Goal: Task Accomplishment & Management: Manage account settings

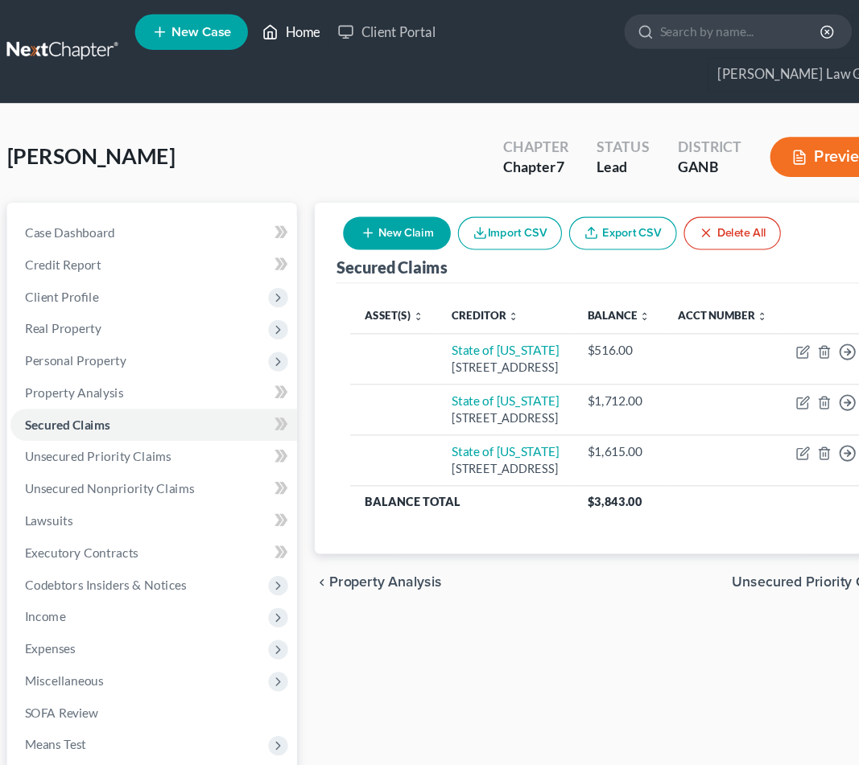
click at [277, 31] on link "Home" at bounding box center [276, 28] width 68 height 29
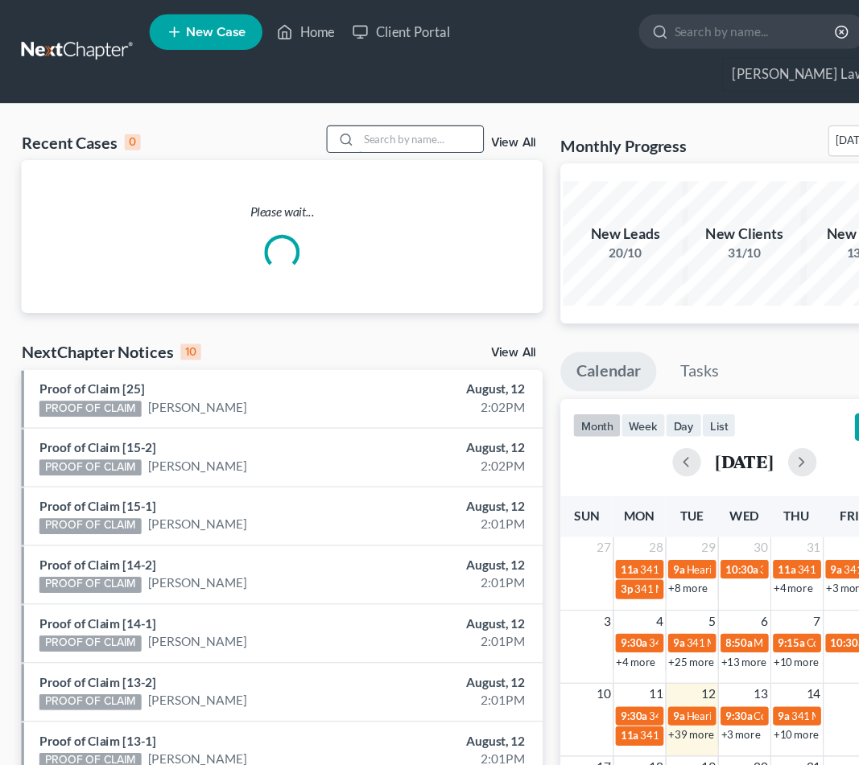
click at [387, 114] on input "search" at bounding box center [380, 125] width 113 height 23
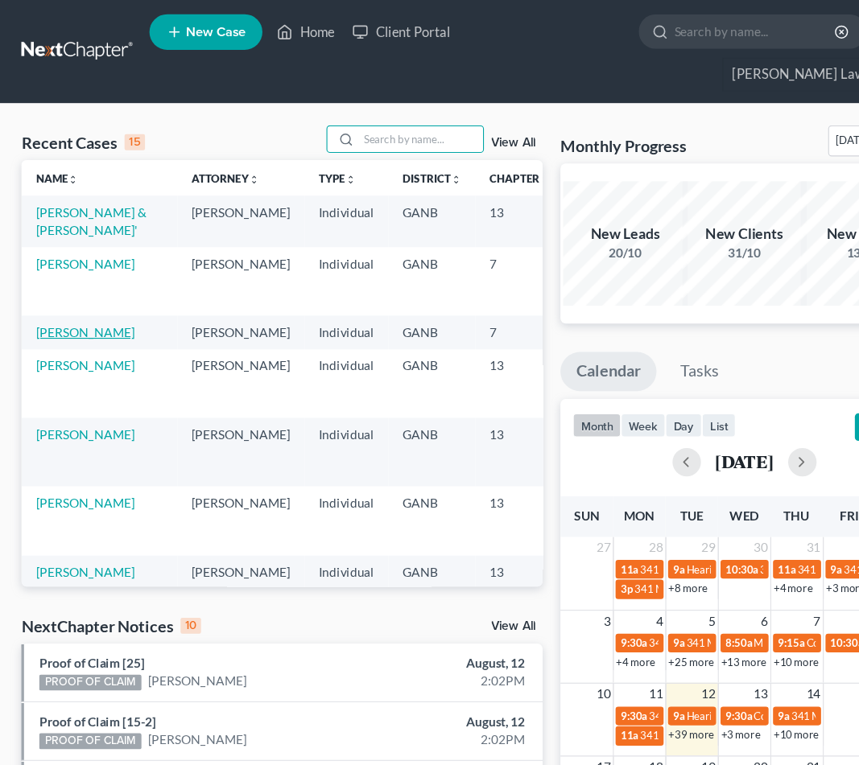
click at [56, 307] on link "[PERSON_NAME]" at bounding box center [76, 301] width 89 height 14
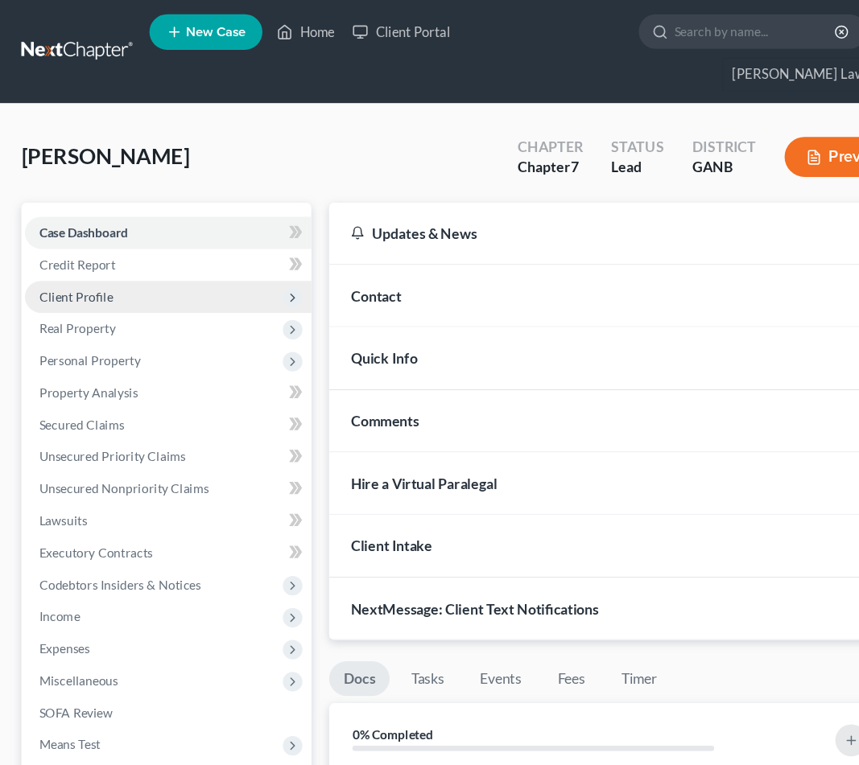
click at [91, 262] on span "Client Profile" at bounding box center [68, 269] width 67 height 14
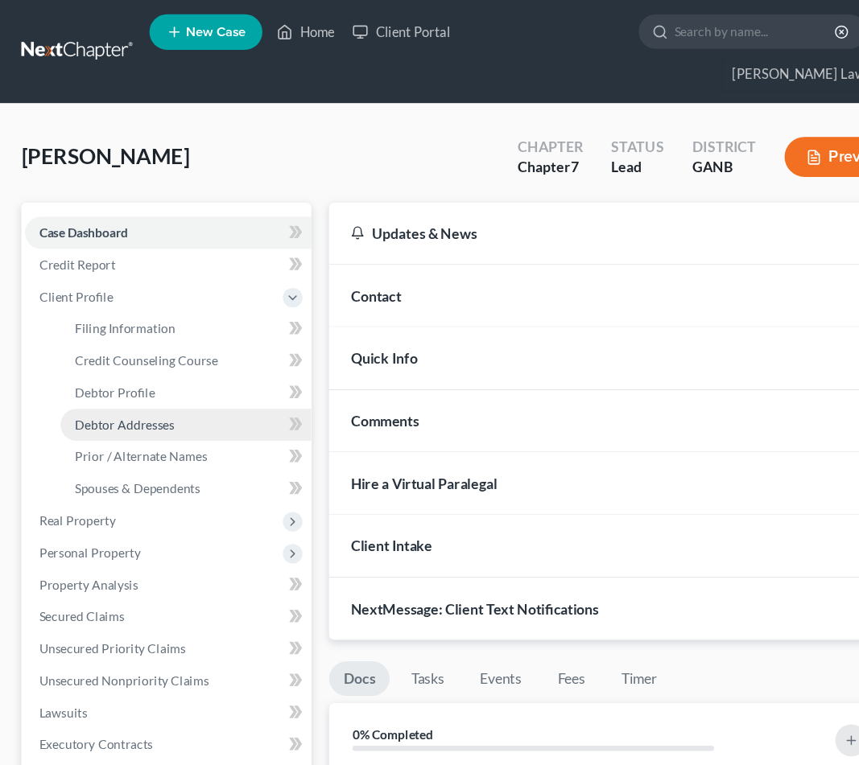
click at [99, 378] on span "Debtor Addresses" at bounding box center [113, 385] width 90 height 14
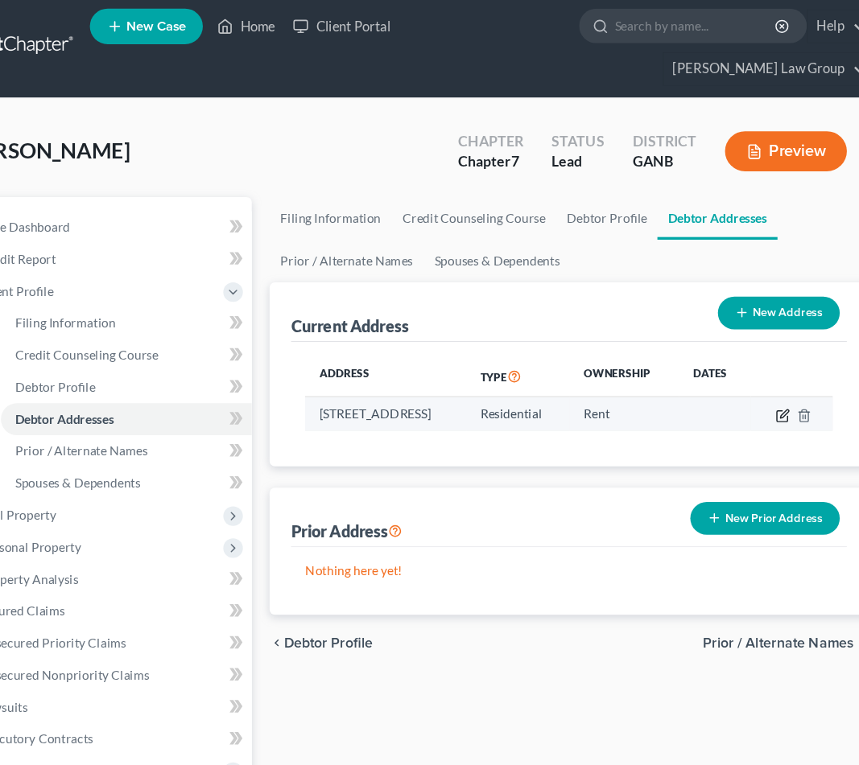
click at [756, 375] on icon "button" at bounding box center [762, 381] width 13 height 13
select select "10"
select select "0"
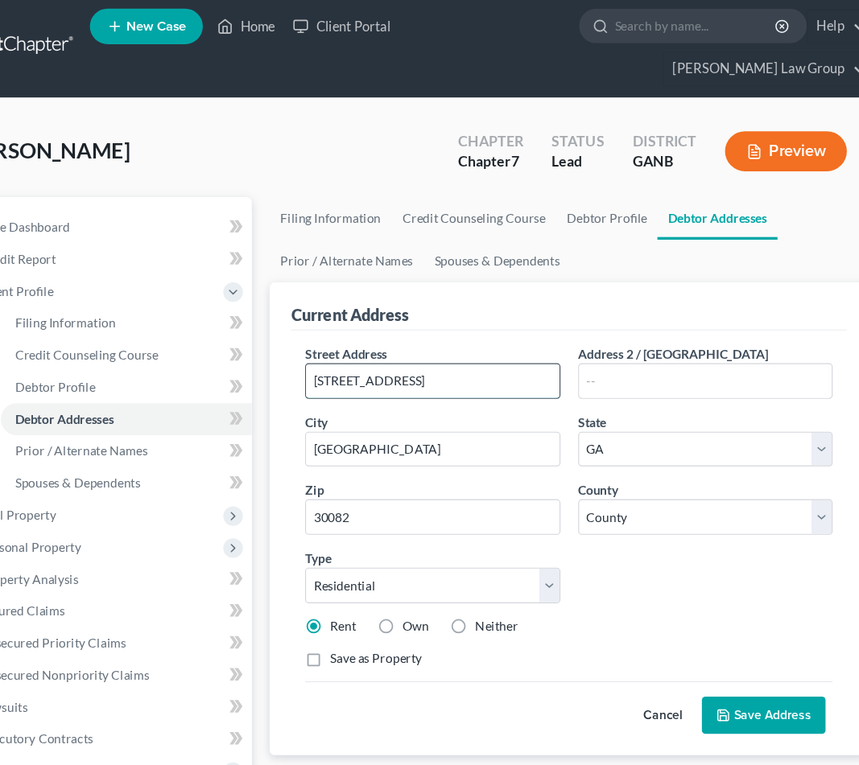
click at [372, 335] on input "[STREET_ADDRESS]" at bounding box center [445, 350] width 229 height 31
type input "[STREET_ADDRESS]"
click at [689, 636] on button "Save Address" at bounding box center [745, 653] width 112 height 34
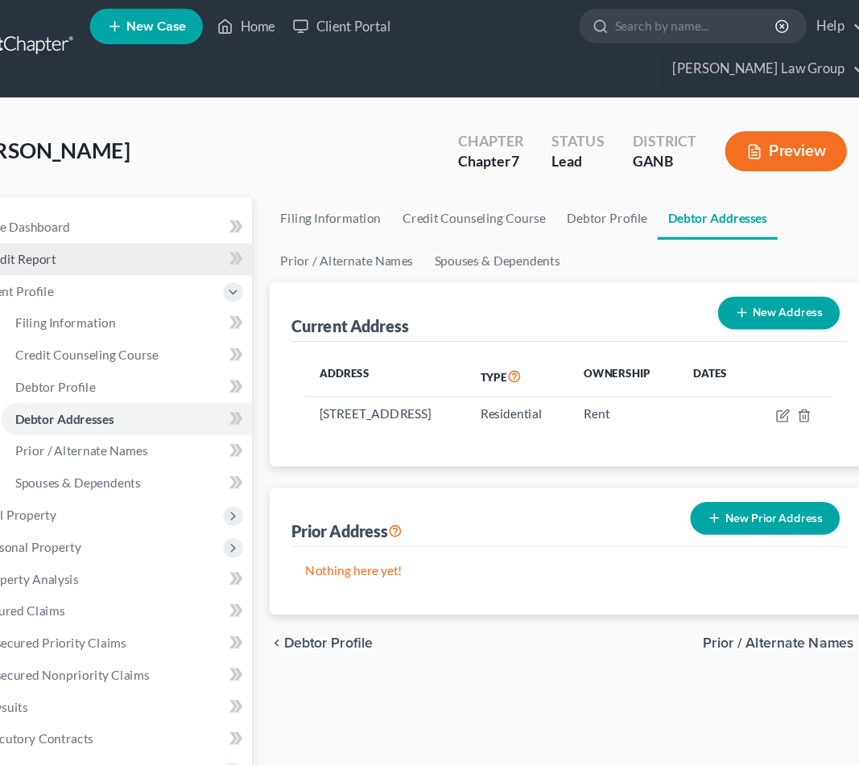
click at [101, 225] on link "Credit Report" at bounding box center [152, 239] width 259 height 29
click at [35, 233] on span "Credit Report" at bounding box center [69, 240] width 69 height 14
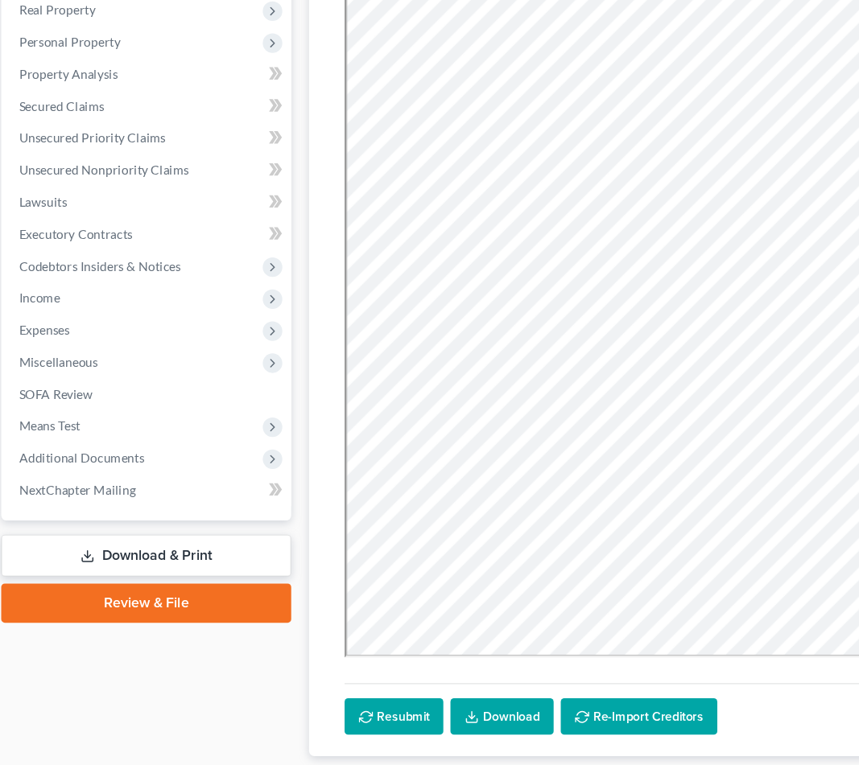
scroll to position [217, 0]
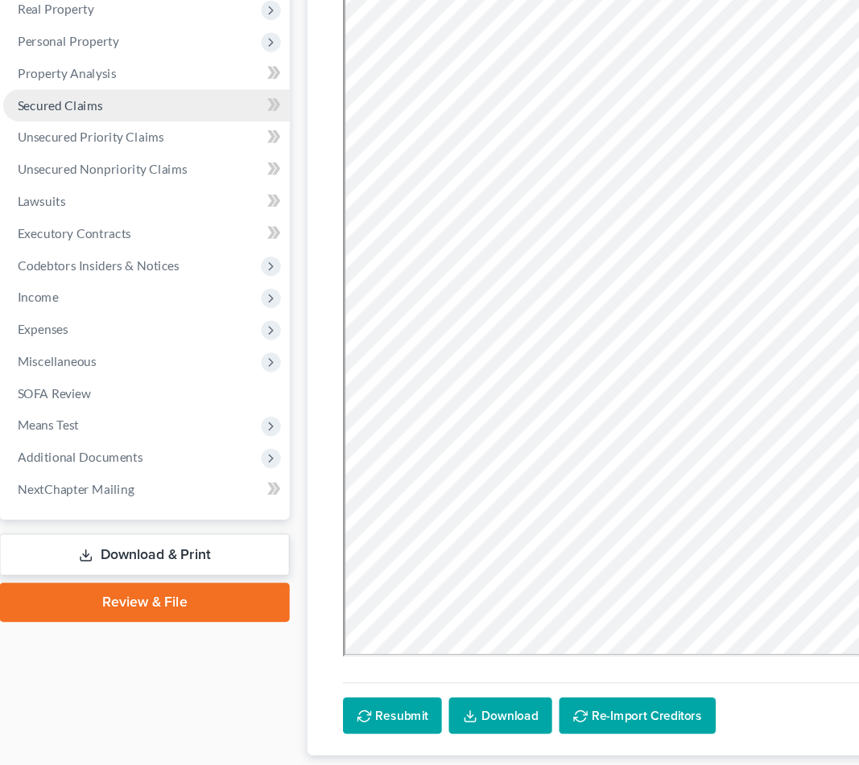
click at [126, 154] on link "Secured Claims" at bounding box center [152, 168] width 259 height 29
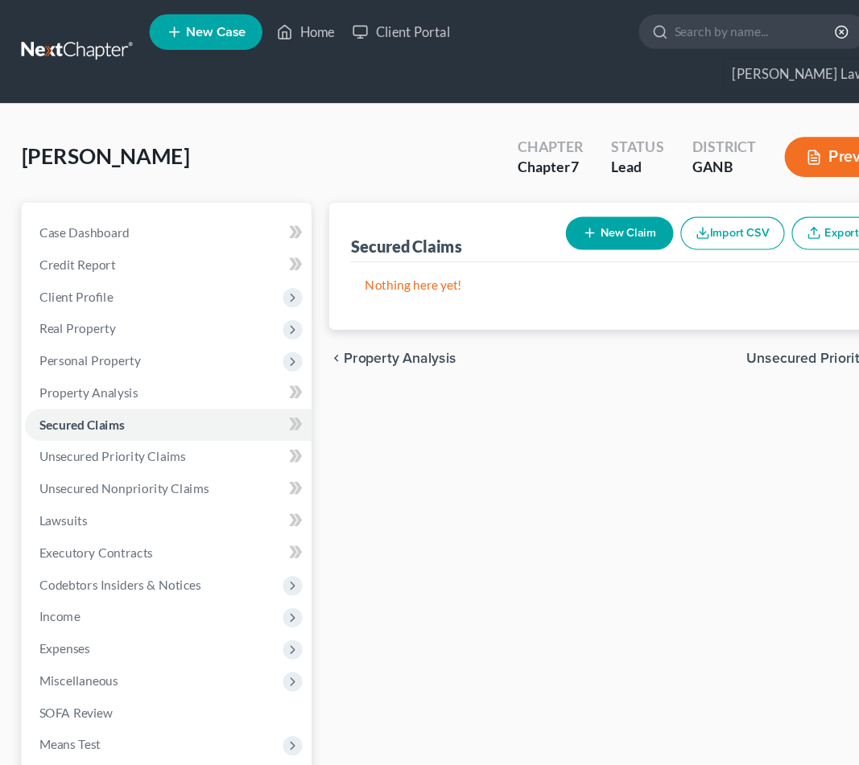
click at [312, 113] on div "[PERSON_NAME] Upgraded Chapter Chapter 7 Status Lead District GANB Preview" at bounding box center [429, 148] width 820 height 70
click at [139, 406] on span "Unsecured Priority Claims" at bounding box center [101, 413] width 133 height 14
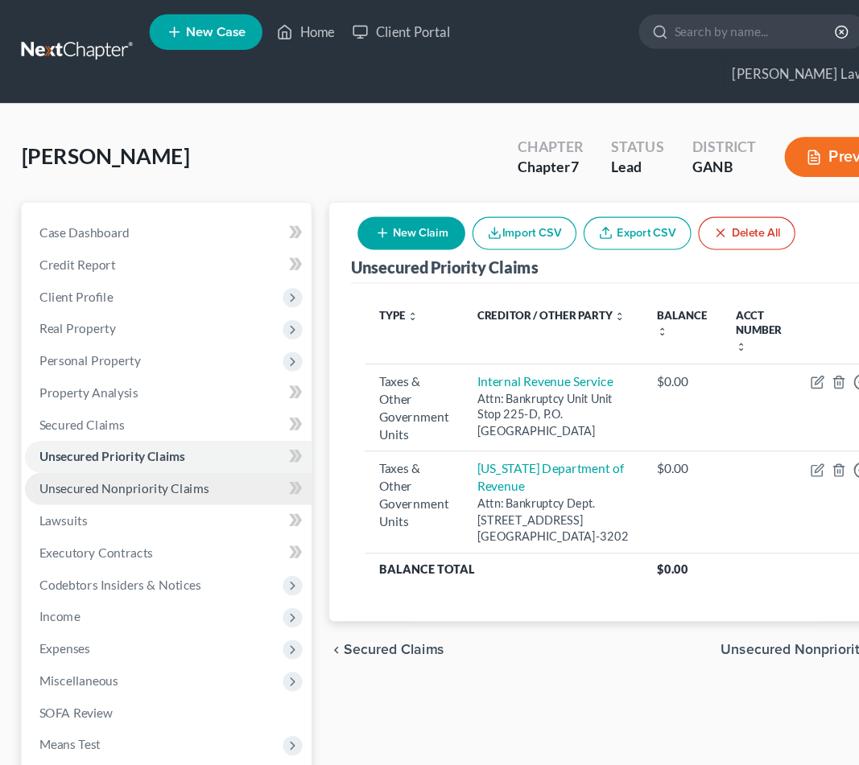
click at [140, 435] on span "Unsecured Nonpriority Claims" at bounding box center [112, 442] width 154 height 14
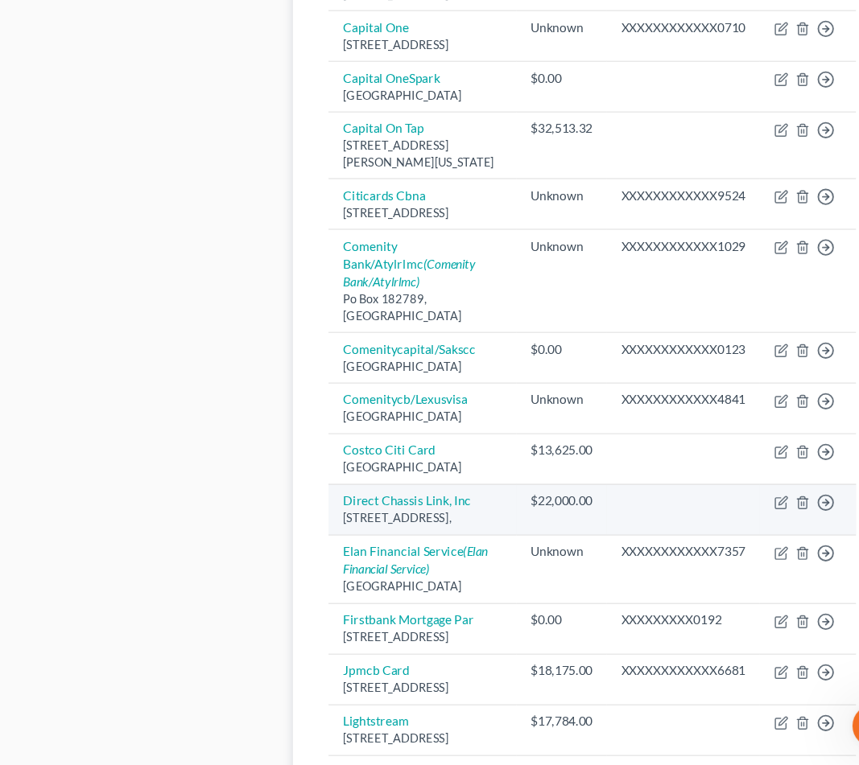
scroll to position [1314, 0]
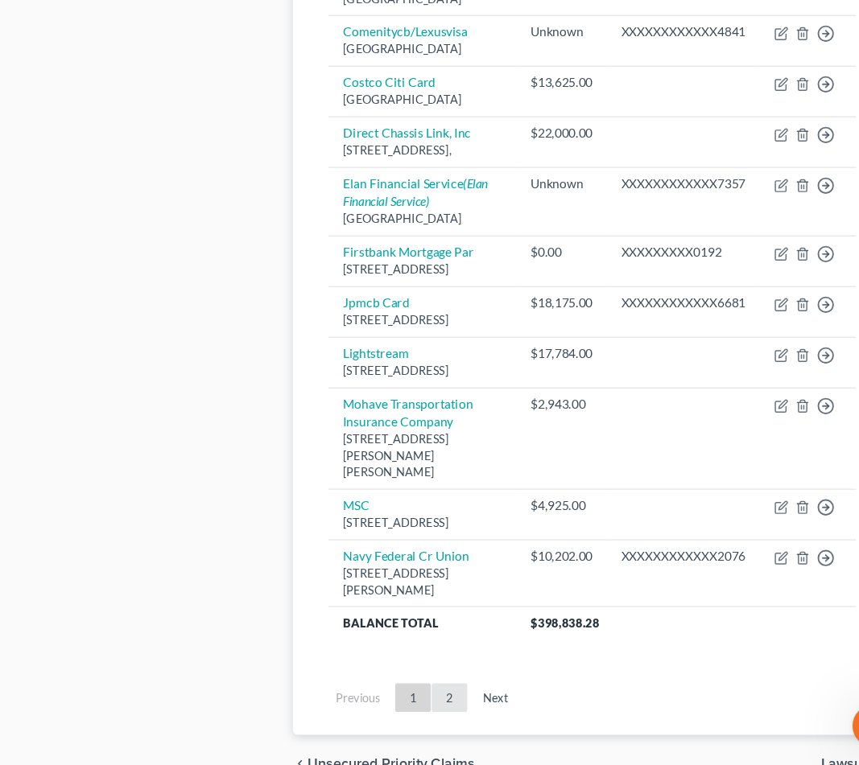
click at [423, 691] on link "2" at bounding box center [439, 704] width 32 height 26
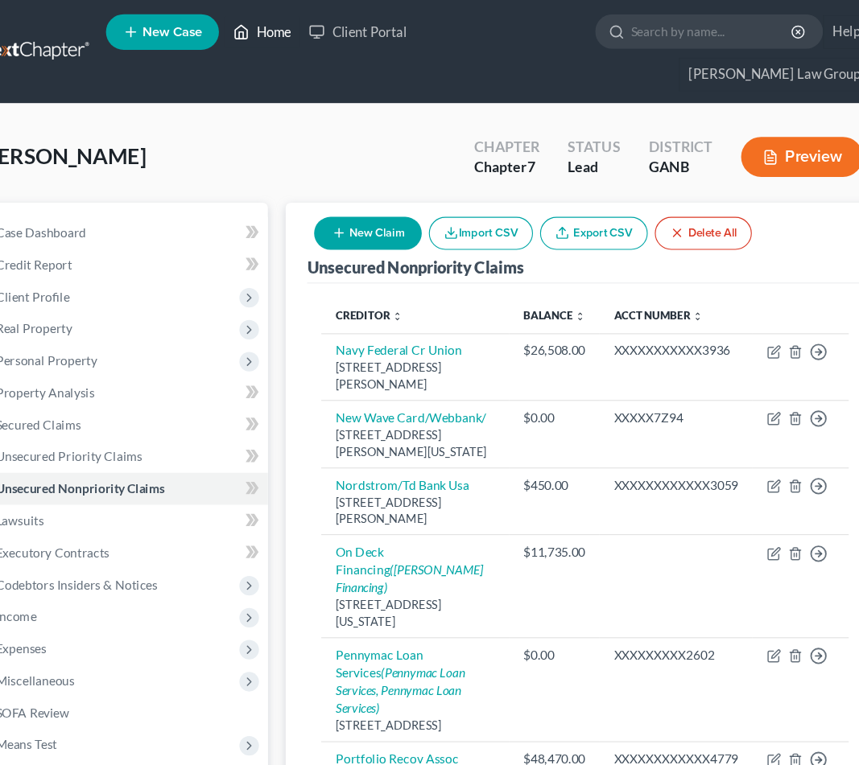
scroll to position [0, 0]
click at [250, 23] on link "Home" at bounding box center [276, 28] width 68 height 29
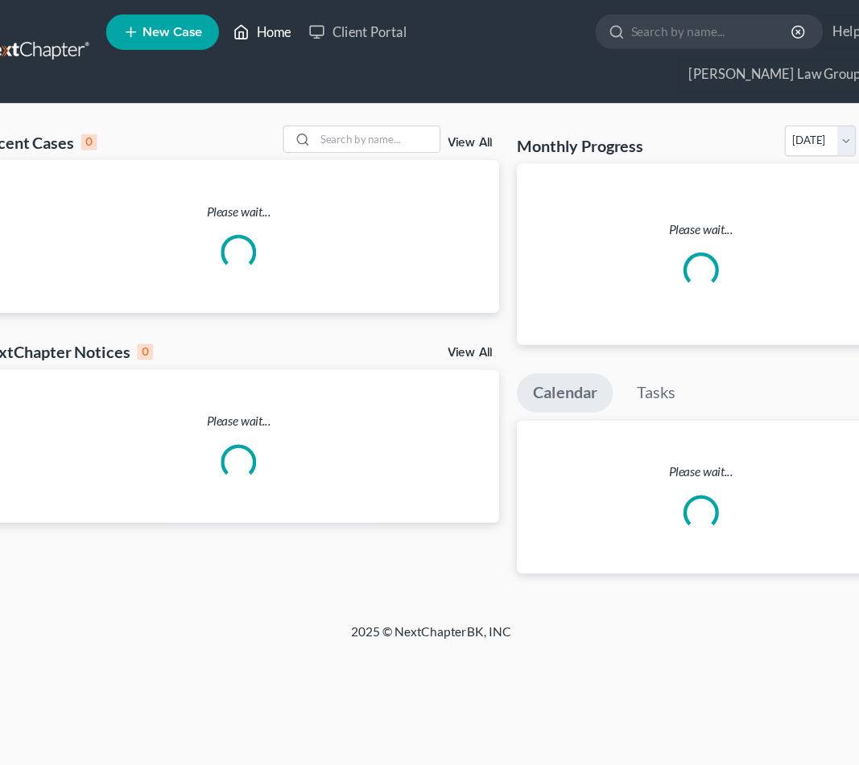
click at [250, 26] on link "Home" at bounding box center [276, 28] width 68 height 29
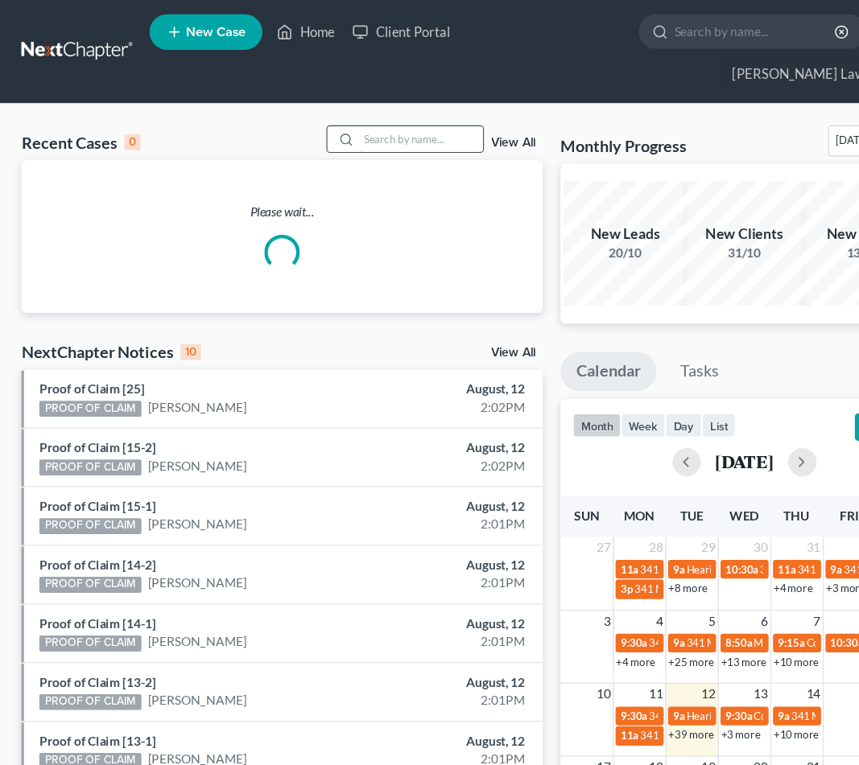
click at [380, 114] on input "search" at bounding box center [380, 125] width 113 height 23
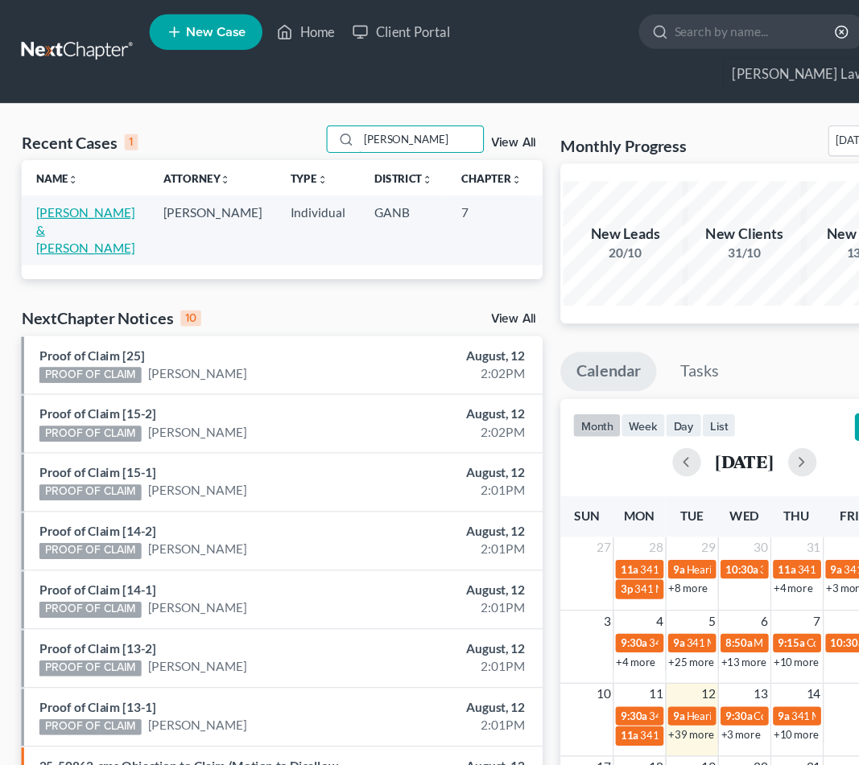
type input "[PERSON_NAME]"
click at [66, 197] on link "[PERSON_NAME] & [PERSON_NAME]" at bounding box center [76, 208] width 89 height 46
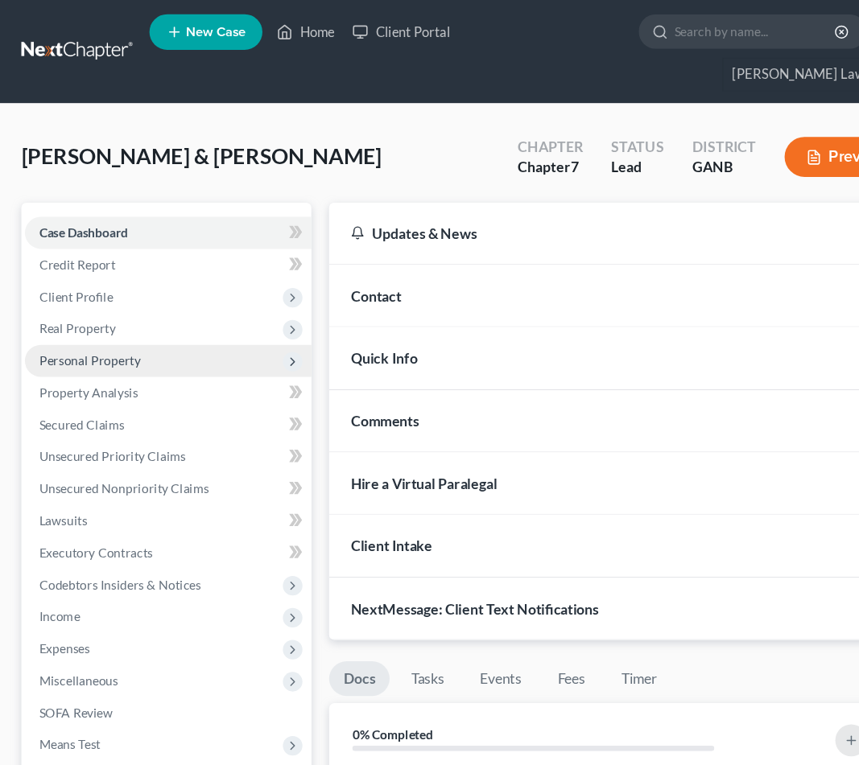
click at [94, 320] on span "Personal Property" at bounding box center [81, 327] width 92 height 14
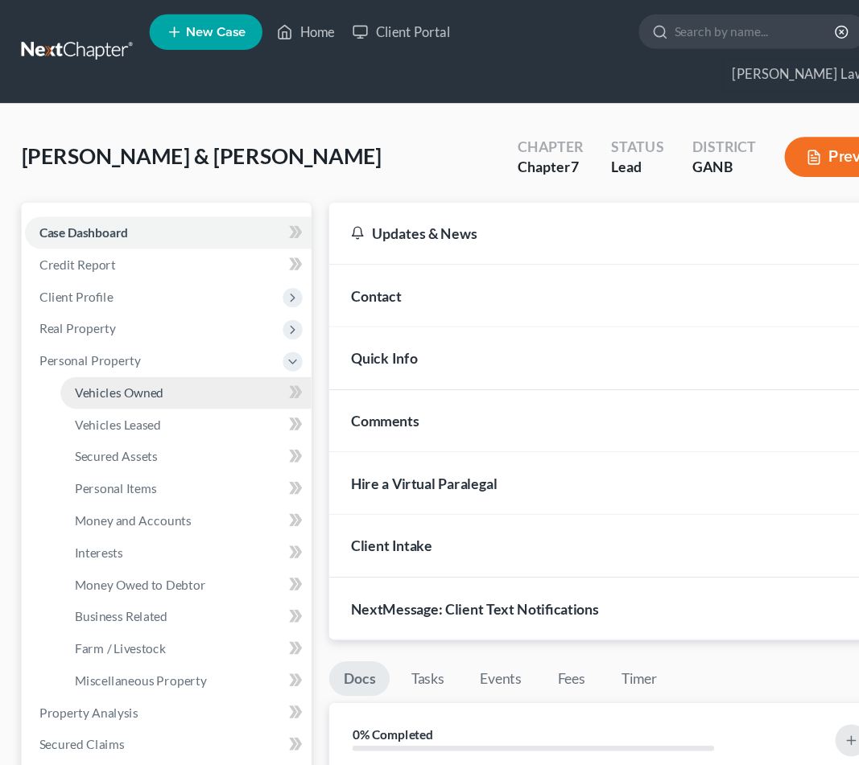
click at [101, 341] on link "Vehicles Owned" at bounding box center [168, 355] width 227 height 29
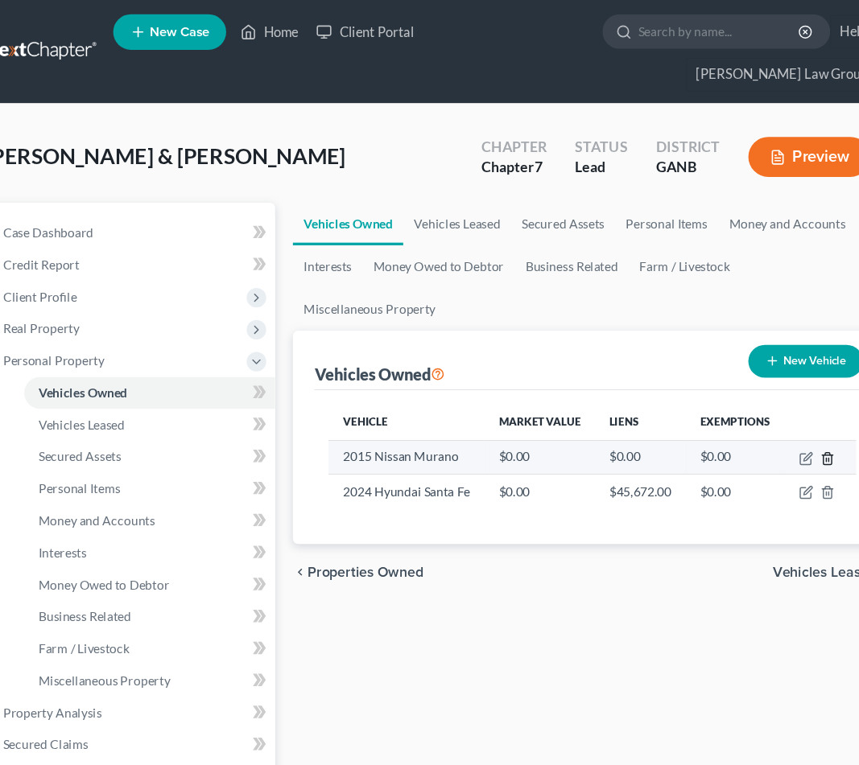
click at [775, 409] on icon "button" at bounding box center [781, 415] width 13 height 13
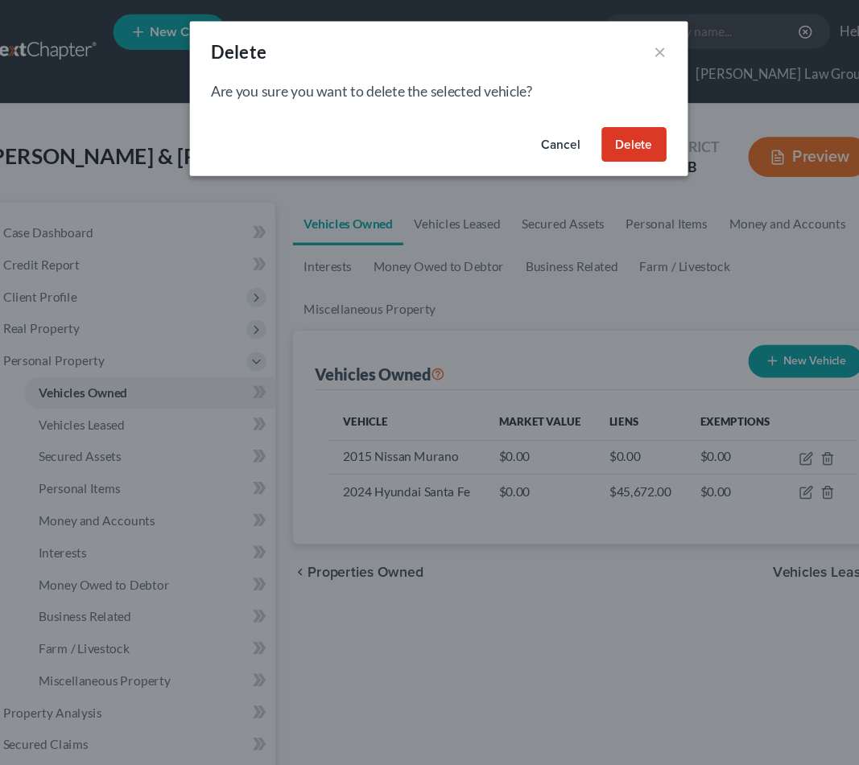
click at [577, 131] on button "Delete" at bounding box center [606, 131] width 59 height 32
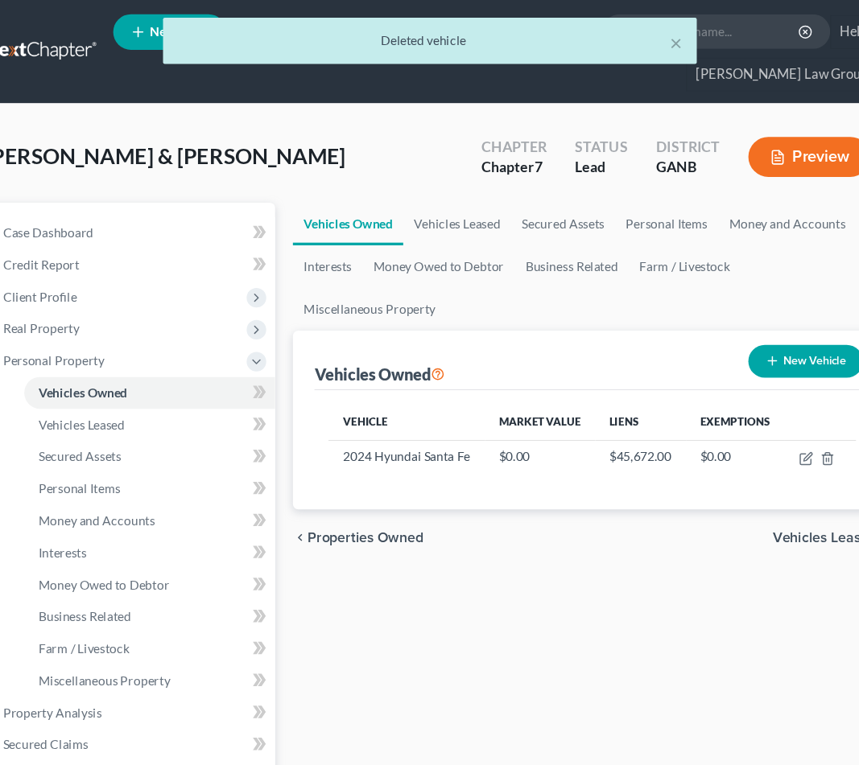
scroll to position [31, 0]
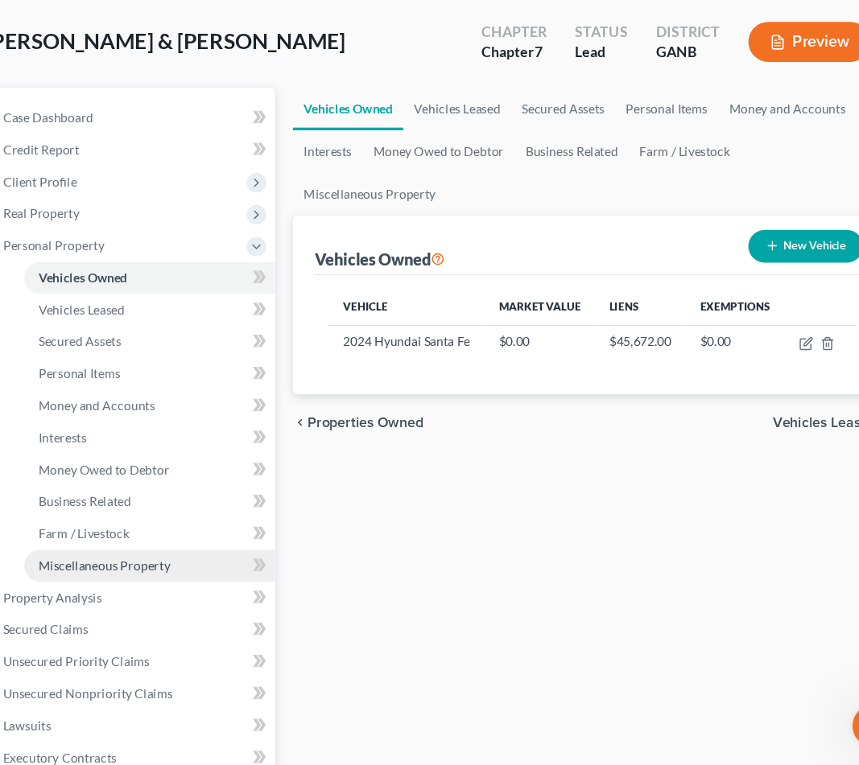
click at [113, 578] on span "Miscellaneous Property" at bounding box center [127, 585] width 119 height 14
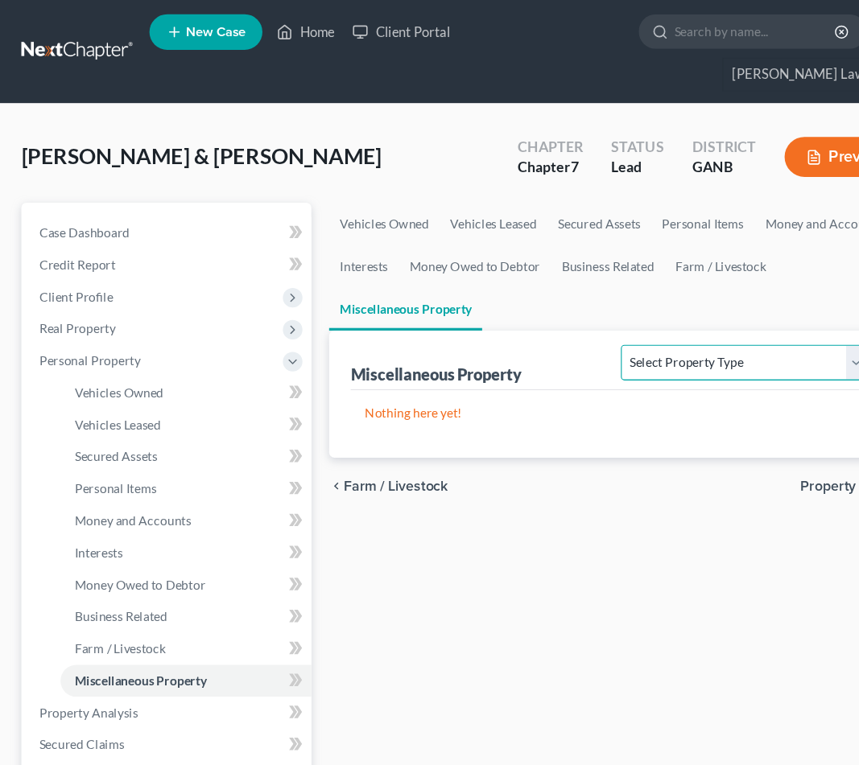
select select "transferred"
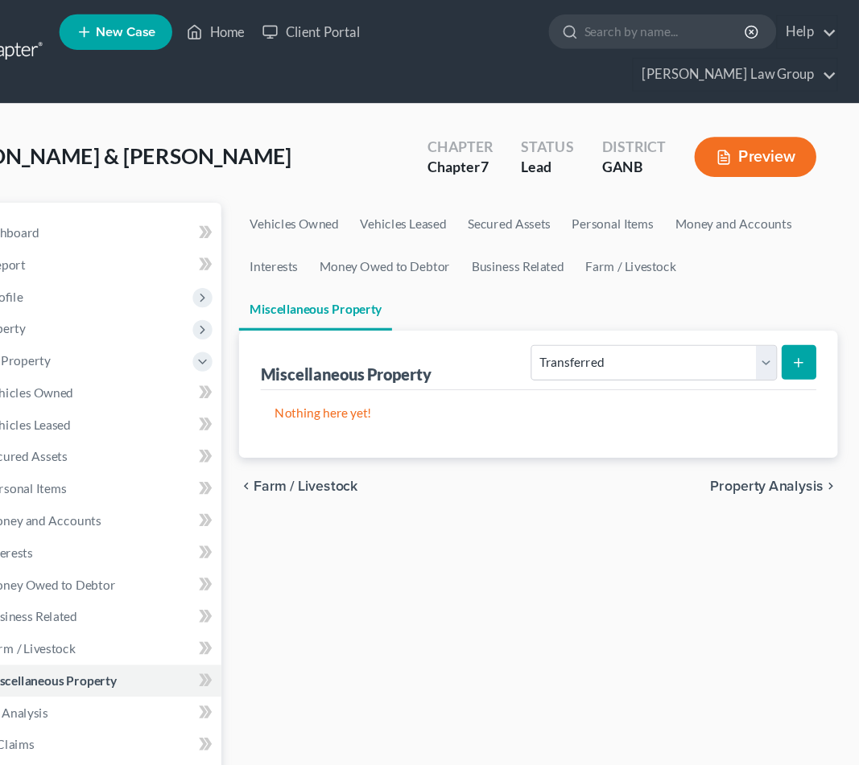
click at [804, 324] on line "submit" at bounding box center [804, 327] width 0 height 7
select select "Ordinary ([DATE])"
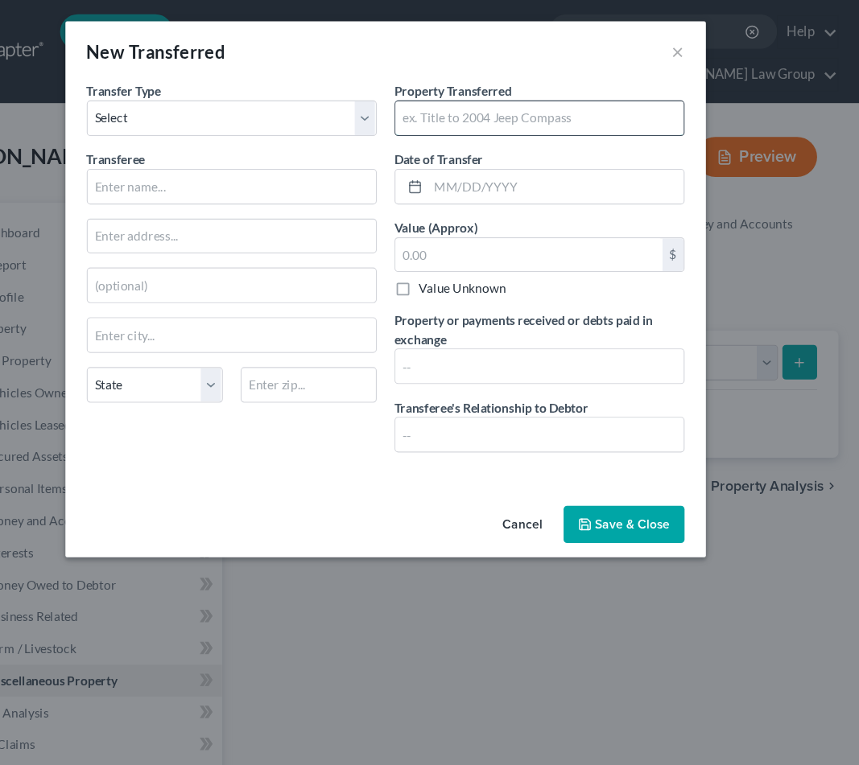
click at [443, 109] on input "text" at bounding box center [569, 107] width 261 height 31
type input "2015 Nissan Murano"
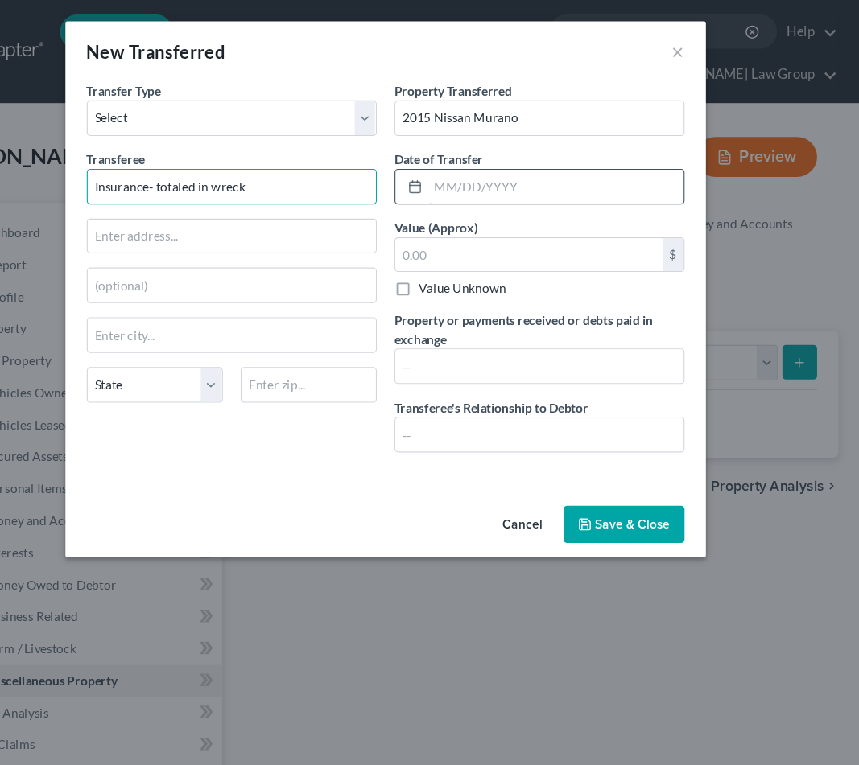
type input "Insurance- totaled in wreck"
click at [493, 176] on input "text" at bounding box center [583, 169] width 231 height 31
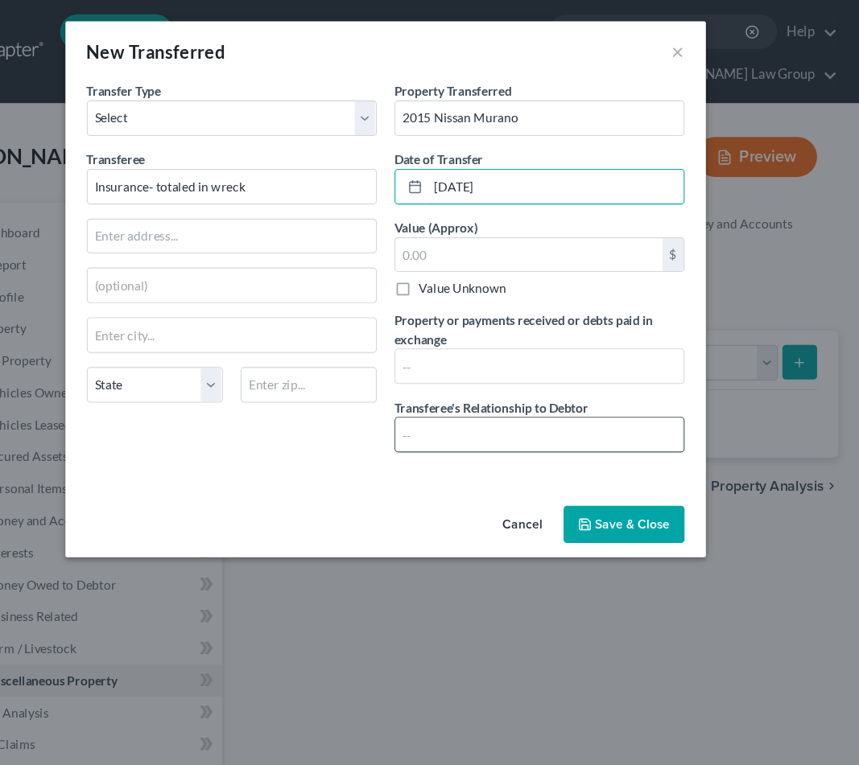
type input "[DATE]"
click at [514, 381] on input "text" at bounding box center [569, 393] width 261 height 31
type input "none"
click at [591, 472] on button "Save & Close" at bounding box center [645, 475] width 109 height 34
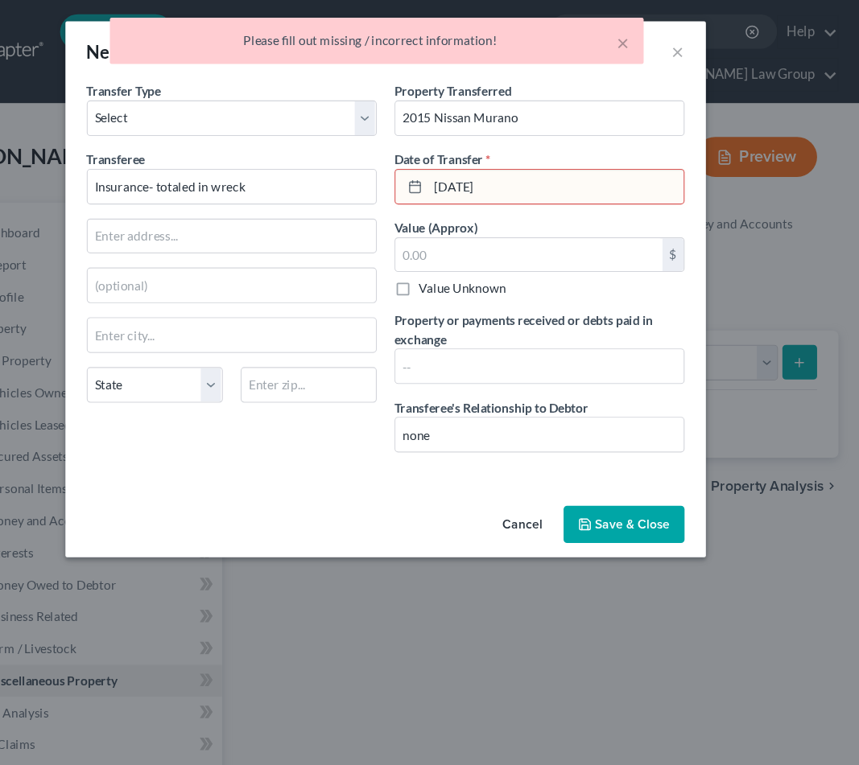
click at [468, 167] on input "[DATE]" at bounding box center [583, 169] width 231 height 31
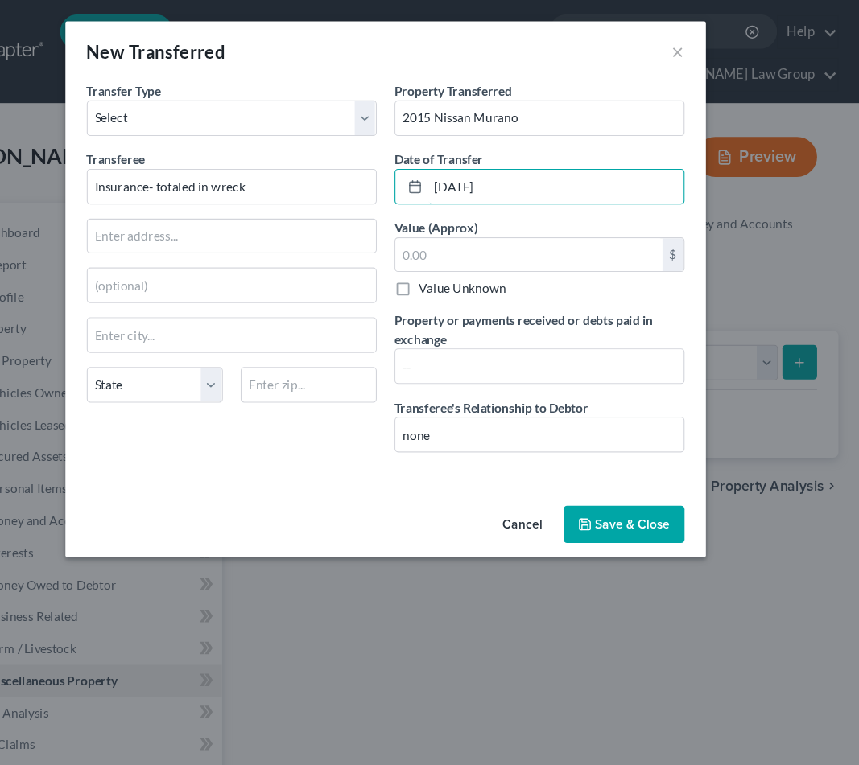
type input "[DATE]"
click at [591, 469] on button "Save & Close" at bounding box center [645, 475] width 109 height 34
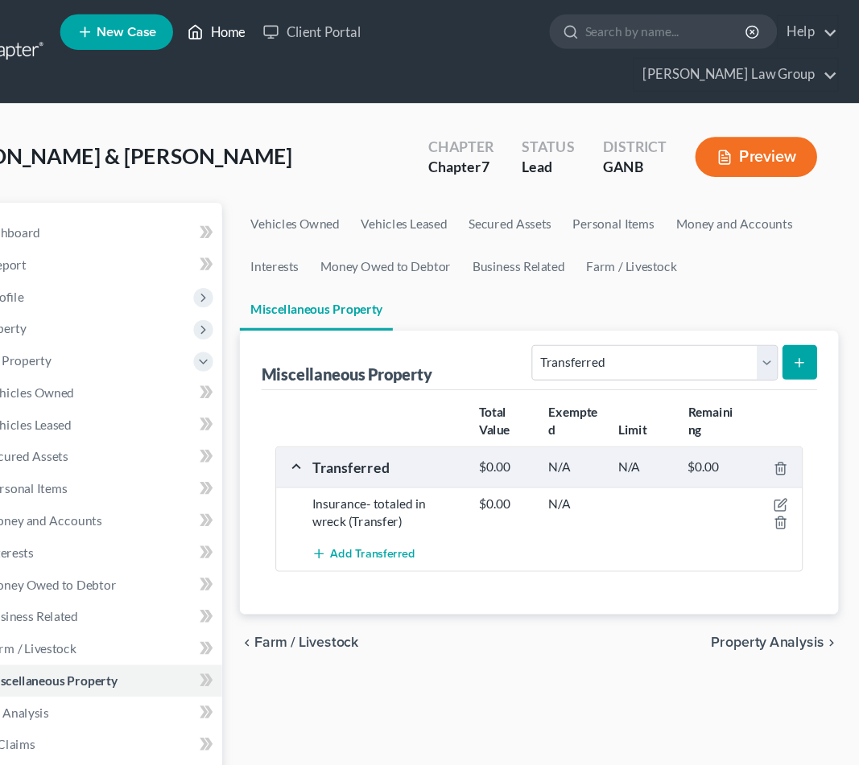
click at [242, 42] on link "Home" at bounding box center [276, 28] width 68 height 29
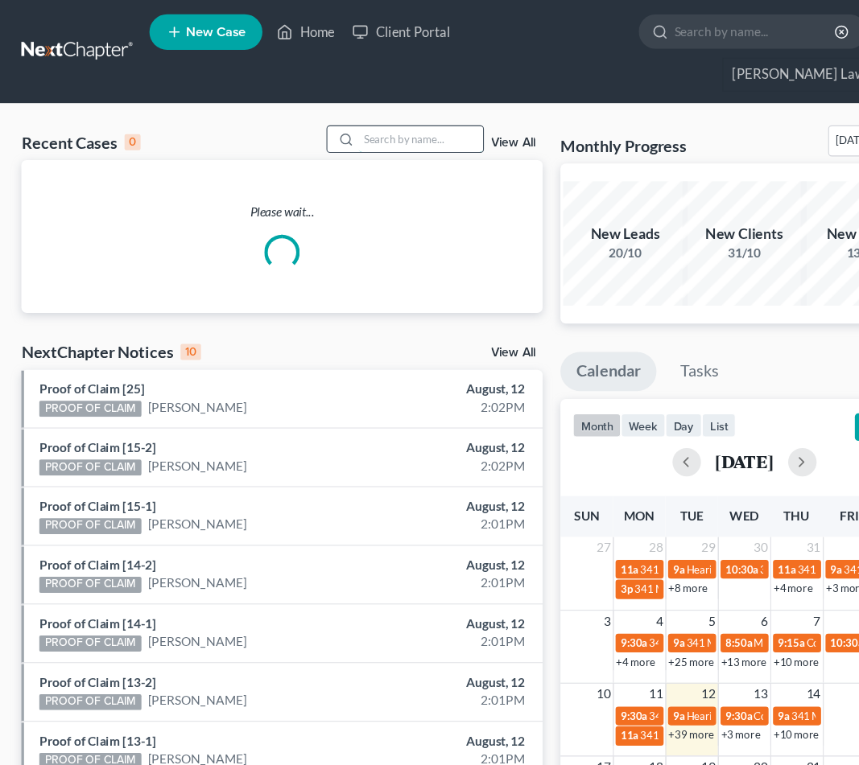
click at [344, 114] on input "search" at bounding box center [380, 125] width 113 height 23
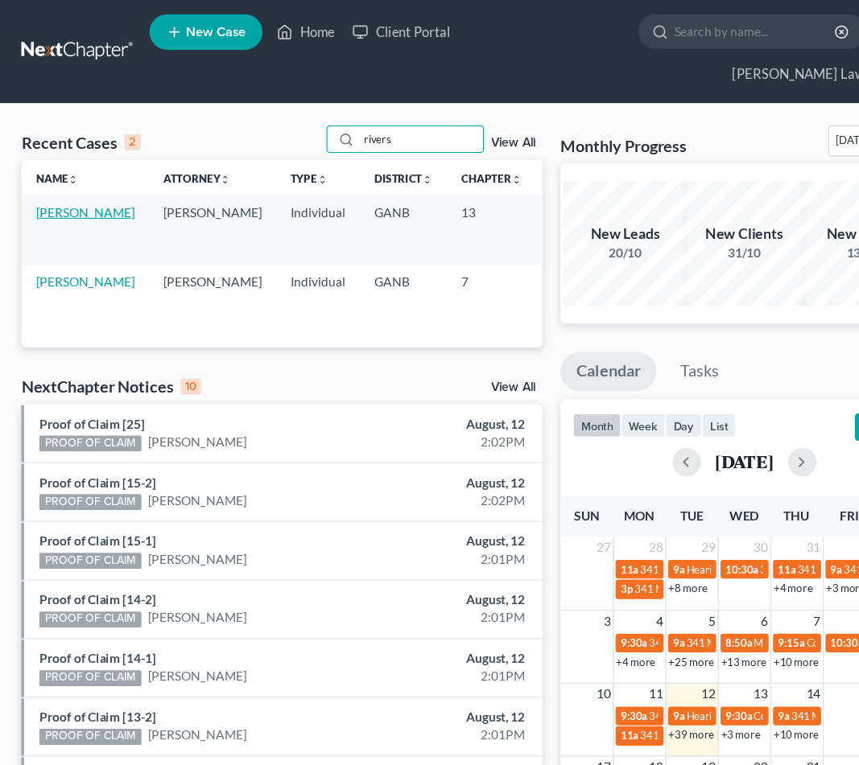
type input "rivers"
click at [47, 185] on link "[PERSON_NAME]" at bounding box center [76, 192] width 89 height 14
click at [48, 185] on link "[PERSON_NAME]" at bounding box center [76, 192] width 89 height 14
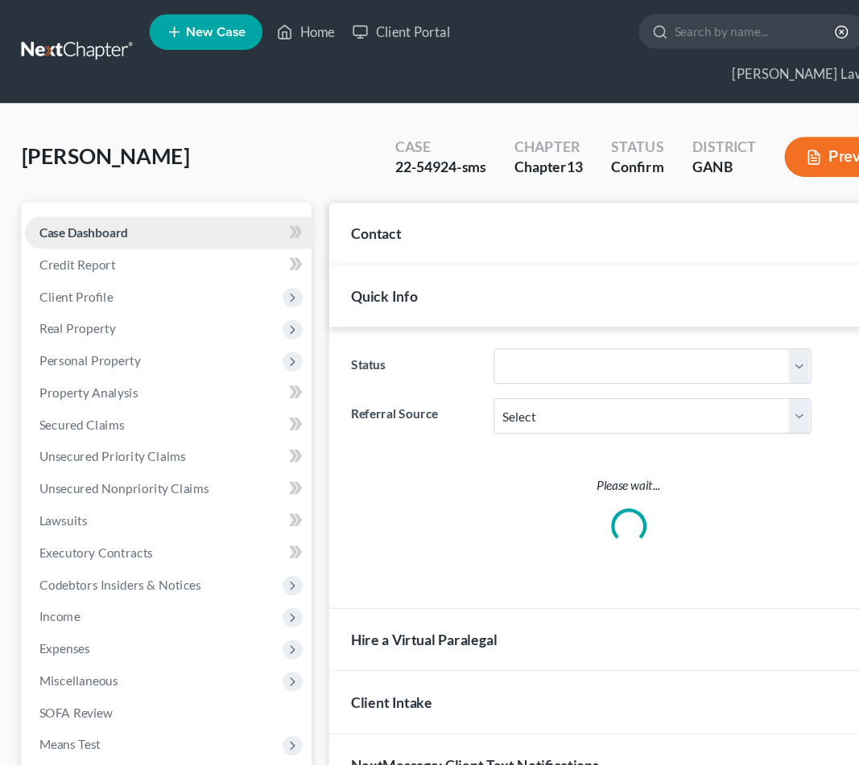
click at [48, 204] on span "Case Dashboard" at bounding box center [75, 211] width 80 height 14
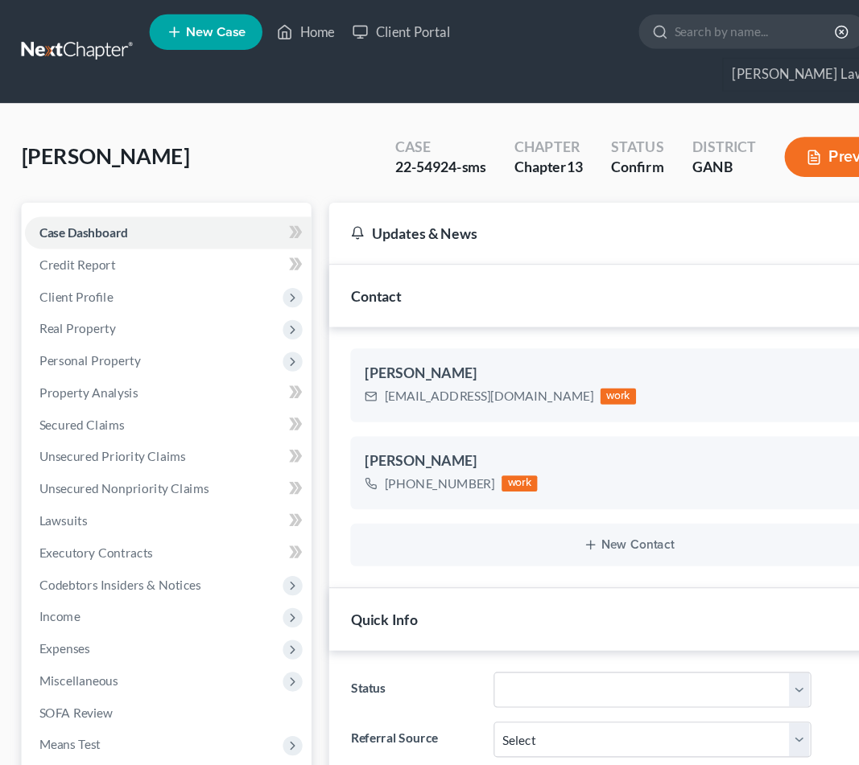
click at [98, 725] on span "Additional Documents" at bounding box center [91, 732] width 113 height 14
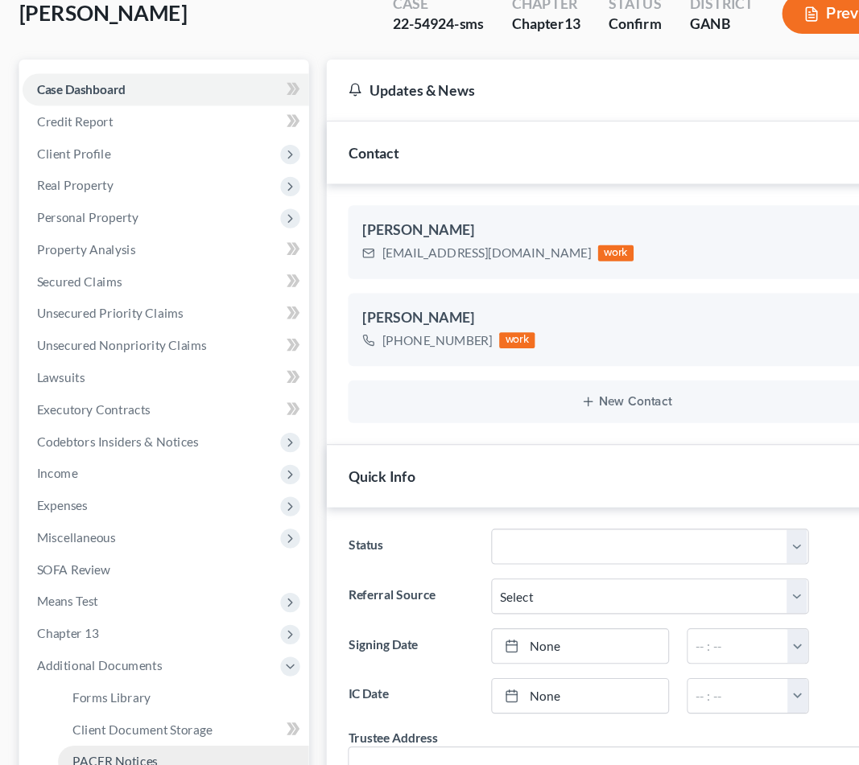
click at [97, 755] on span "PACER Notices" at bounding box center [106, 762] width 77 height 14
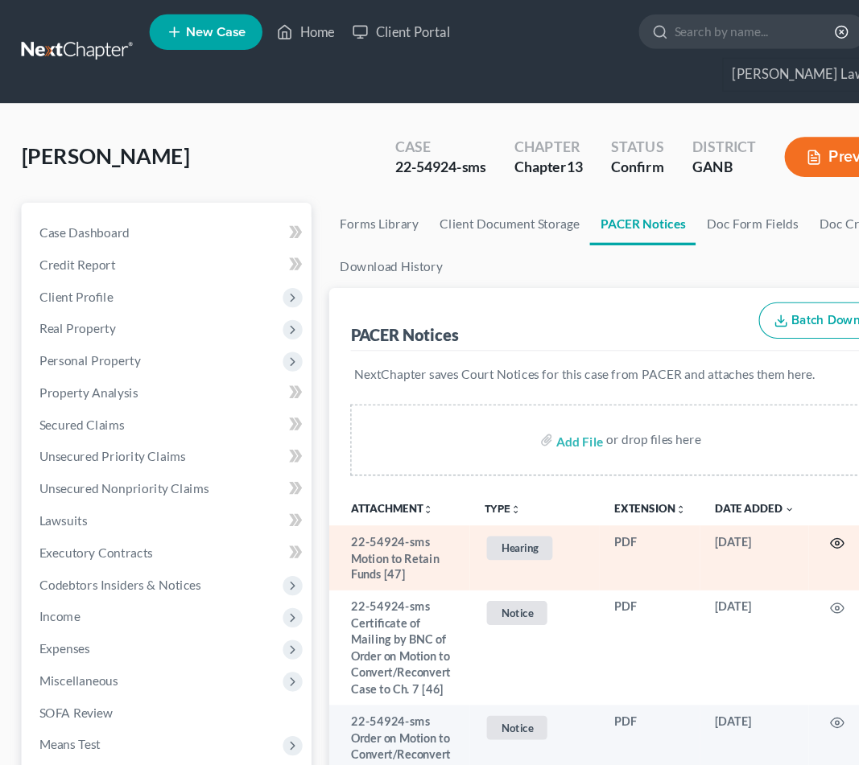
click at [761, 487] on icon "button" at bounding box center [758, 491] width 12 height 9
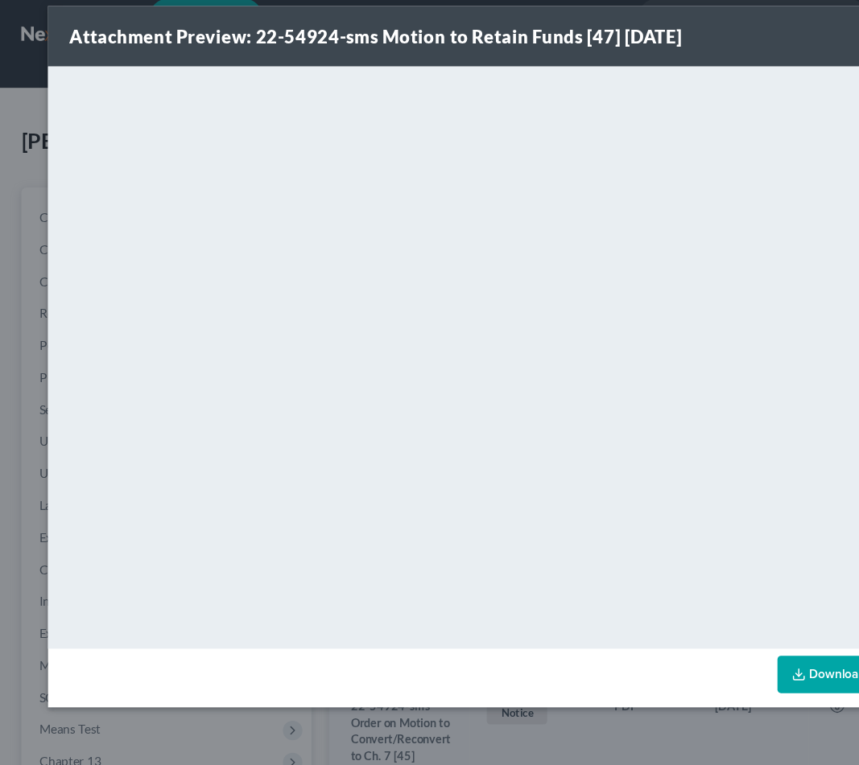
scroll to position [175, 0]
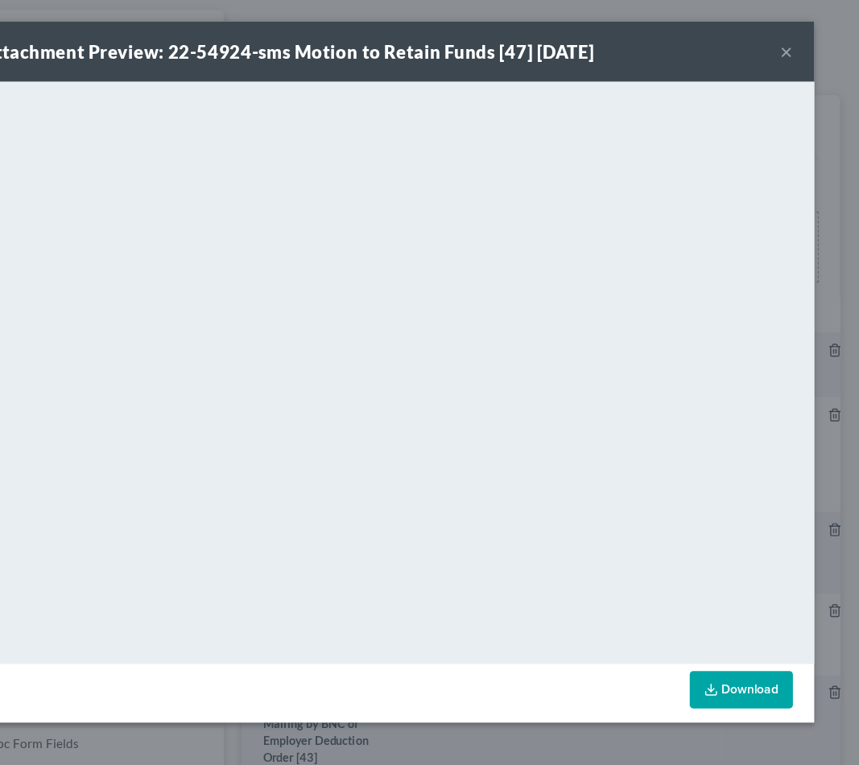
click at [786, 46] on button "×" at bounding box center [791, 46] width 11 height 19
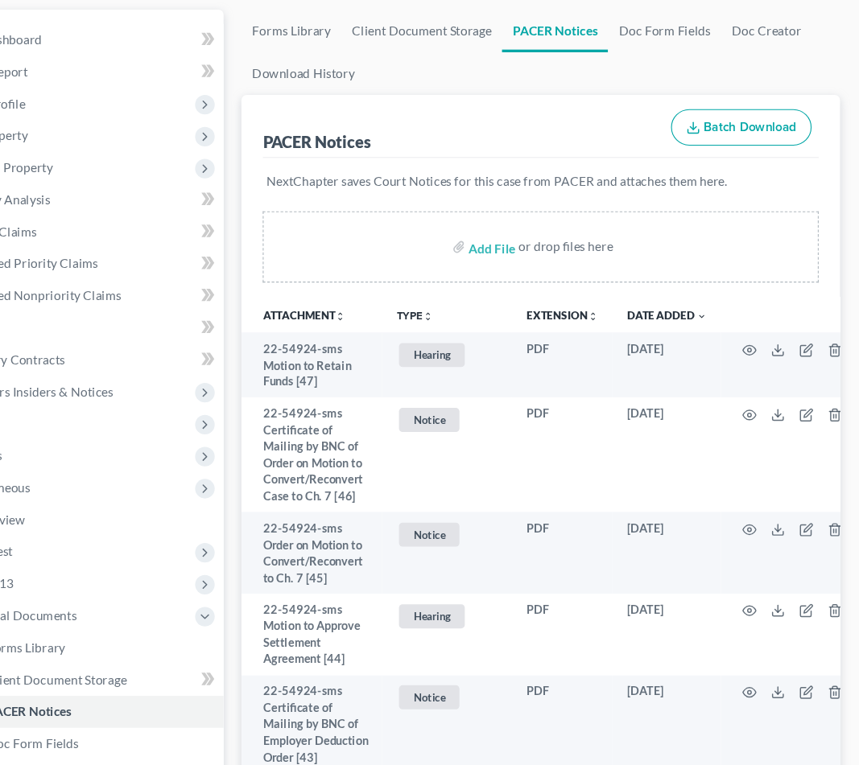
scroll to position [-2, 0]
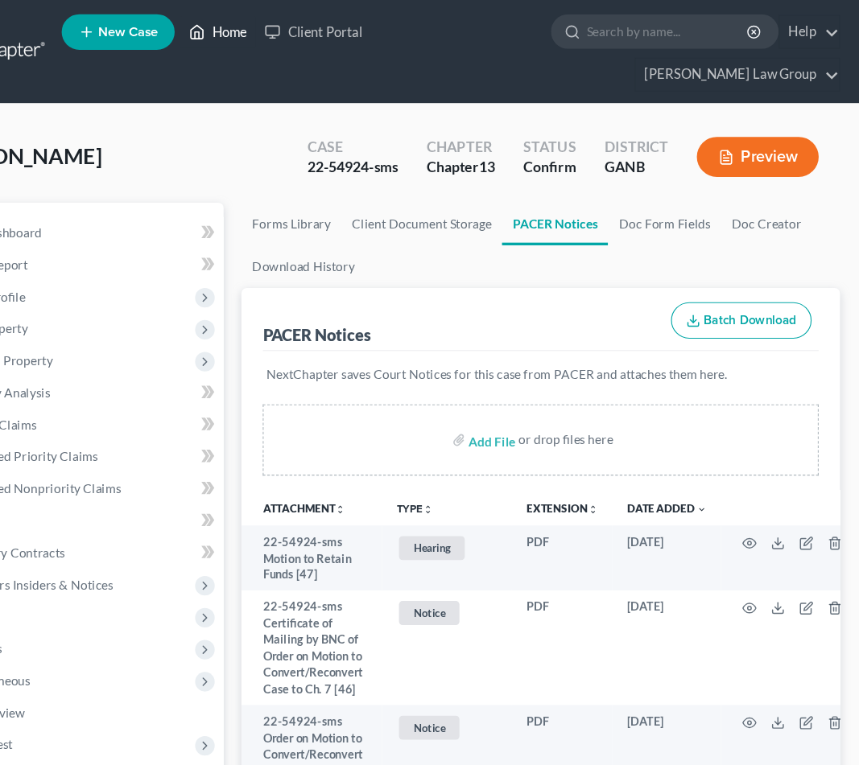
click at [242, 29] on link "Home" at bounding box center [276, 28] width 68 height 29
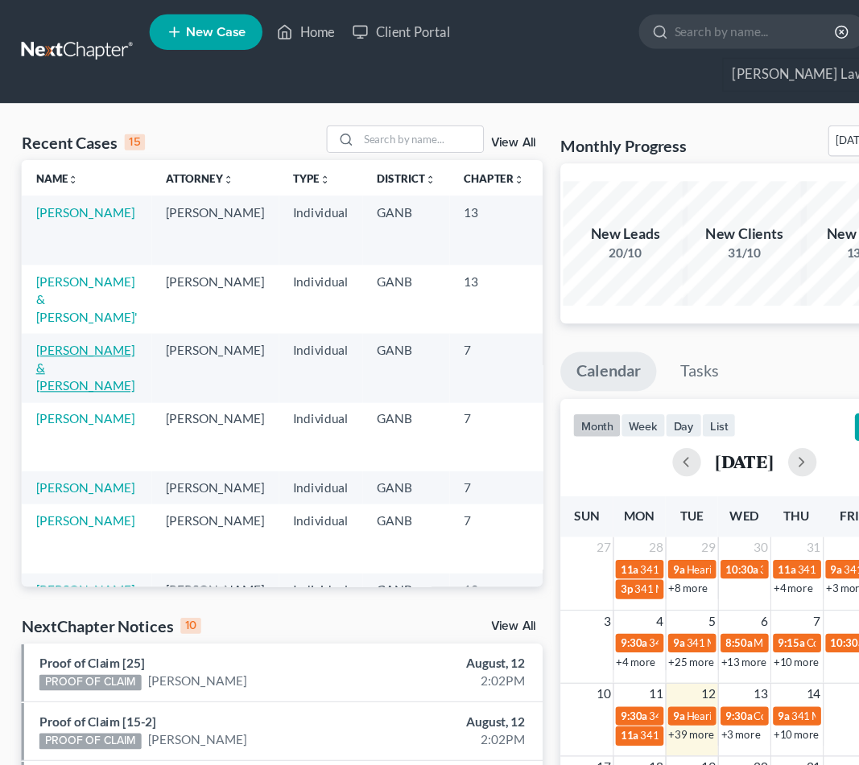
click at [58, 310] on link "[PERSON_NAME] & [PERSON_NAME]" at bounding box center [76, 333] width 89 height 46
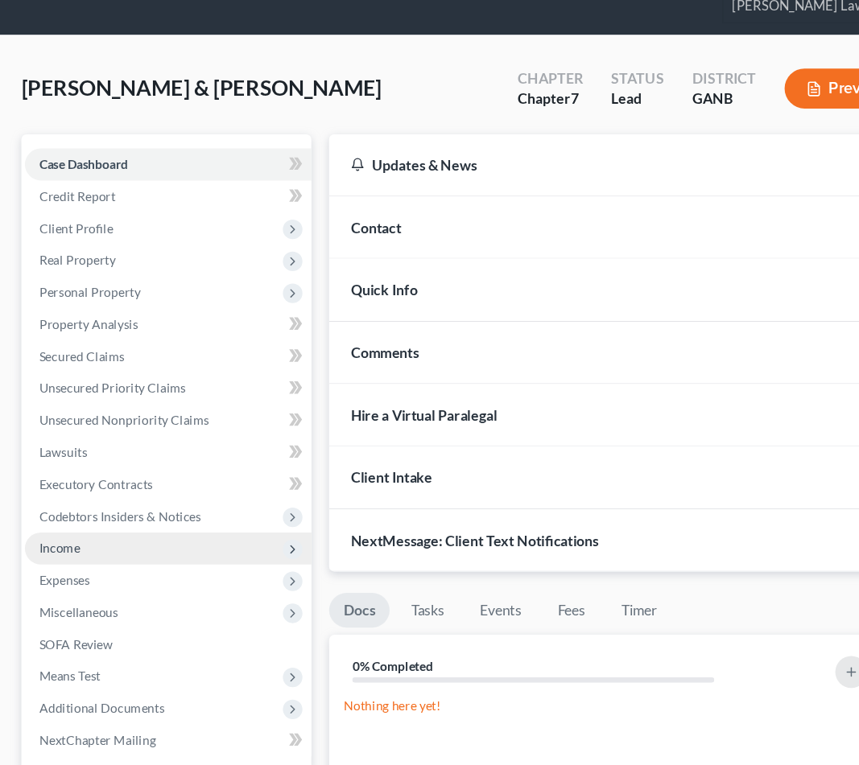
click at [64, 551] on span "Income" at bounding box center [53, 558] width 37 height 14
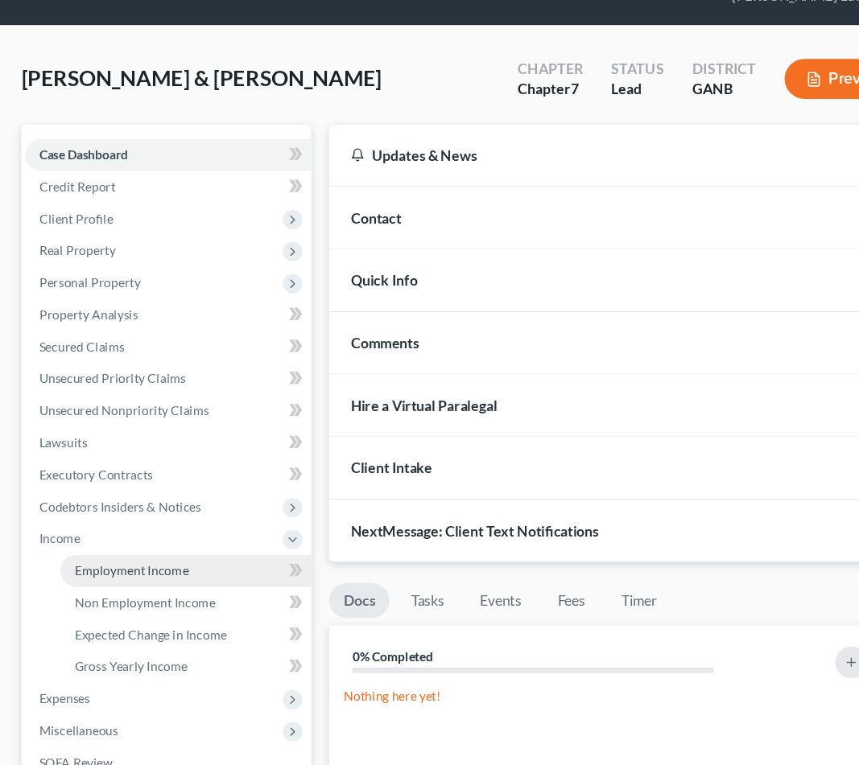
click at [156, 580] on span "Employment Income" at bounding box center [119, 587] width 103 height 14
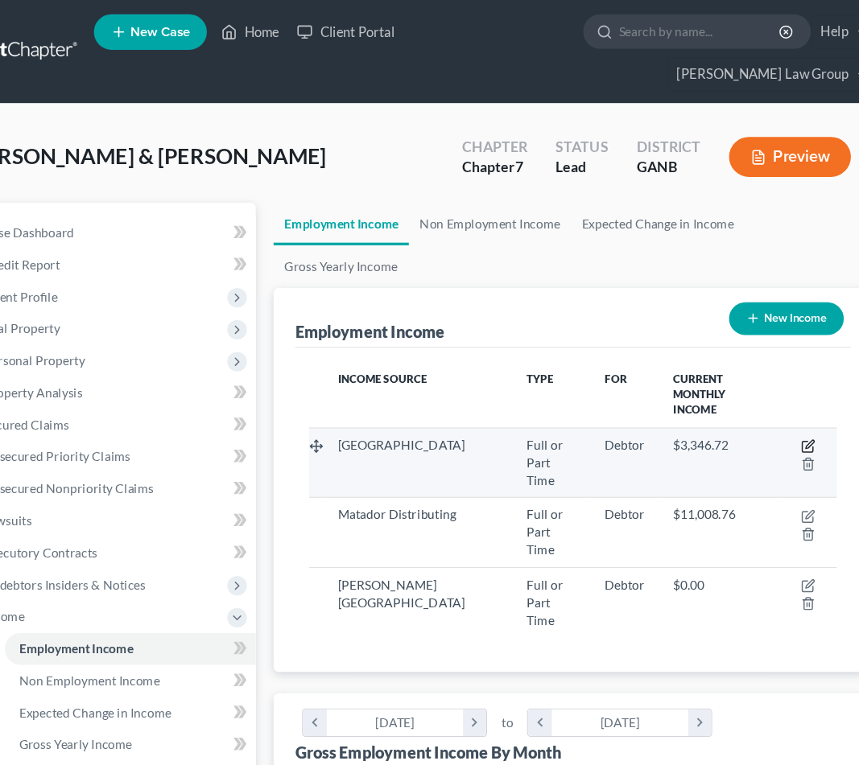
click at [779, 398] on icon "button" at bounding box center [782, 401] width 7 height 7
select select "0"
select select "10"
select select "2"
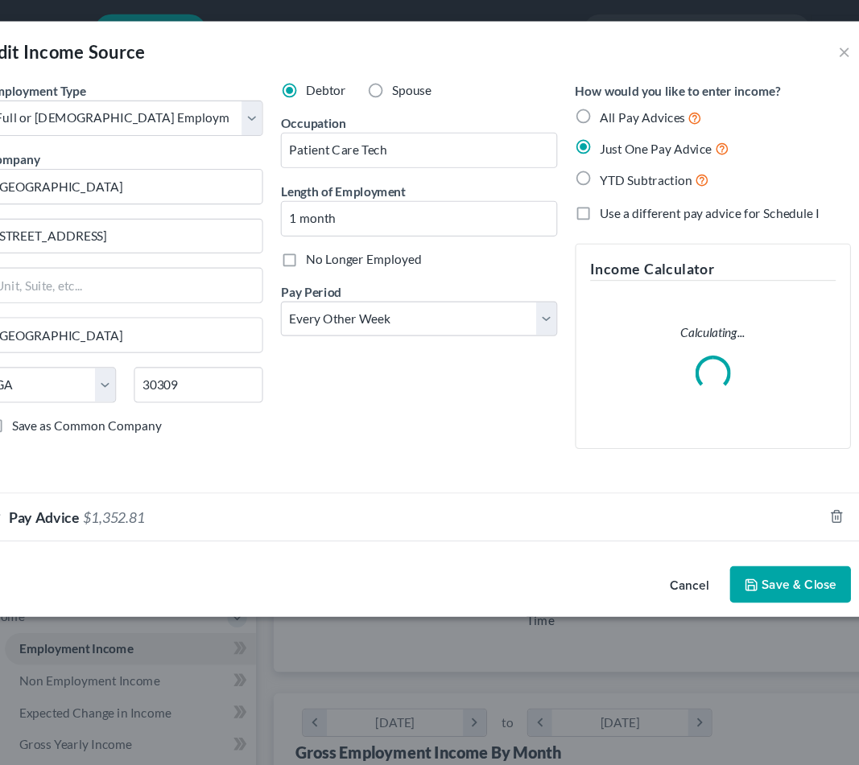
scroll to position [89, 0]
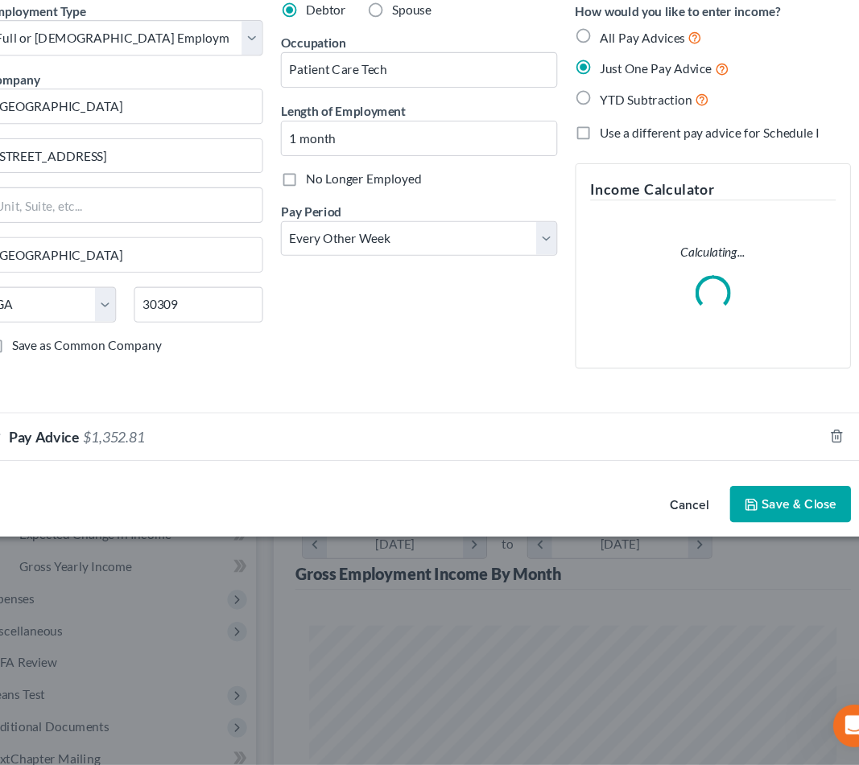
click at [563, 447] on div "Pay Advice $1,352.81" at bounding box center [406, 468] width 775 height 43
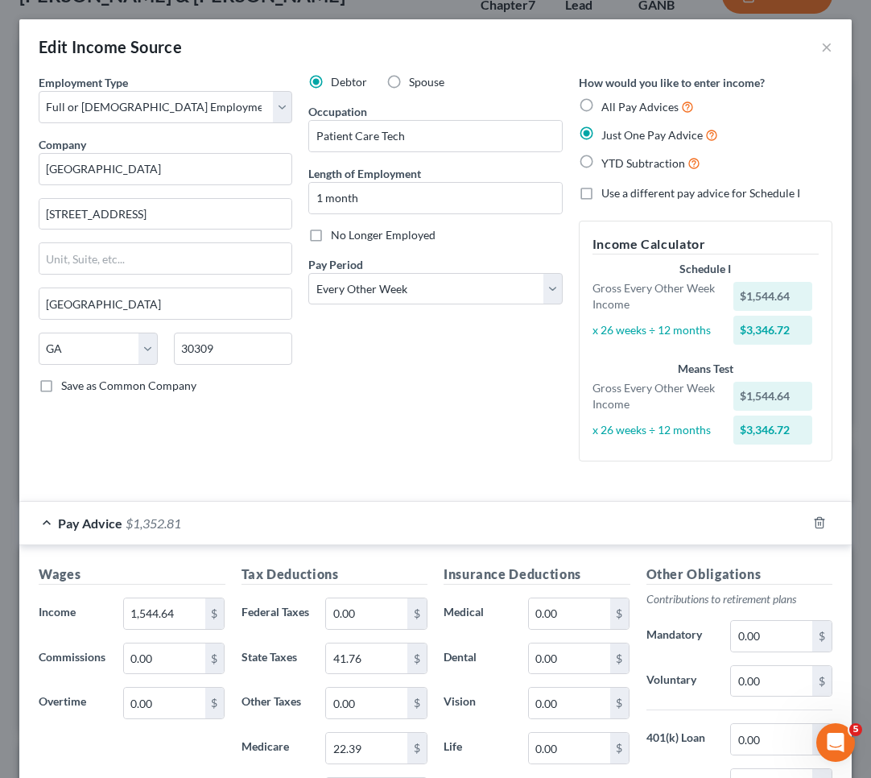
scroll to position [242, 517]
click at [601, 103] on label "All Pay Advices" at bounding box center [647, 106] width 93 height 19
click at [608, 103] on input "All Pay Advices" at bounding box center [613, 102] width 10 height 10
radio input "true"
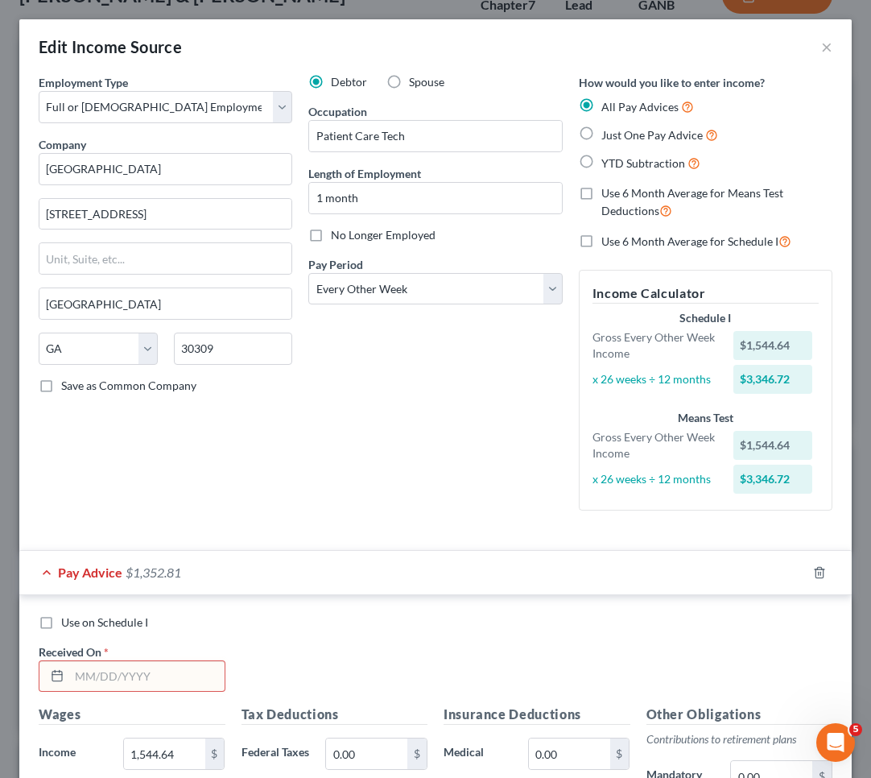
click at [601, 103] on label "All Pay Advices" at bounding box center [647, 106] width 93 height 19
click at [608, 103] on input "All Pay Advices" at bounding box center [613, 102] width 10 height 10
click at [601, 105] on span "All Pay Advices" at bounding box center [639, 107] width 77 height 14
click at [608, 105] on input "All Pay Advices" at bounding box center [613, 102] width 10 height 10
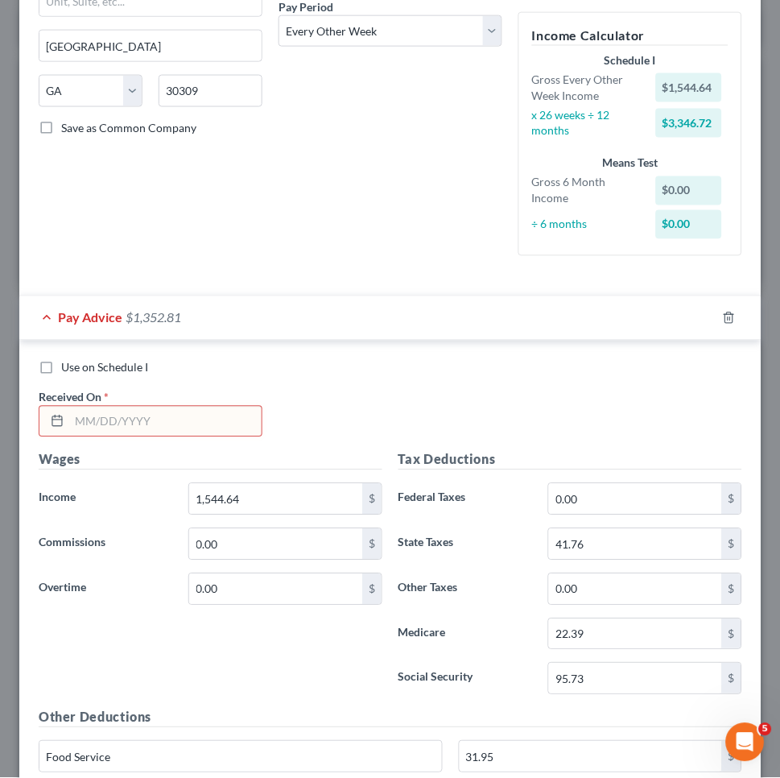
scroll to position [804591, 804220]
click at [221, 406] on input "text" at bounding box center [165, 421] width 192 height 31
click at [221, 409] on input "text" at bounding box center [165, 421] width 192 height 31
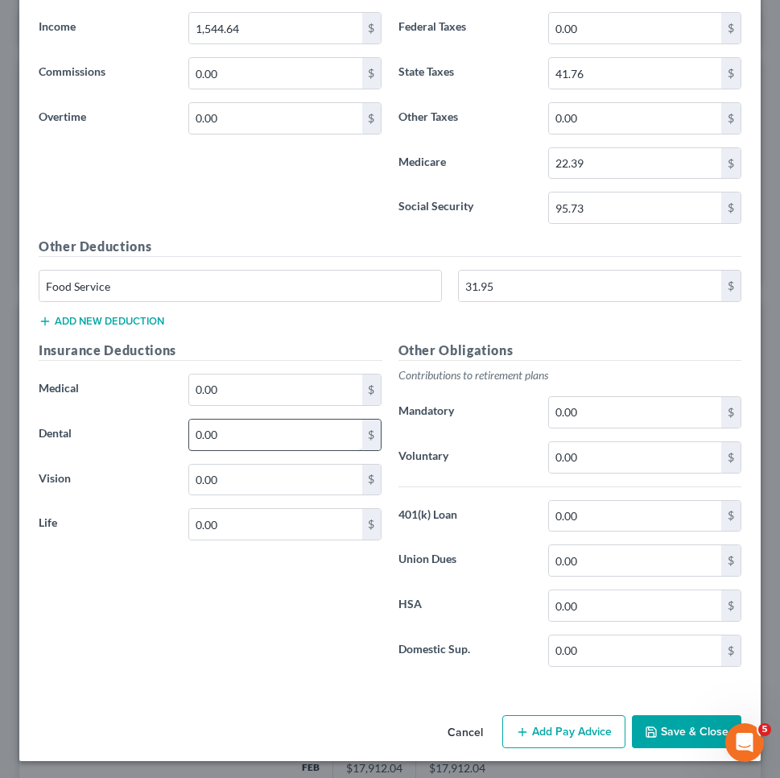
scroll to position [728, 0]
type input "[DATE]"
click at [541, 723] on button "Add Pay Advice" at bounding box center [563, 733] width 123 height 34
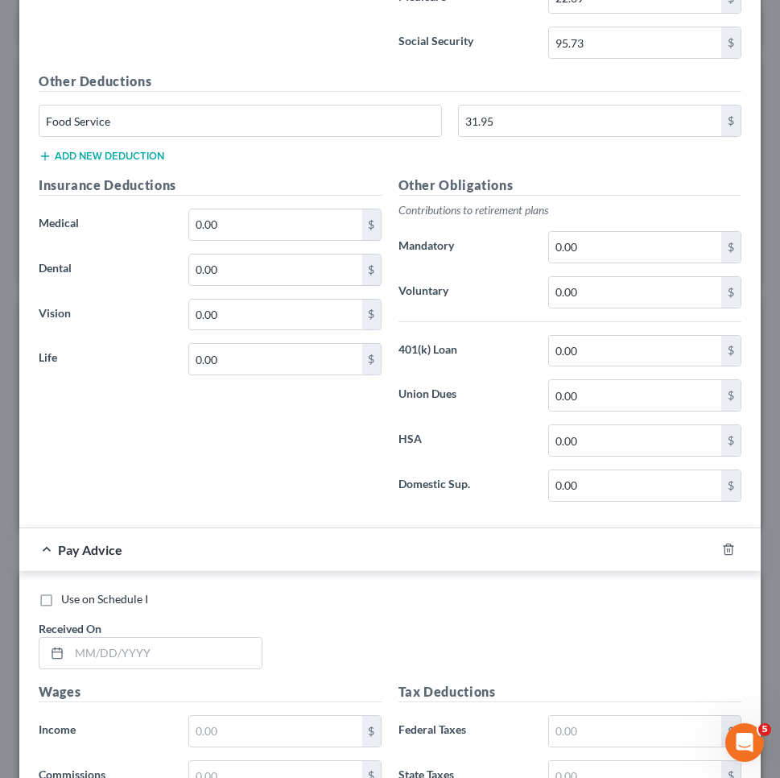
scroll to position [951, 0]
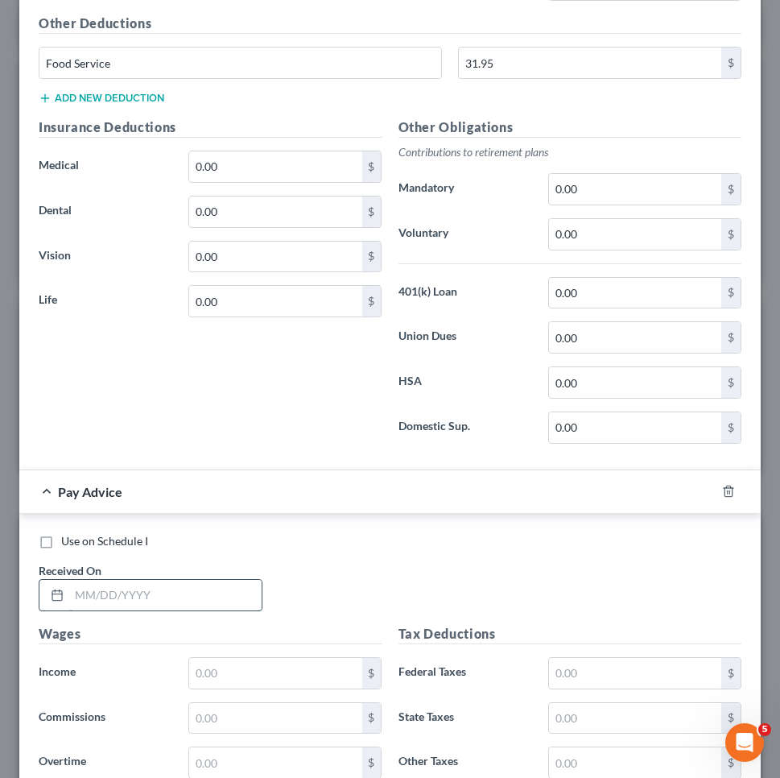
click at [185, 591] on input "text" at bounding box center [165, 595] width 192 height 31
type input "[DATE]"
click at [221, 667] on input "text" at bounding box center [275, 673] width 172 height 31
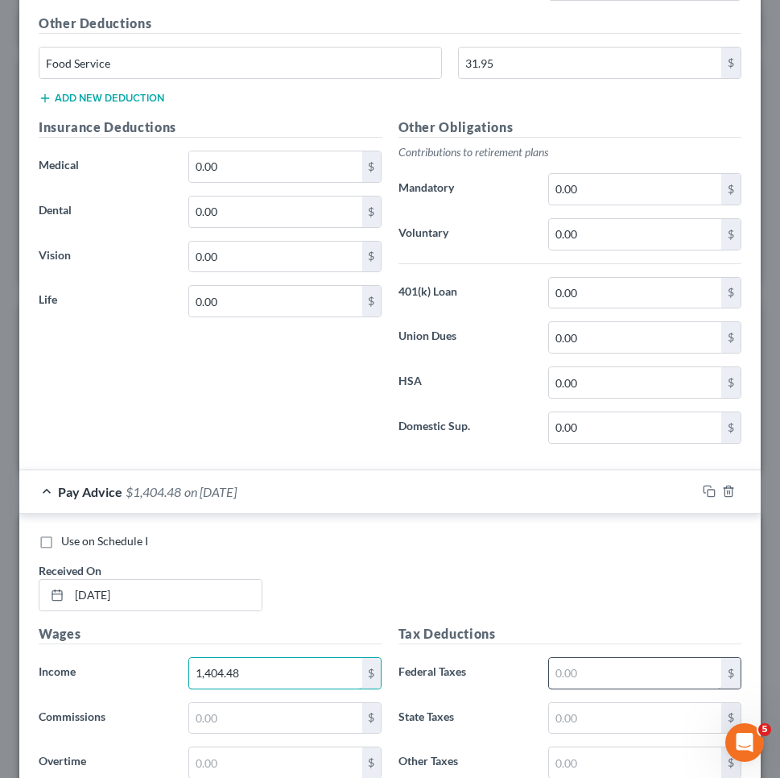
type input "1,404.48"
click at [559, 659] on input "text" at bounding box center [635, 673] width 172 height 31
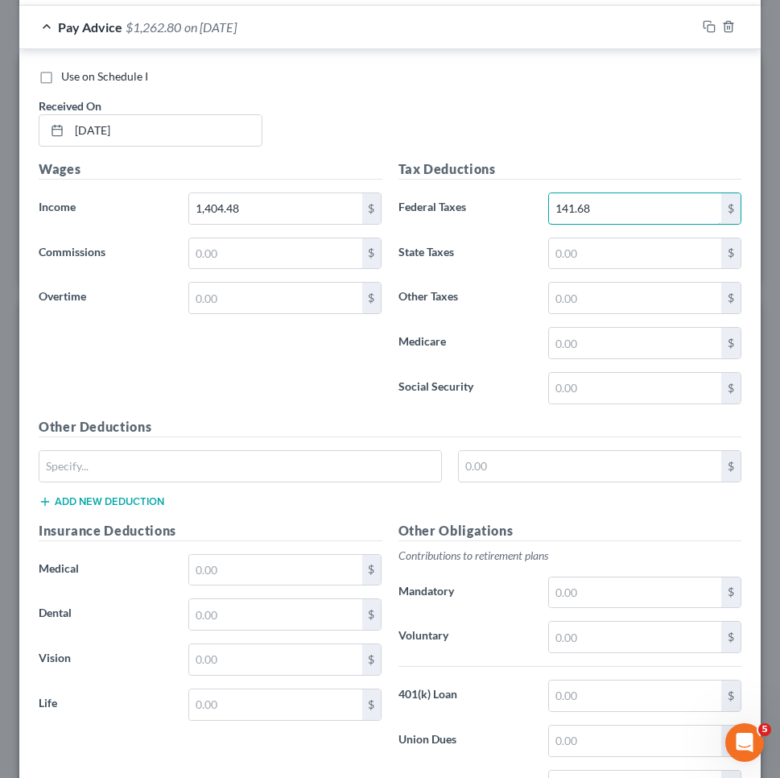
scroll to position [1418, 0]
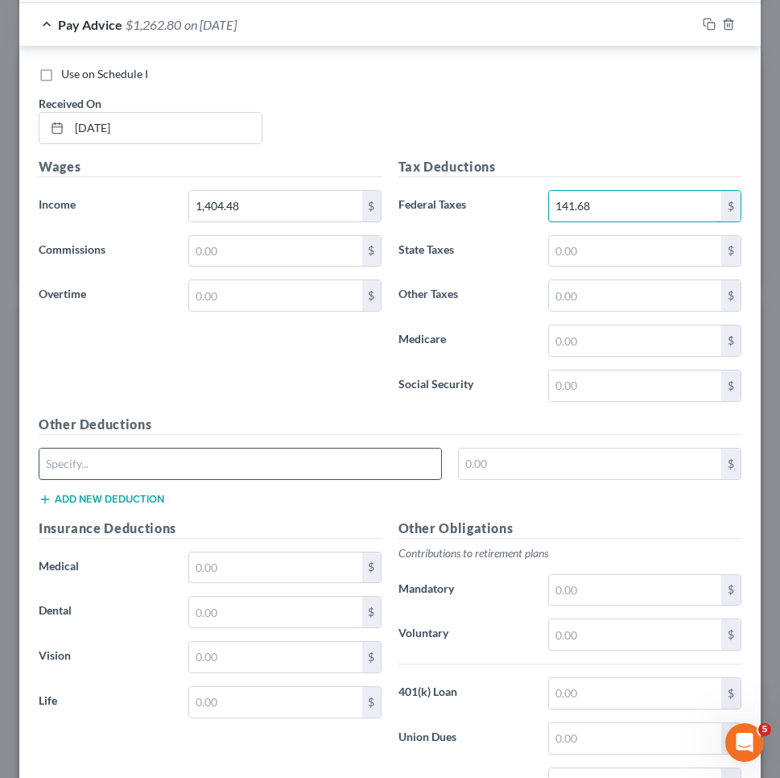
type input "141.68"
type input "food service"
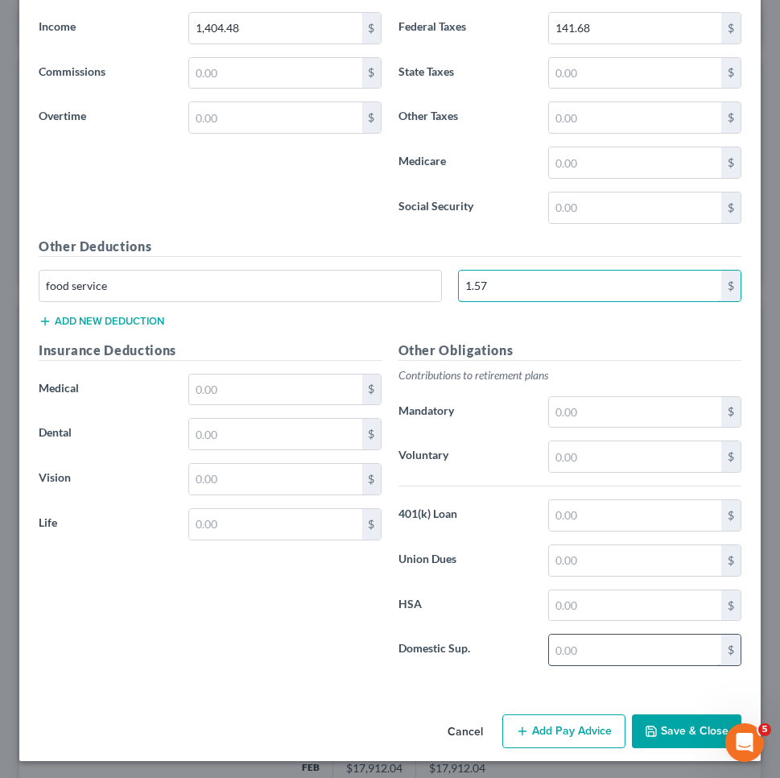
scroll to position [1595, 0]
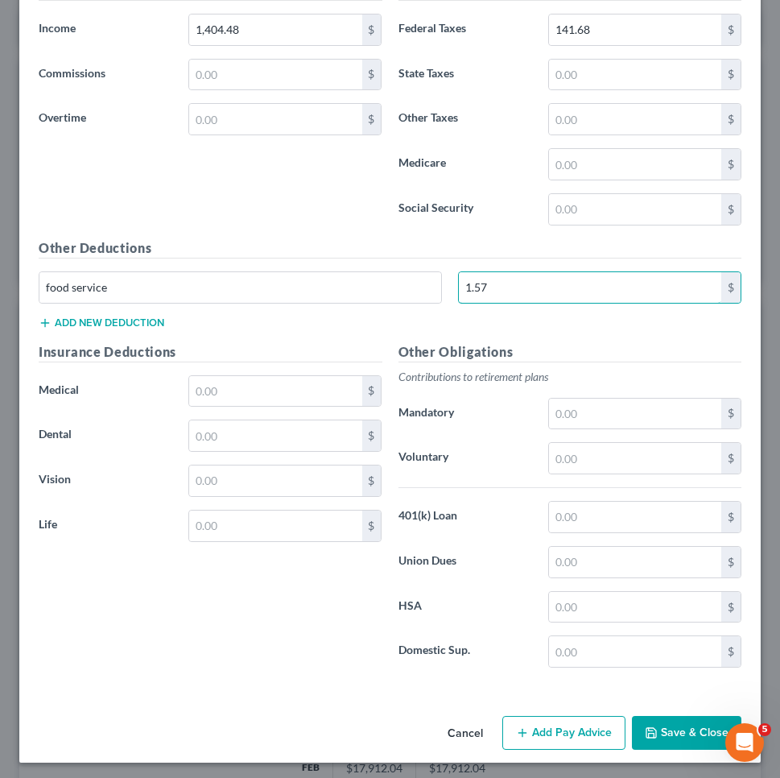
type input "1.57"
click at [666, 733] on button "Save & Close" at bounding box center [686, 733] width 109 height 34
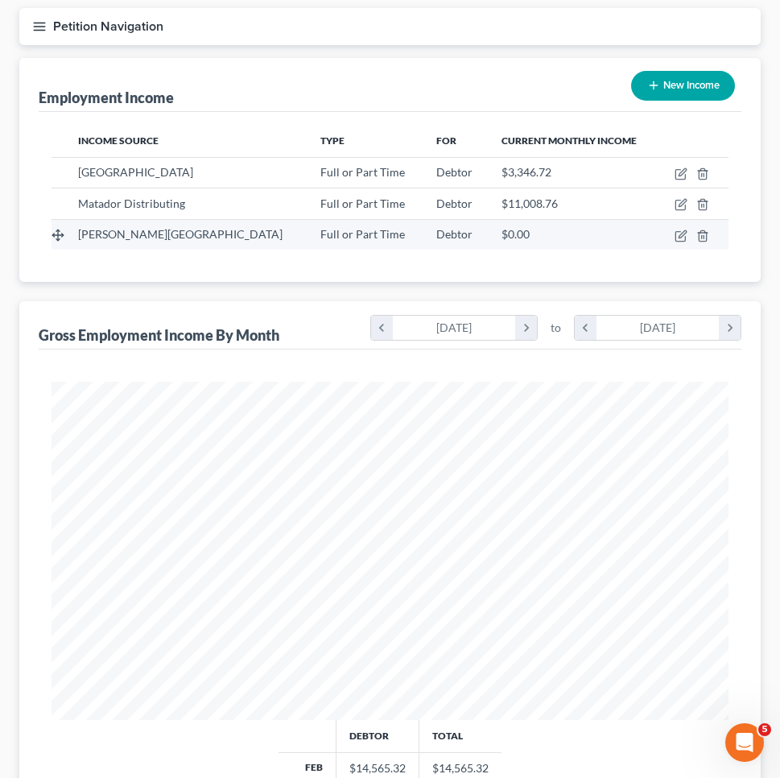
click at [671, 234] on td at bounding box center [693, 234] width 70 height 31
click at [679, 234] on icon "button" at bounding box center [681, 235] width 13 height 13
select select "0"
select select "10"
select select "2"
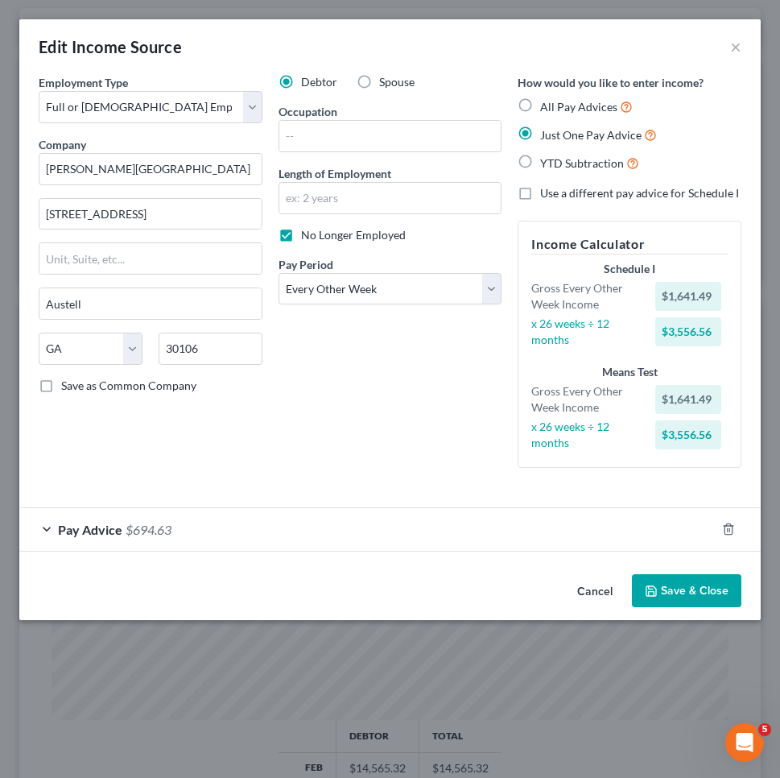
click at [281, 521] on div "Pay Advice $694.63" at bounding box center [367, 529] width 696 height 43
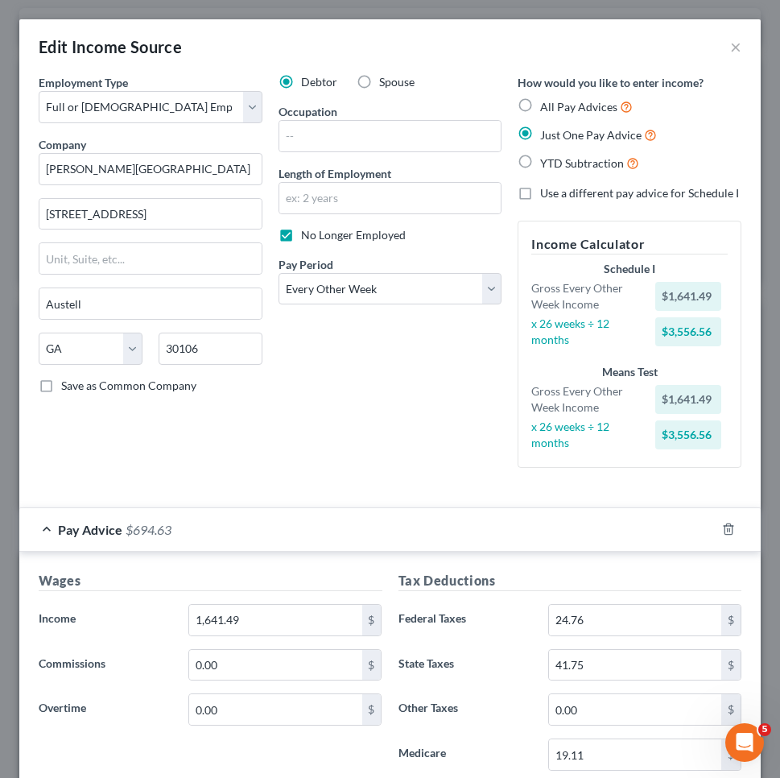
click at [555, 105] on span "All Pay Advices" at bounding box center [578, 107] width 77 height 14
click at [555, 105] on input "All Pay Advices" at bounding box center [552, 102] width 10 height 10
radio input "true"
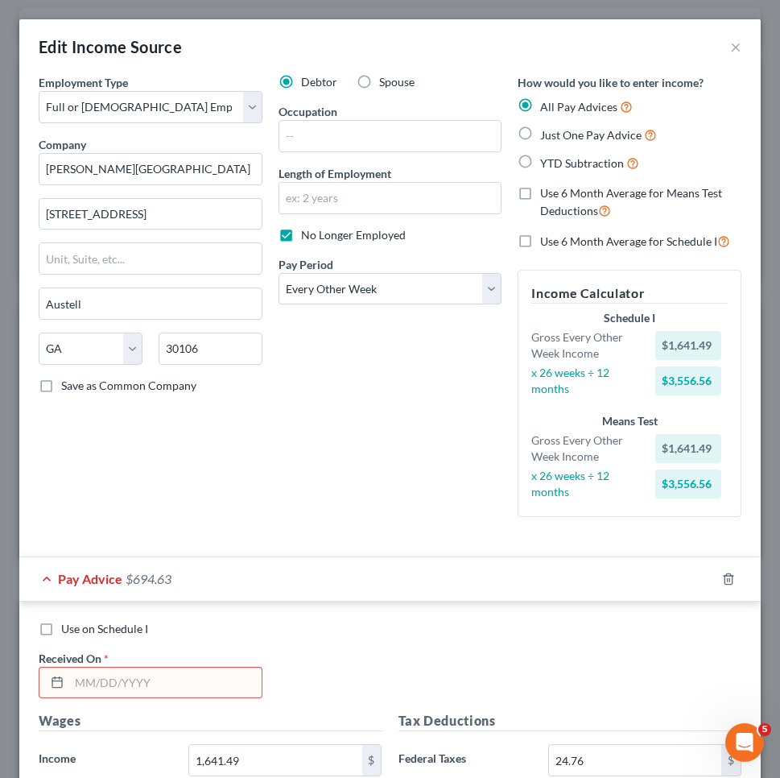
click at [200, 680] on input "text" at bounding box center [165, 682] width 192 height 31
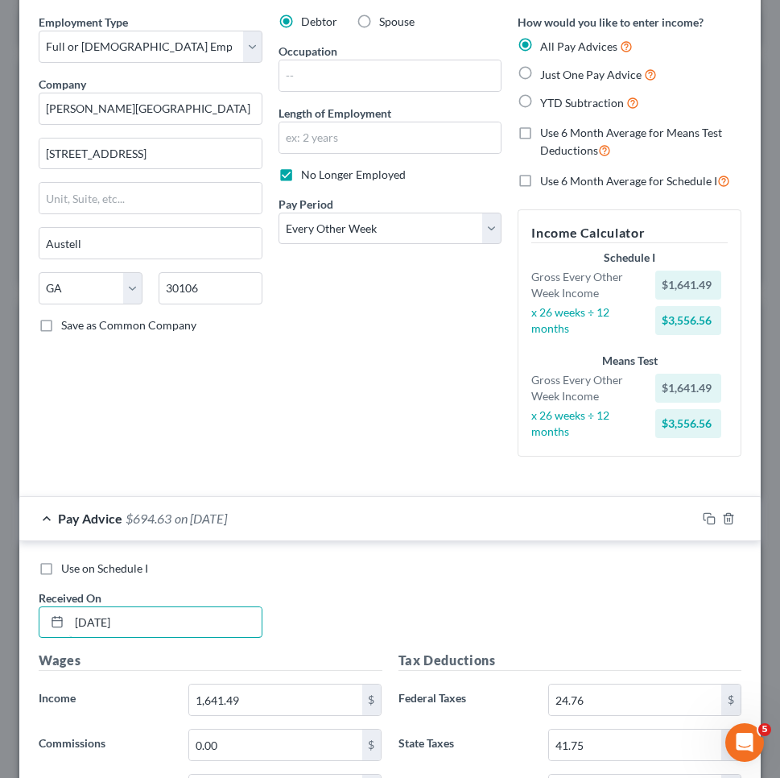
scroll to position [111, 0]
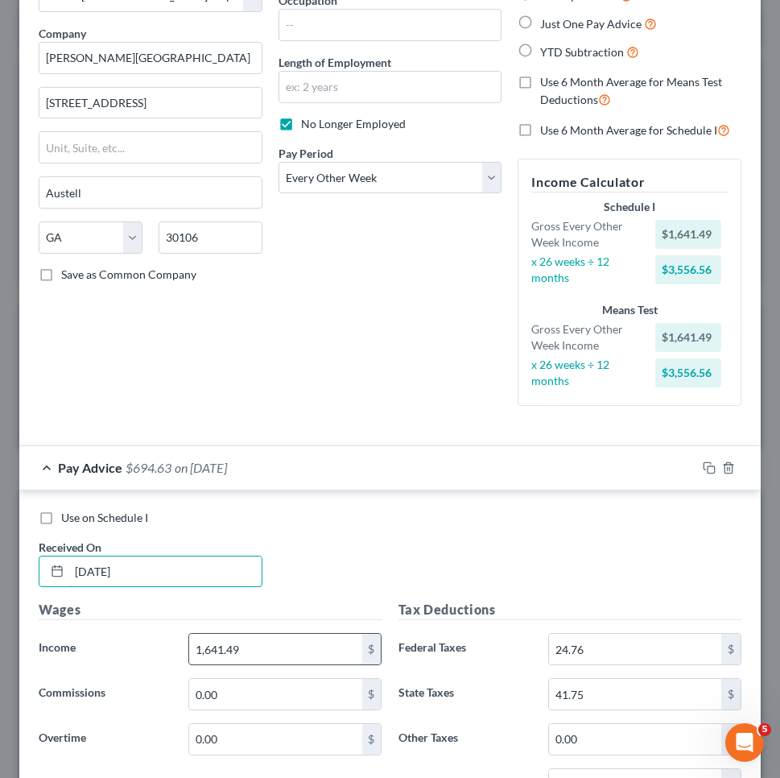
type input "[DATE]"
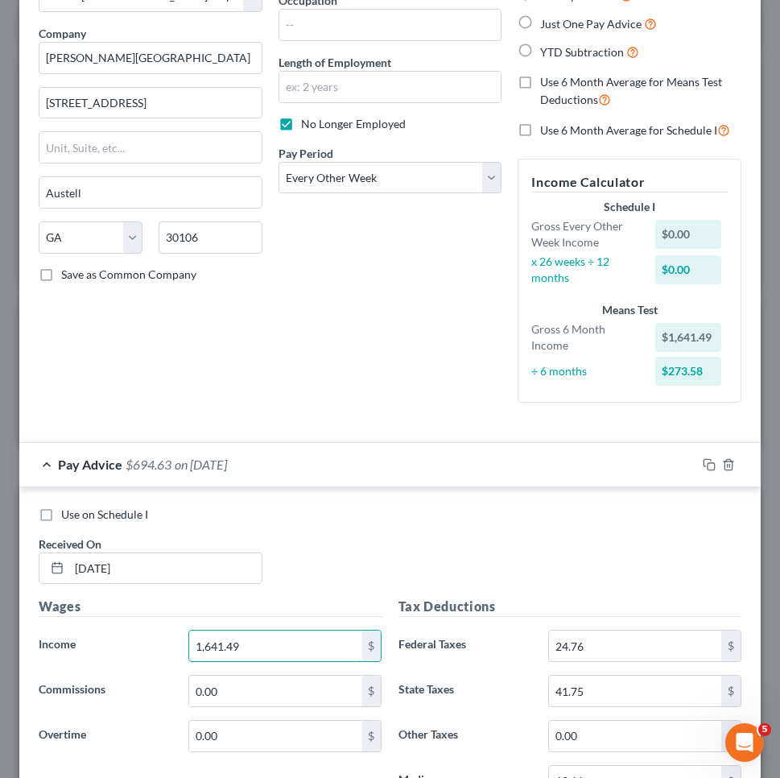
drag, startPoint x: 254, startPoint y: 648, endPoint x: 151, endPoint y: 643, distance: 103.1
click at [151, 643] on div "Income * 1,641.49 $" at bounding box center [211, 645] width 360 height 32
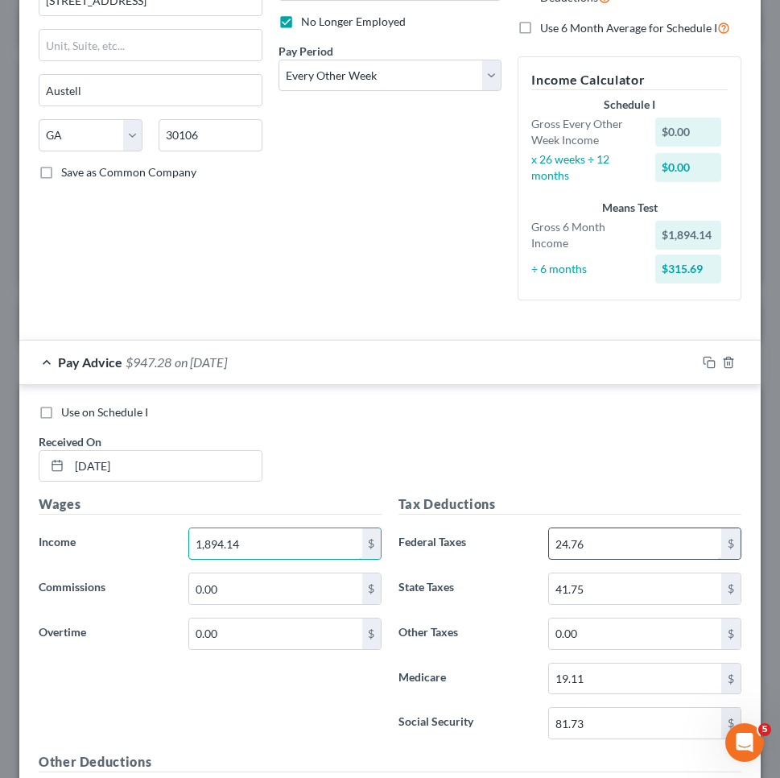
scroll to position [220, 0]
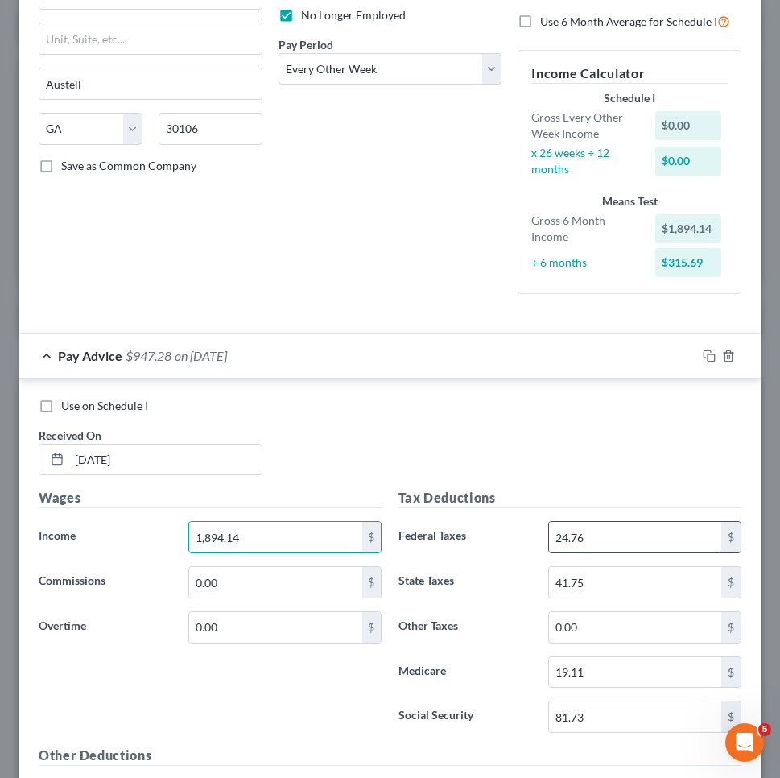
type input "1,894.14"
drag, startPoint x: 600, startPoint y: 546, endPoint x: 474, endPoint y: 536, distance: 125.9
click at [474, 536] on div "Federal Taxes 24.76 $" at bounding box center [570, 537] width 360 height 32
type input "222.74"
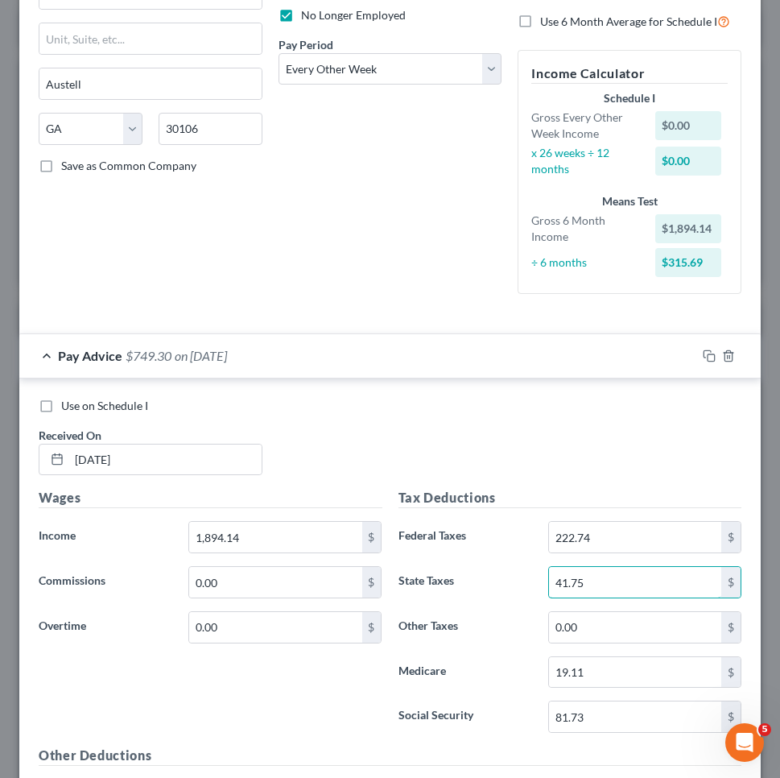
drag, startPoint x: 604, startPoint y: 588, endPoint x: 497, endPoint y: 588, distance: 106.3
drag, startPoint x: 598, startPoint y: 576, endPoint x: 526, endPoint y: 576, distance: 72.4
click at [526, 576] on div "State Taxes 41.75 $" at bounding box center [570, 582] width 360 height 32
drag, startPoint x: 605, startPoint y: 671, endPoint x: 505, endPoint y: 667, distance: 99.1
click at [505, 667] on div "Medicare 19.11 $" at bounding box center [570, 672] width 360 height 32
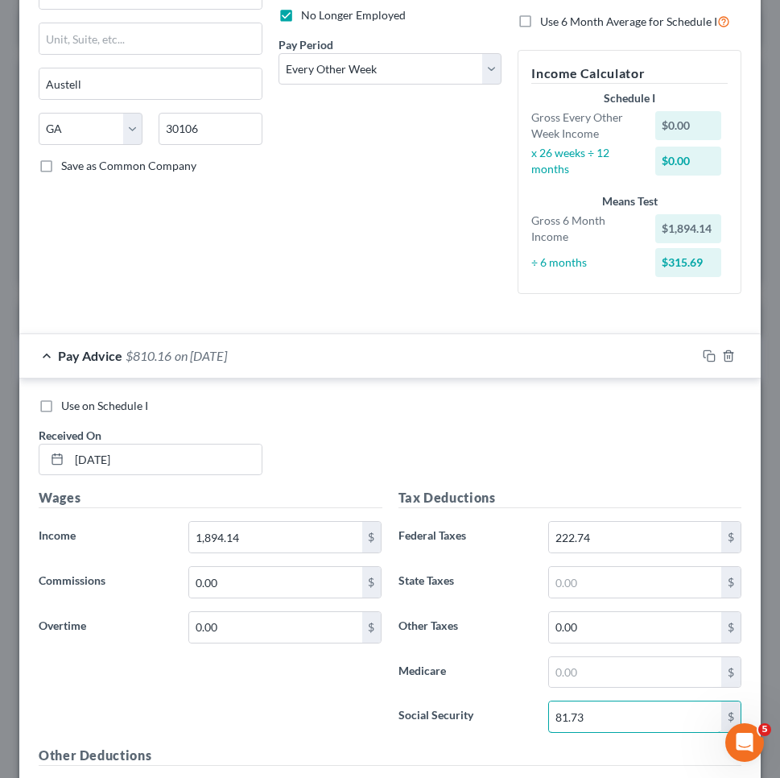
drag, startPoint x: 583, startPoint y: 718, endPoint x: 527, endPoint y: 718, distance: 55.5
click at [527, 718] on div "Social Security 81.73 $" at bounding box center [570, 716] width 360 height 32
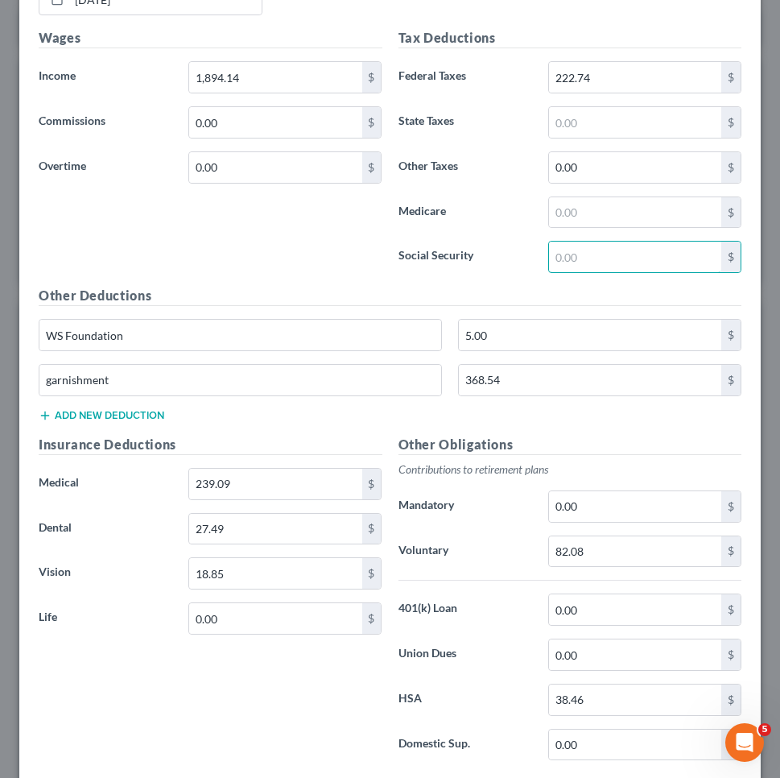
scroll to position [680, 0]
drag, startPoint x: 595, startPoint y: 545, endPoint x: 528, endPoint y: 543, distance: 66.8
click at [528, 543] on div "Voluntary 82.08 $" at bounding box center [570, 550] width 360 height 32
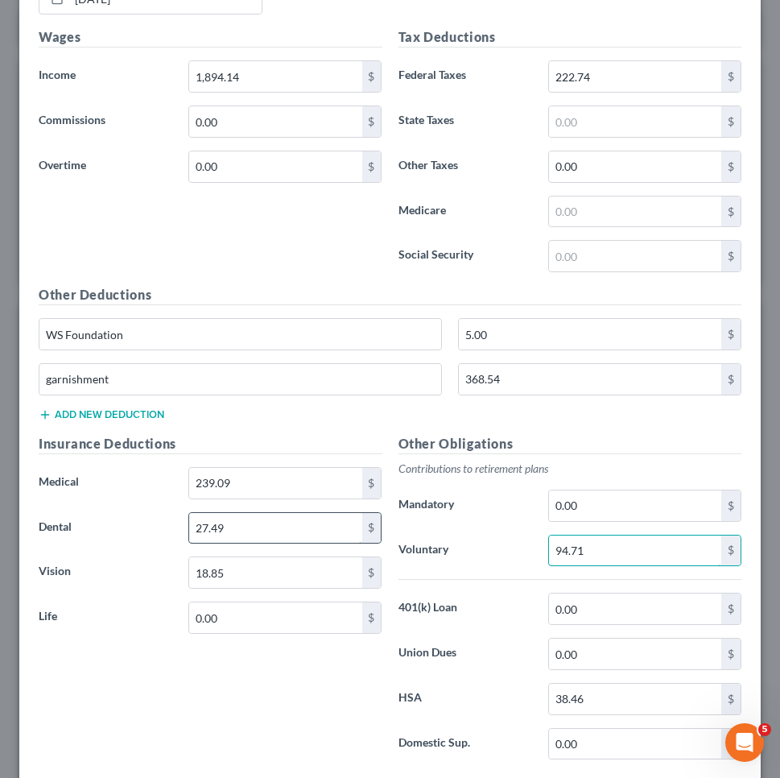
type input "94.71"
drag, startPoint x: 232, startPoint y: 527, endPoint x: 162, endPoint y: 526, distance: 70.0
click at [162, 526] on div "Dental 27.49 $" at bounding box center [211, 528] width 360 height 32
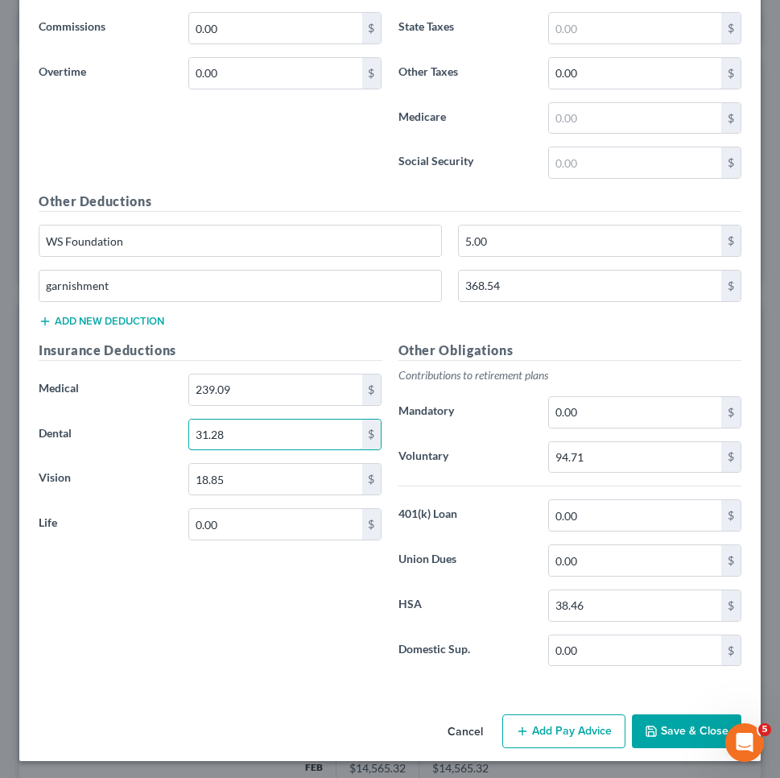
scroll to position [773, 0]
type input "31.28"
click at [580, 728] on button "Add Pay Advice" at bounding box center [563, 732] width 123 height 34
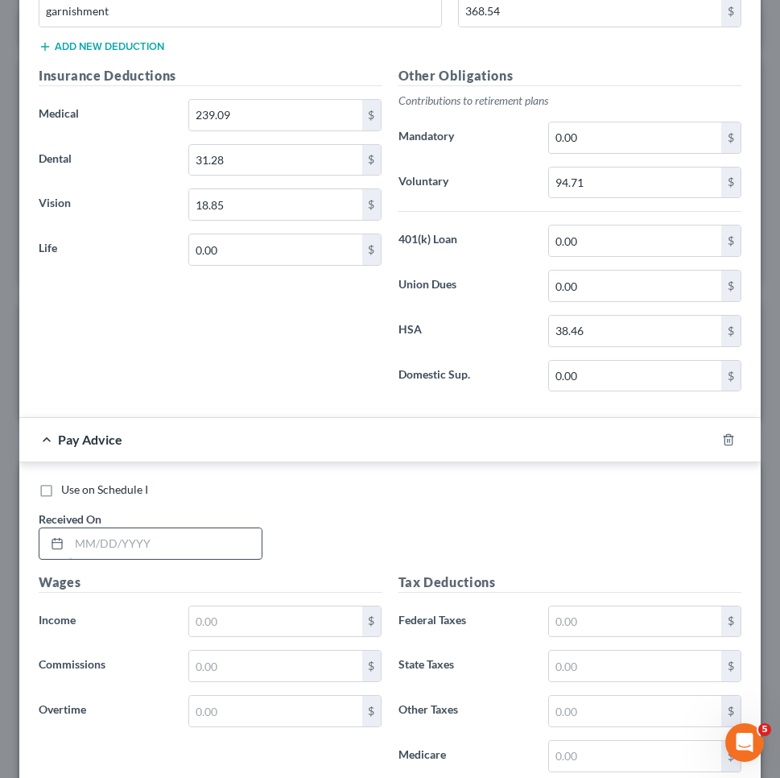
click at [208, 528] on input "text" at bounding box center [165, 543] width 192 height 31
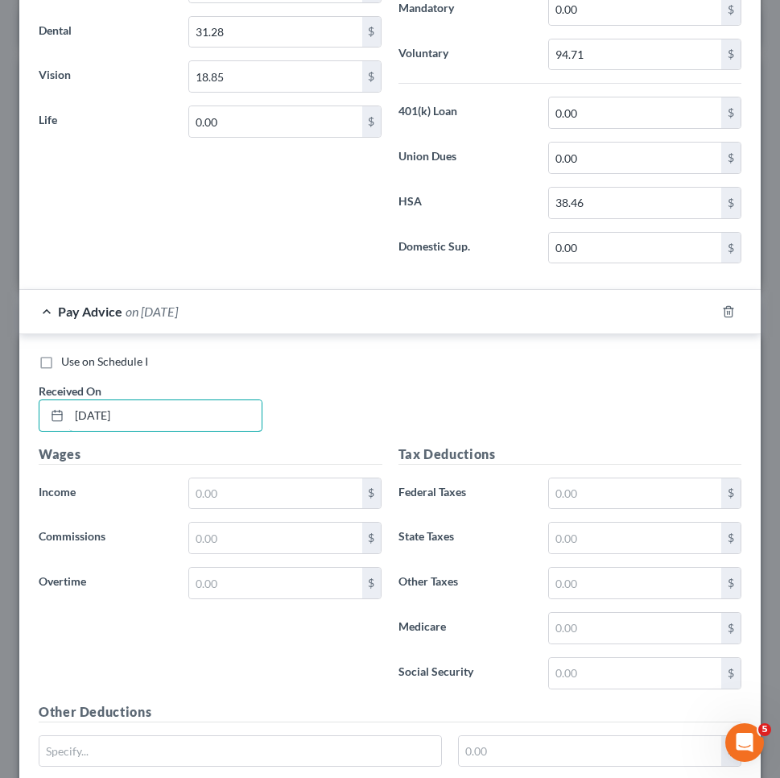
scroll to position [1178, 0]
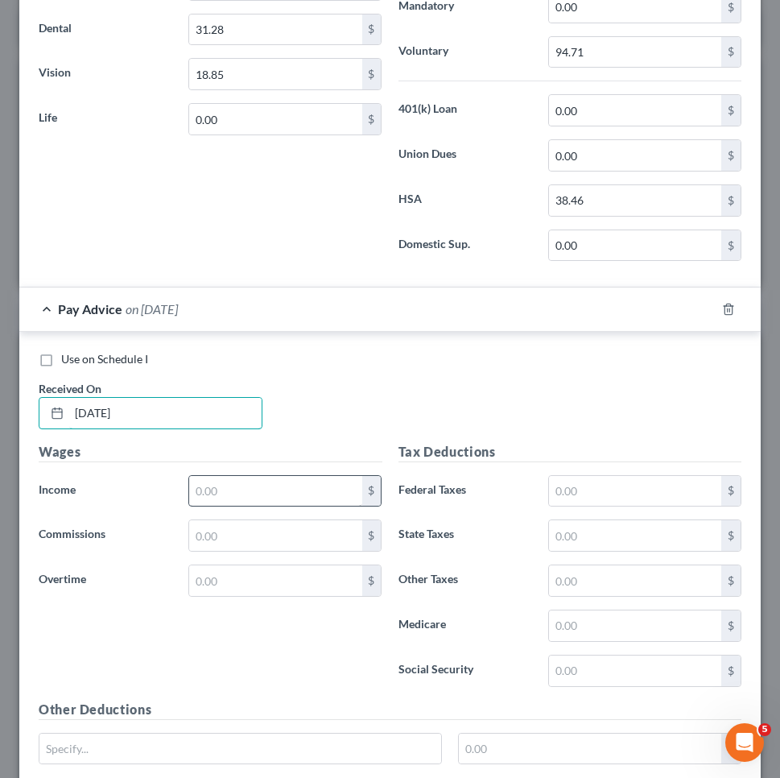
type input "[DATE]"
click at [312, 491] on input "text" at bounding box center [275, 491] width 172 height 31
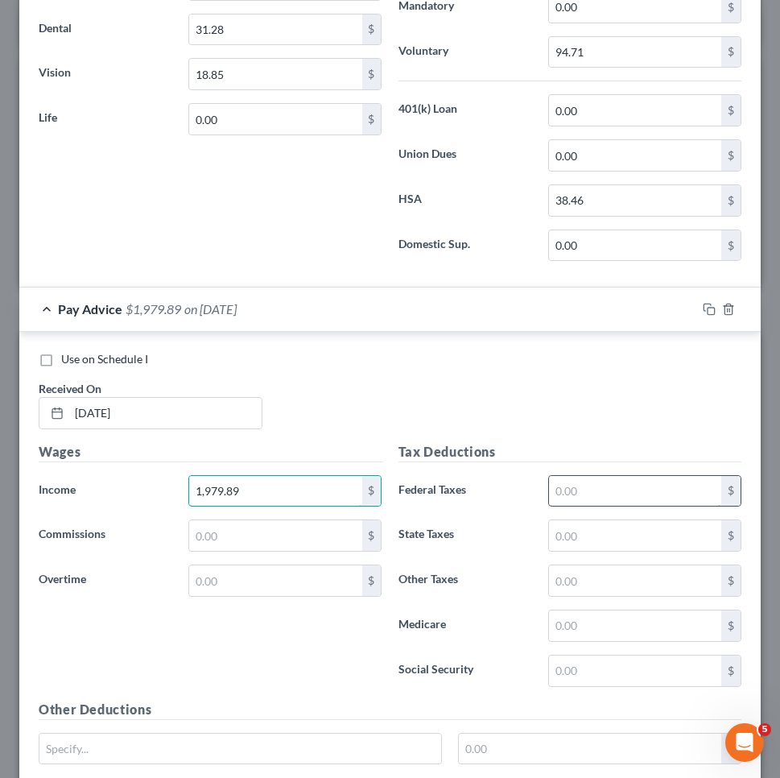
type input "1,979.89"
click at [584, 489] on input "text" at bounding box center [635, 491] width 172 height 31
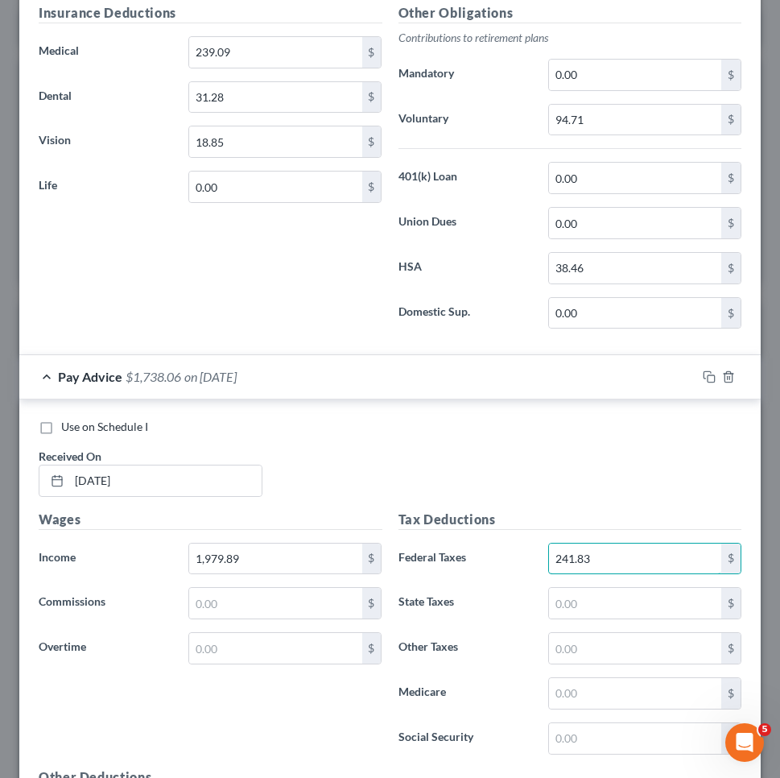
scroll to position [1079, 0]
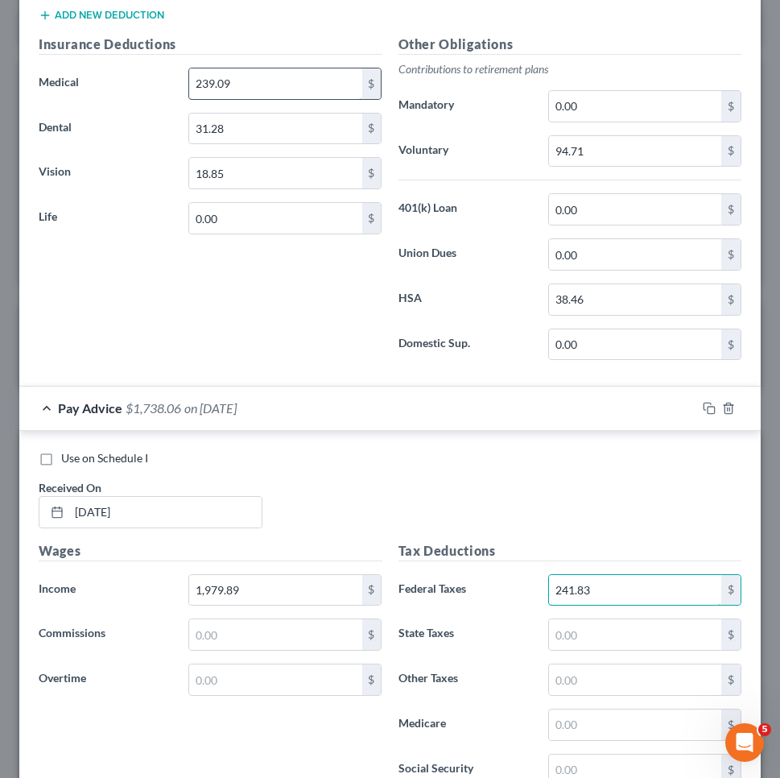
type input "241.83"
drag, startPoint x: 252, startPoint y: 77, endPoint x: 158, endPoint y: 70, distance: 94.5
click at [158, 70] on div "Medical 239.09 $" at bounding box center [211, 84] width 360 height 32
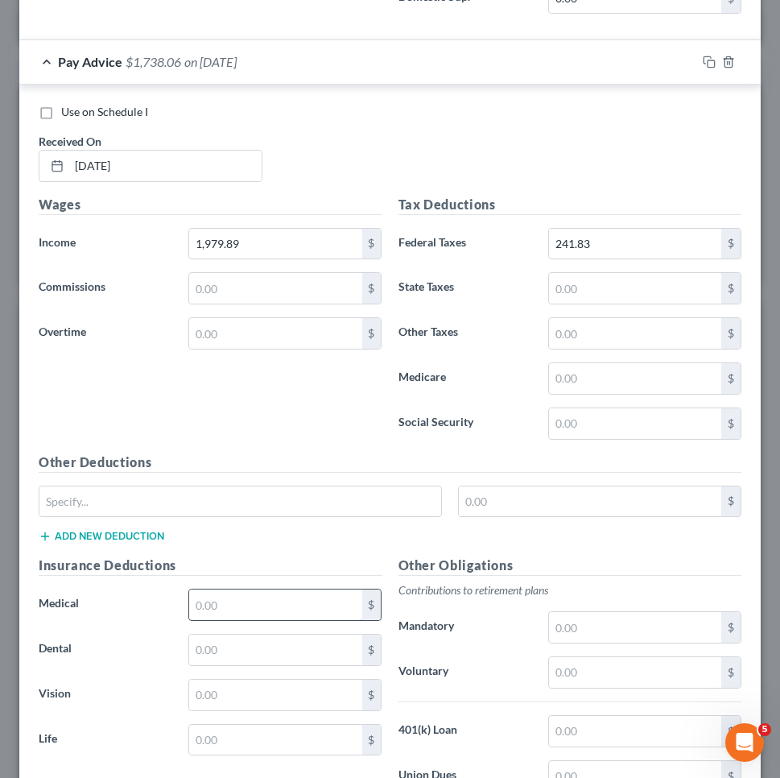
scroll to position [1450, 0]
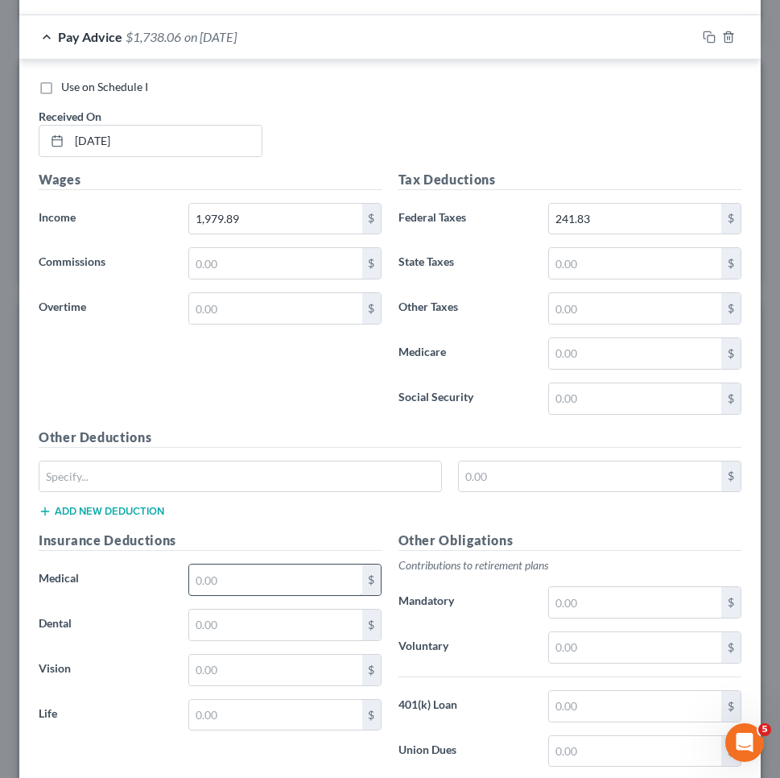
click at [218, 573] on input "text" at bounding box center [275, 579] width 172 height 31
paste input "239.09"
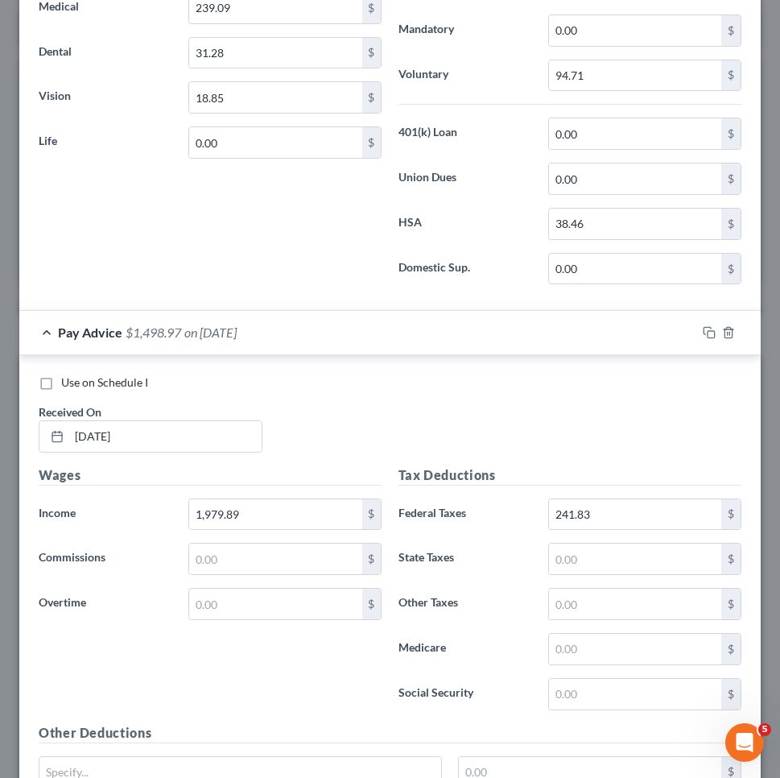
scroll to position [1116, 0]
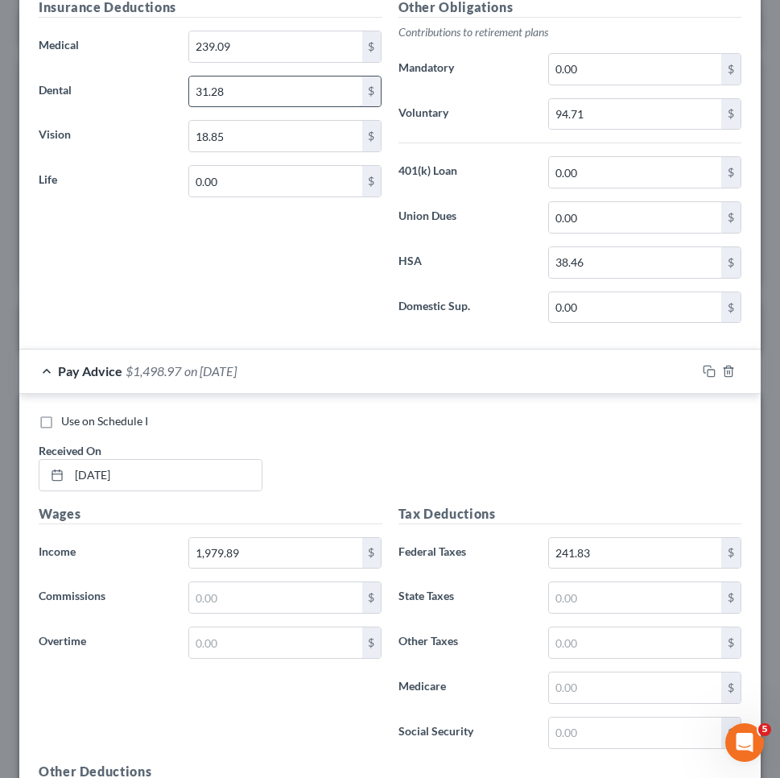
type input "239.09"
click at [258, 91] on input "31.28" at bounding box center [275, 91] width 172 height 31
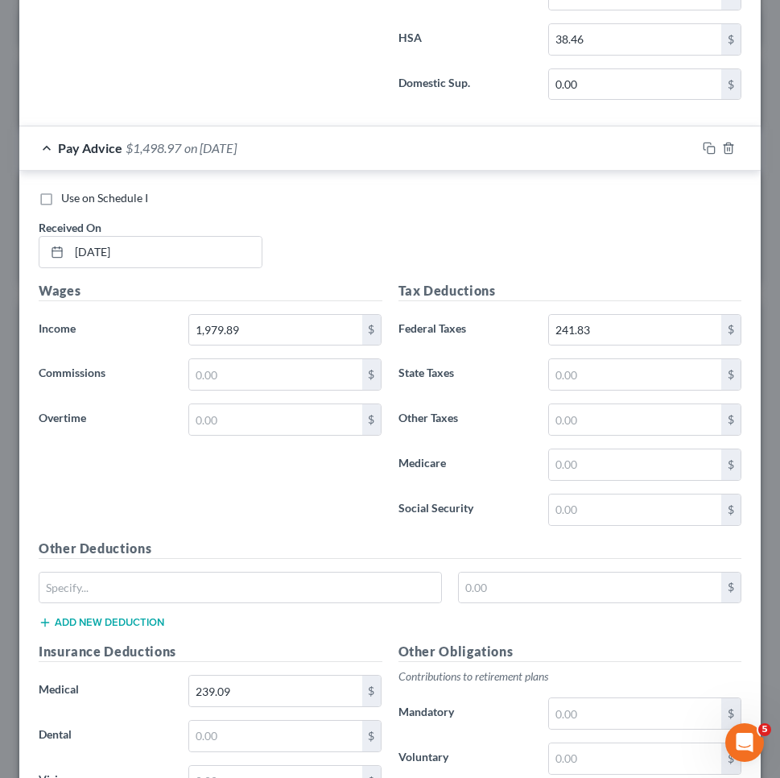
scroll to position [1342, 0]
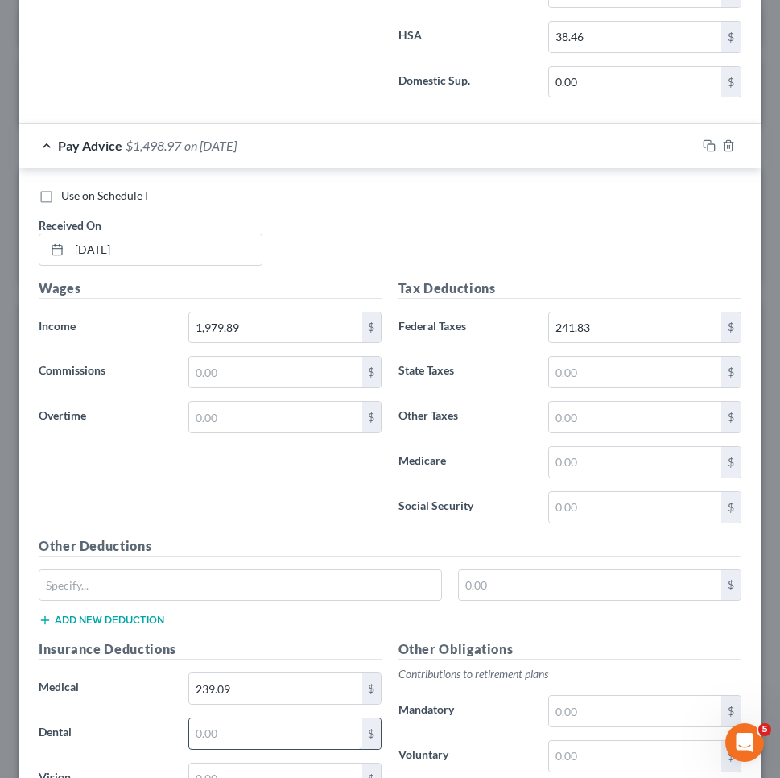
click at [280, 722] on input "text" at bounding box center [275, 733] width 172 height 31
paste input "31.28"
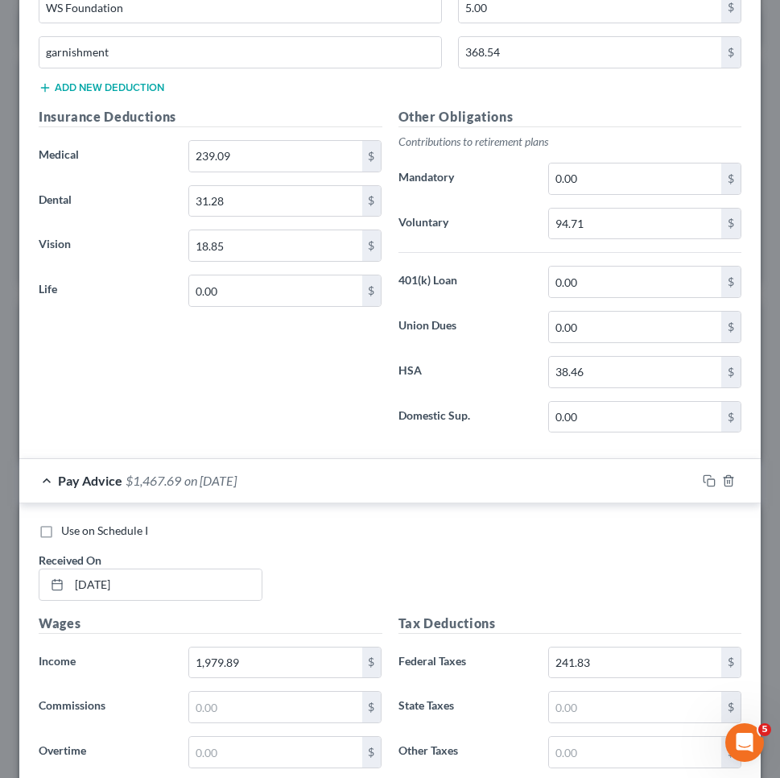
scroll to position [918, 0]
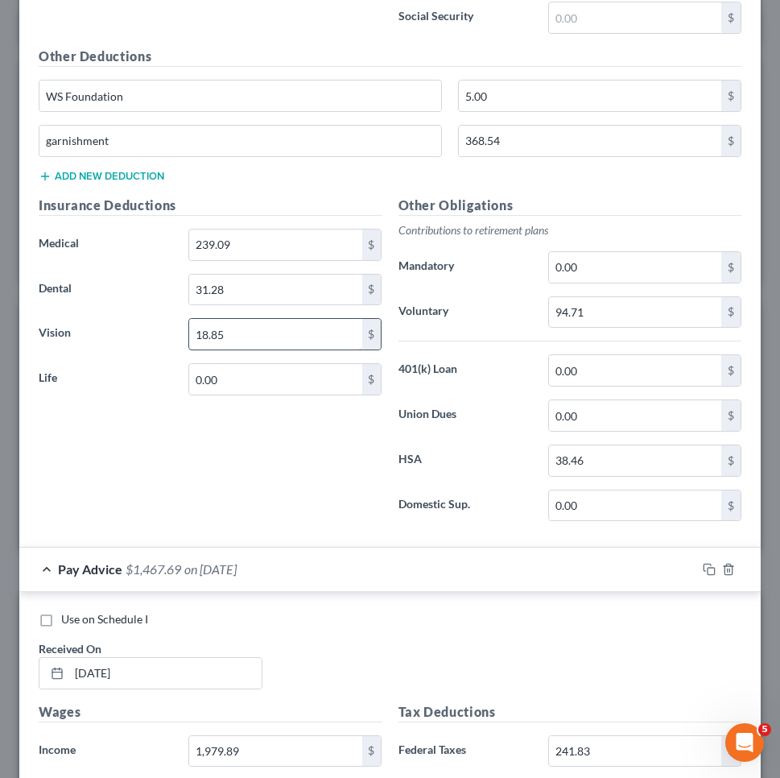
type input "31.28"
click at [253, 326] on input "18.85" at bounding box center [275, 334] width 172 height 31
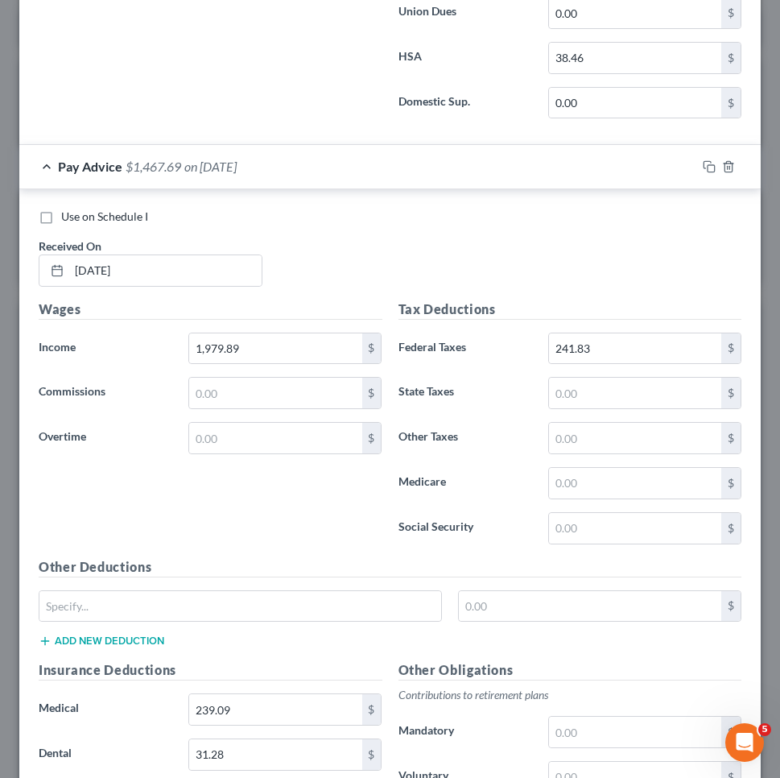
scroll to position [1442, 0]
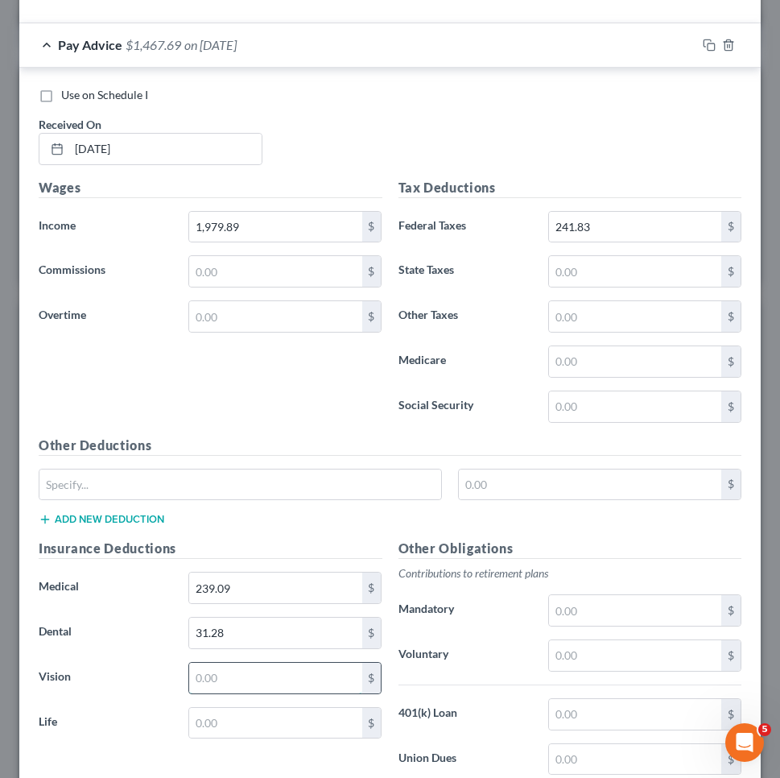
click at [241, 679] on input "text" at bounding box center [275, 677] width 172 height 31
paste input "18.85"
type input "18.85"
click at [610, 650] on input "text" at bounding box center [635, 655] width 172 height 31
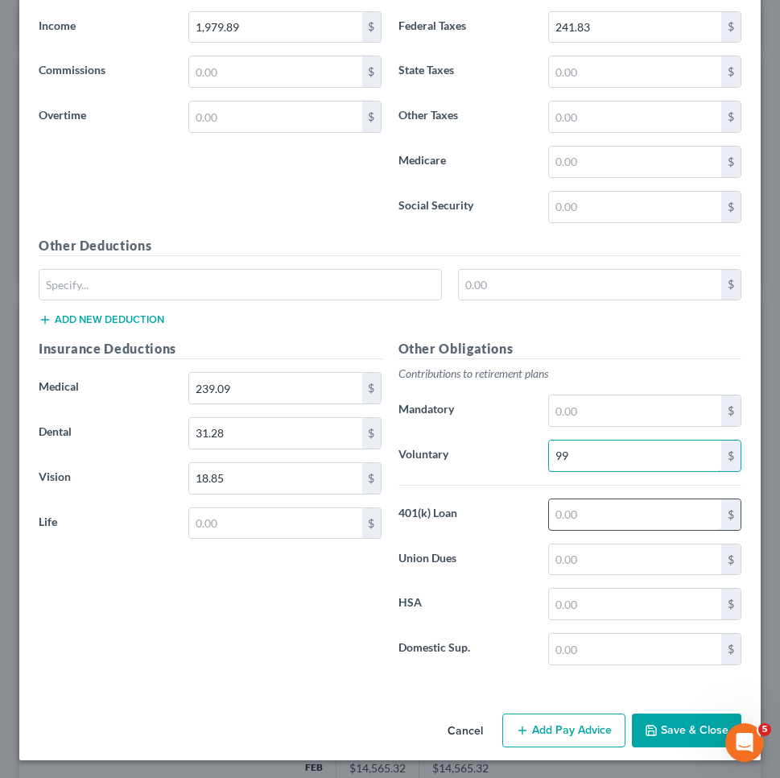
scroll to position [1640, 0]
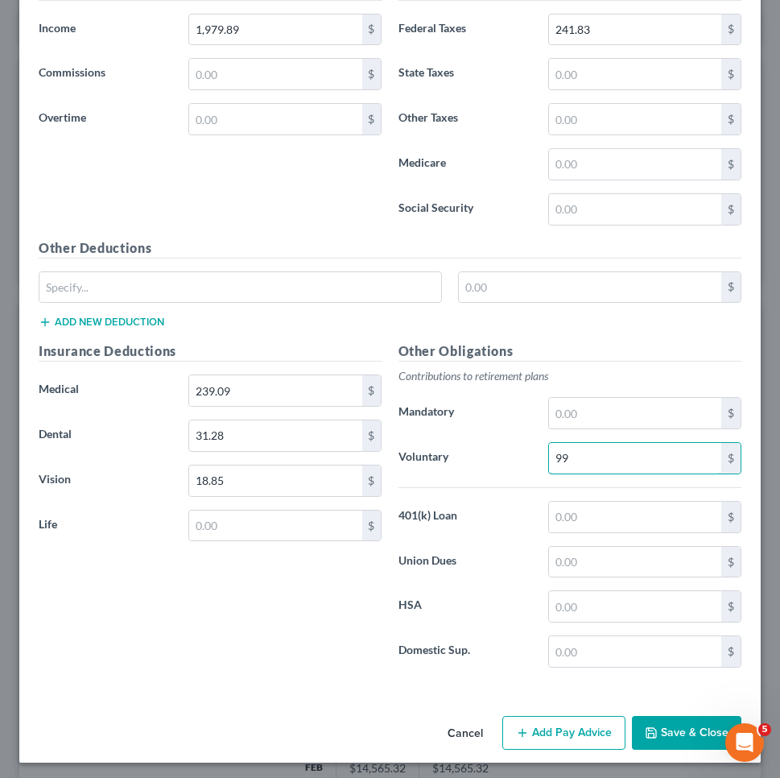
type input "99"
click at [587, 720] on button "Add Pay Advice" at bounding box center [563, 733] width 123 height 34
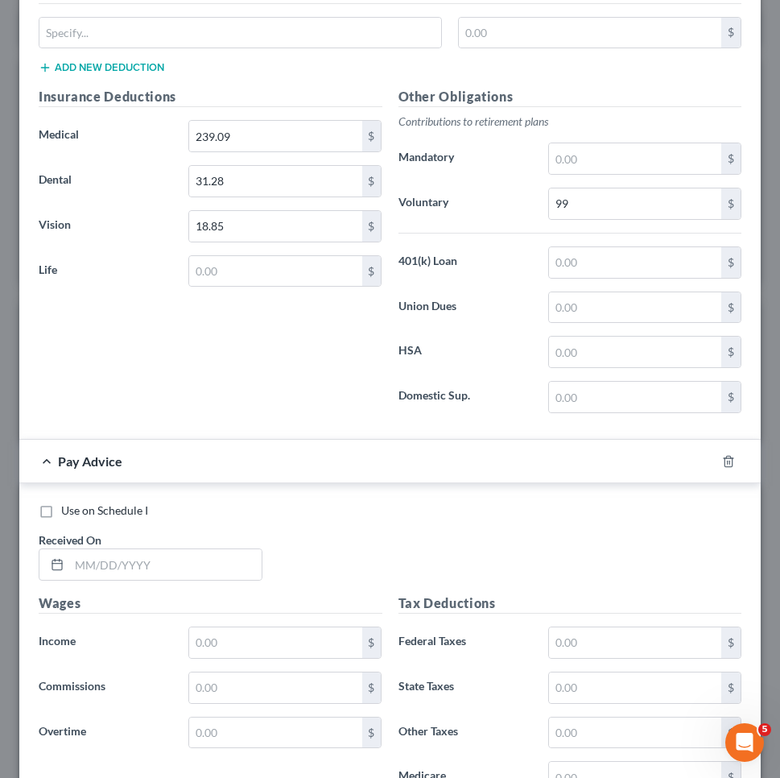
scroll to position [1941, 0]
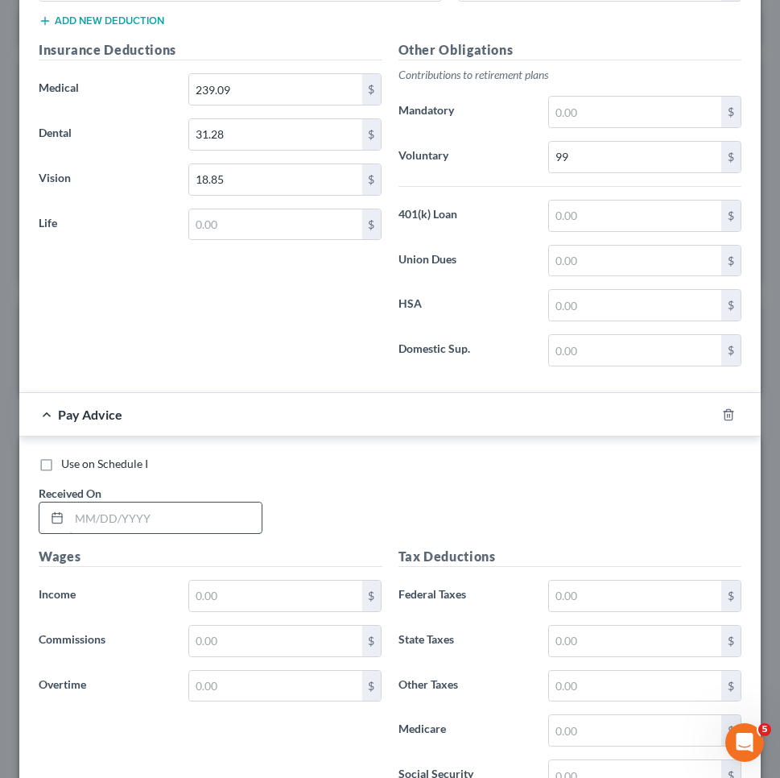
click at [215, 515] on input "text" at bounding box center [165, 517] width 192 height 31
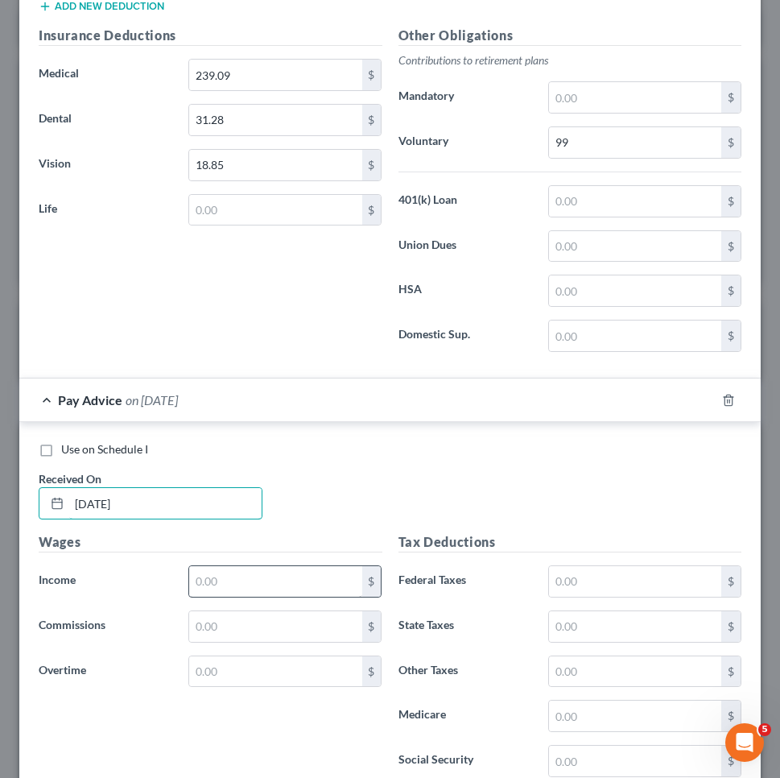
type input "[DATE]"
click at [290, 569] on input "text" at bounding box center [275, 581] width 172 height 31
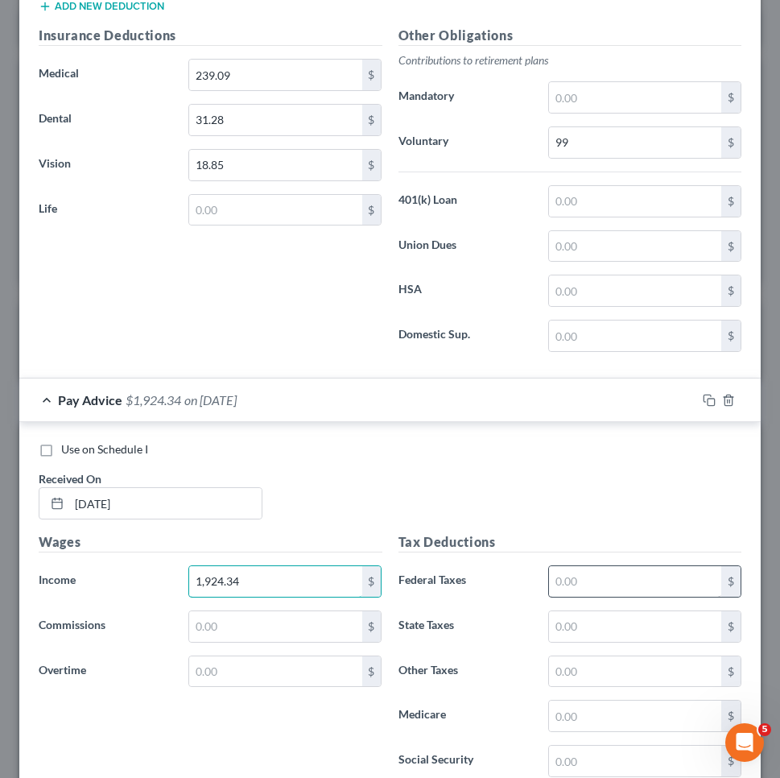
type input "1,924.34"
click at [596, 575] on input "text" at bounding box center [635, 581] width 172 height 31
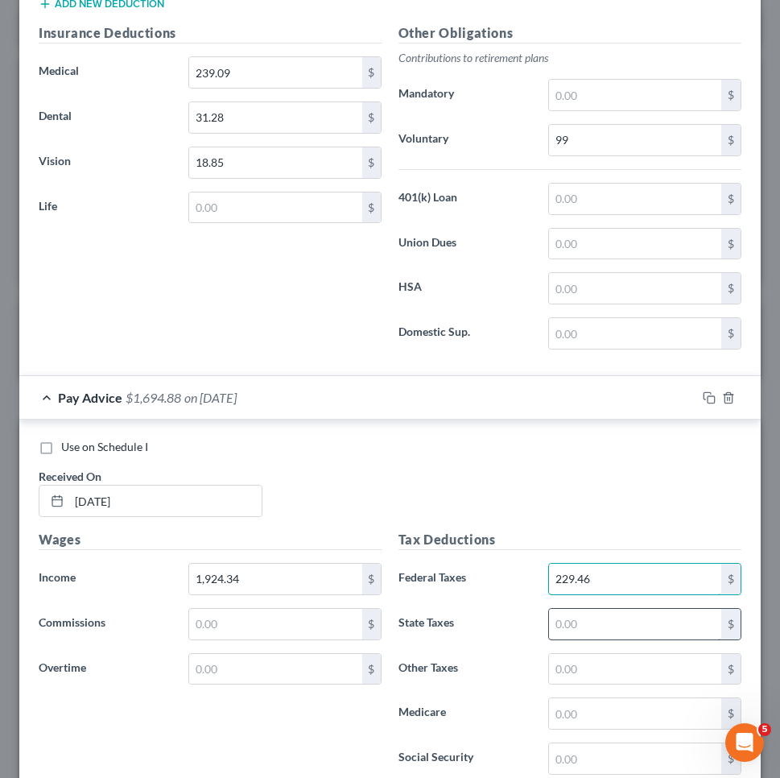
scroll to position [1959, 0]
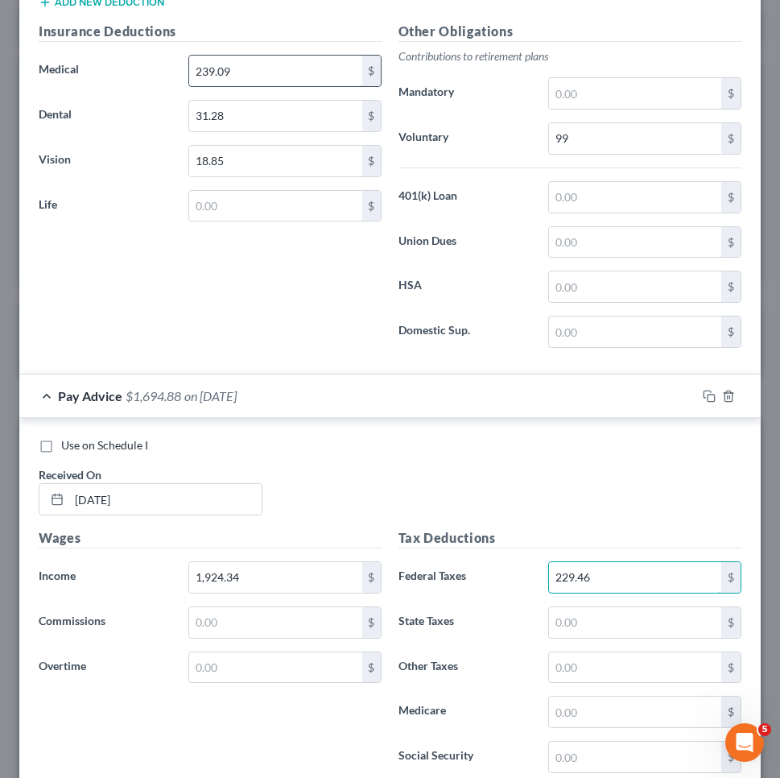
type input "229.46"
drag, startPoint x: 217, startPoint y: 68, endPoint x: 49, endPoint y: 68, distance: 167.4
click at [49, 68] on div "Medical 239.09 $" at bounding box center [211, 71] width 360 height 32
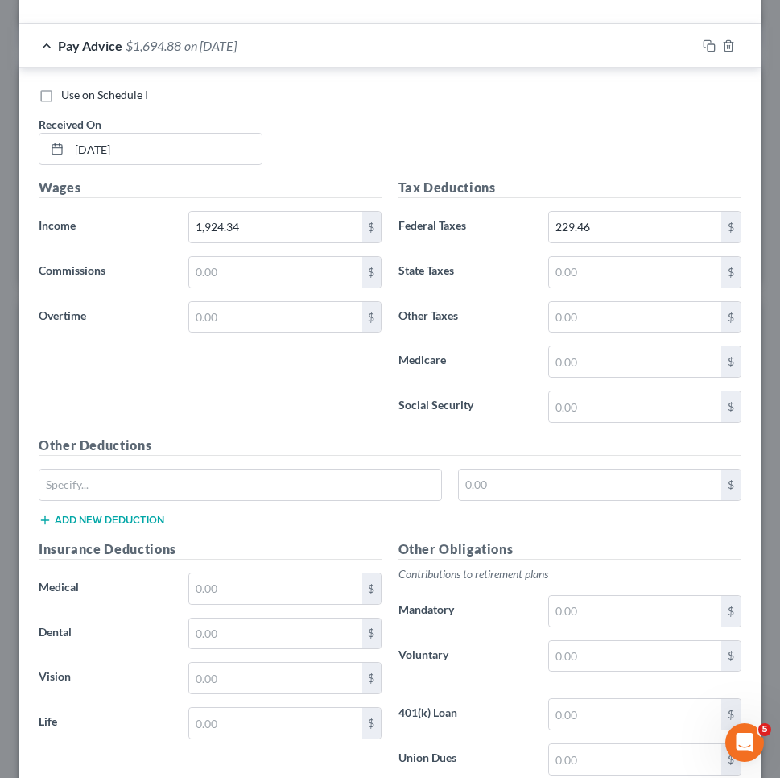
scroll to position [2434, 0]
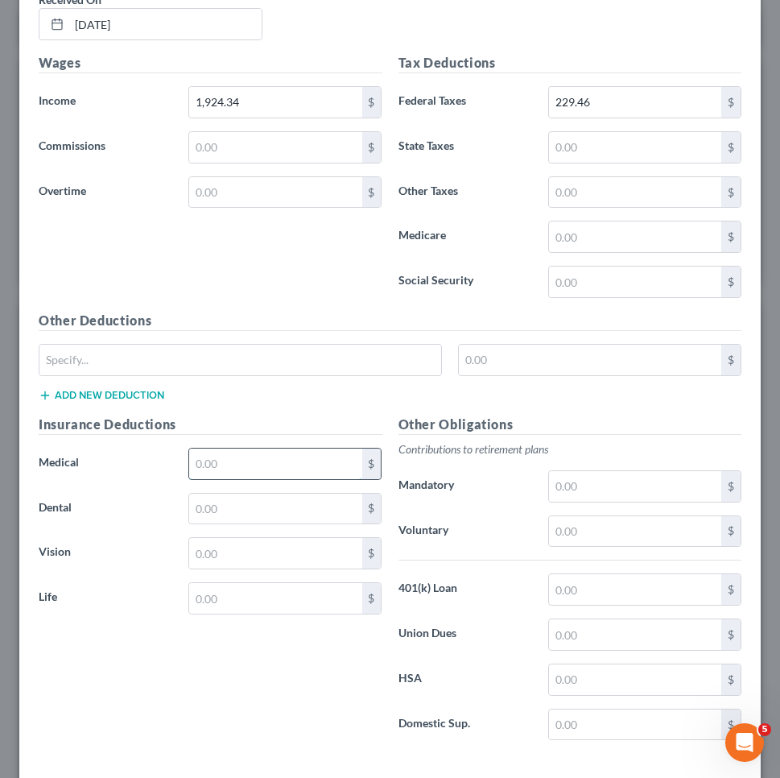
click at [222, 448] on input "text" at bounding box center [275, 463] width 172 height 31
paste input "239.09"
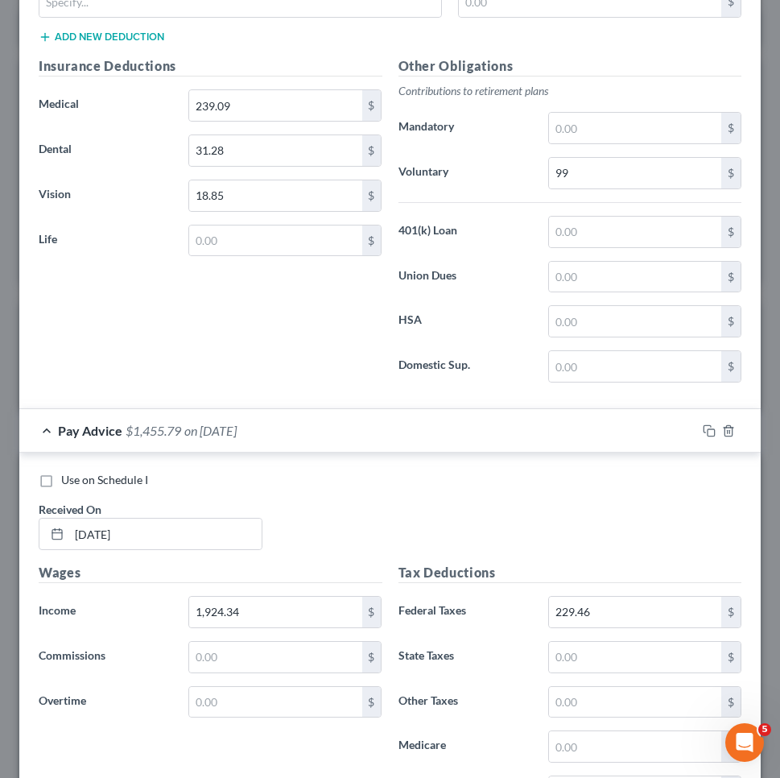
scroll to position [1924, 0]
type input "239.09"
click at [660, 319] on input "text" at bounding box center [635, 322] width 172 height 31
drag, startPoint x: 682, startPoint y: 324, endPoint x: 490, endPoint y: 320, distance: 191.6
click at [490, 320] on div "HSA 38.46 $" at bounding box center [570, 322] width 360 height 32
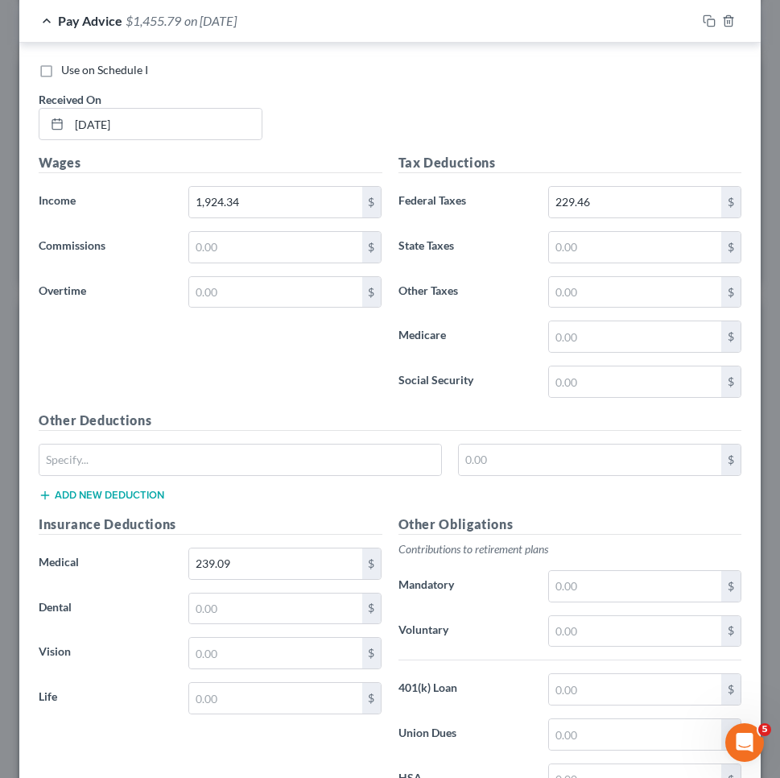
scroll to position [2342, 0]
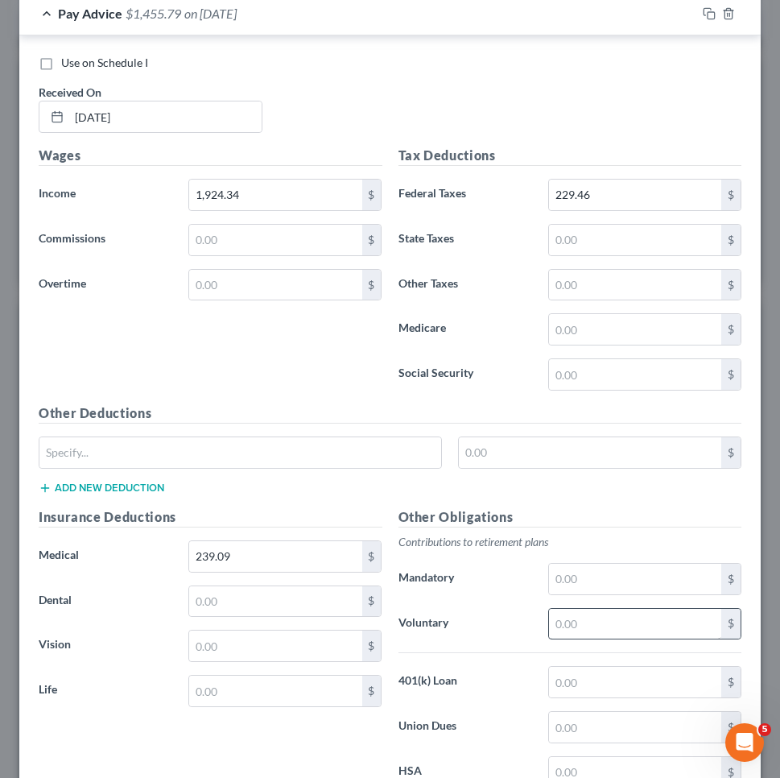
type input "38.46"
click at [613, 615] on input "text" at bounding box center [635, 624] width 172 height 31
type input "96.22"
click at [288, 594] on input "text" at bounding box center [275, 601] width 172 height 31
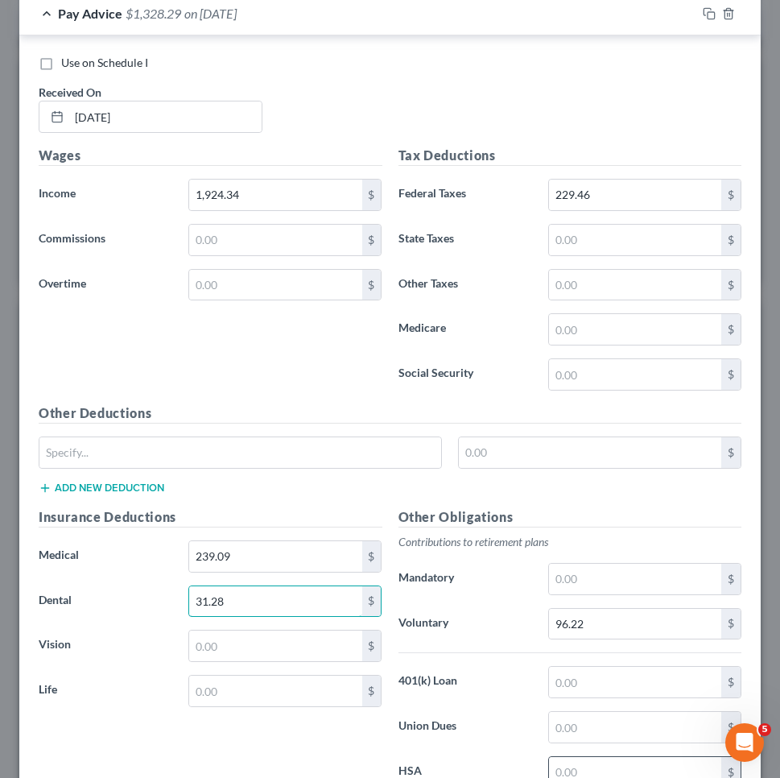
type input "31.28"
click at [613, 765] on input "text" at bounding box center [635, 772] width 172 height 31
type input "38.46"
click at [313, 650] on input "text" at bounding box center [275, 644] width 172 height 31
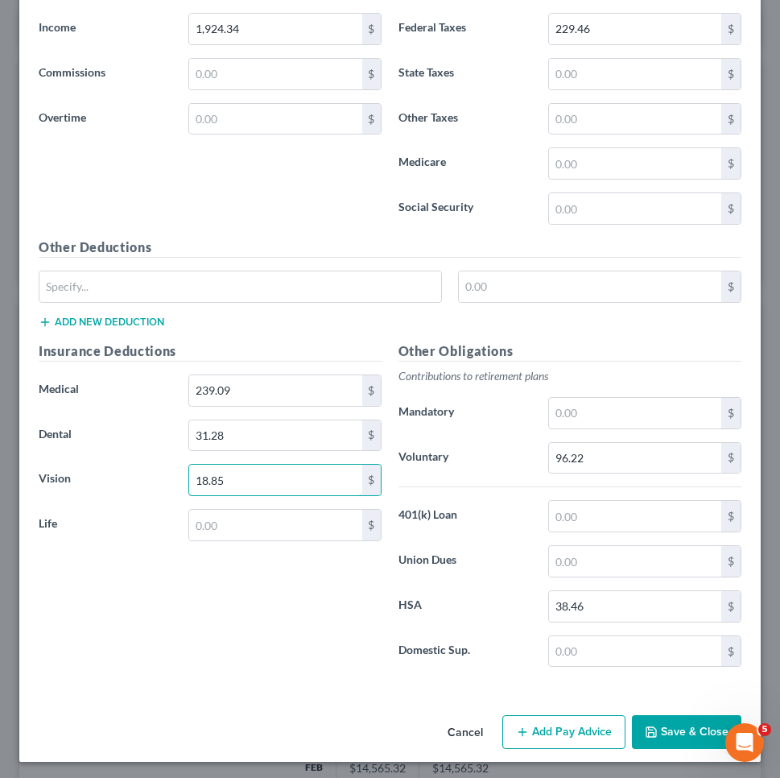
scroll to position [2507, 0]
type input "18.85"
click at [584, 727] on button "Add Pay Advice" at bounding box center [563, 733] width 123 height 34
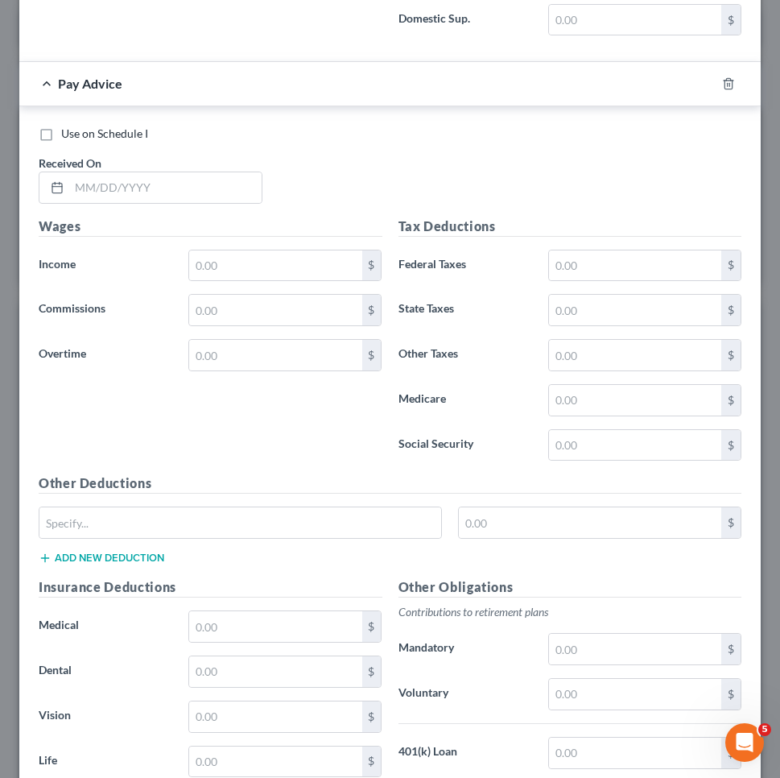
scroll to position [3228, 0]
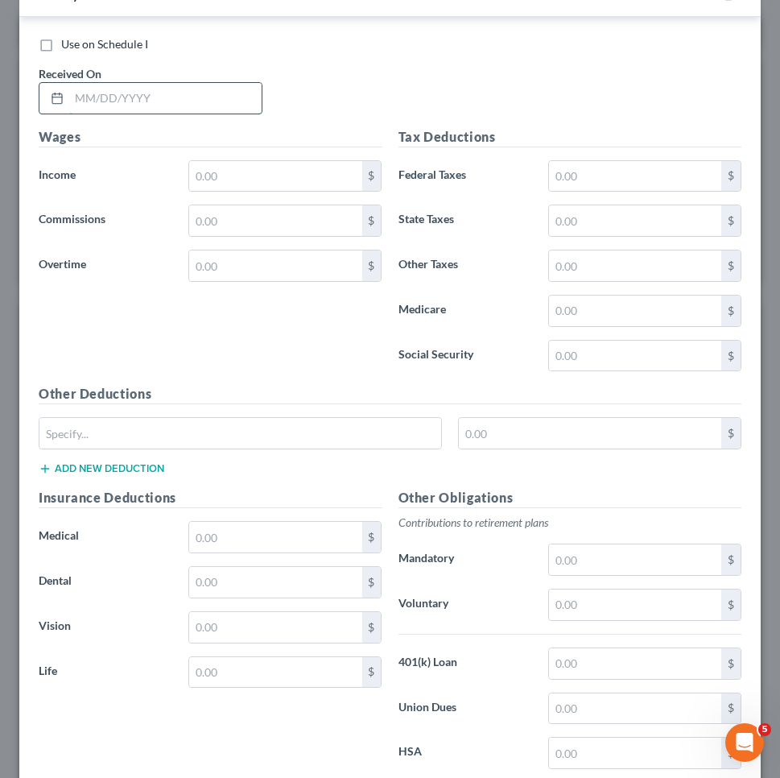
click at [203, 95] on input "text" at bounding box center [165, 98] width 192 height 31
type input "[DATE]"
click at [259, 171] on input "text" at bounding box center [275, 176] width 172 height 31
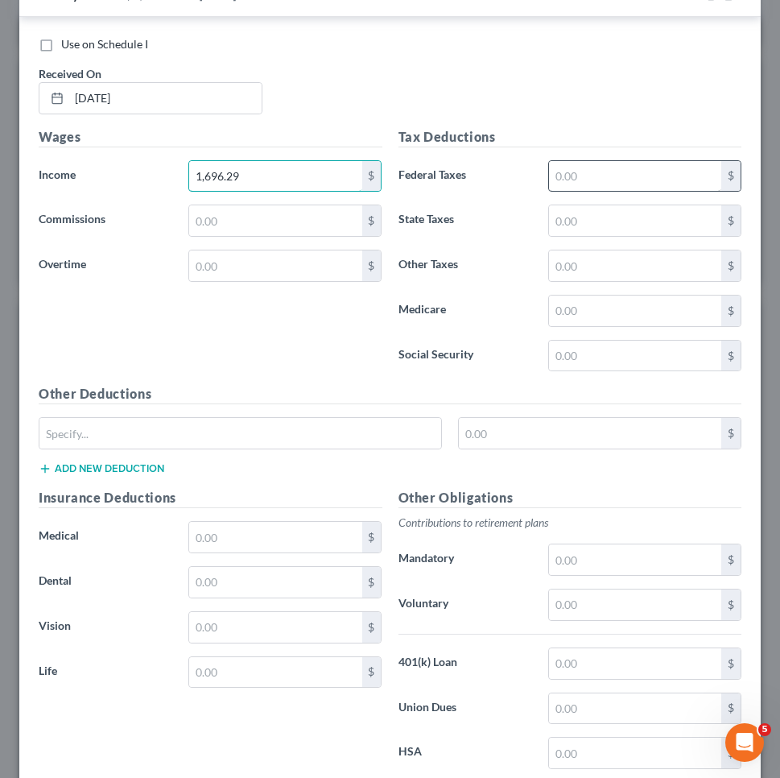
type input "1,696.29"
click at [609, 172] on input "text" at bounding box center [635, 176] width 172 height 31
type input "178.69"
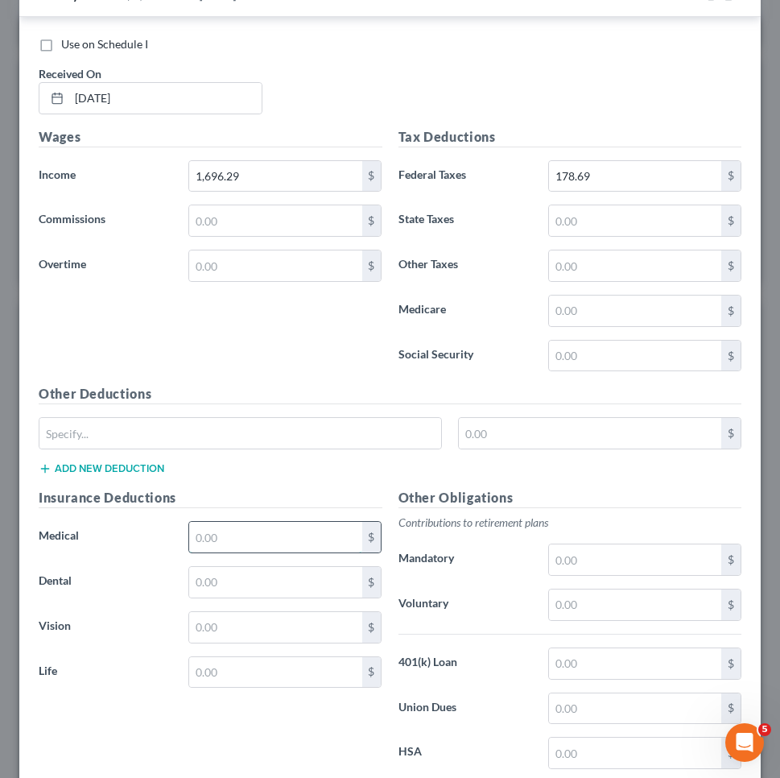
click at [351, 541] on input "text" at bounding box center [275, 537] width 172 height 31
type input "239.09"
type input "31.28"
type input "18.85"
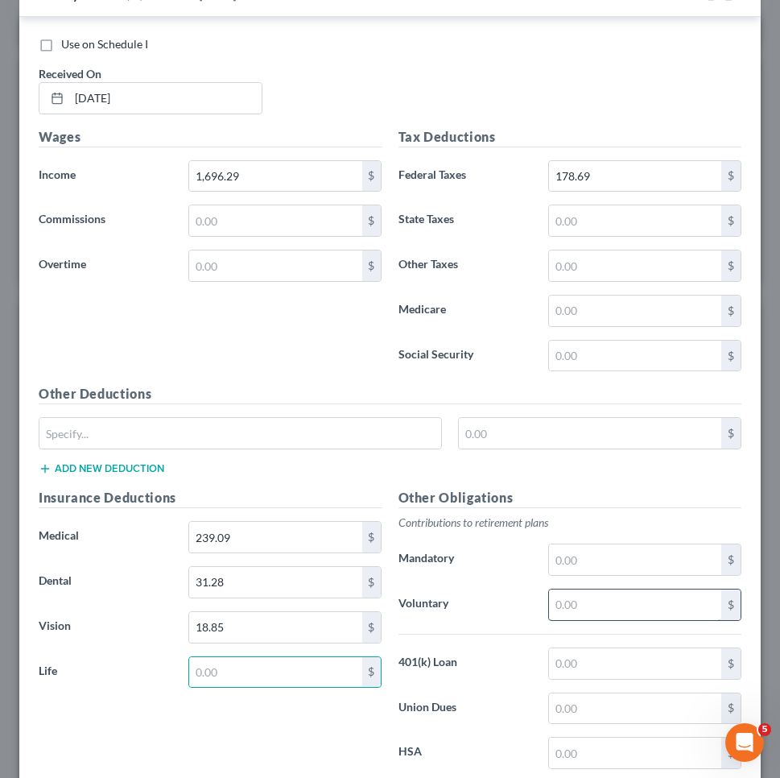
click at [627, 611] on input "text" at bounding box center [635, 604] width 172 height 31
type input "84.82"
click at [623, 745] on input "text" at bounding box center [635, 752] width 172 height 31
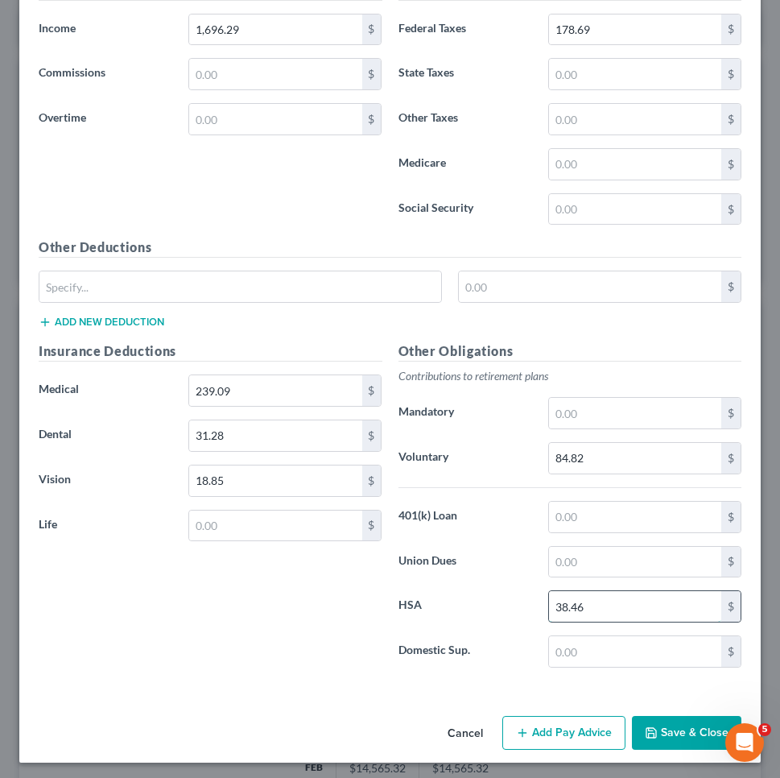
scroll to position [3373, 0]
type input "38.46"
click at [592, 737] on button "Add Pay Advice" at bounding box center [563, 733] width 123 height 34
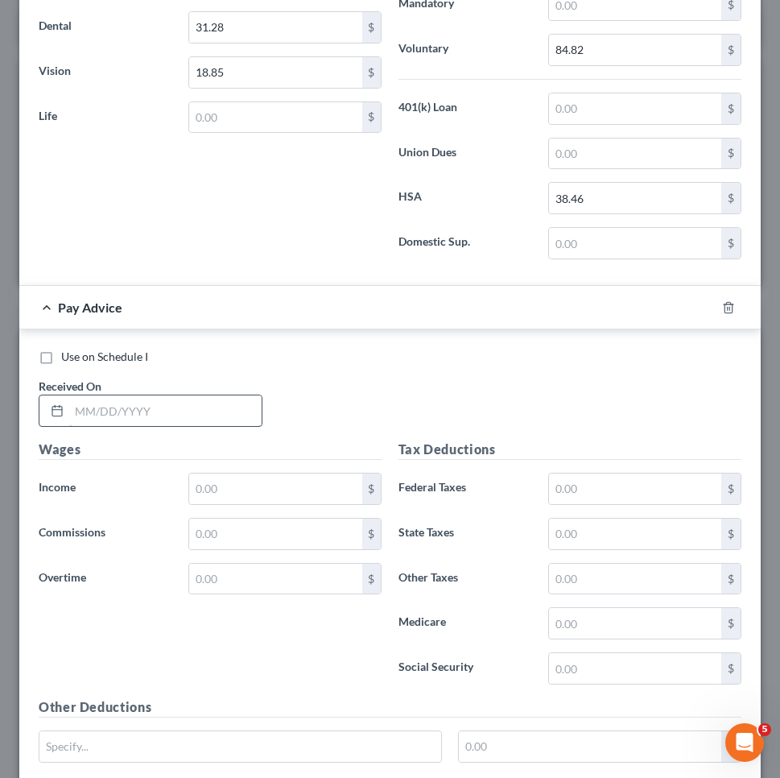
scroll to position [3800, 0]
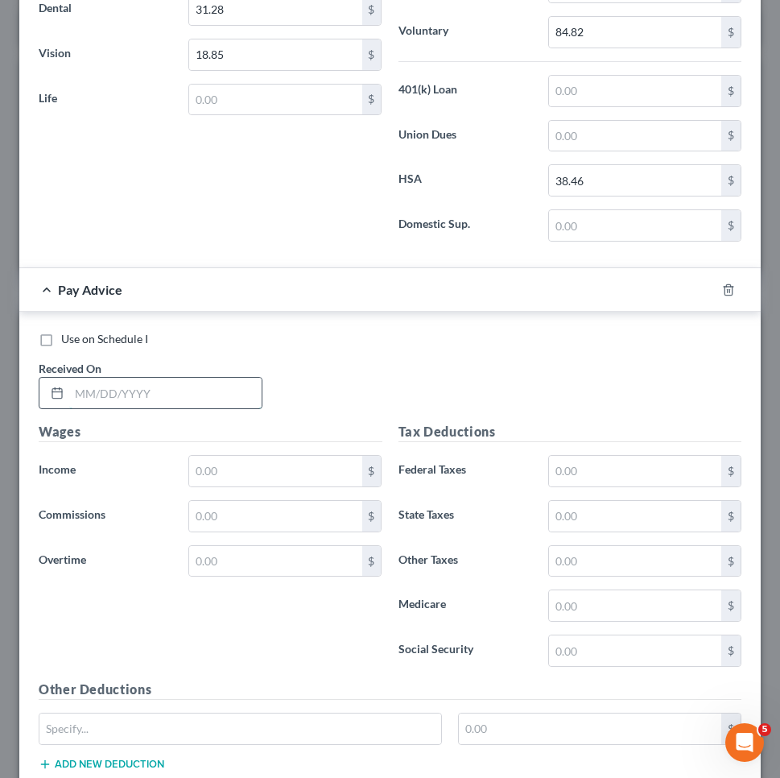
click at [196, 381] on input "text" at bounding box center [165, 393] width 192 height 31
type input "[DATE]"
click at [279, 470] on input "text" at bounding box center [275, 471] width 172 height 31
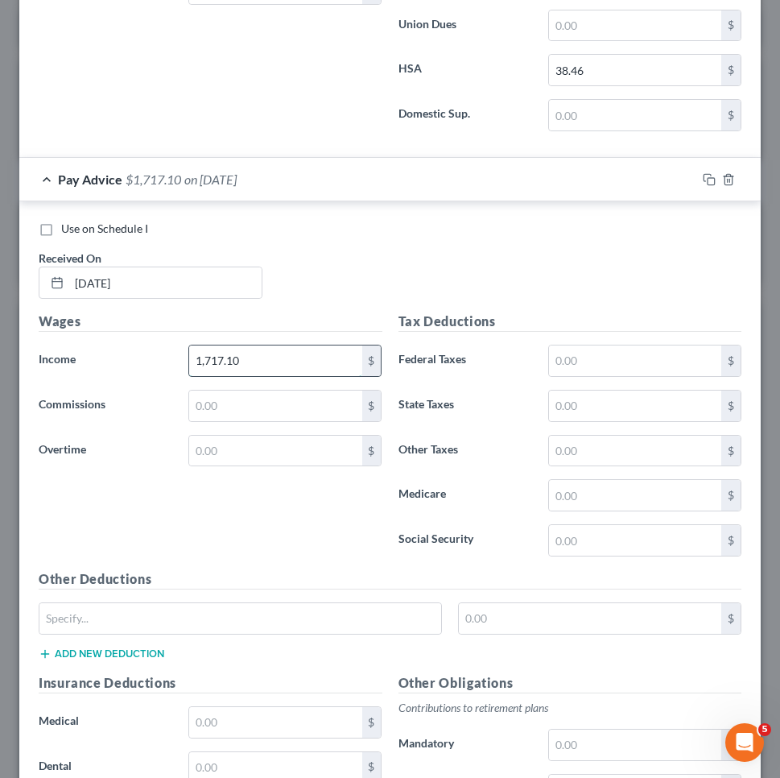
scroll to position [3913, 0]
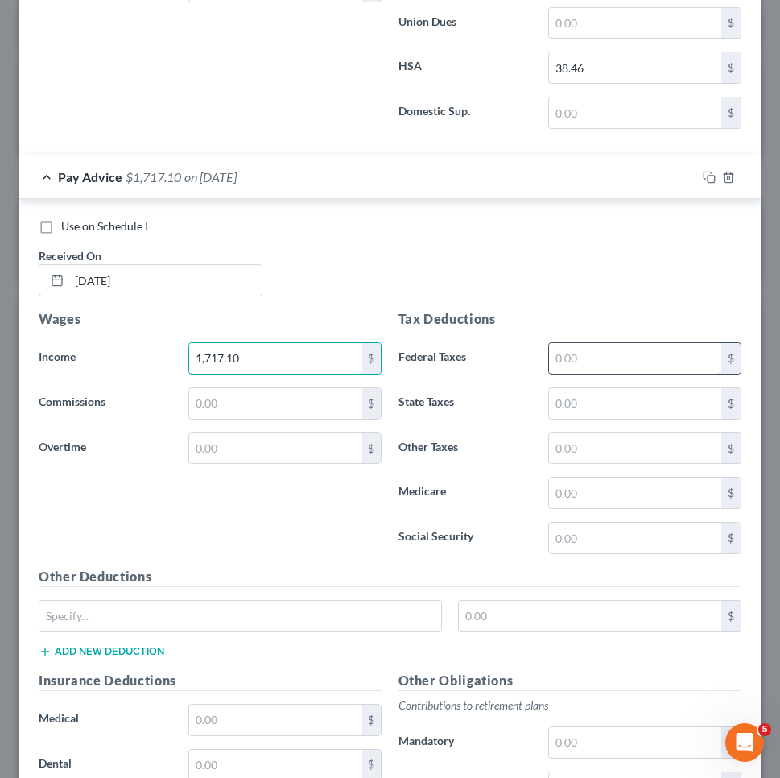
type input "1,717.10"
click at [594, 361] on input "text" at bounding box center [635, 358] width 172 height 31
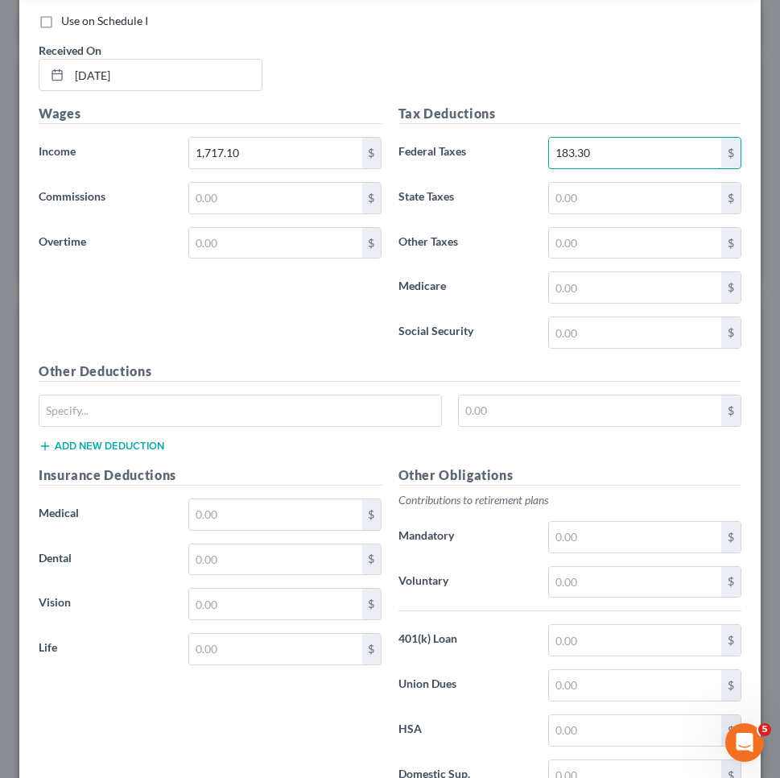
scroll to position [4139, 0]
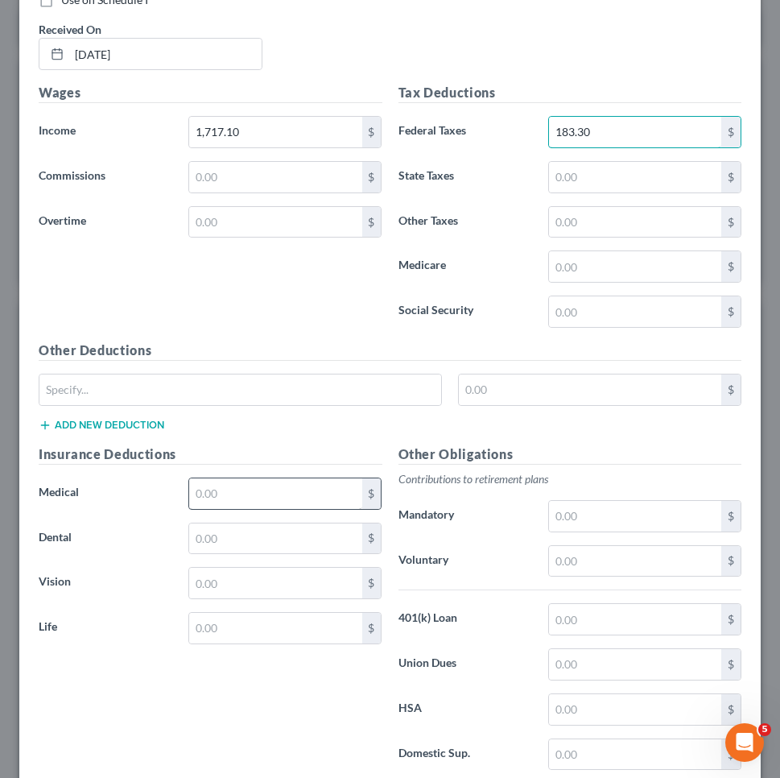
type input "183.30"
click at [339, 487] on input "text" at bounding box center [275, 493] width 172 height 31
type input "239.09"
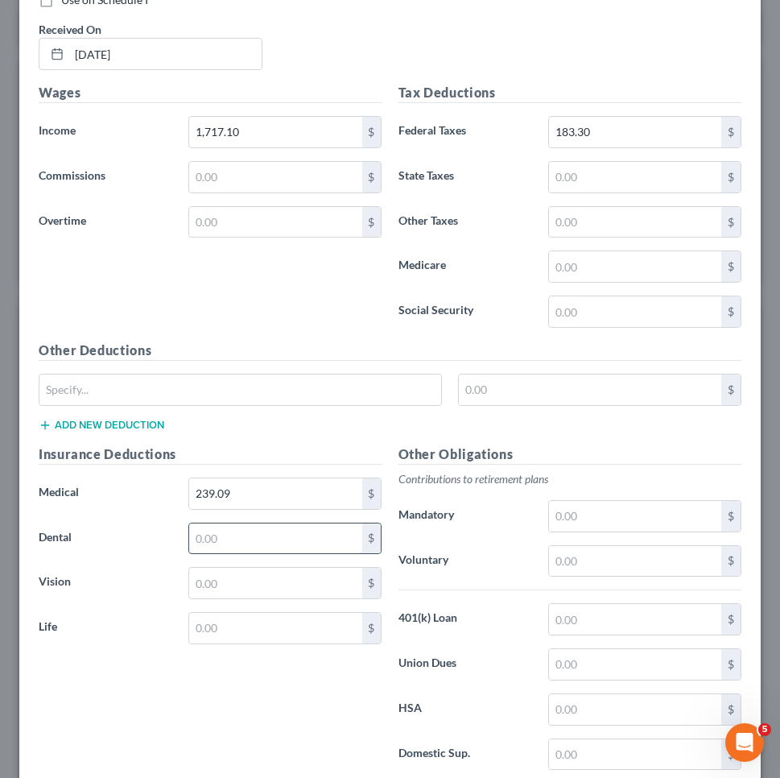
click at [341, 528] on input "text" at bounding box center [275, 538] width 172 height 31
type input "38.46"
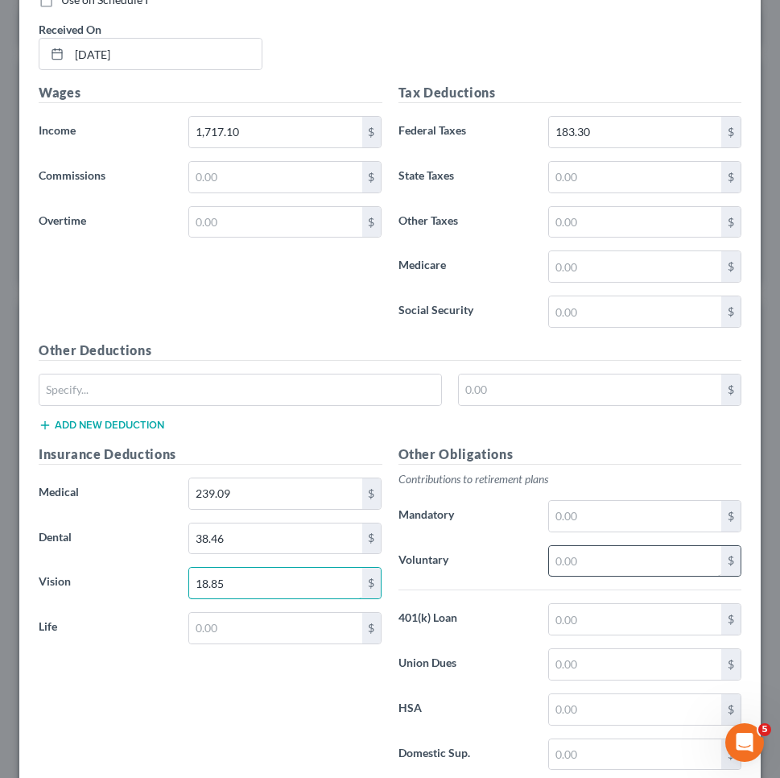
type input "18.85"
click at [613, 551] on input "text" at bounding box center [635, 561] width 172 height 31
type input "85.86"
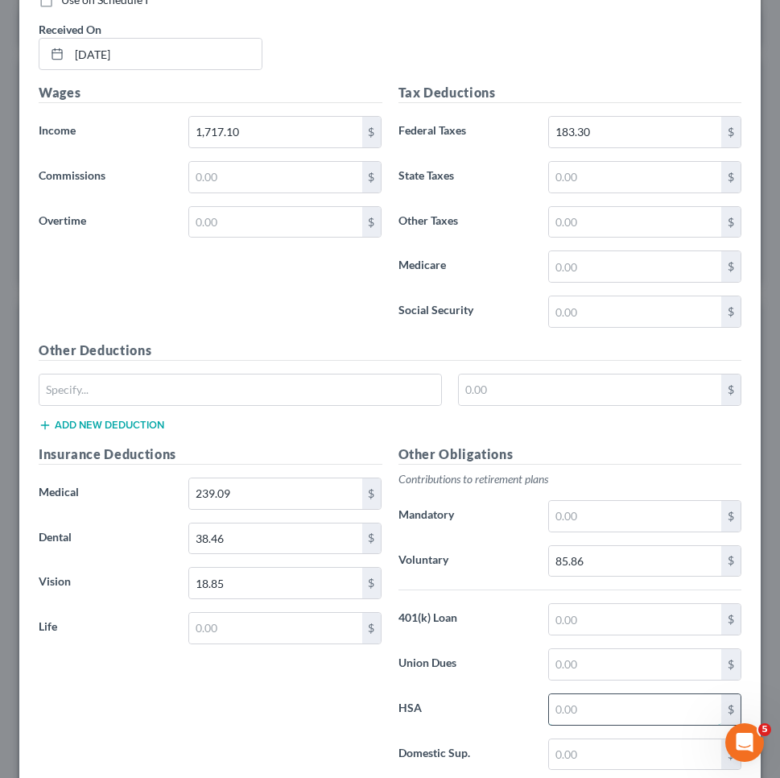
click at [609, 707] on input "text" at bounding box center [635, 709] width 172 height 31
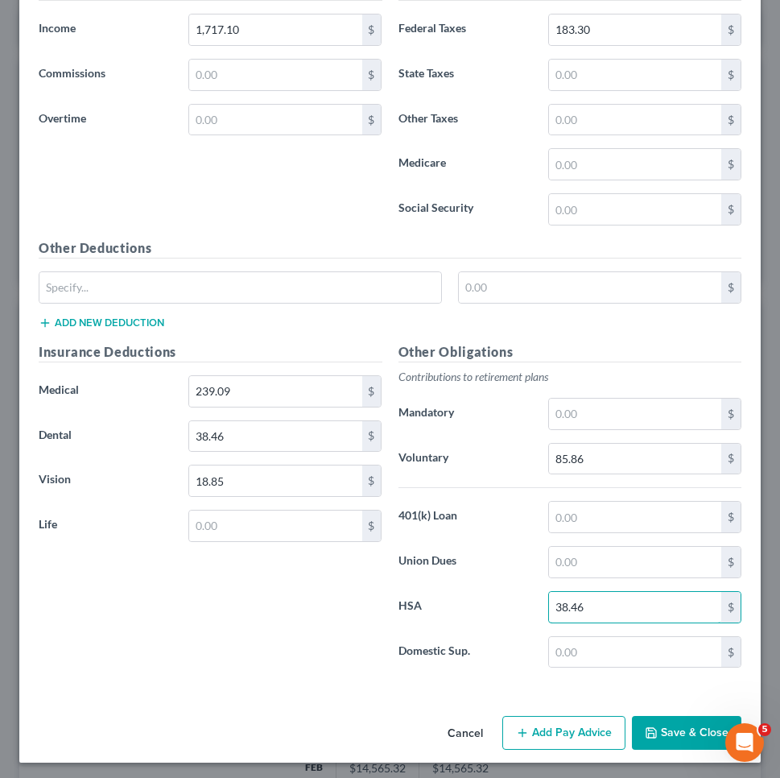
scroll to position [4240, 0]
type input "38.46"
click at [581, 739] on button "Add Pay Advice" at bounding box center [563, 733] width 123 height 34
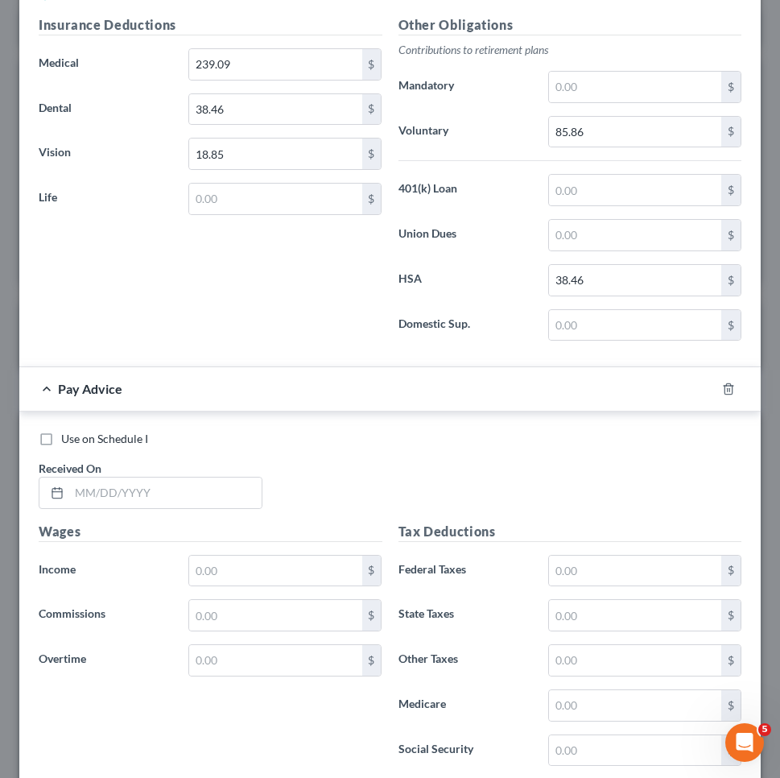
scroll to position [4647, 0]
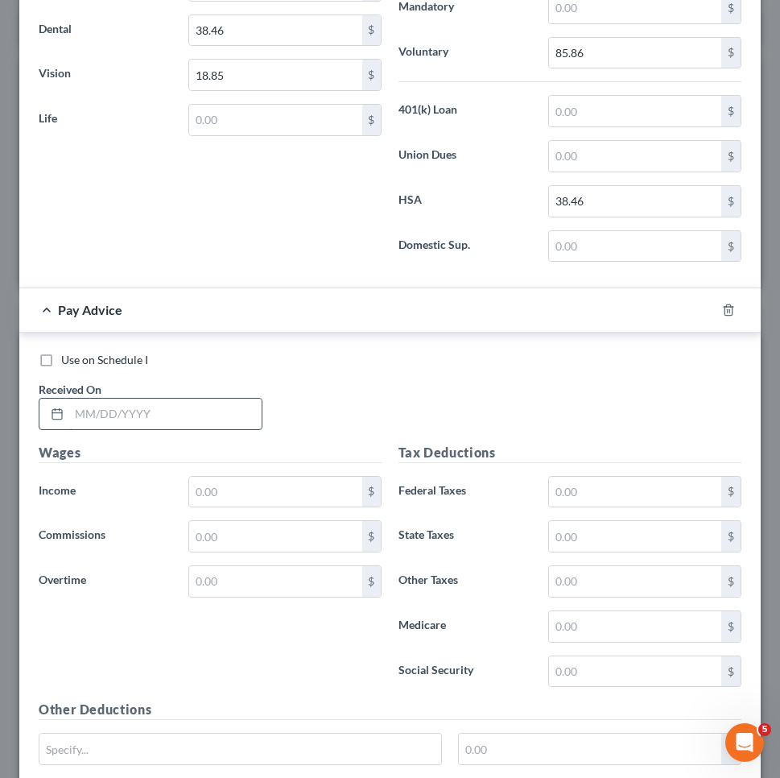
click at [234, 410] on input "text" at bounding box center [165, 413] width 192 height 31
type input "[DATE]"
click at [295, 483] on input "text" at bounding box center [275, 492] width 172 height 31
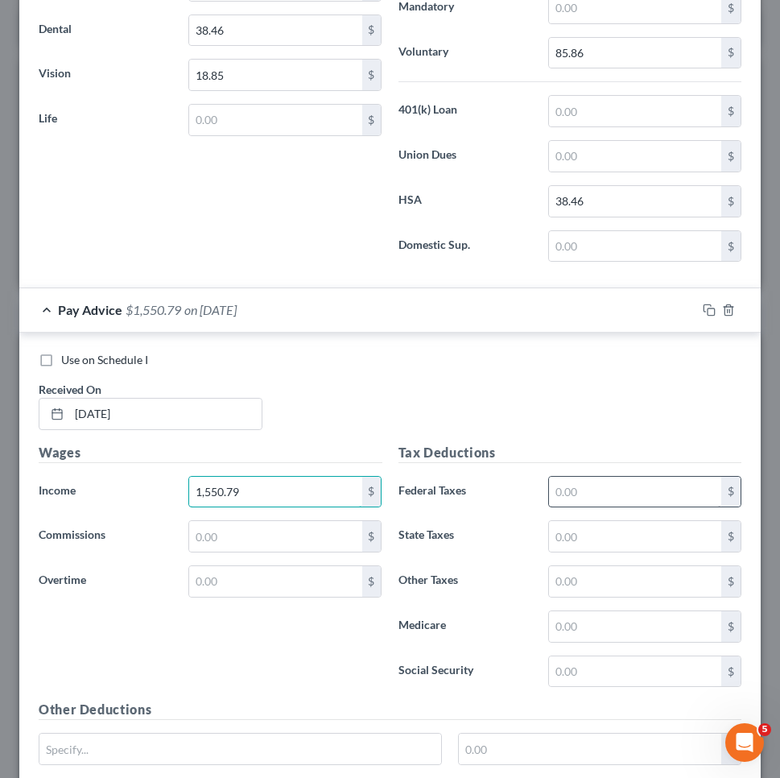
type input "1,550.79"
click at [582, 488] on input "text" at bounding box center [635, 492] width 172 height 31
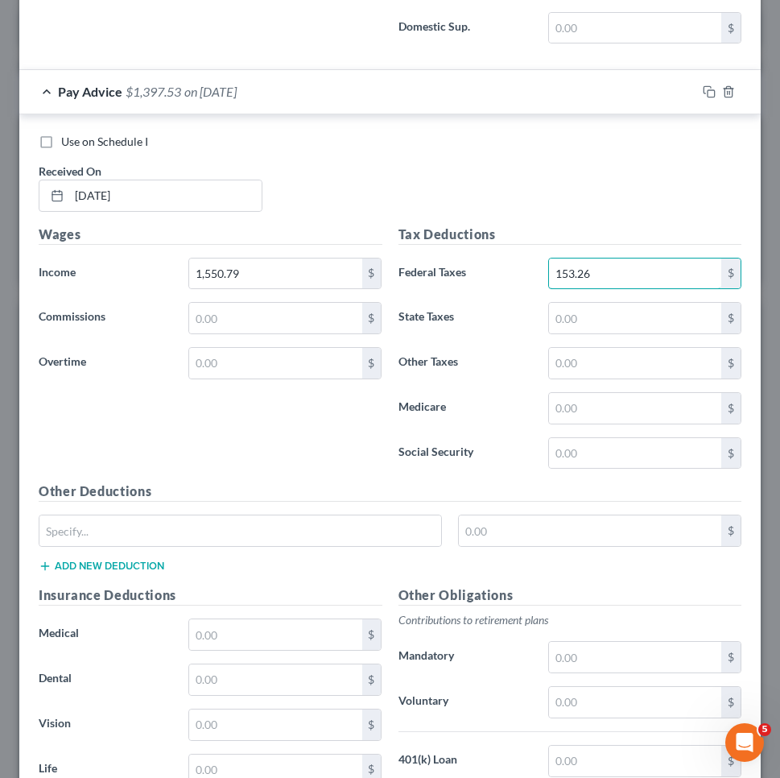
scroll to position [4942, 0]
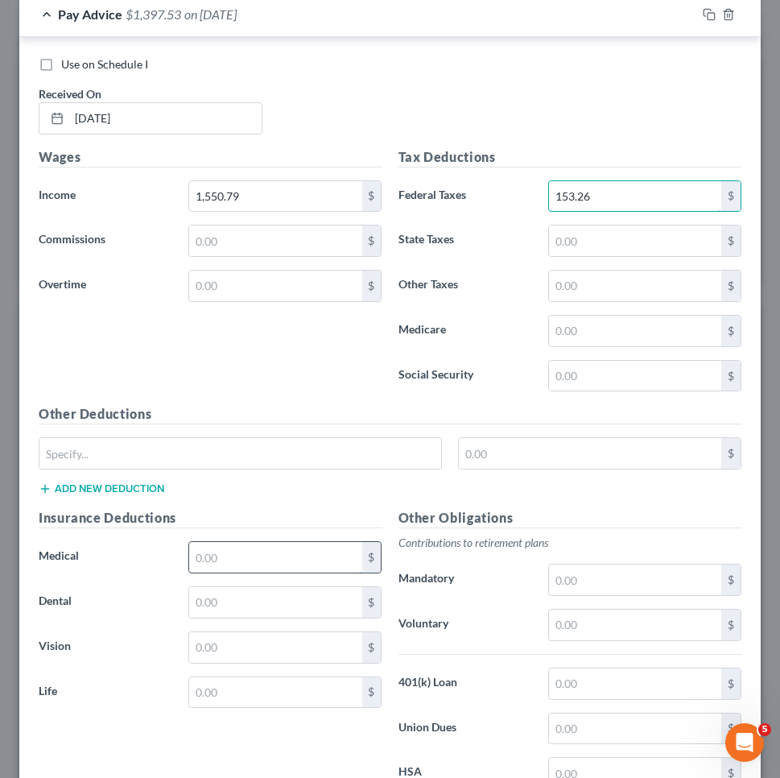
type input "153.26"
click at [298, 561] on input "text" at bounding box center [275, 557] width 172 height 31
type input "230.09"
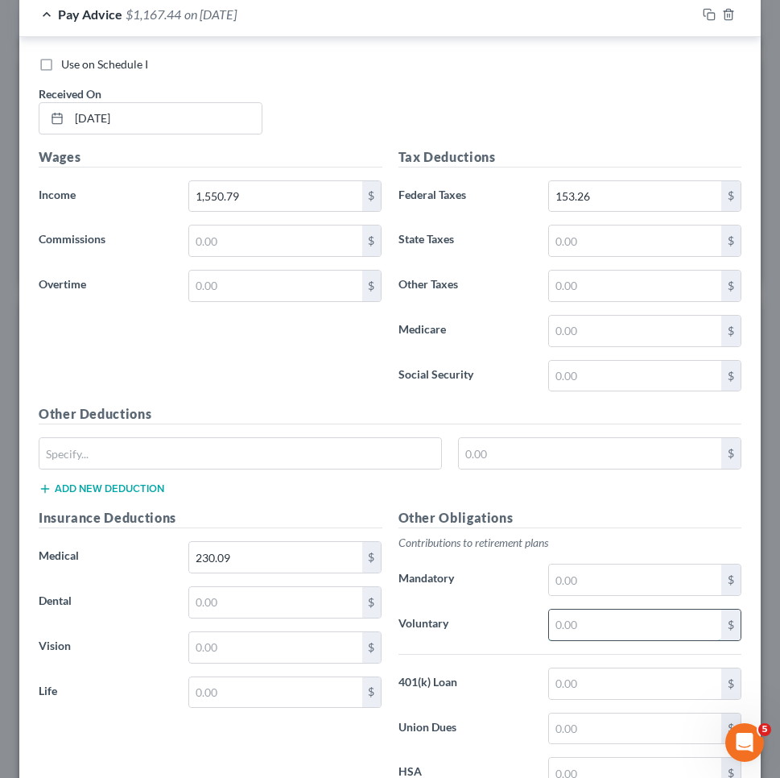
click at [581, 620] on input "text" at bounding box center [635, 624] width 172 height 31
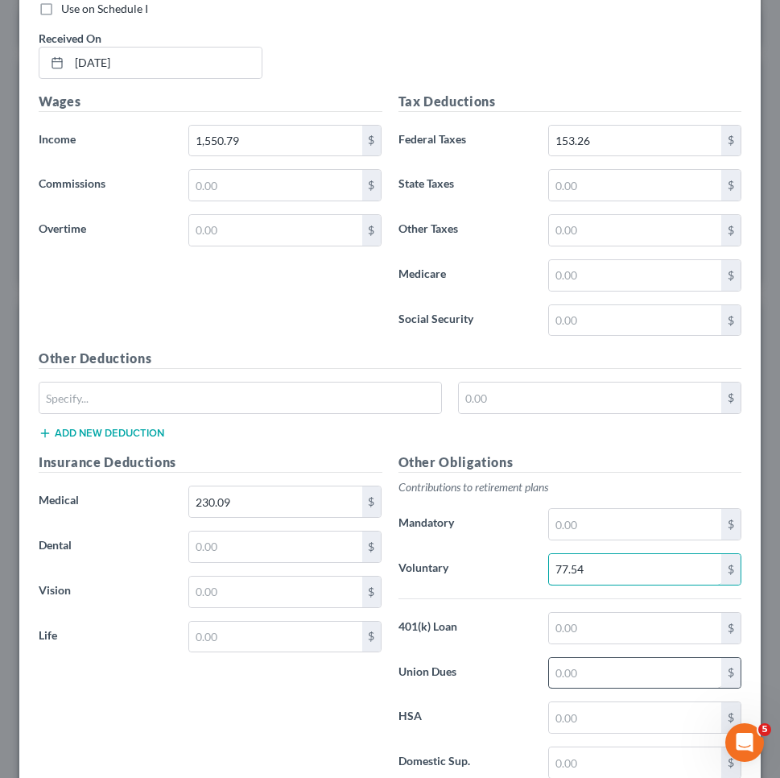
scroll to position [5002, 0]
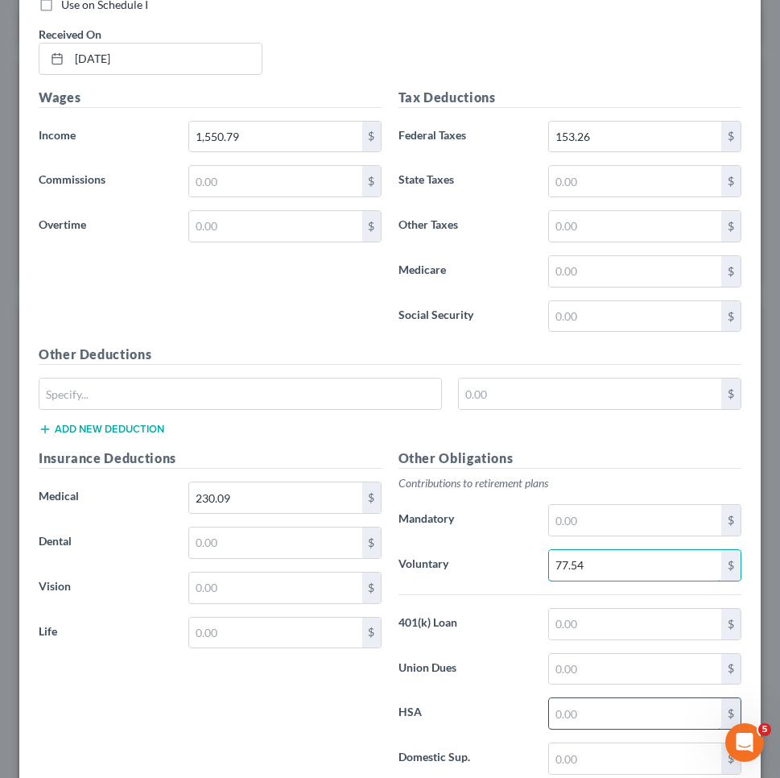
type input "77.54"
click at [590, 719] on input "text" at bounding box center [635, 713] width 172 height 31
type input "038.46"
click at [272, 541] on input "text" at bounding box center [275, 542] width 172 height 31
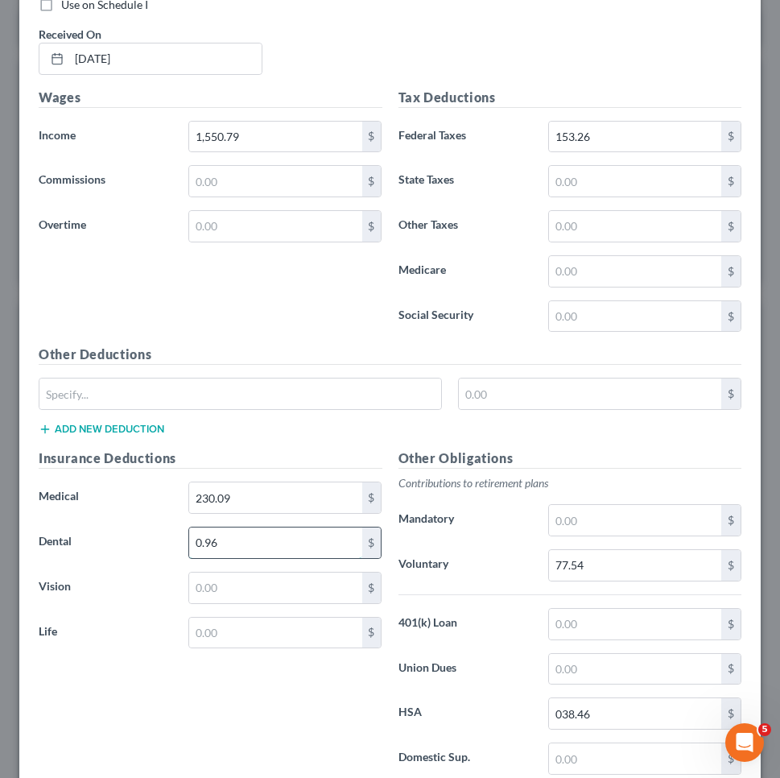
type input "0.96"
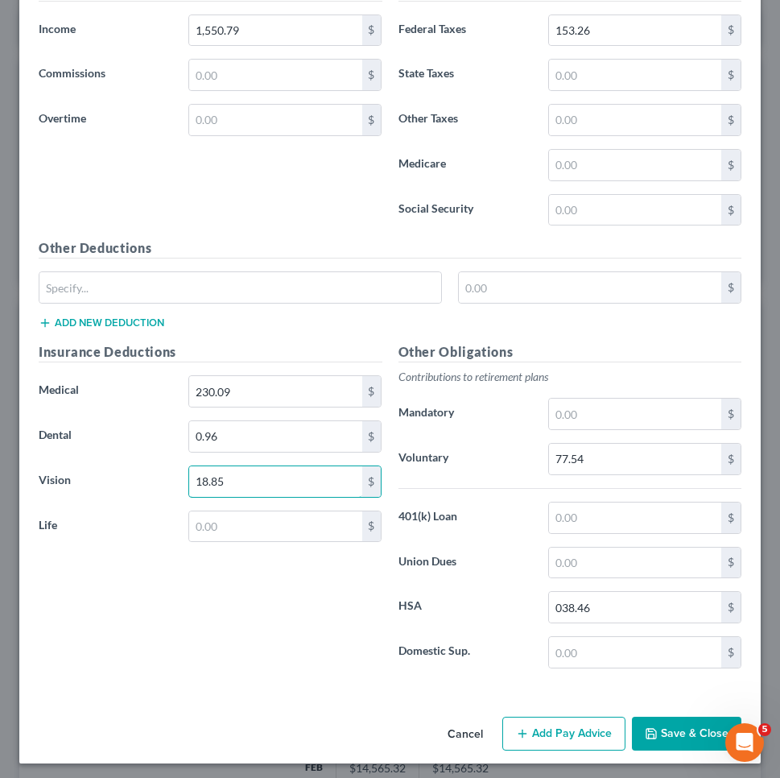
scroll to position [5107, 0]
type input "18.85"
click at [656, 734] on icon "button" at bounding box center [651, 734] width 10 height 10
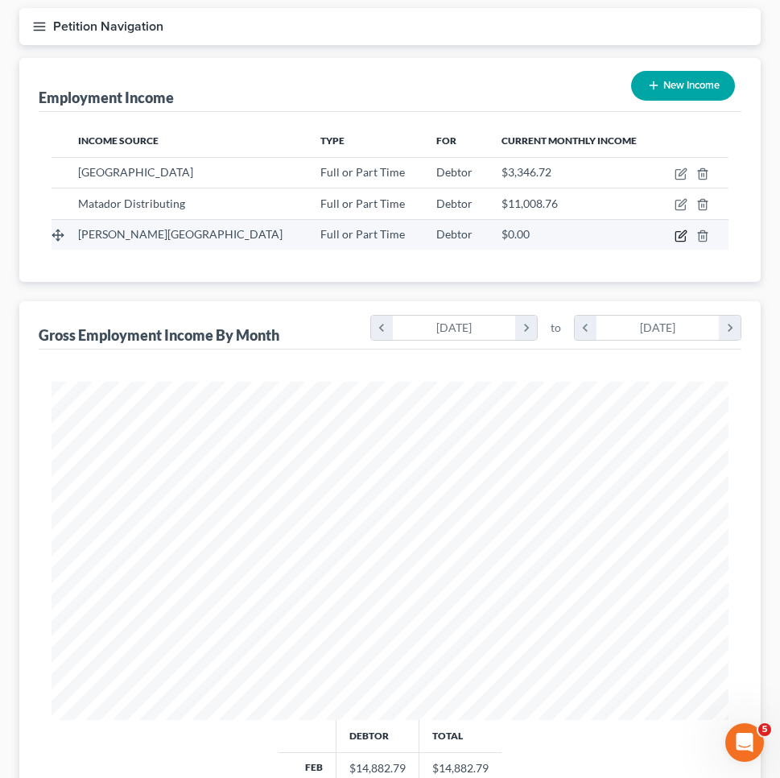
click at [679, 234] on icon "button" at bounding box center [681, 235] width 13 height 13
select select "0"
select select "10"
select select "2"
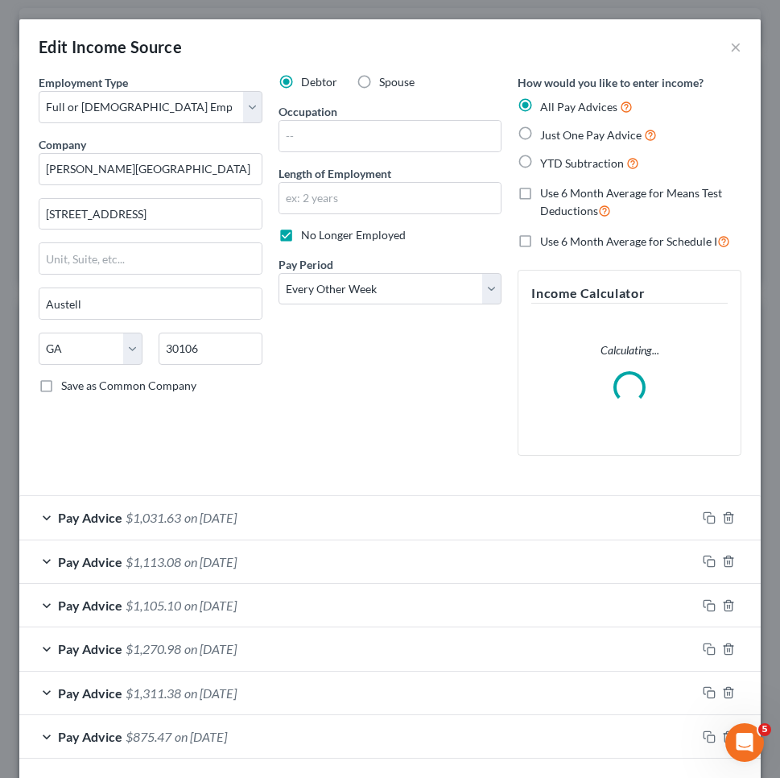
scroll to position [64, 0]
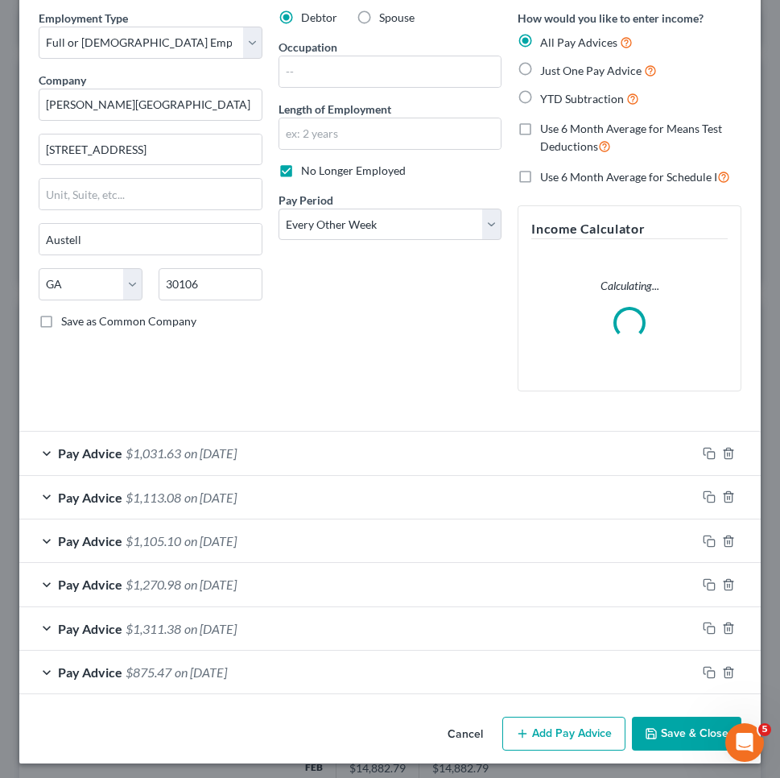
click at [580, 718] on button "Add Pay Advice" at bounding box center [563, 733] width 123 height 34
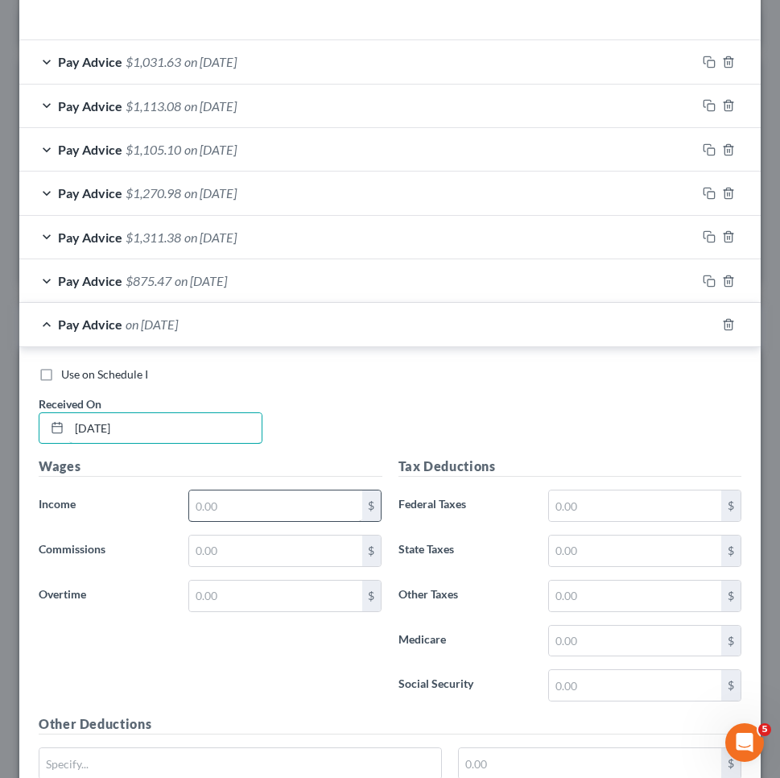
type input "[DATE]"
click at [273, 501] on input "text" at bounding box center [275, 505] width 172 height 31
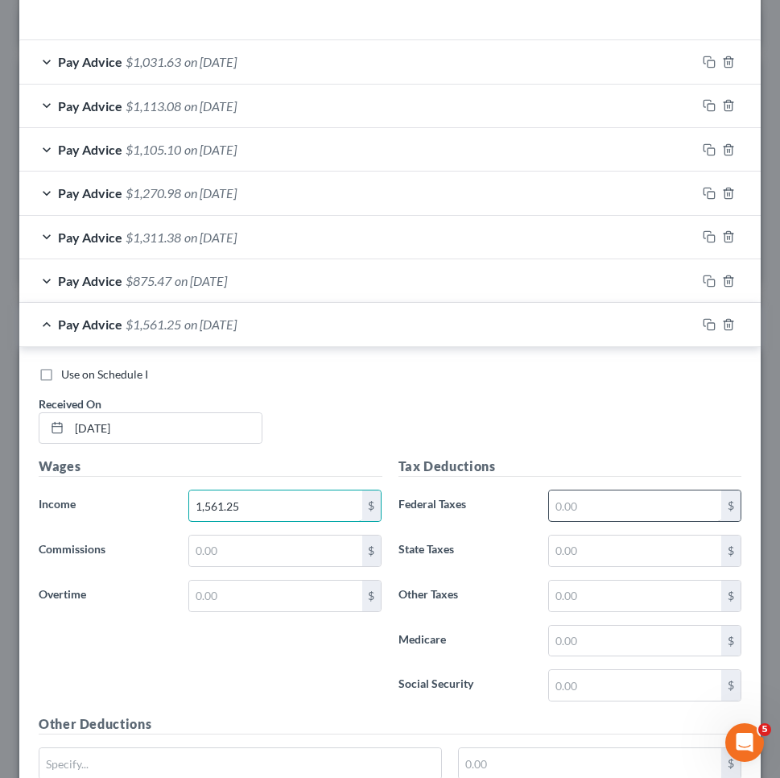
type input "1,561.25"
click at [588, 493] on input "text" at bounding box center [635, 505] width 172 height 31
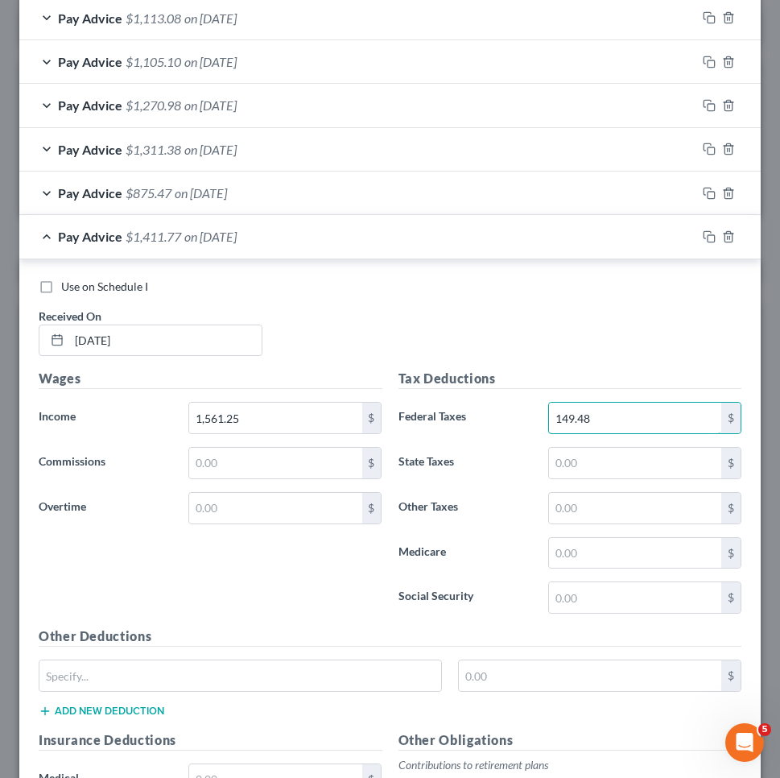
type input "149.48"
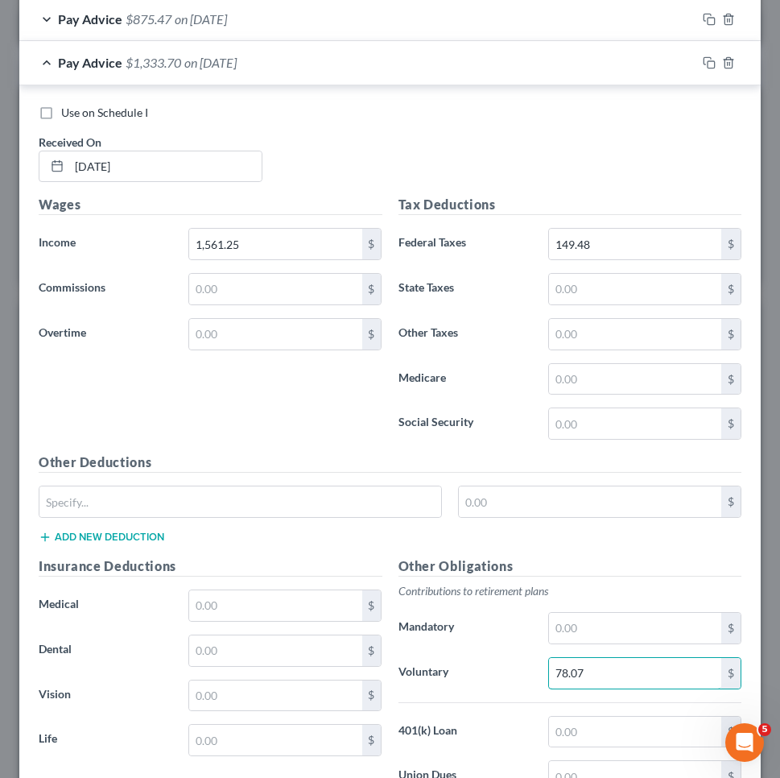
scroll to position [792, 0]
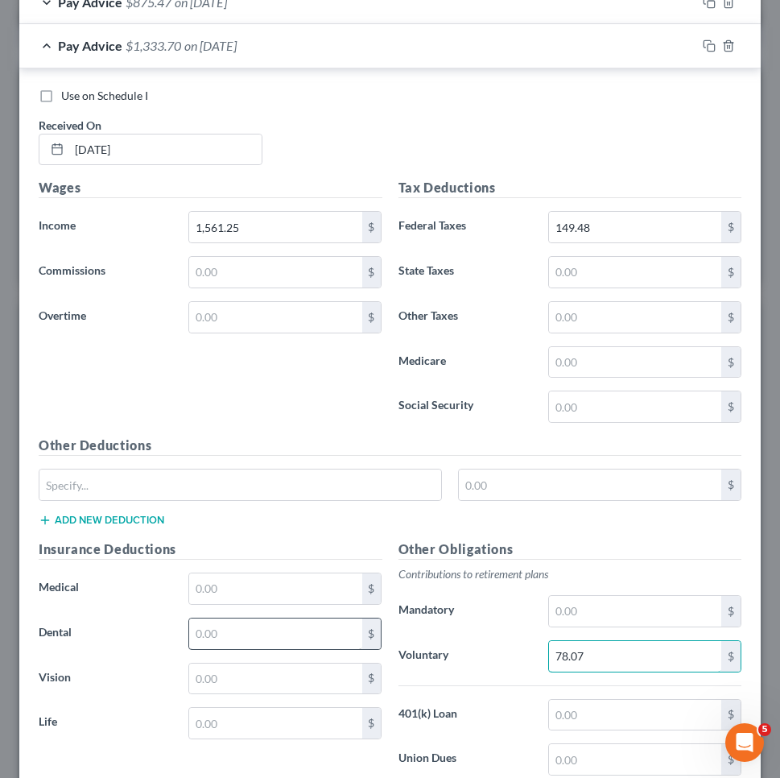
type input "78.07"
click at [241, 630] on input "text" at bounding box center [275, 633] width 172 height 31
type input "27.49"
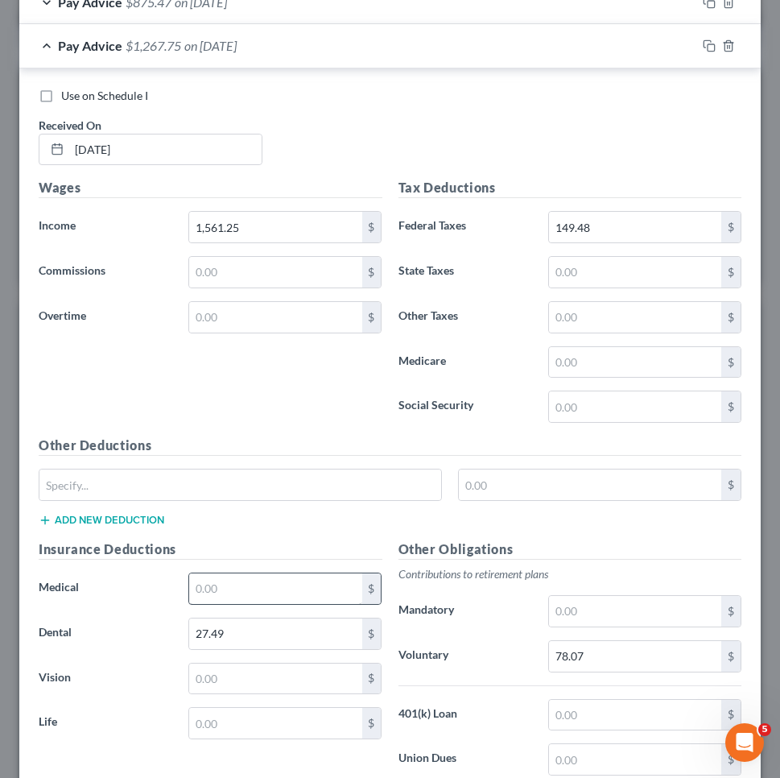
type input "38.46"
click at [304, 573] on input "text" at bounding box center [275, 588] width 172 height 31
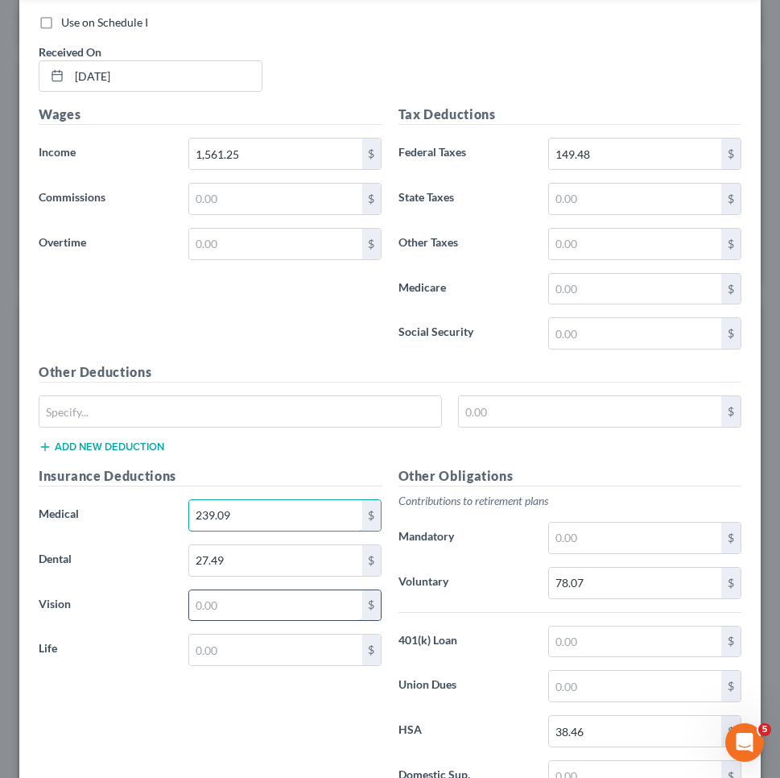
type input "239.09"
click at [291, 606] on input "text" at bounding box center [275, 605] width 172 height 31
type input "18.85"
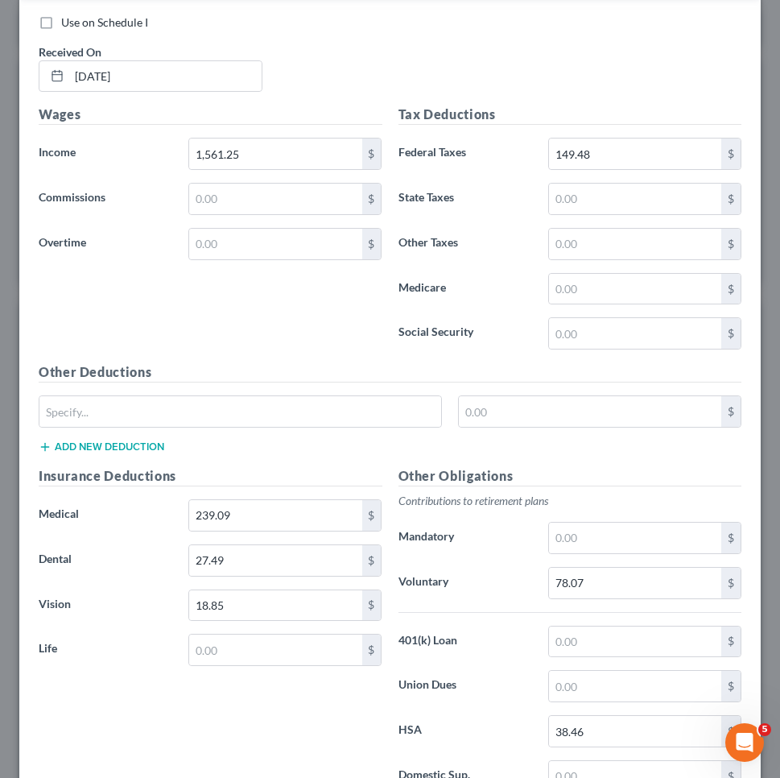
scroll to position [1341, 0]
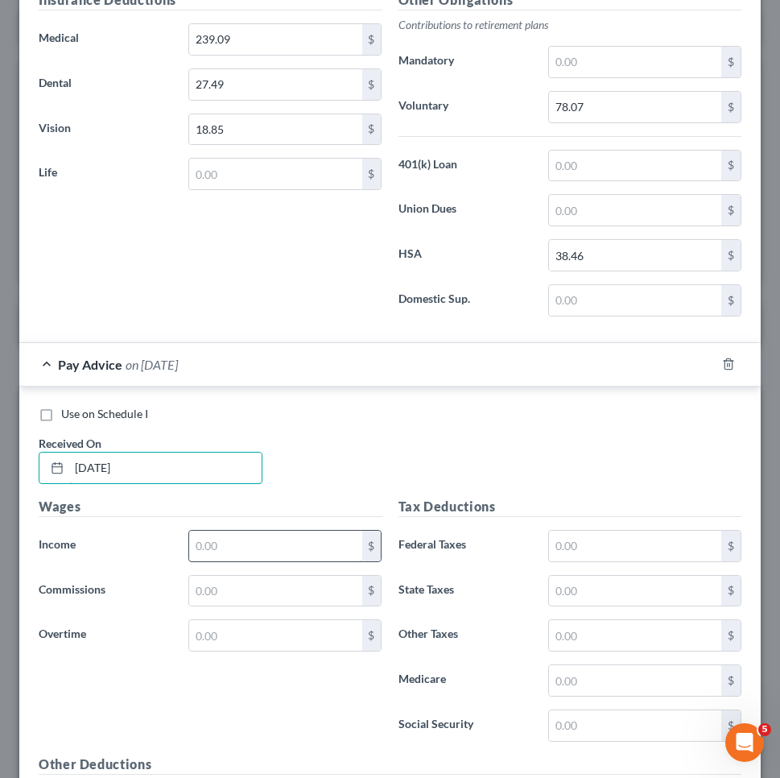
type input "[DATE]"
click at [270, 539] on input "text" at bounding box center [275, 545] width 172 height 31
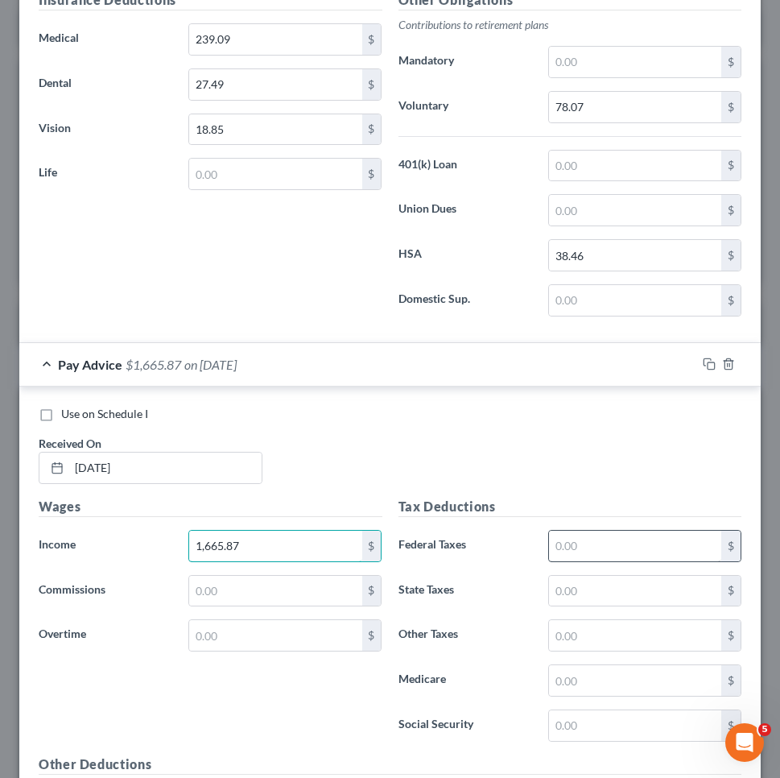
type input "1,665.87"
click at [639, 533] on input "text" at bounding box center [635, 545] width 172 height 31
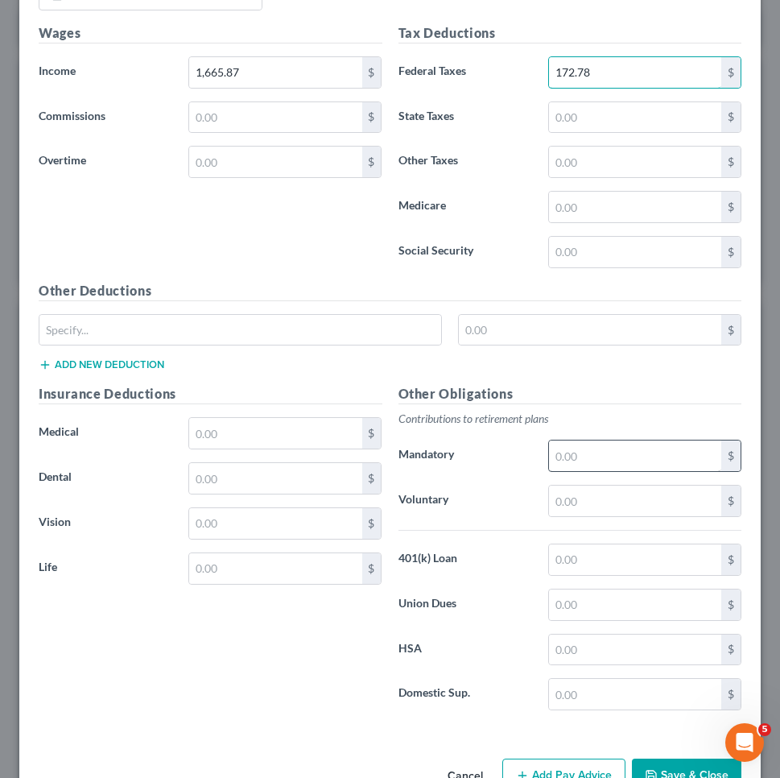
type input "172.78"
click at [588, 453] on input "text" at bounding box center [635, 455] width 172 height 31
click at [589, 495] on input "text" at bounding box center [635, 500] width 172 height 31
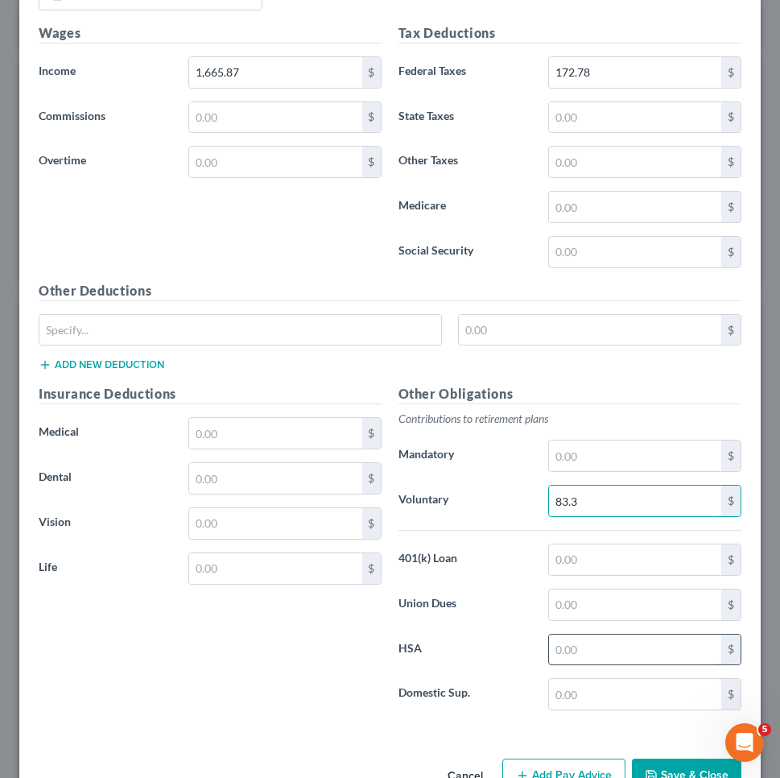
type input "83.3"
click at [605, 649] on input "text" at bounding box center [635, 649] width 172 height 31
type input "38.46"
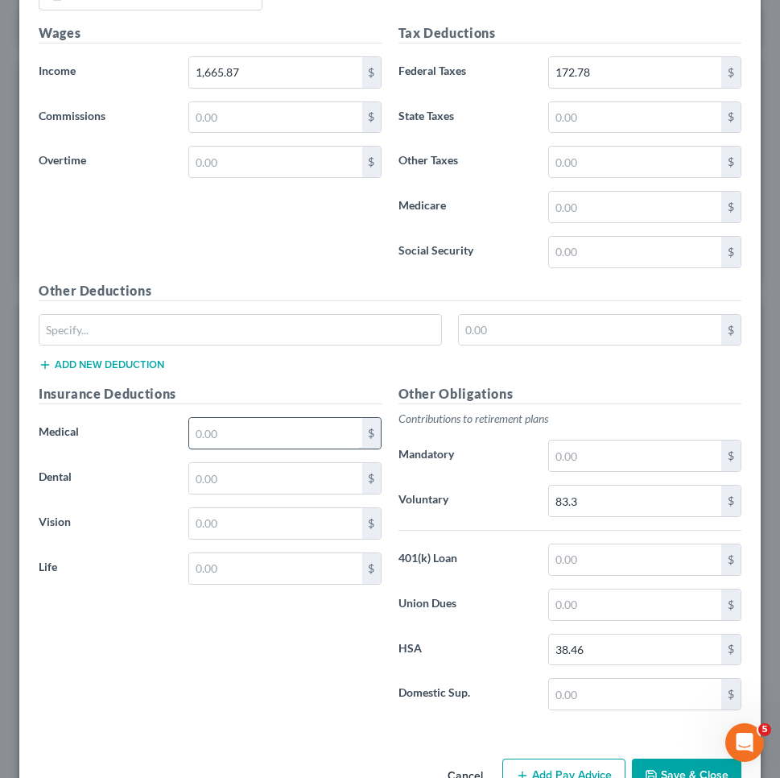
click at [344, 438] on input "text" at bounding box center [275, 433] width 172 height 31
type input "239.09"
type input "27.49"
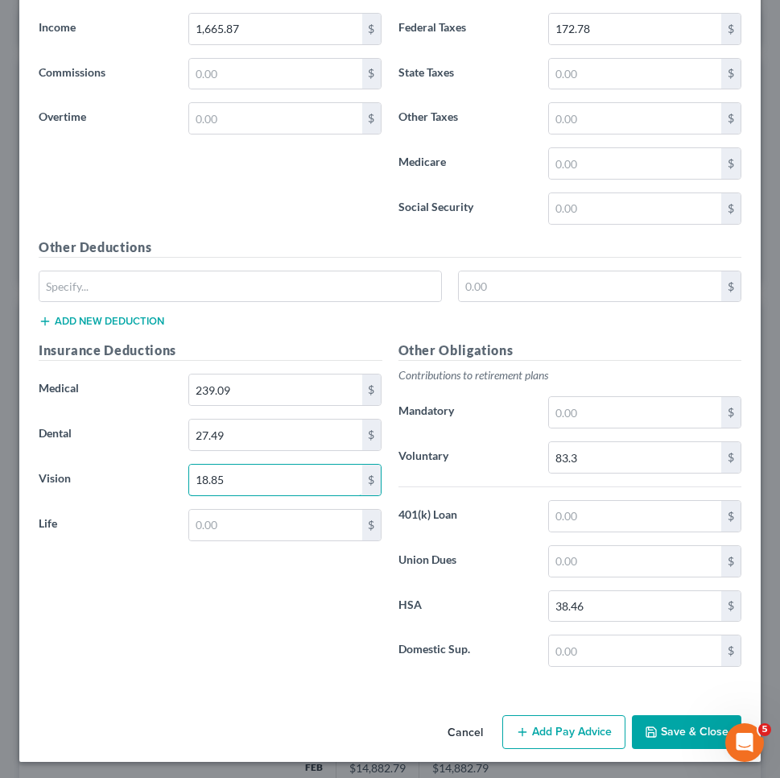
type input "18.85"
click at [558, 728] on button "Add Pay Advice" at bounding box center [563, 732] width 123 height 34
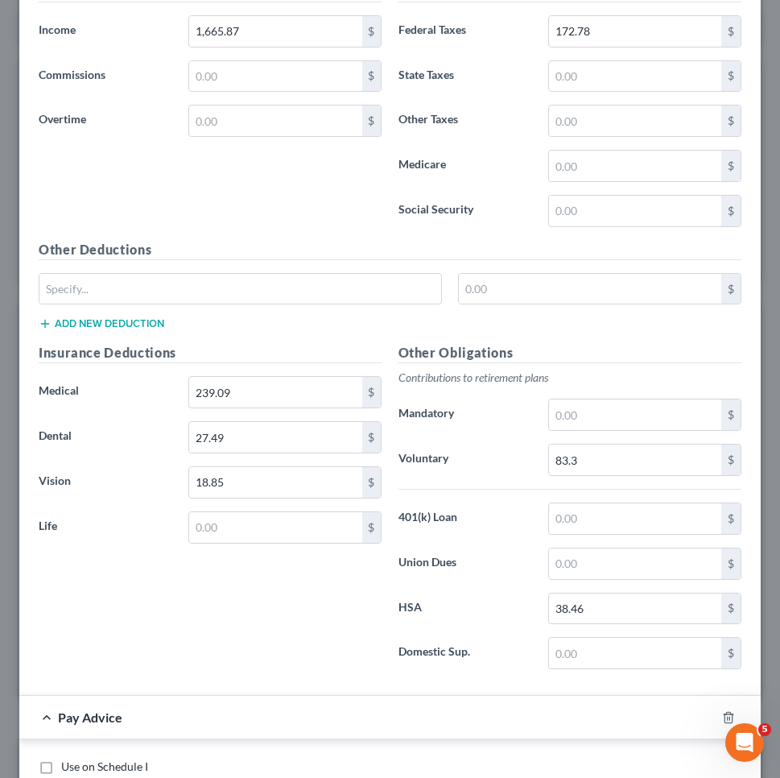
scroll to position [1888, 0]
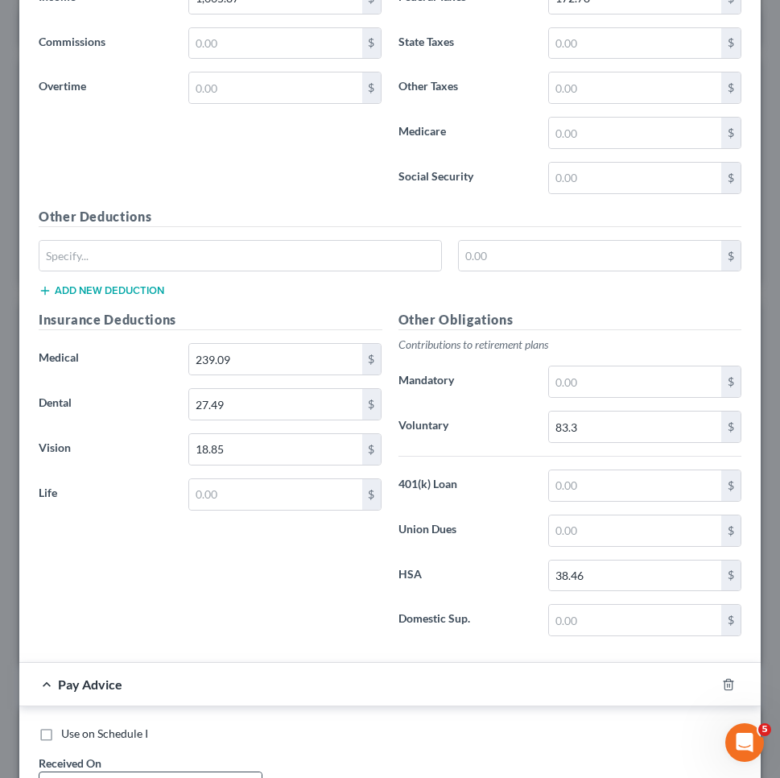
click at [225, 765] on input "text" at bounding box center [165, 787] width 192 height 31
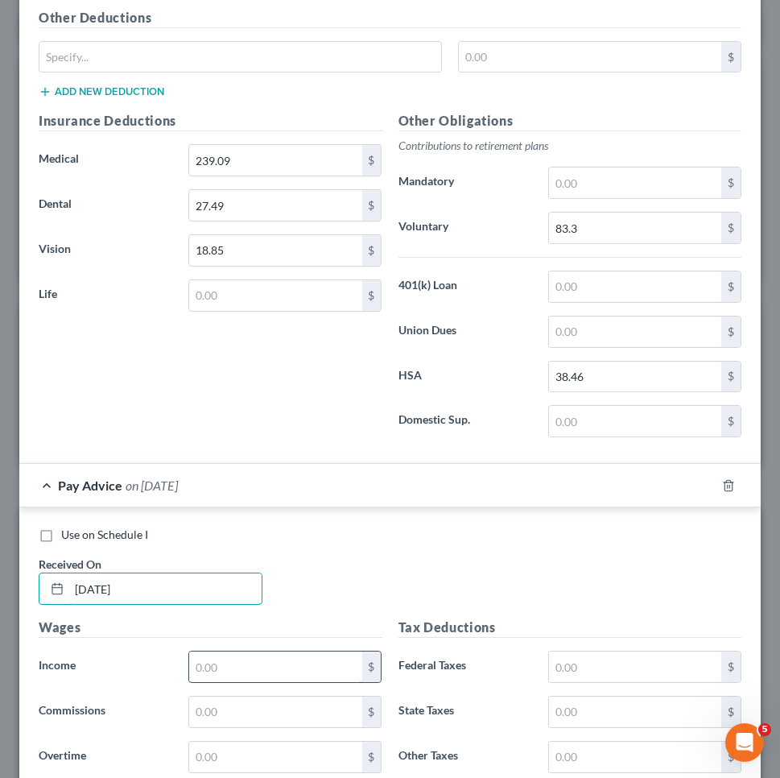
type input "[DATE]"
click at [269, 658] on input "text" at bounding box center [275, 666] width 172 height 31
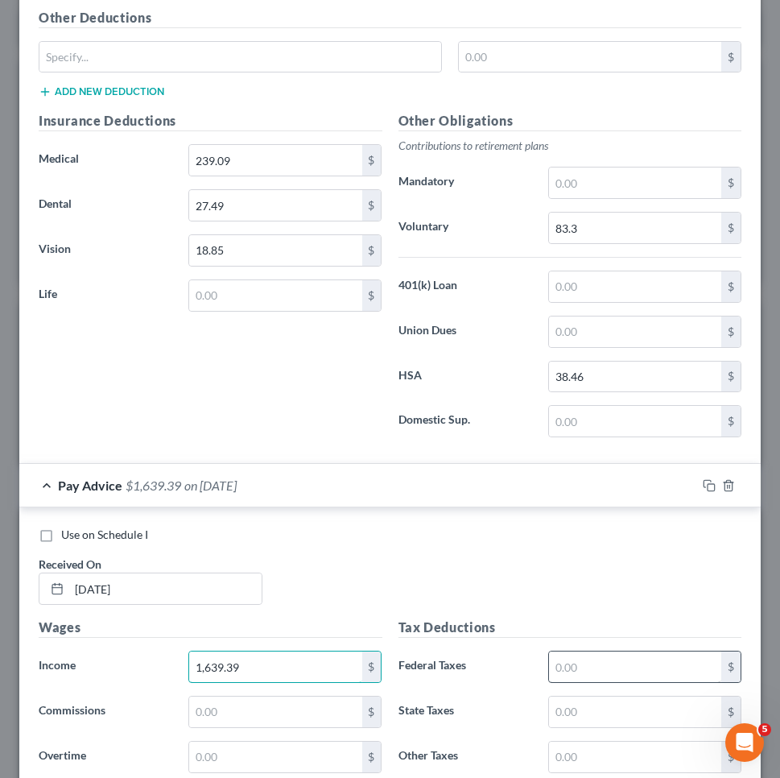
type input "1,639.39"
click at [570, 651] on input "text" at bounding box center [635, 666] width 172 height 31
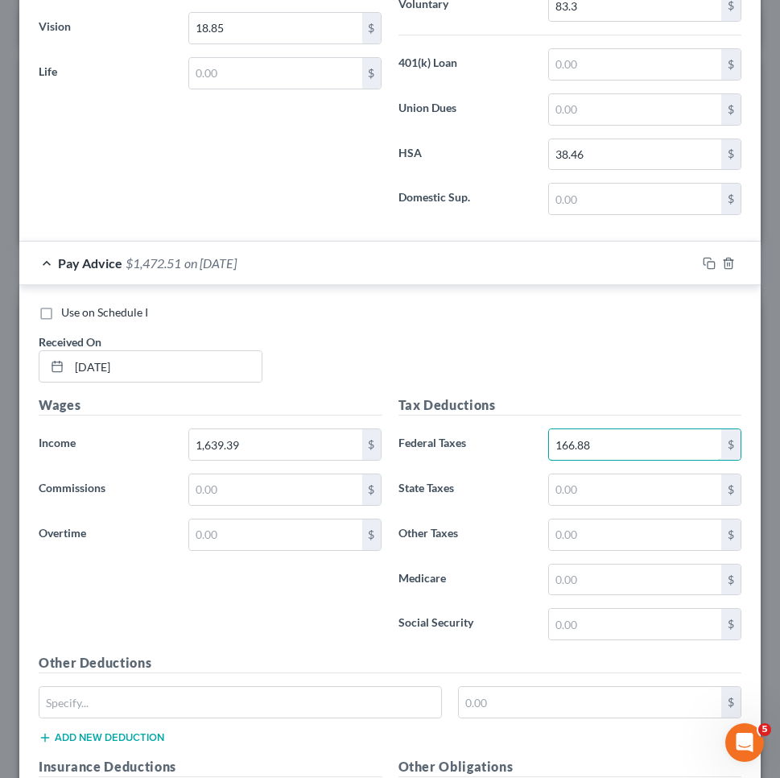
type input "166.88"
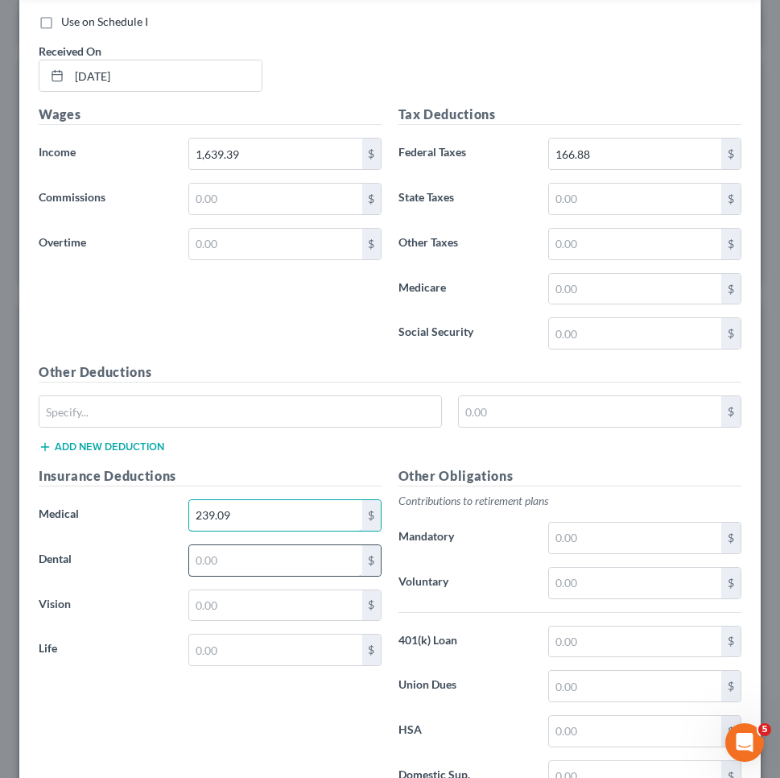
type input "239.09"
click at [287, 551] on input "text" at bounding box center [275, 560] width 172 height 31
type input "27.49"
click at [279, 601] on input "text" at bounding box center [275, 605] width 172 height 31
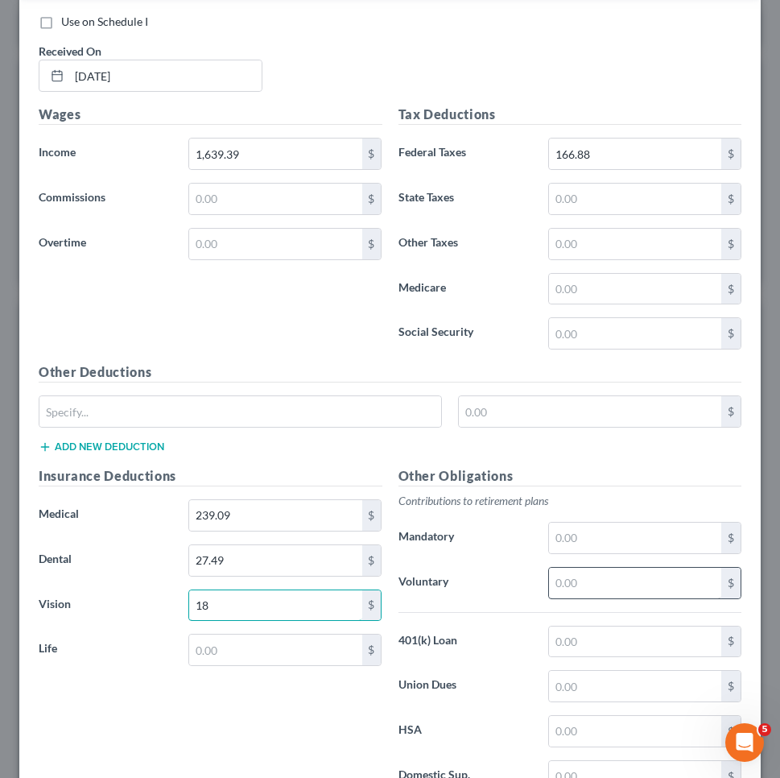
type input "18"
click at [579, 567] on input "." at bounding box center [635, 582] width 172 height 31
click at [576, 580] on input "0.85" at bounding box center [635, 582] width 172 height 31
click at [574, 576] on input "0.85" at bounding box center [635, 582] width 172 height 31
type input "0.85"
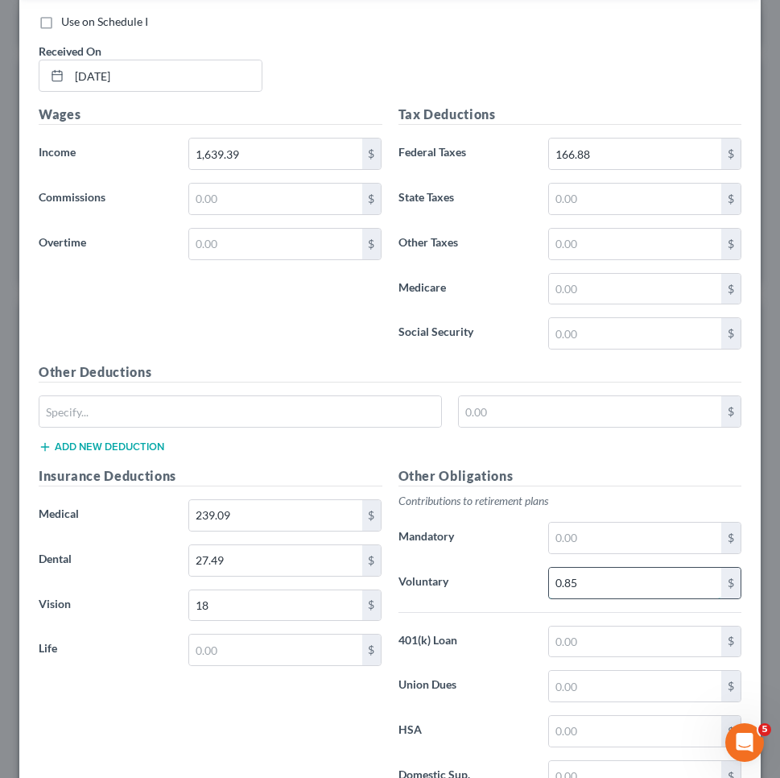
click at [574, 576] on input "0.85" at bounding box center [635, 582] width 172 height 31
click at [303, 605] on input "18" at bounding box center [275, 605] width 172 height 31
type input "18.85"
drag, startPoint x: 580, startPoint y: 584, endPoint x: 478, endPoint y: 582, distance: 102.3
click at [478, 582] on div "Voluntary 0.85 $" at bounding box center [570, 583] width 360 height 32
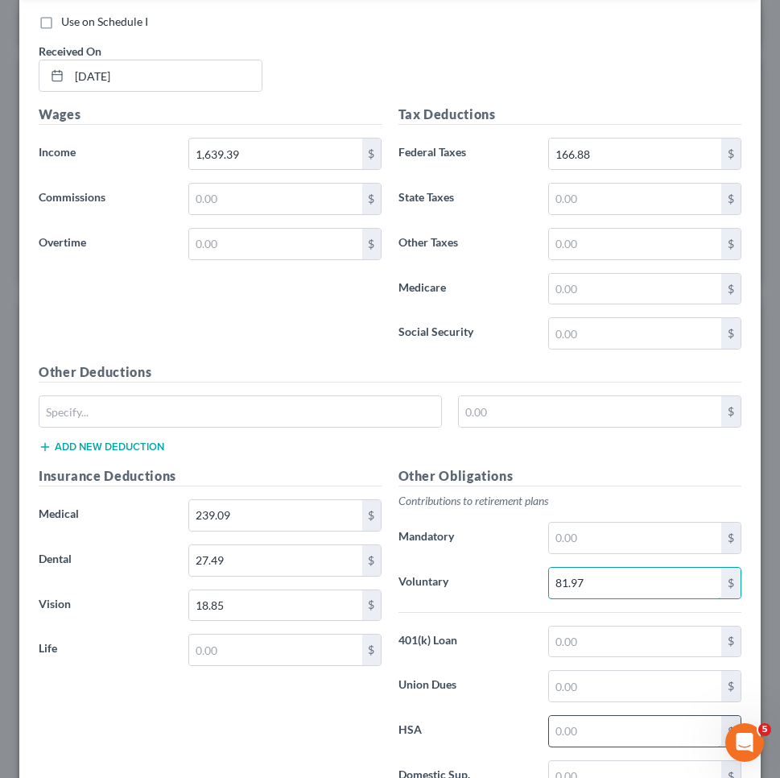
type input "81.97"
click at [559, 732] on input "text" at bounding box center [635, 731] width 172 height 31
type input "38.46"
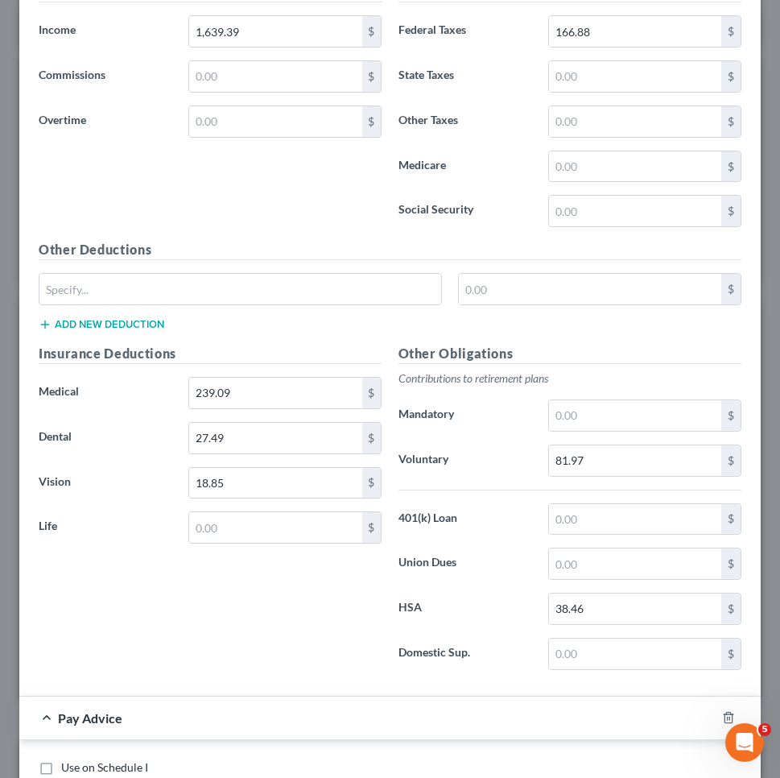
scroll to position [2899, 0]
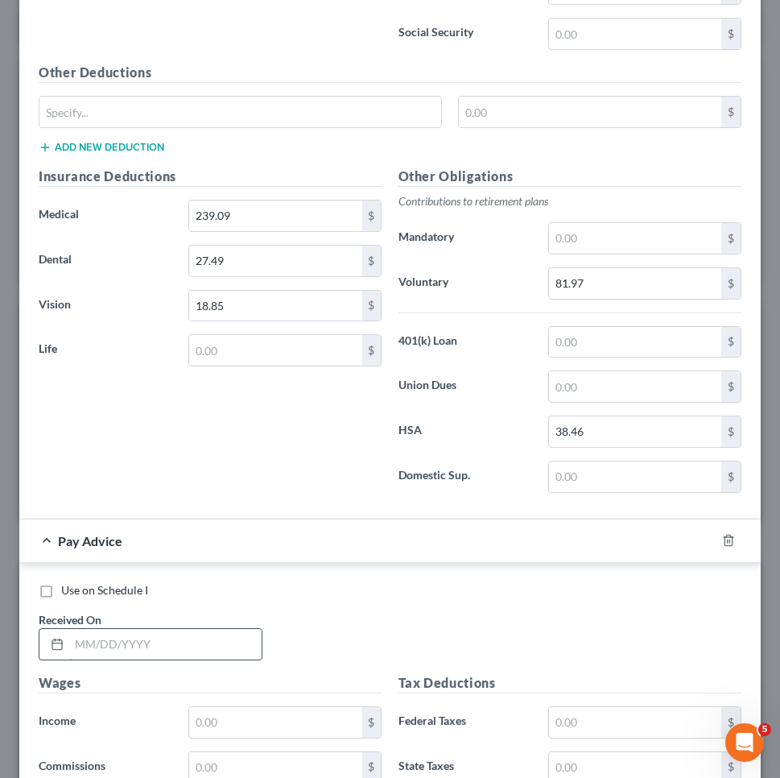
click at [192, 629] on input "text" at bounding box center [165, 644] width 192 height 31
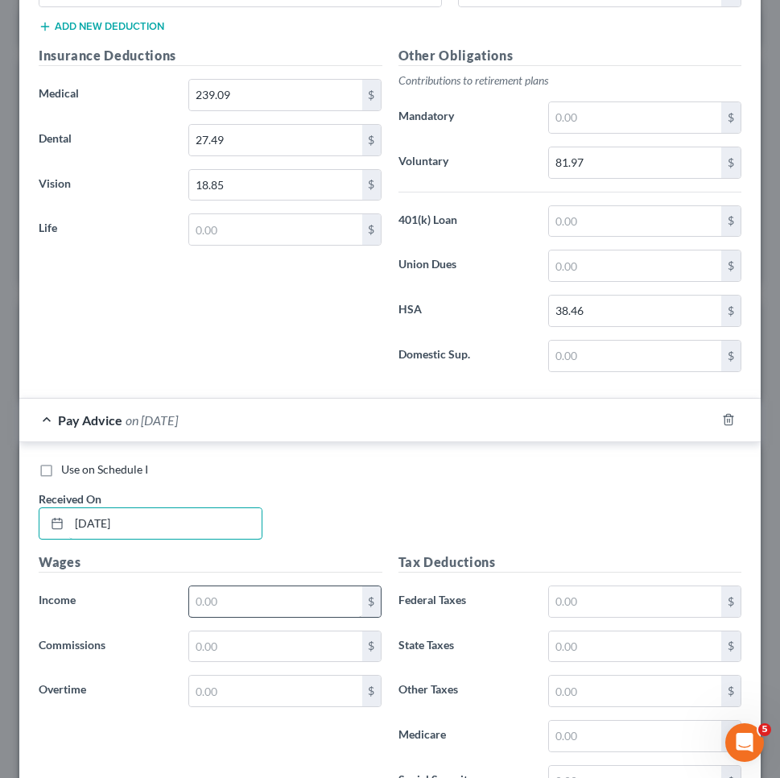
type input "[DATE]"
click at [240, 600] on input "text" at bounding box center [275, 601] width 172 height 31
type input "1,645.85"
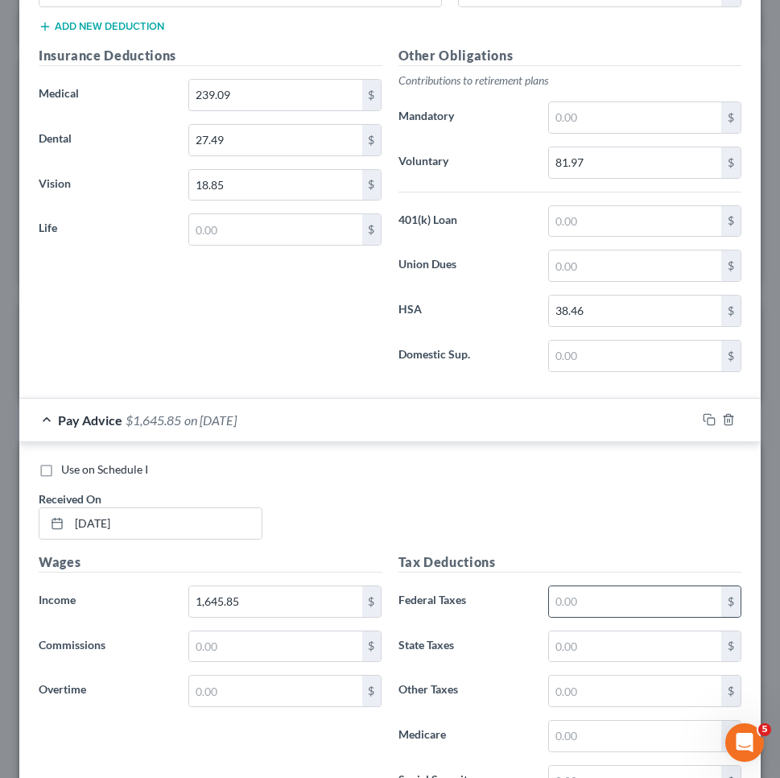
click at [593, 579] on div "Tax Deductions Federal Taxes $ State Taxes $ Other Taxes $ Medicare $ Social Se…" at bounding box center [570, 681] width 360 height 258
click at [584, 578] on div "Tax Deductions Federal Taxes $ State Taxes $ Other Taxes $ Medicare $ Social Se…" at bounding box center [570, 681] width 360 height 258
click at [586, 587] on input "text" at bounding box center [635, 601] width 172 height 31
type input "168.54"
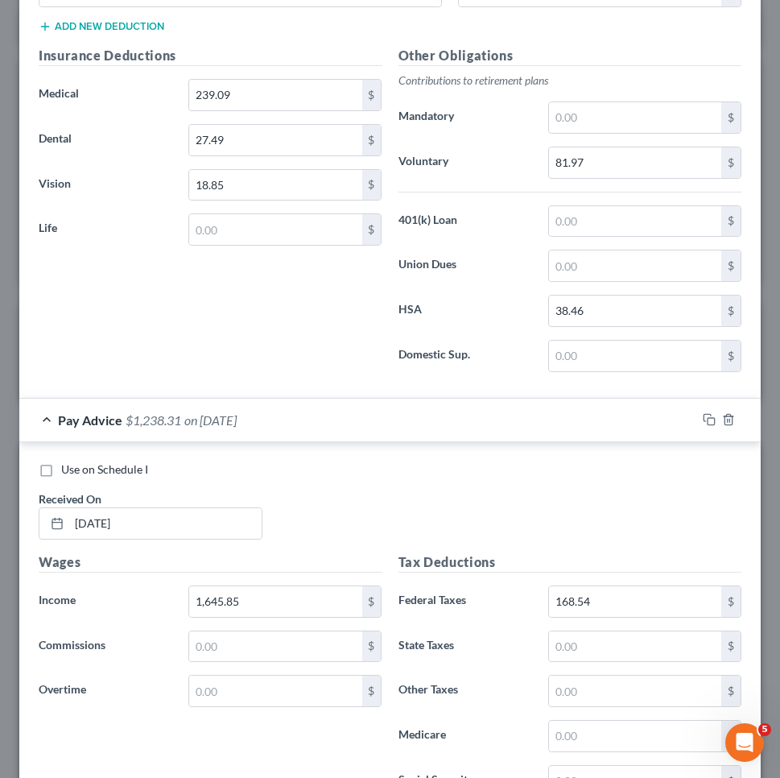
scroll to position [3303, 0]
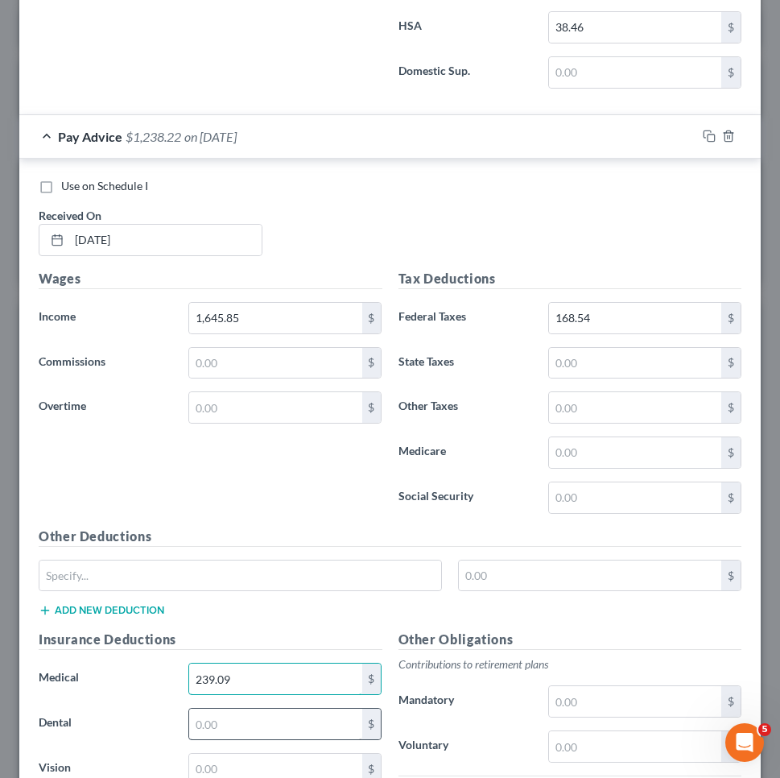
type input "239.09"
click at [221, 708] on input "text" at bounding box center [275, 723] width 172 height 31
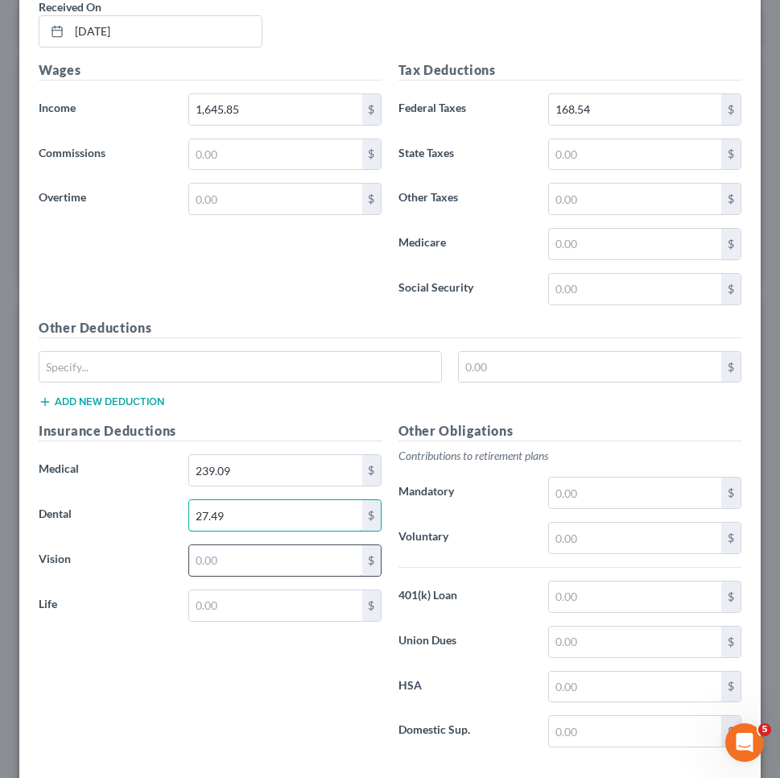
type input "27.49"
click at [225, 560] on input "text" at bounding box center [275, 560] width 172 height 31
type input "18.85"
click at [582, 535] on input "text" at bounding box center [635, 537] width 172 height 31
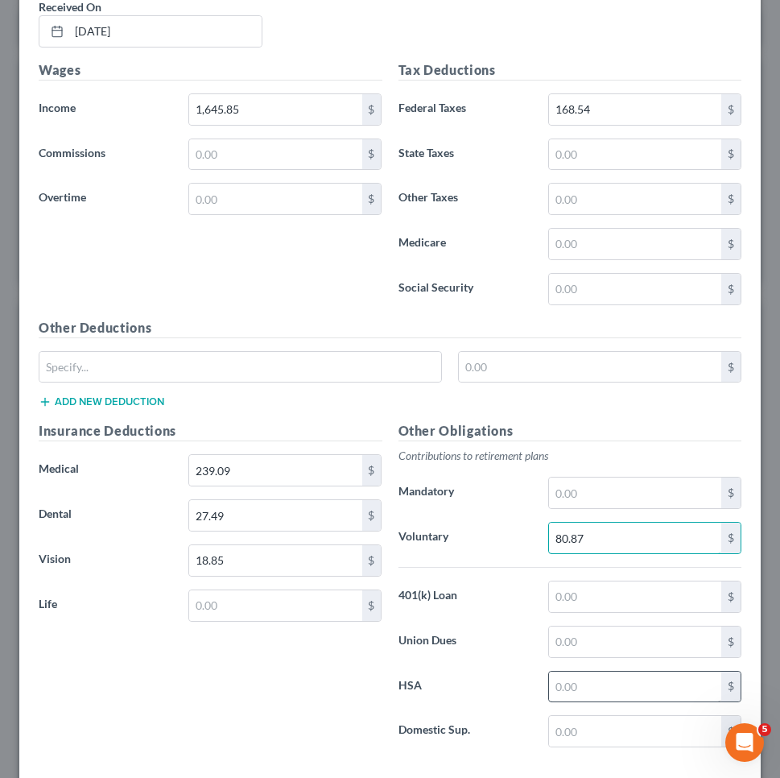
type input "80.87"
click at [617, 683] on input "text" at bounding box center [635, 686] width 172 height 31
type input "38.46"
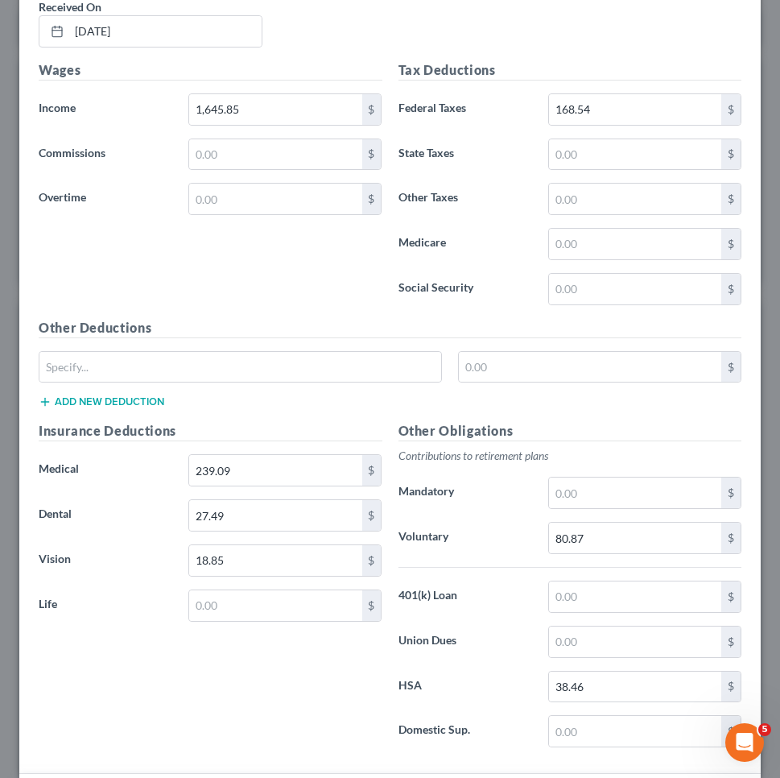
scroll to position [4062, 0]
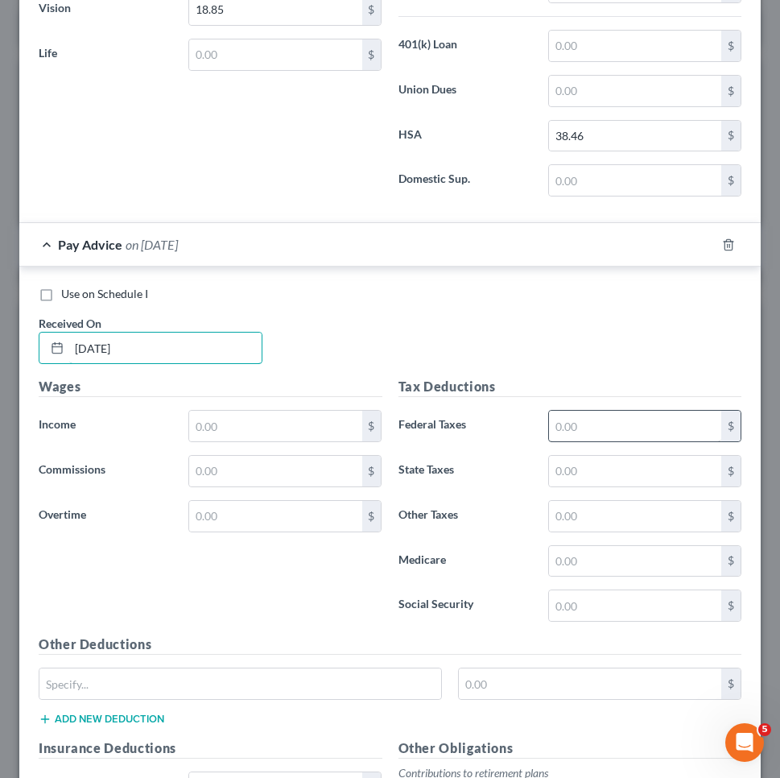
type input "[DATE]"
click at [573, 411] on input "text" at bounding box center [635, 426] width 172 height 31
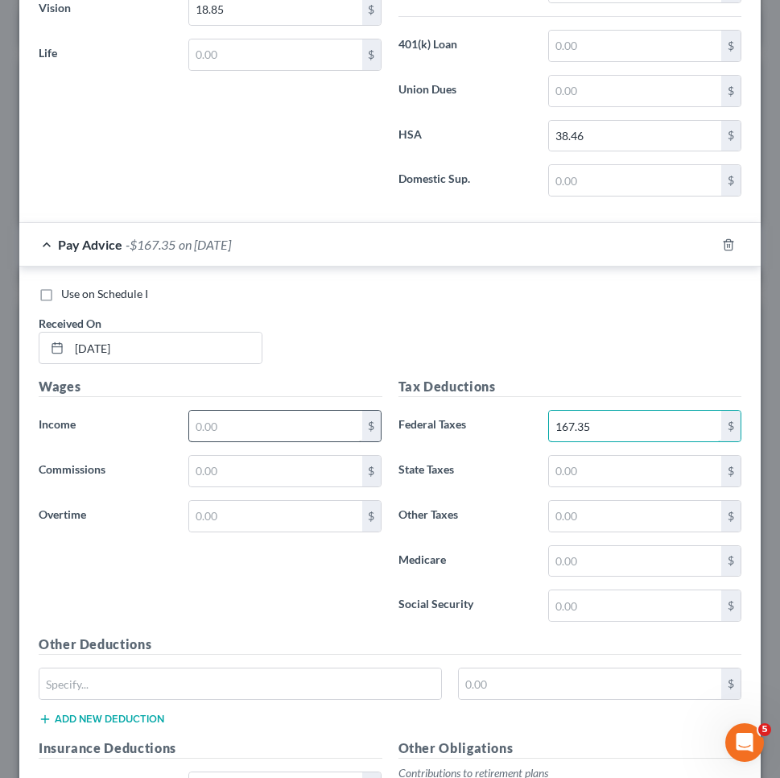
type input "167.351"
click at [336, 418] on input "text" at bounding box center [275, 426] width 172 height 31
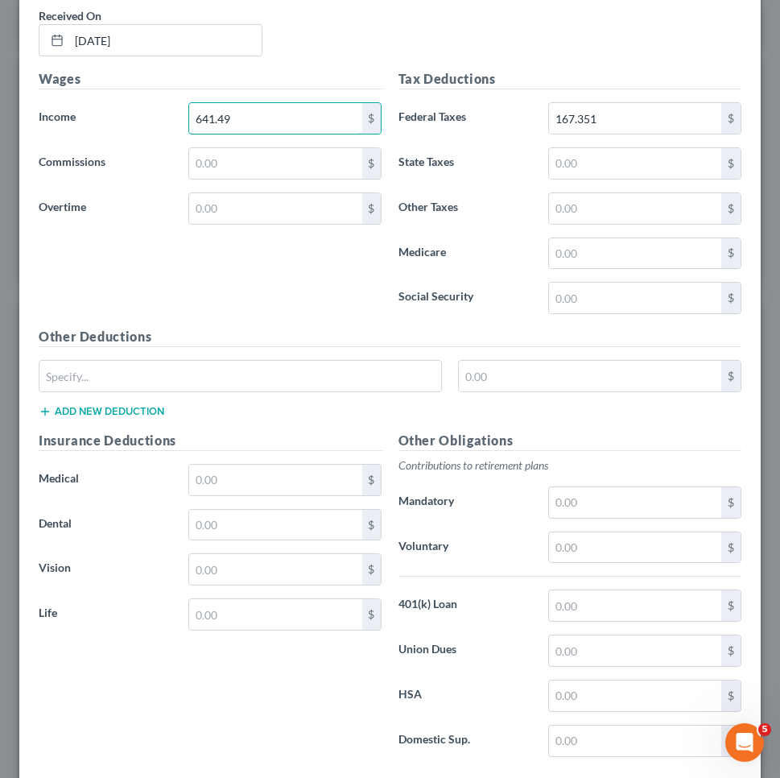
scroll to position [4286, 0]
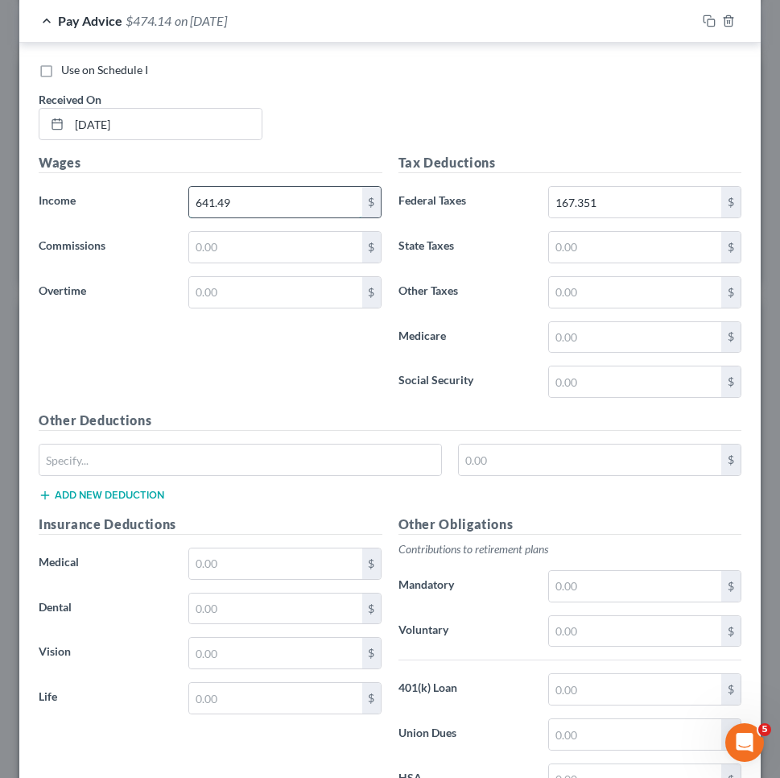
click at [192, 196] on input "641.49" at bounding box center [275, 202] width 172 height 31
type input "1,641.49"
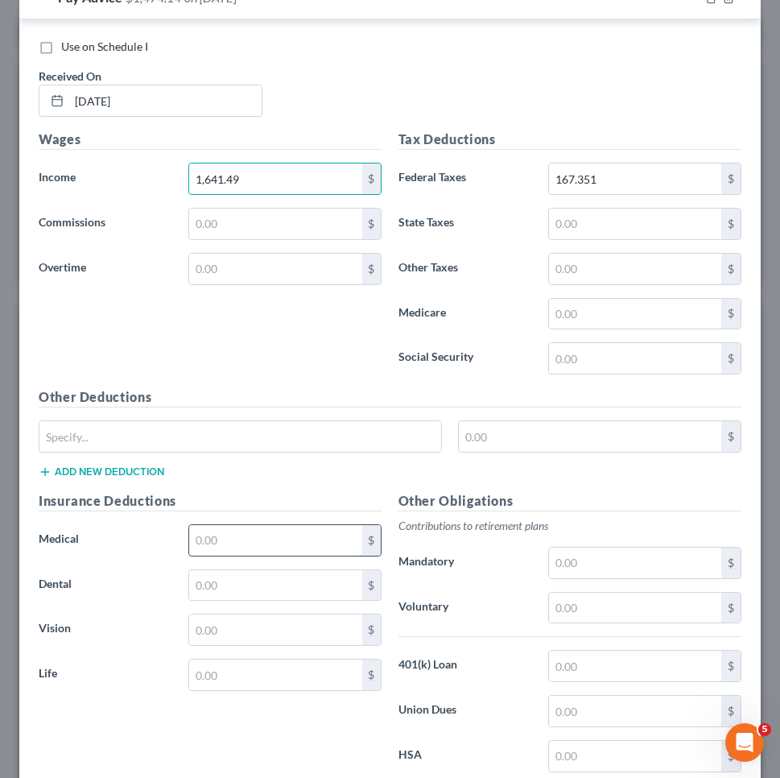
click at [302, 532] on input "text" at bounding box center [275, 540] width 172 height 31
click at [250, 538] on input "239.09" at bounding box center [275, 540] width 172 height 31
type input "239.09"
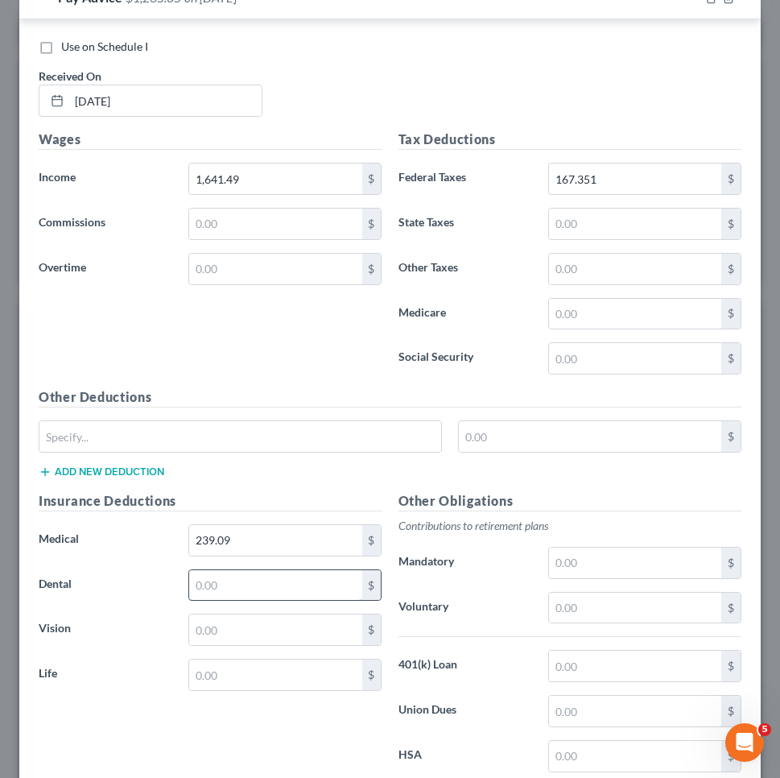
click at [251, 573] on input "text" at bounding box center [275, 585] width 172 height 31
type input "27.49"
click at [245, 636] on input "text" at bounding box center [275, 629] width 172 height 31
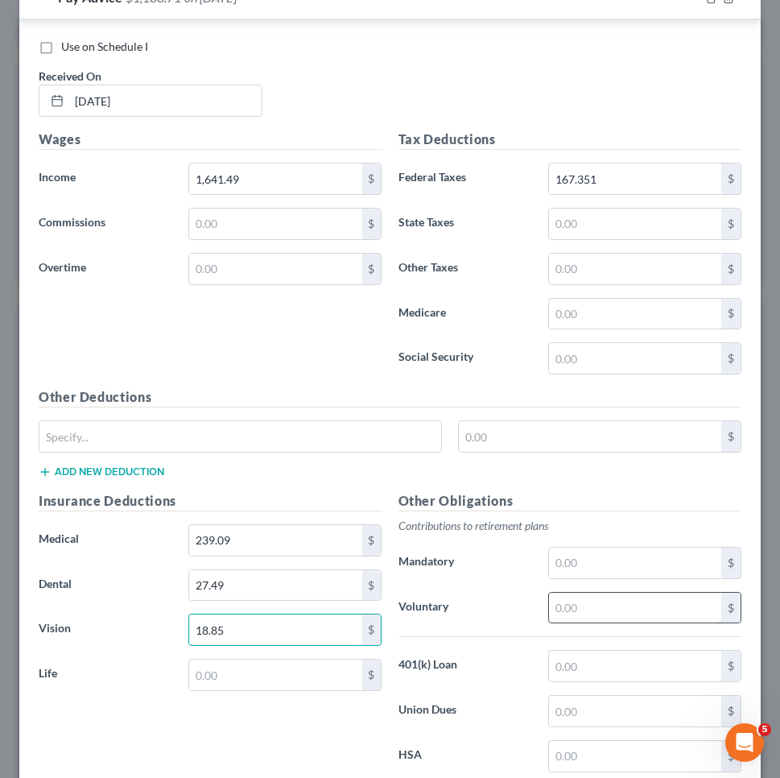
type input "18.85"
click at [612, 607] on input "text" at bounding box center [635, 607] width 172 height 31
type input "82.08"
click at [645, 740] on div "$" at bounding box center [644, 756] width 193 height 32
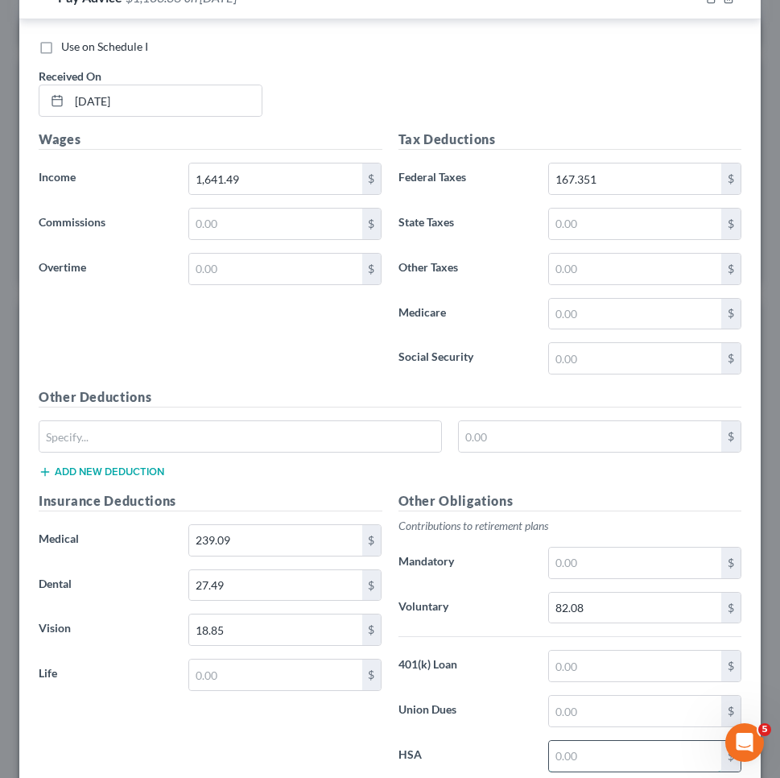
click at [638, 752] on input "text" at bounding box center [635, 756] width 172 height 31
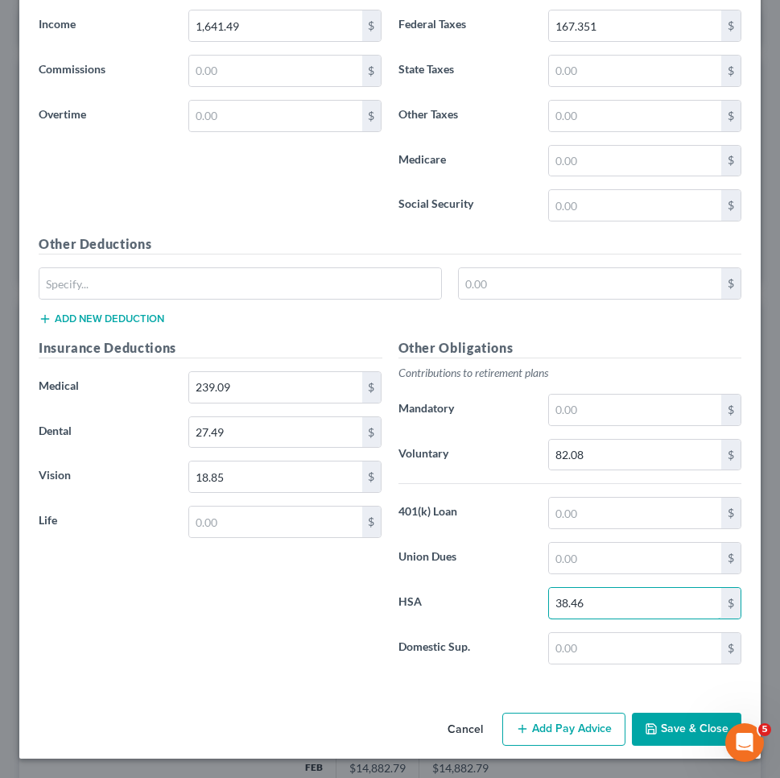
scroll to position [4456, 0]
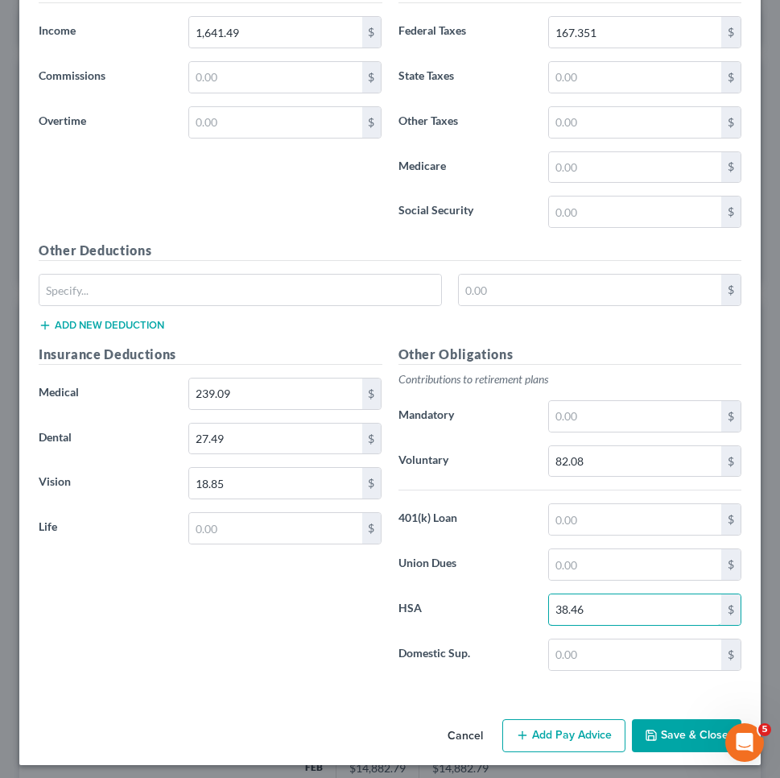
type input "38.46"
click at [582, 732] on button "Add Pay Advice" at bounding box center [563, 736] width 123 height 34
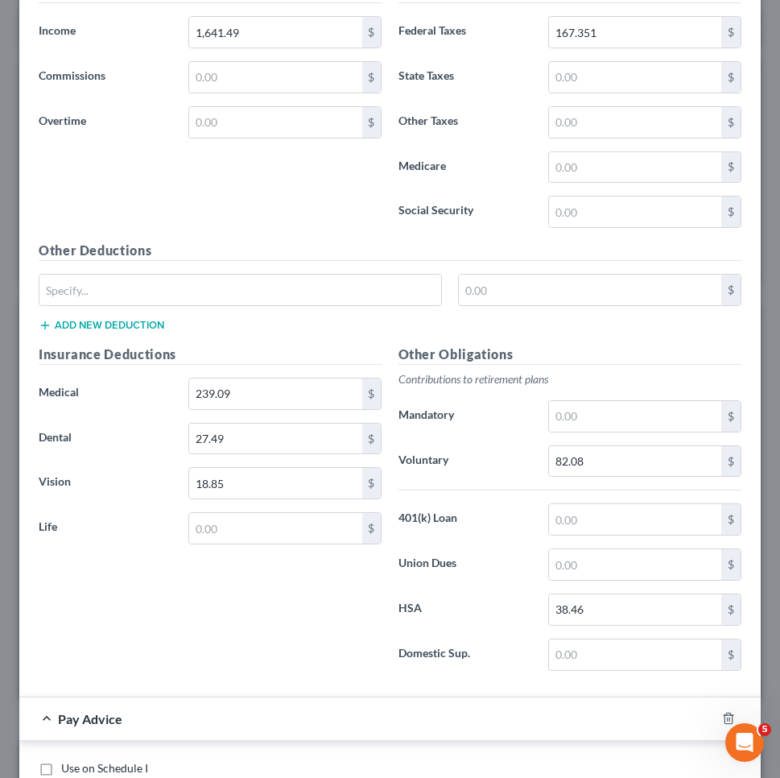
scroll to position [4723, 0]
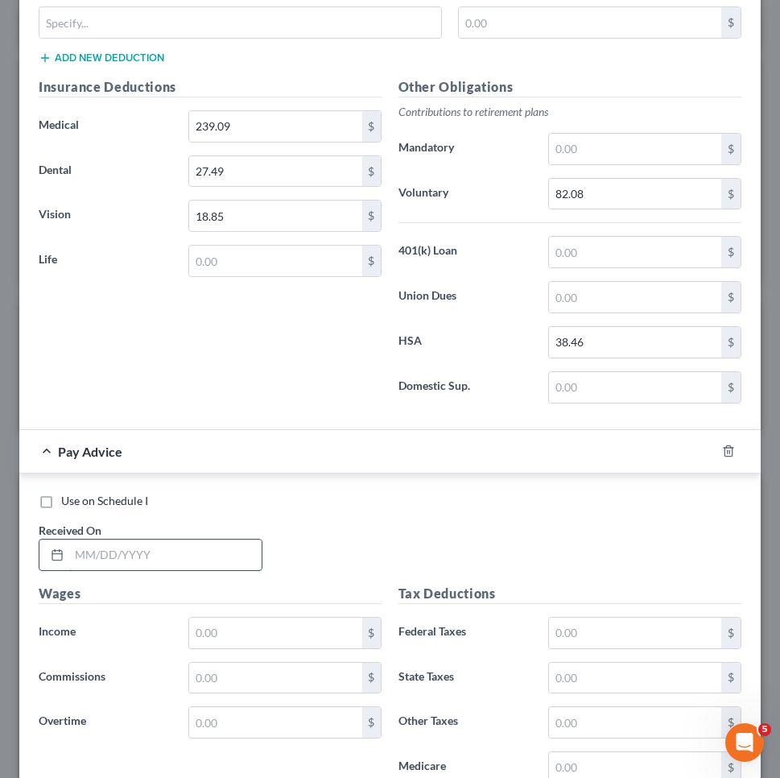
click at [230, 543] on input "text" at bounding box center [165, 554] width 192 height 31
type input "[DATE]"
click at [246, 617] on input "text" at bounding box center [275, 632] width 172 height 31
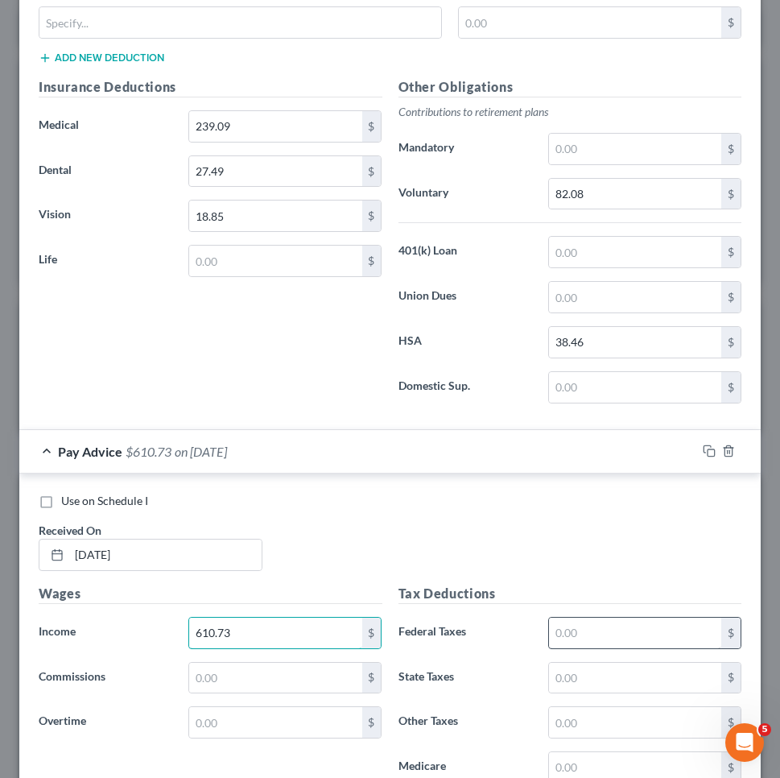
type input "610.73"
click at [583, 617] on input "text" at bounding box center [635, 632] width 172 height 31
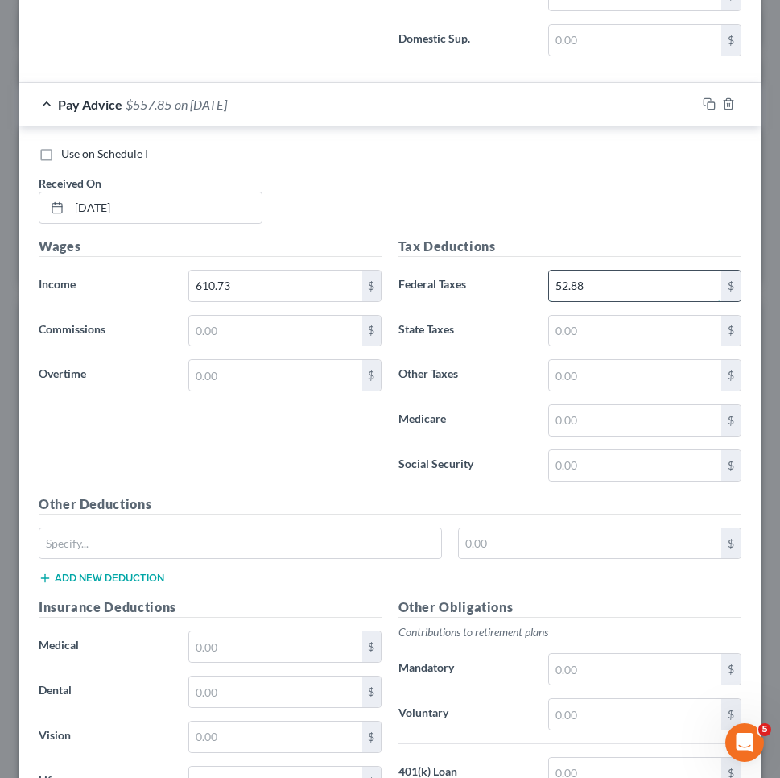
scroll to position [5098, 0]
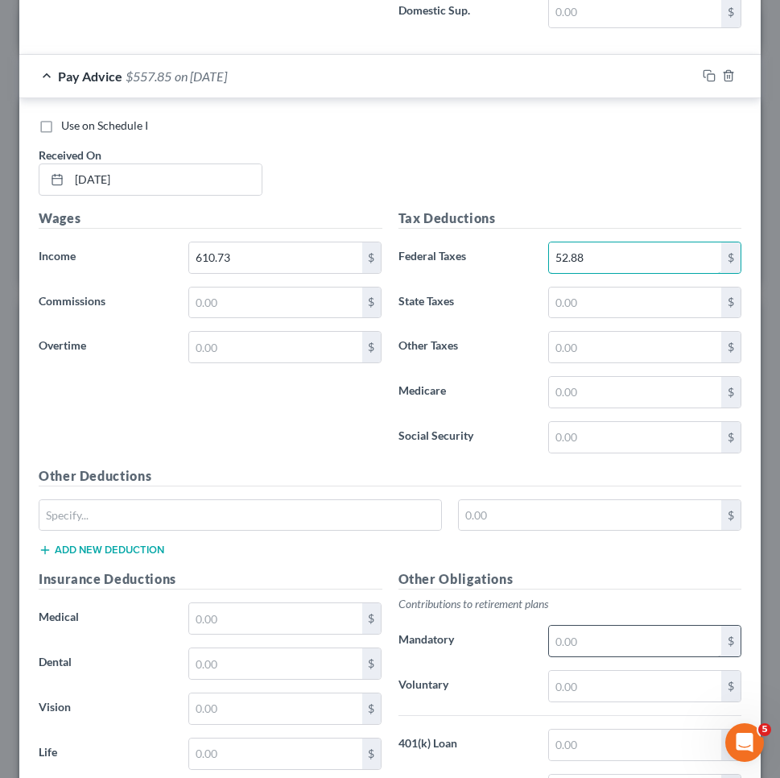
type input "52.88"
click at [592, 640] on input "text" at bounding box center [635, 640] width 172 height 31
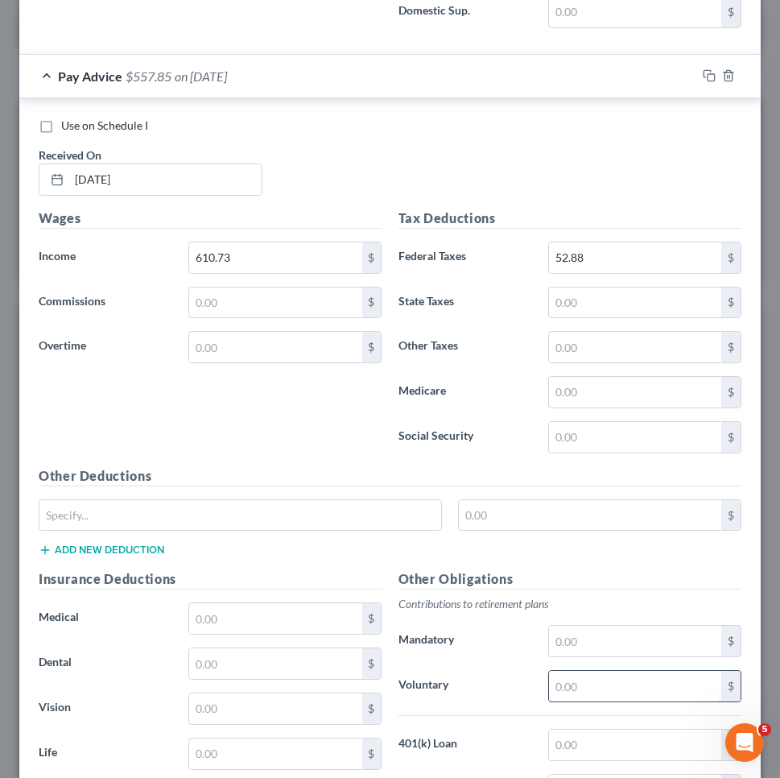
click at [599, 684] on input "text" at bounding box center [635, 686] width 172 height 31
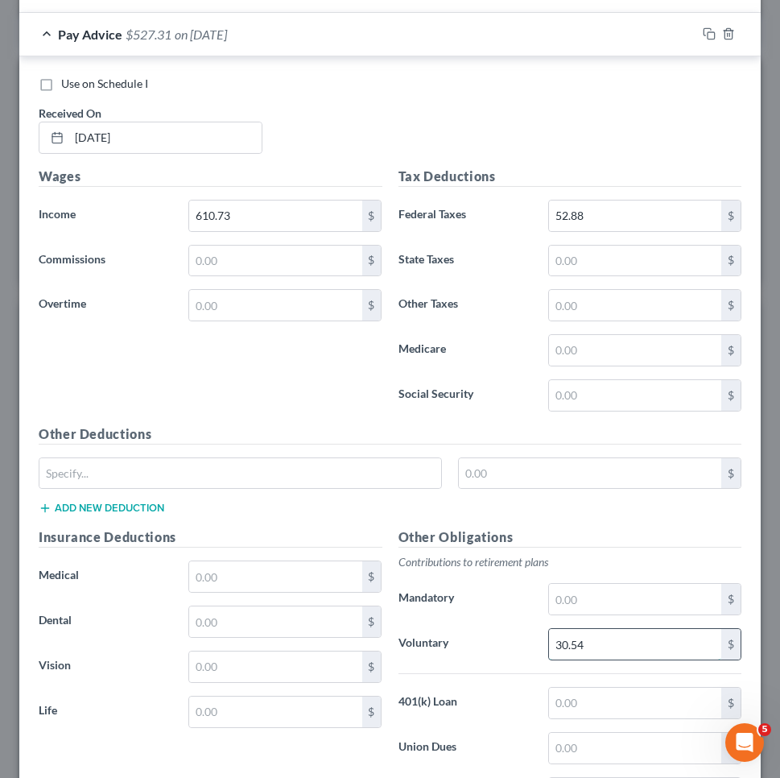
scroll to position [5141, 0]
type input "30.54"
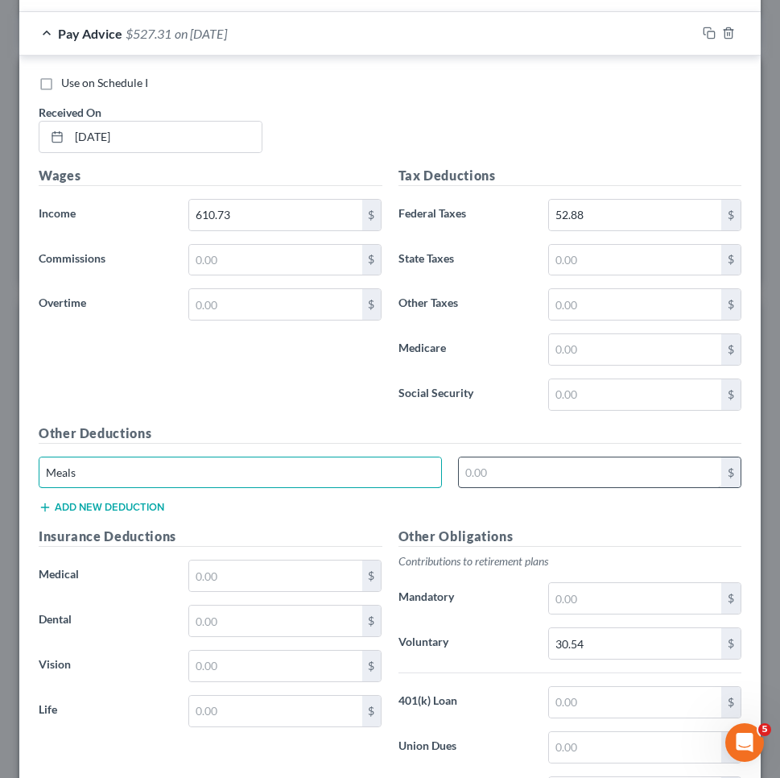
type input "Meals"
click at [576, 481] on input "text" at bounding box center [590, 472] width 262 height 31
type input "35.87"
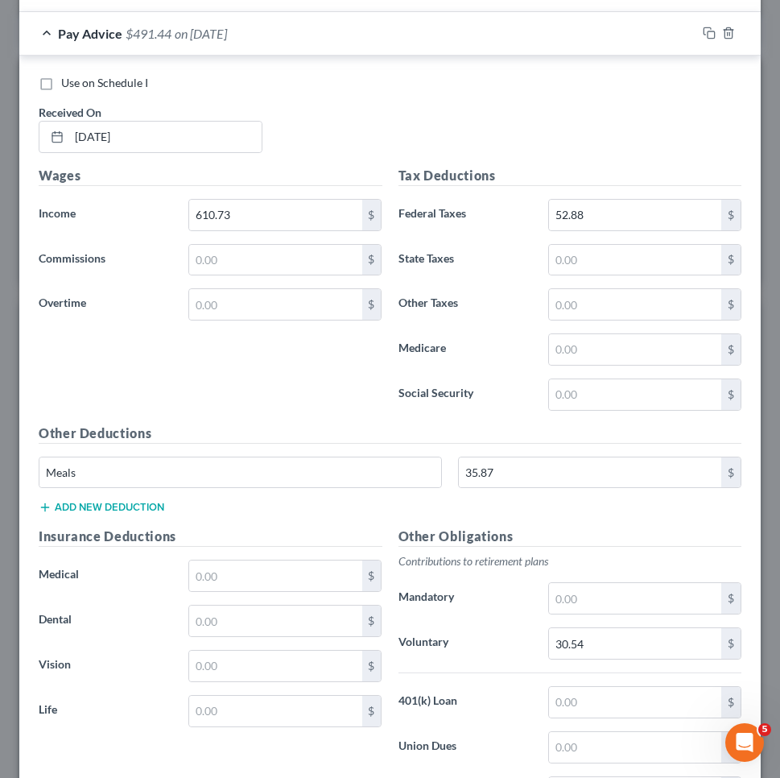
click at [146, 505] on button "Add new deduction" at bounding box center [102, 507] width 126 height 13
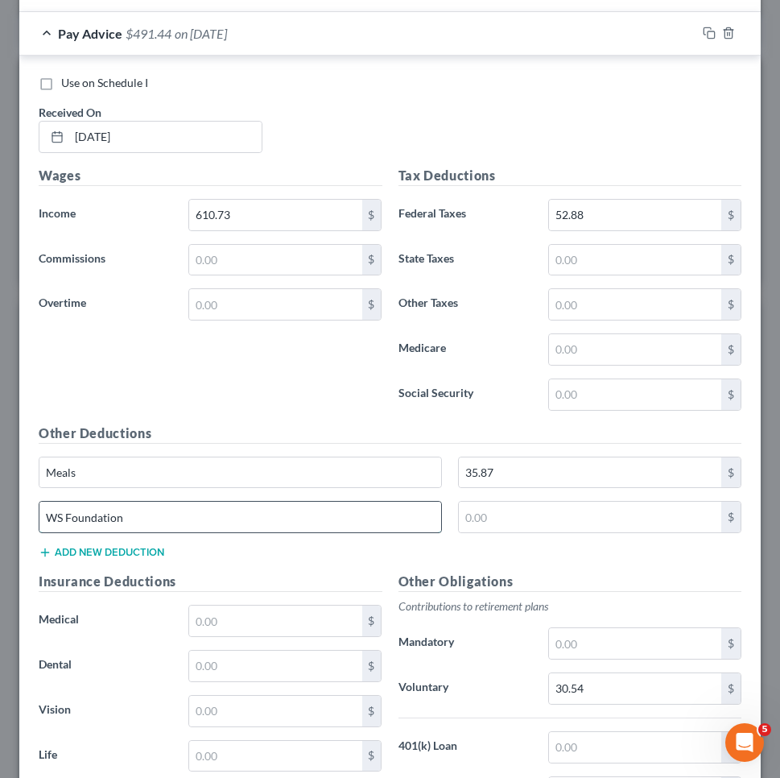
type input "WS Foundation"
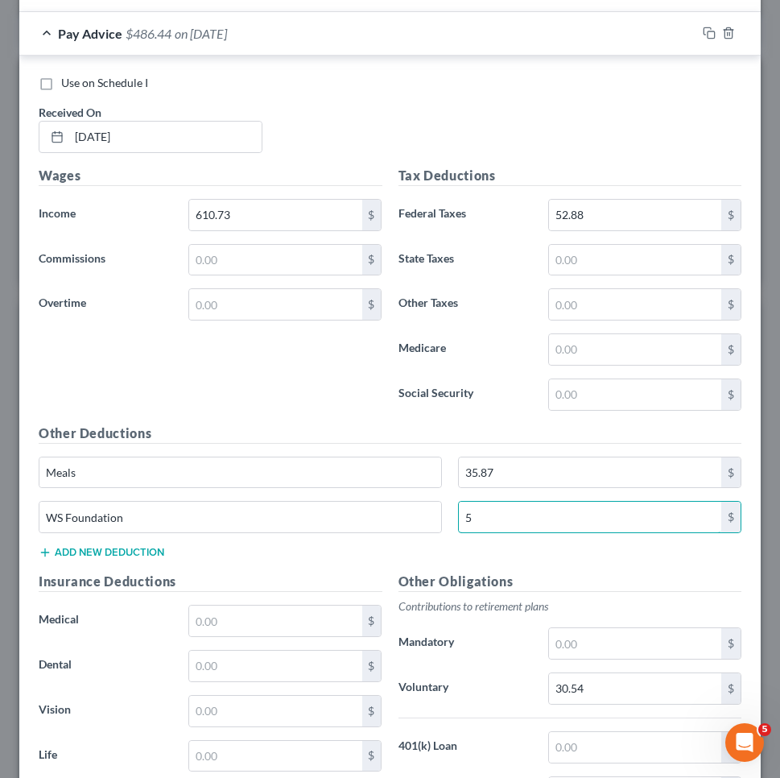
type input "5"
click at [99, 546] on button "Add new deduction" at bounding box center [102, 552] width 126 height 13
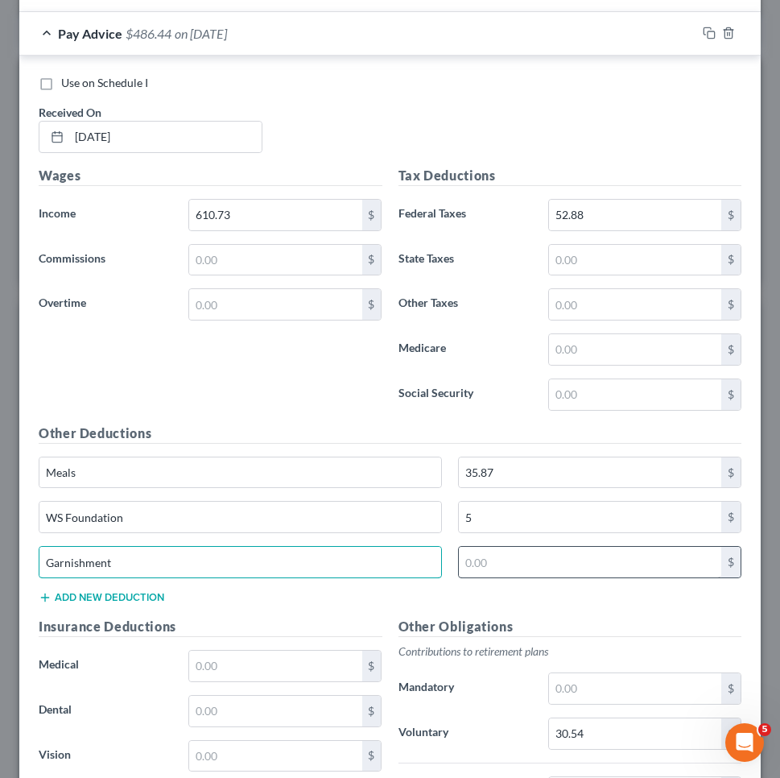
type input "Garnishment"
click at [485, 557] on input "text" at bounding box center [590, 562] width 262 height 31
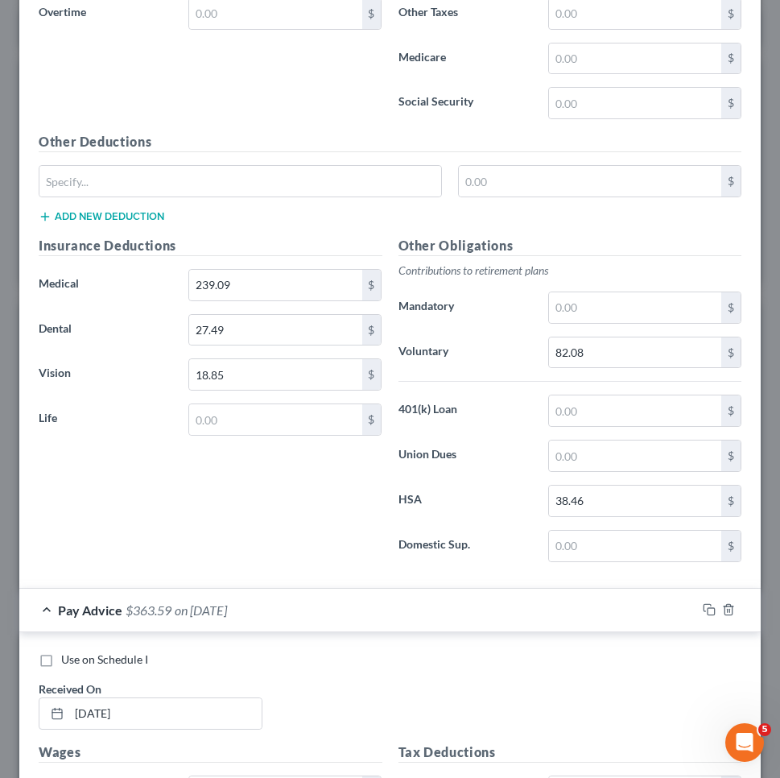
scroll to position [4567, 0]
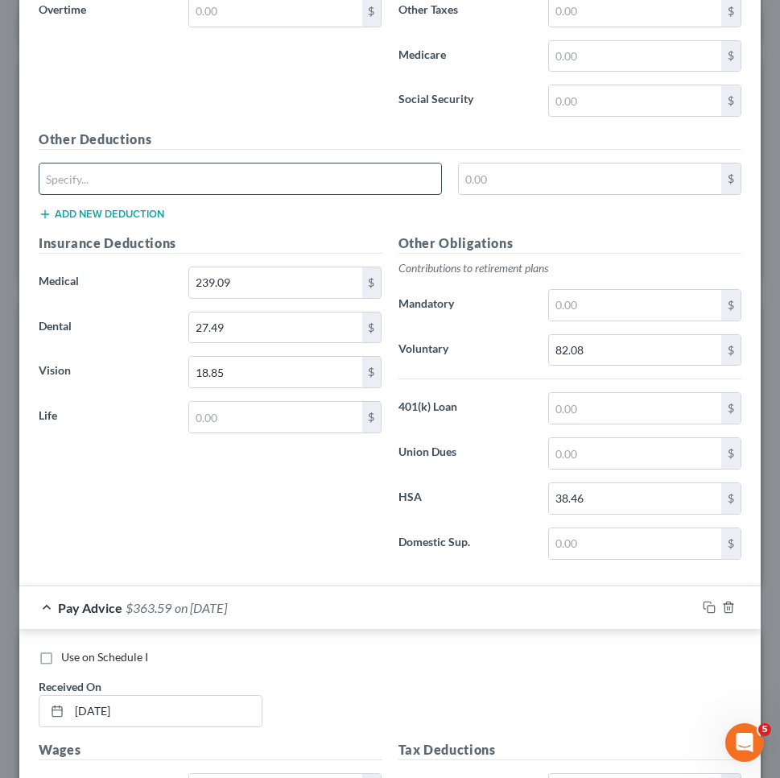
type input "122.85"
type input "Meals"
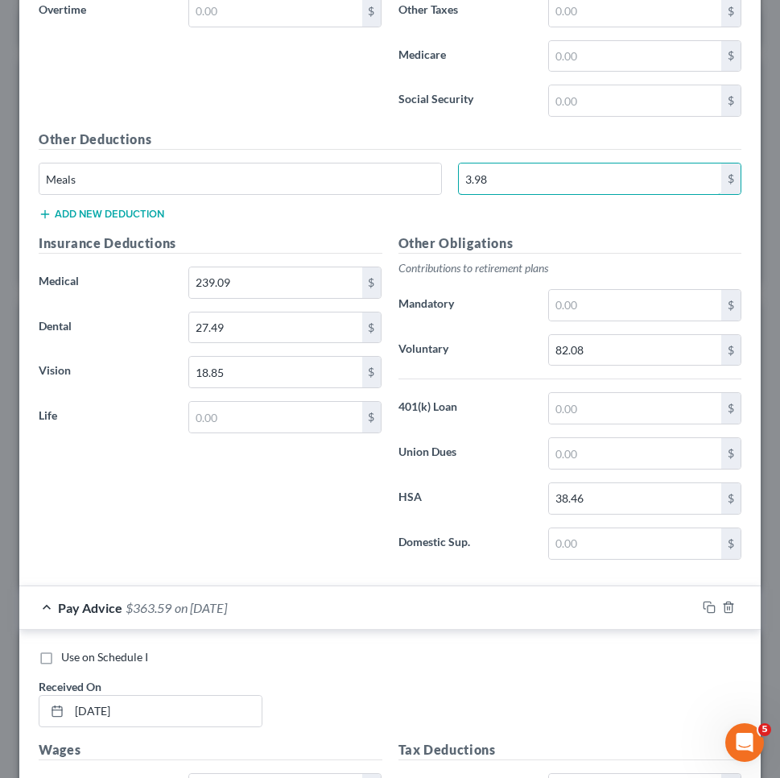
type input "3.98"
click at [125, 208] on button "Add new deduction" at bounding box center [102, 214] width 126 height 13
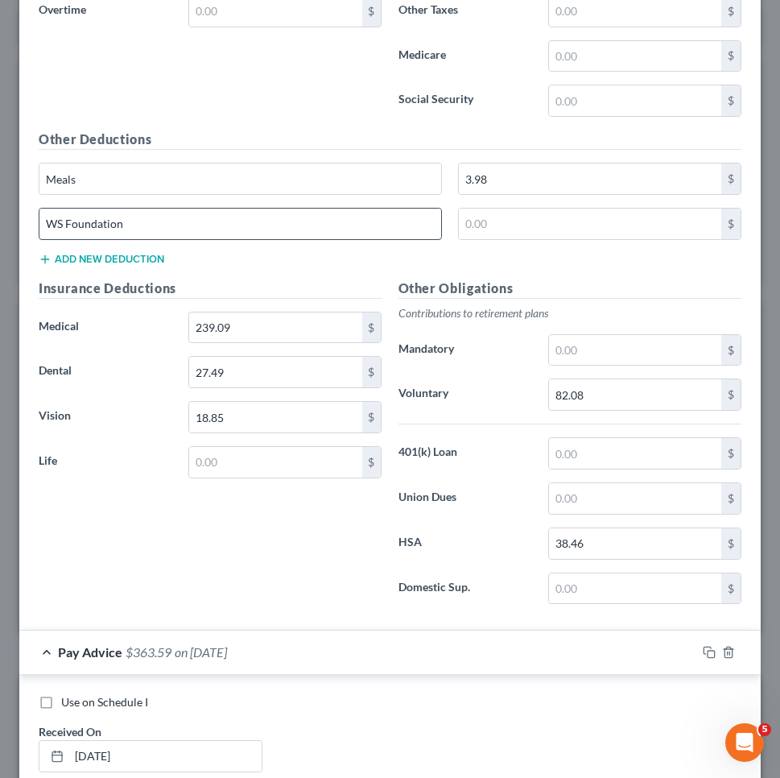
type input "WS Foundation"
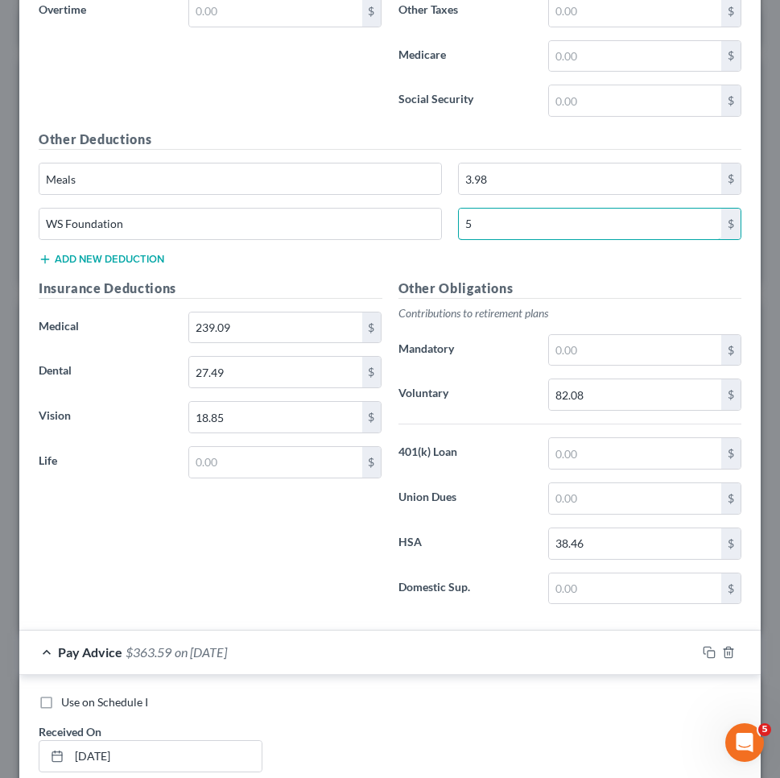
type input "5"
click at [86, 253] on button "Add new deduction" at bounding box center [102, 259] width 126 height 13
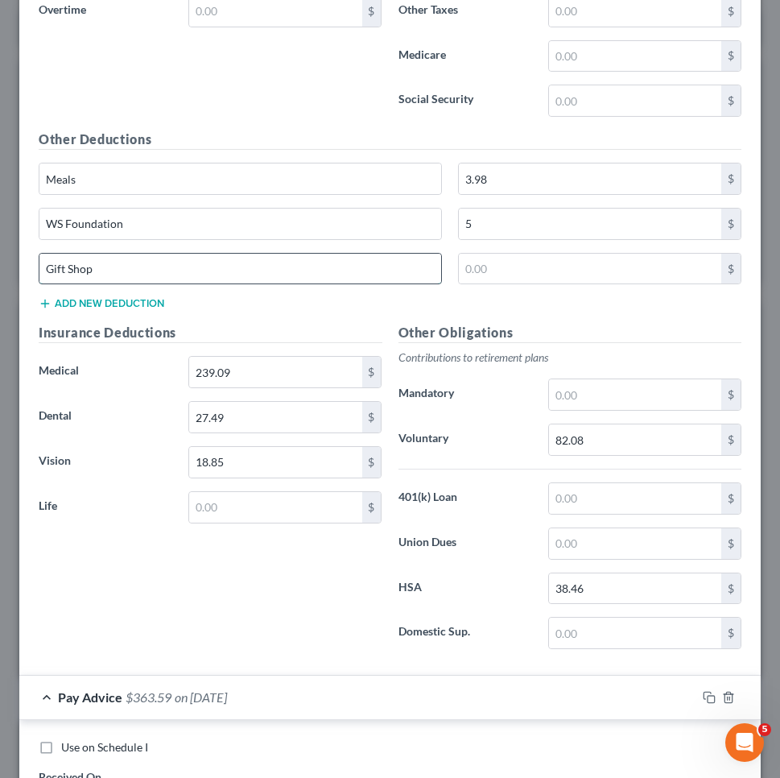
type input "Gift Shop"
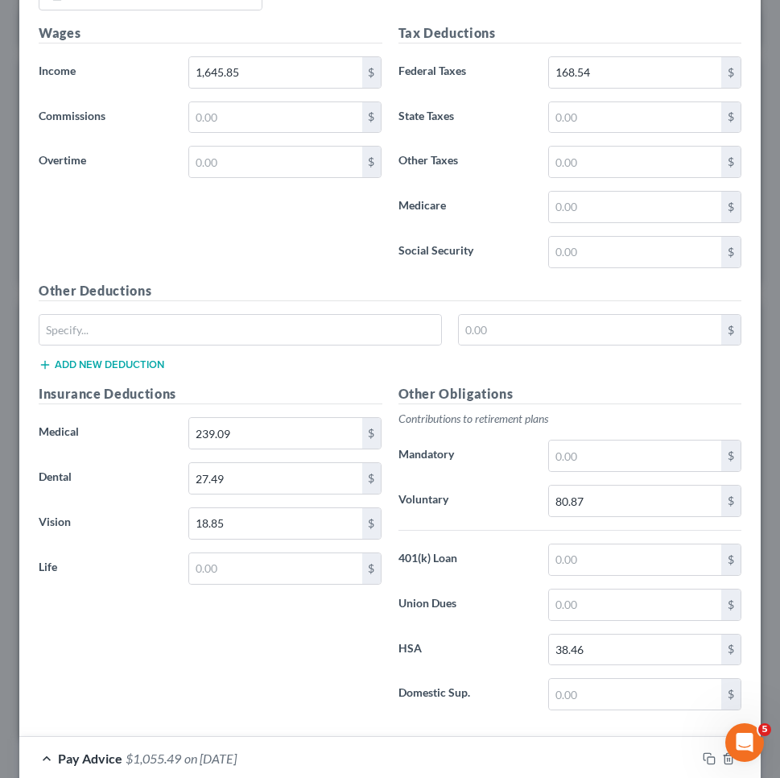
scroll to position [3491, 0]
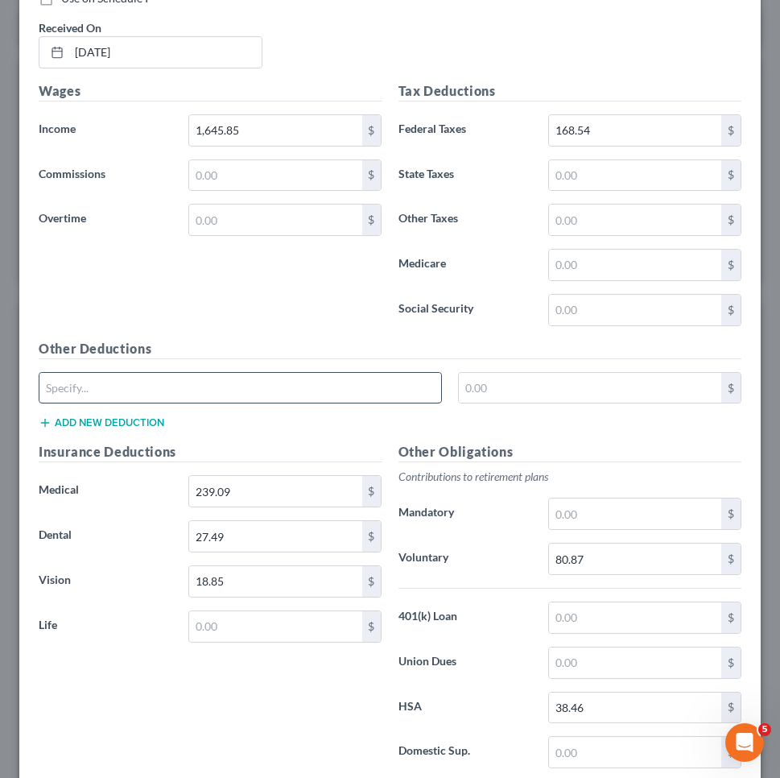
type input "3.7"
type input "Meals"
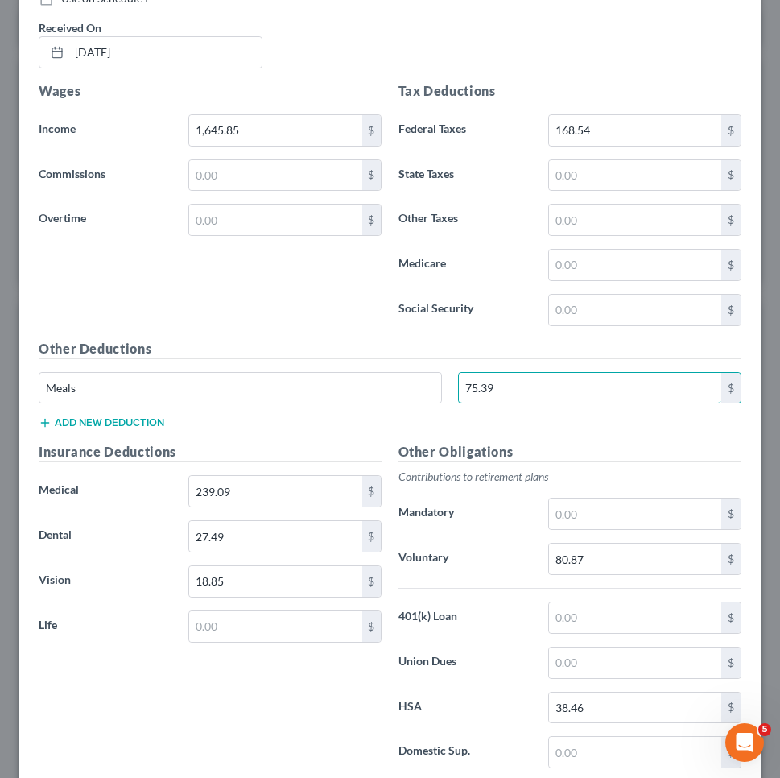
type input "75.39"
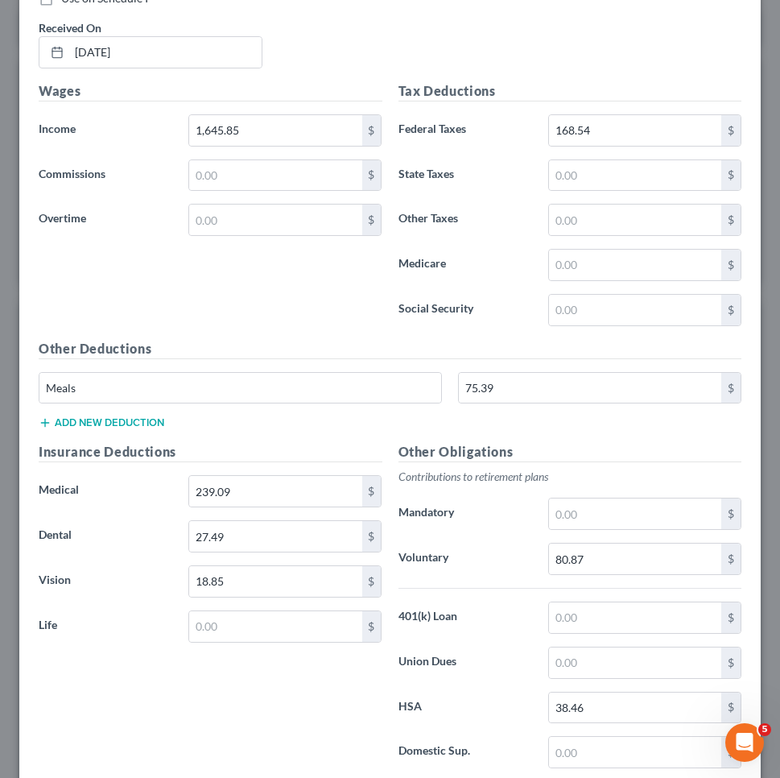
click at [97, 416] on button "Add new deduction" at bounding box center [102, 422] width 126 height 13
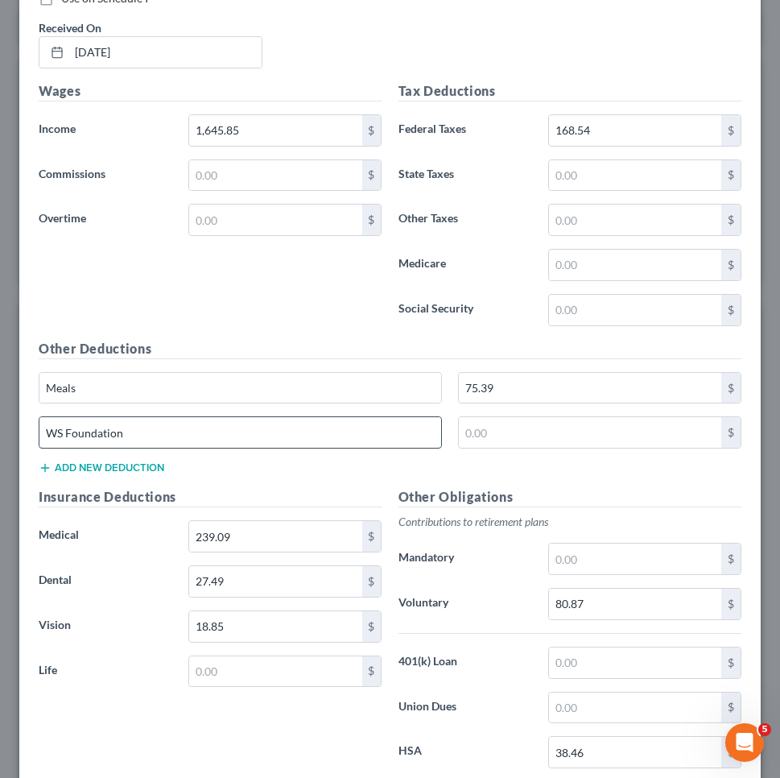
type input "WS Foundation"
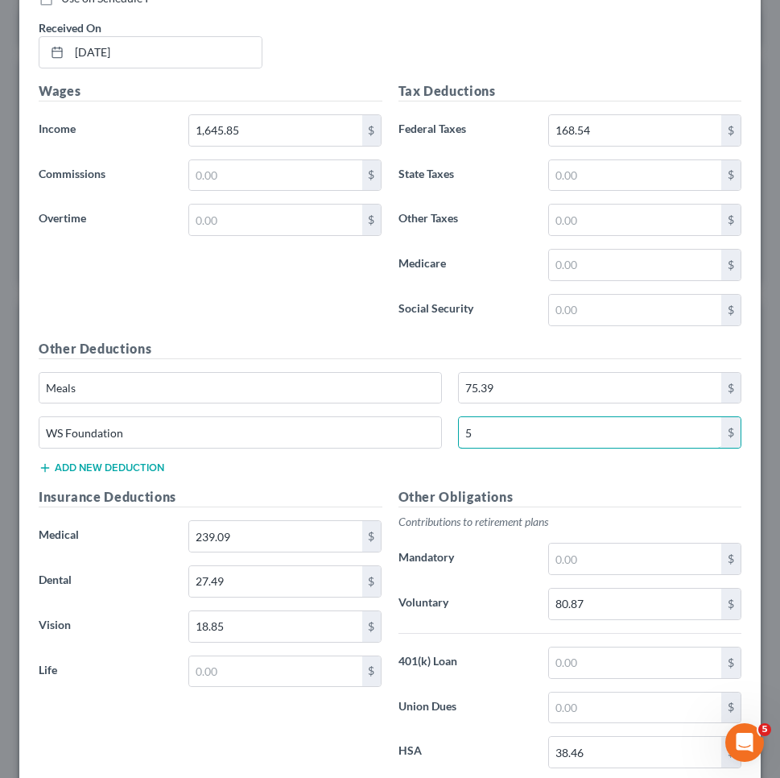
type input "5"
click at [66, 461] on button "Add new deduction" at bounding box center [102, 467] width 126 height 13
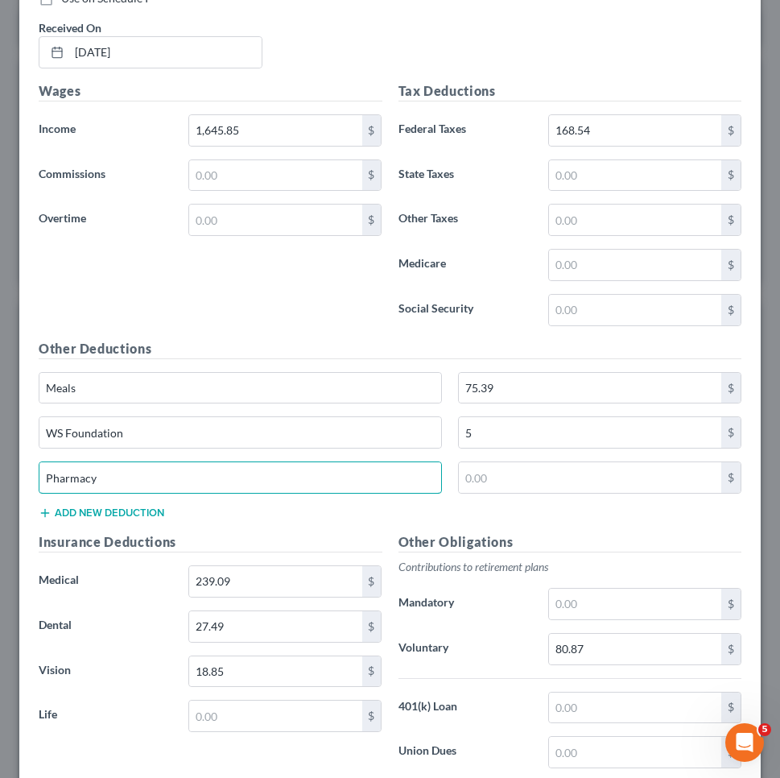
type input "Pharmacy"
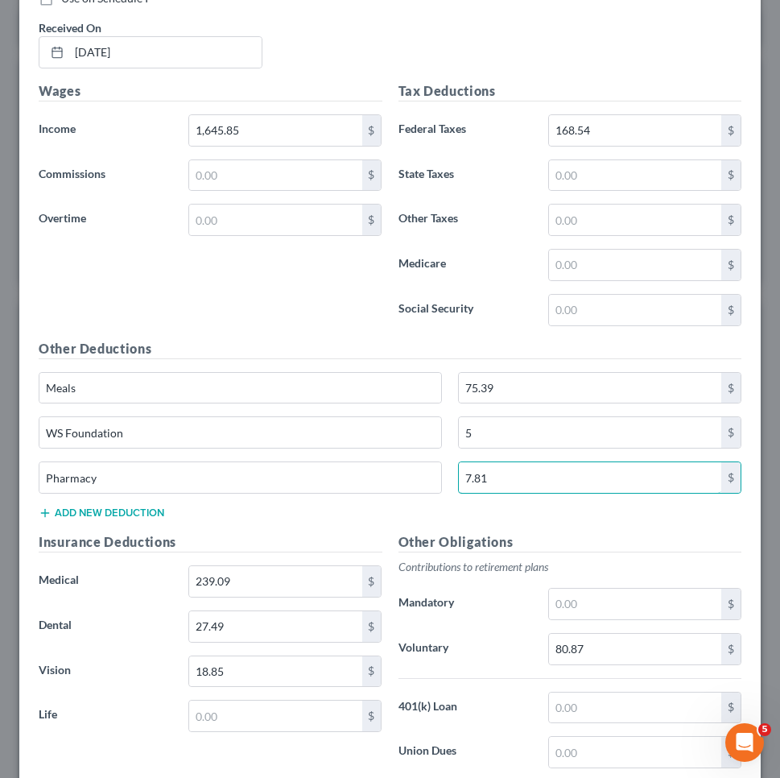
type input "7.81"
click at [55, 506] on button "Add new deduction" at bounding box center [102, 512] width 126 height 13
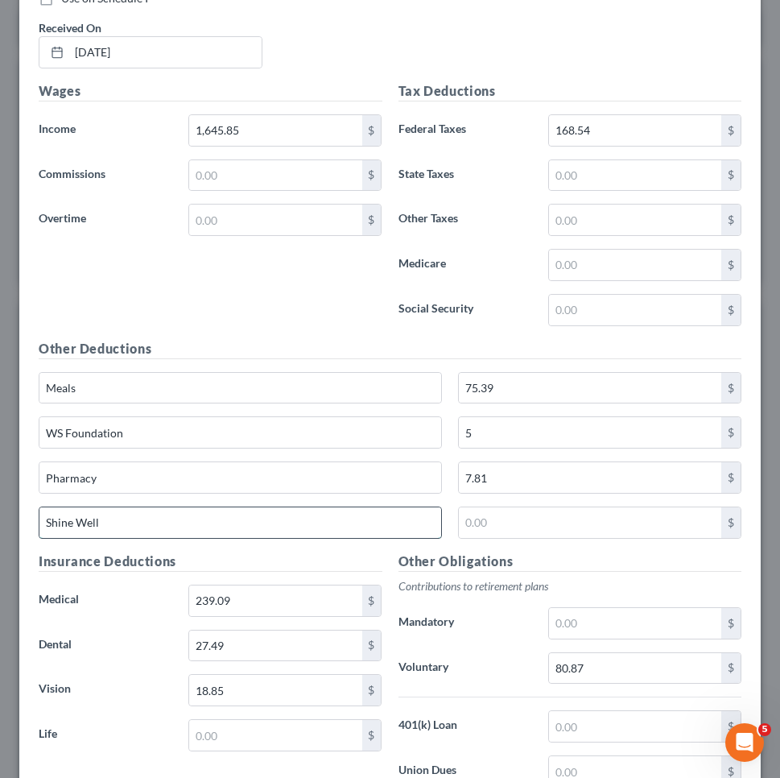
type input "Shine Well"
drag, startPoint x: 147, startPoint y: 521, endPoint x: 32, endPoint y: 511, distance: 115.5
click at [32, 511] on div "Shine Well" at bounding box center [240, 522] width 419 height 32
click at [126, 422] on input "WS Foundation" at bounding box center [240, 432] width 402 height 31
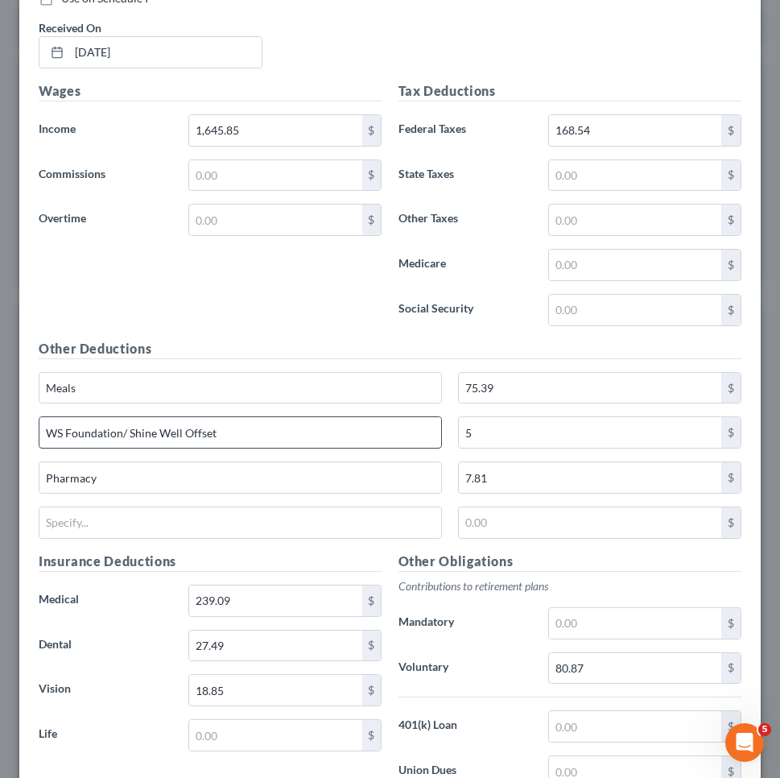
type input "WS Foundation/ Shine Well Offset"
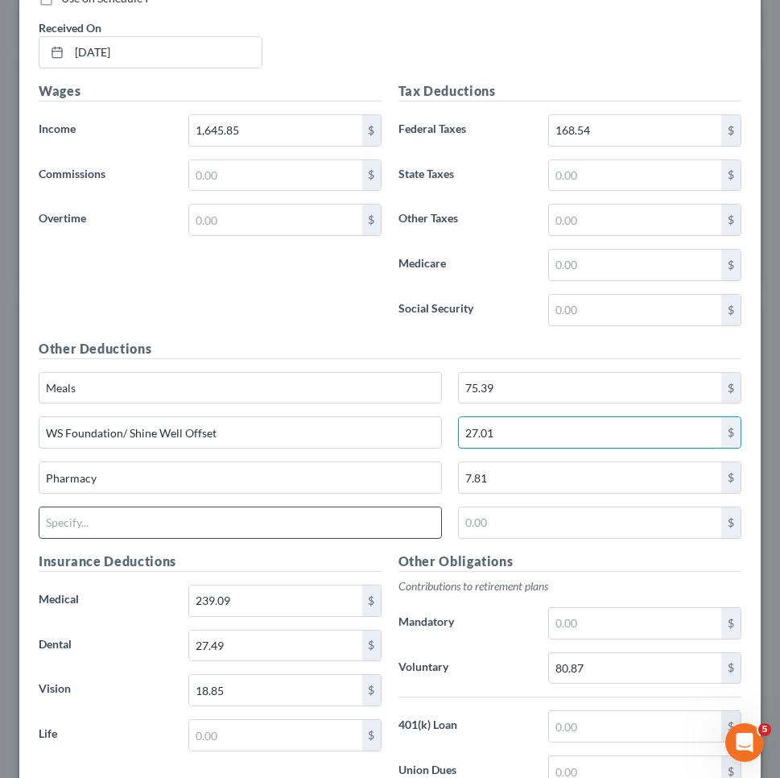
type input "27.01"
click at [104, 522] on input "text" at bounding box center [240, 522] width 402 height 31
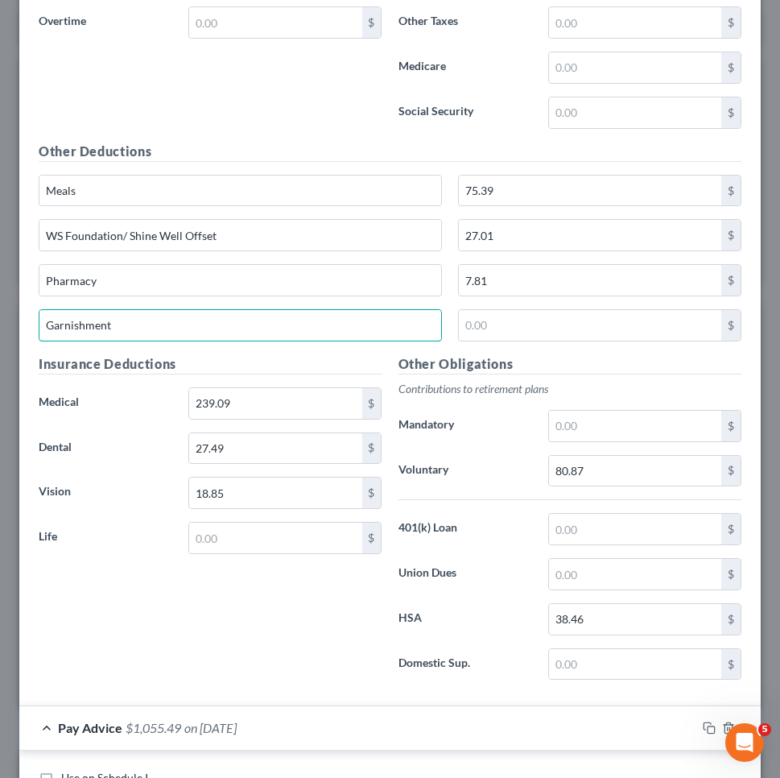
scroll to position [3509, 0]
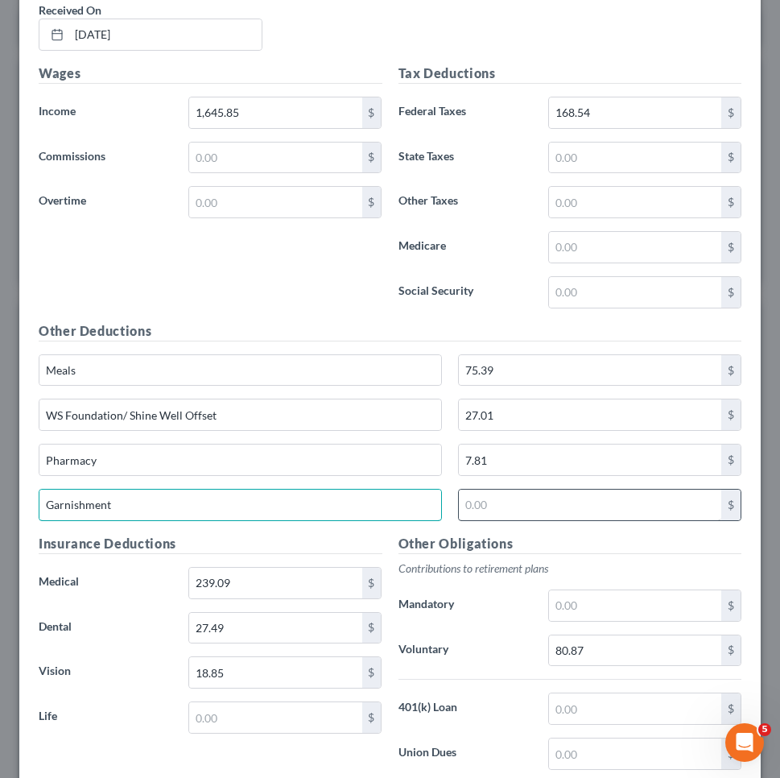
type input "Garnishment"
click at [601, 489] on input "text" at bounding box center [590, 504] width 262 height 31
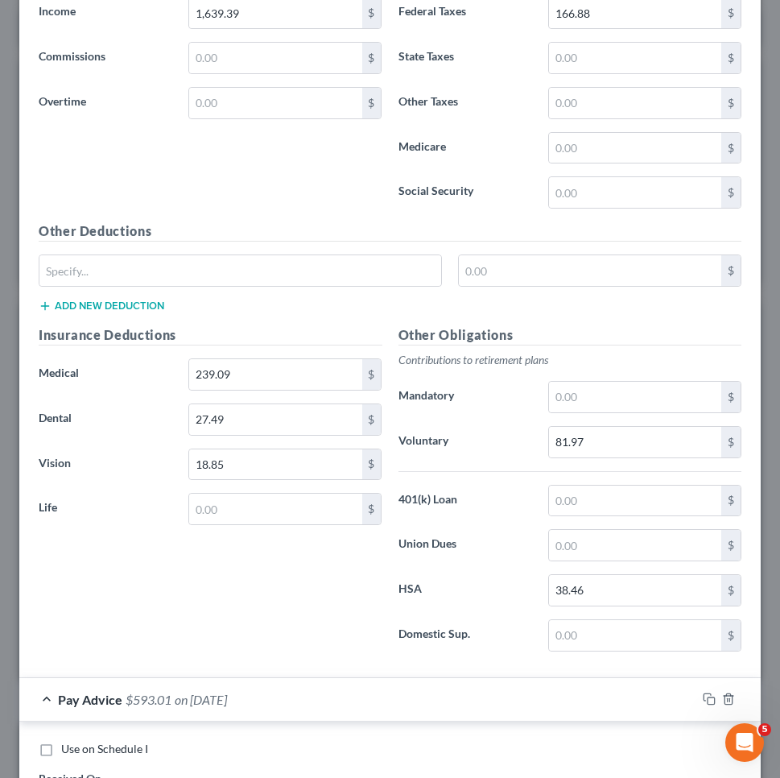
scroll to position [2688, 0]
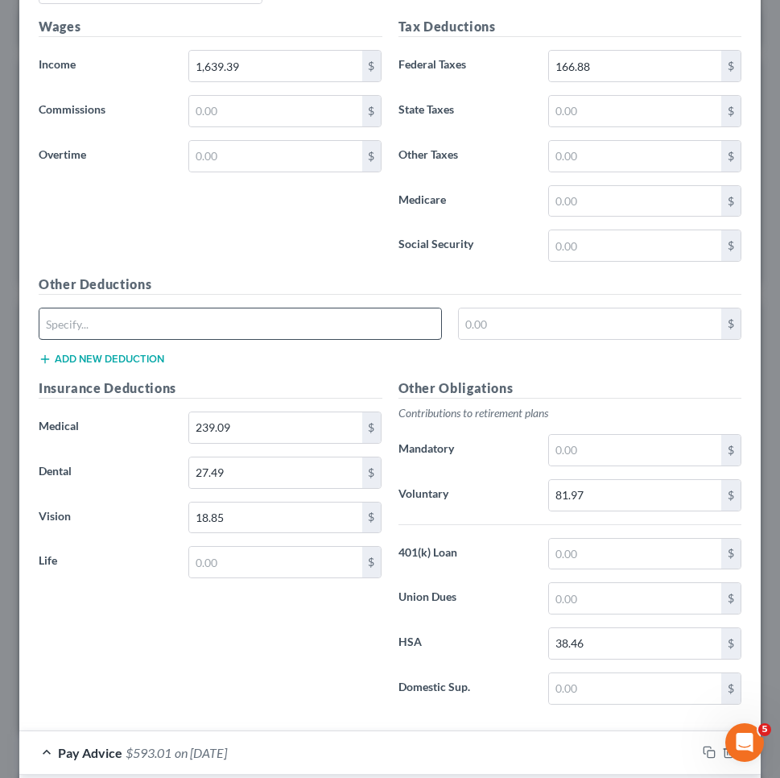
type input "369.33"
type input "Meals"
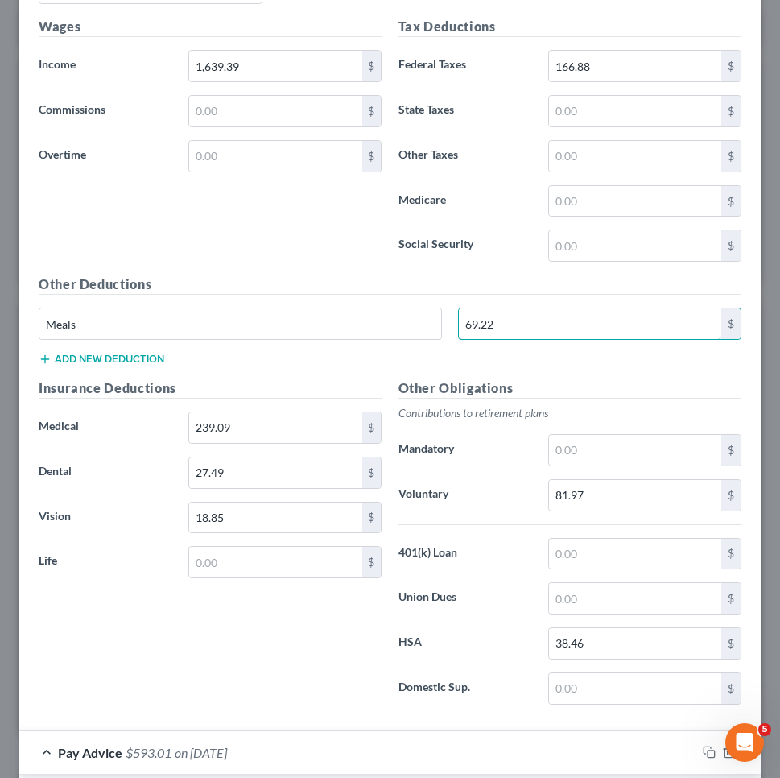
type input "69.22"
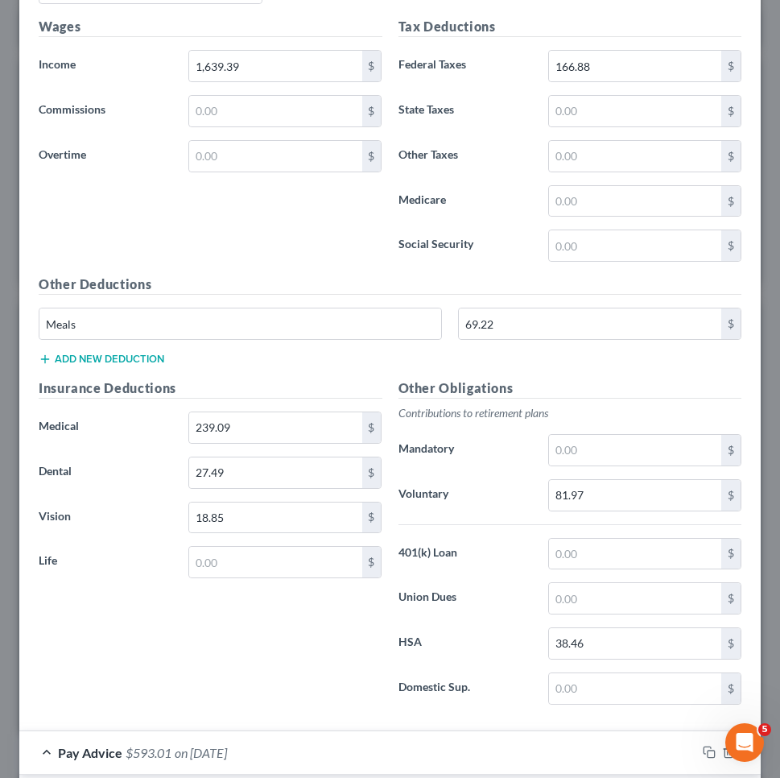
click at [151, 355] on button "Add new deduction" at bounding box center [102, 359] width 126 height 13
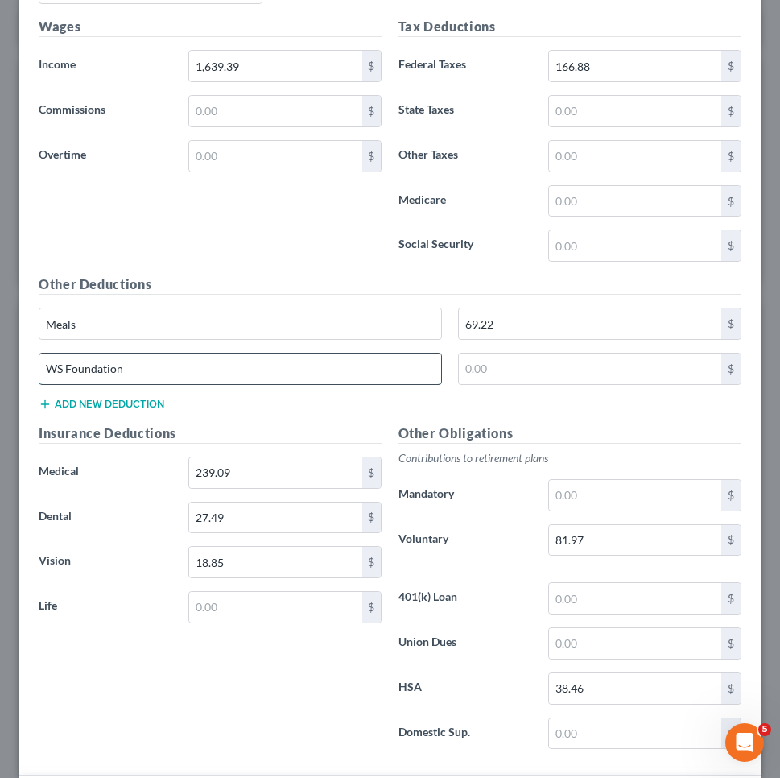
type input "WS Foundation"
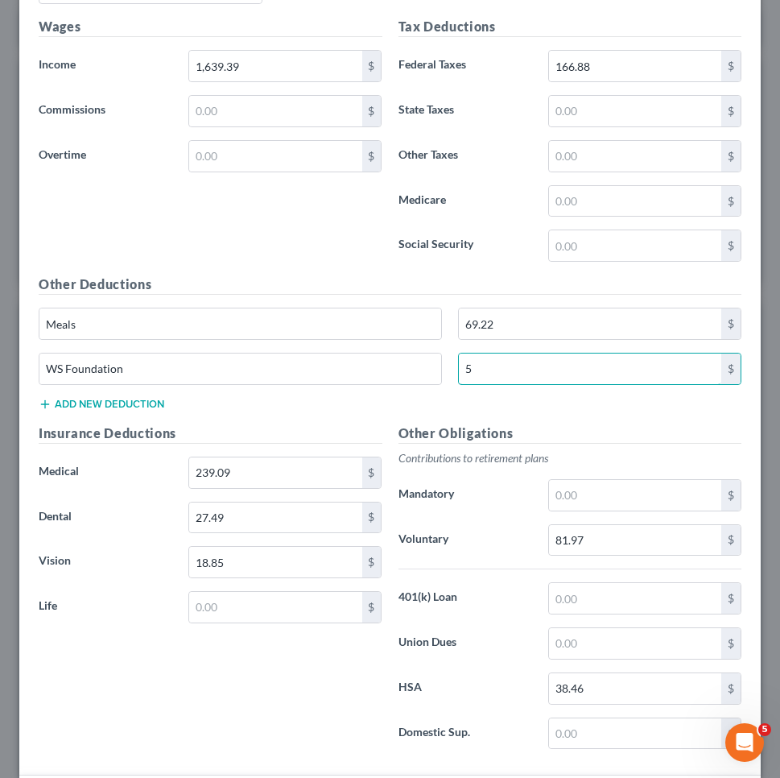
type input "5"
click at [97, 398] on button "Add new deduction" at bounding box center [102, 404] width 126 height 13
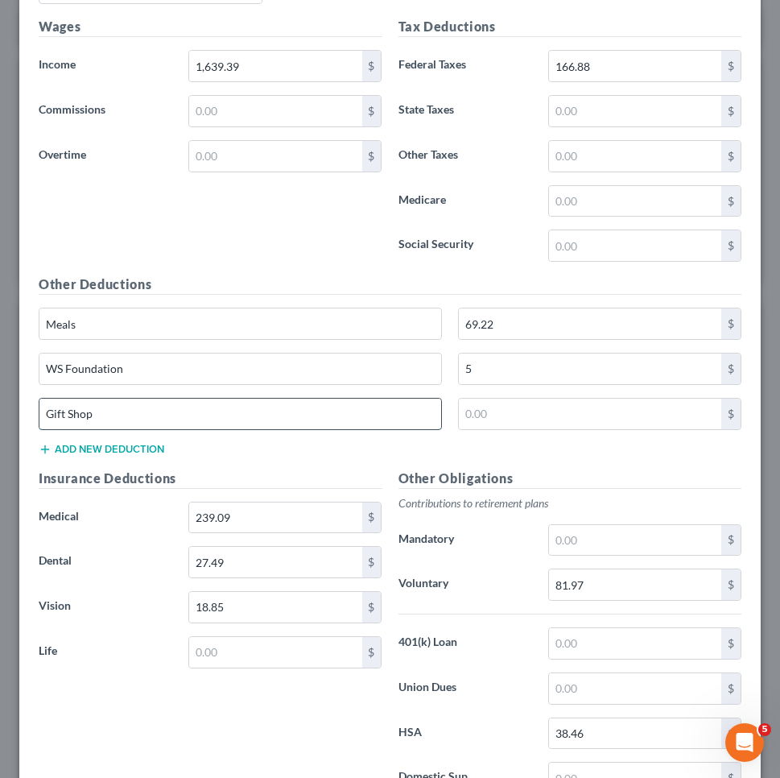
type input "Gift Shop"
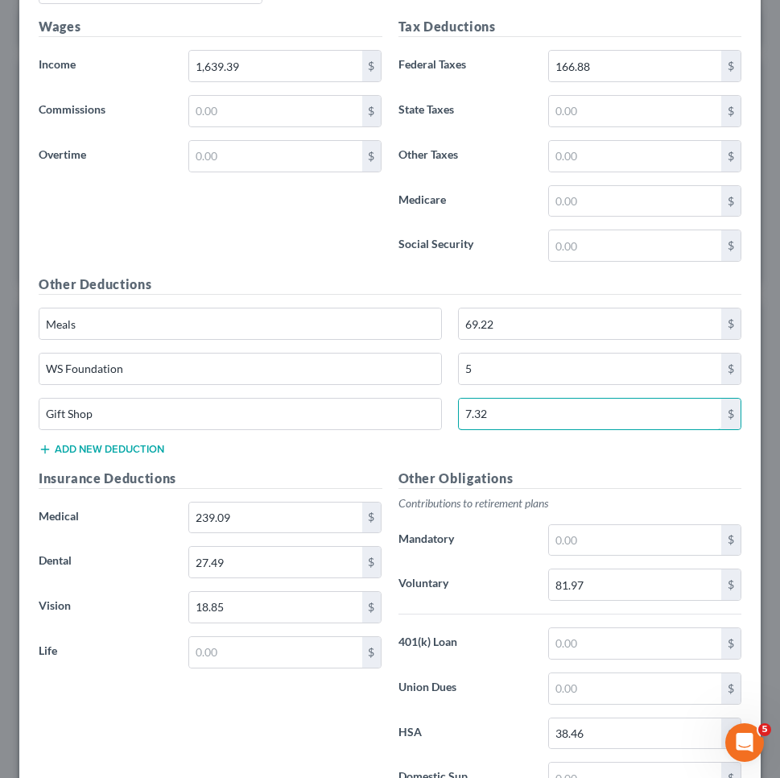
type input "7.32"
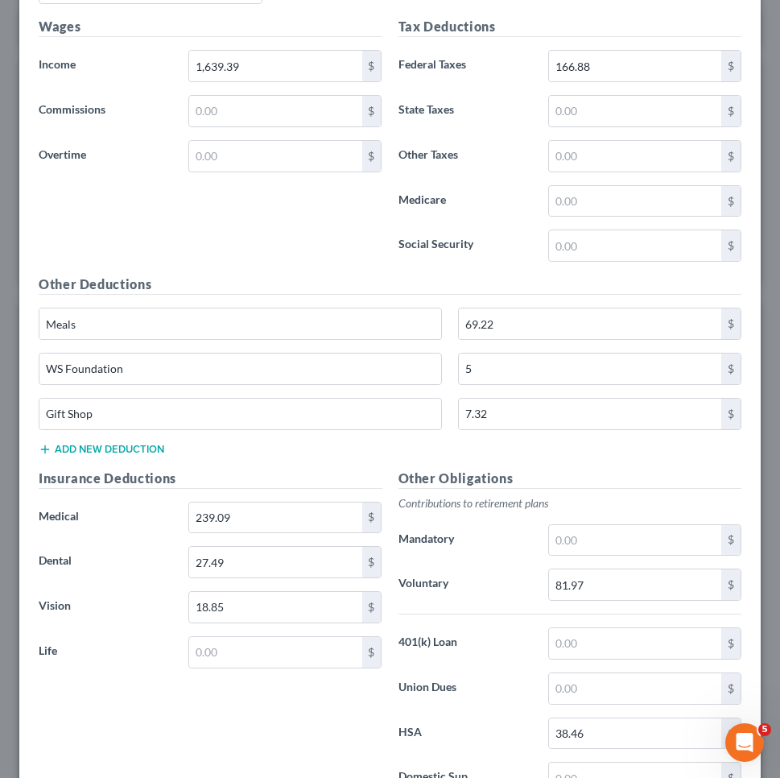
click at [90, 448] on button "Add new deduction" at bounding box center [102, 449] width 126 height 13
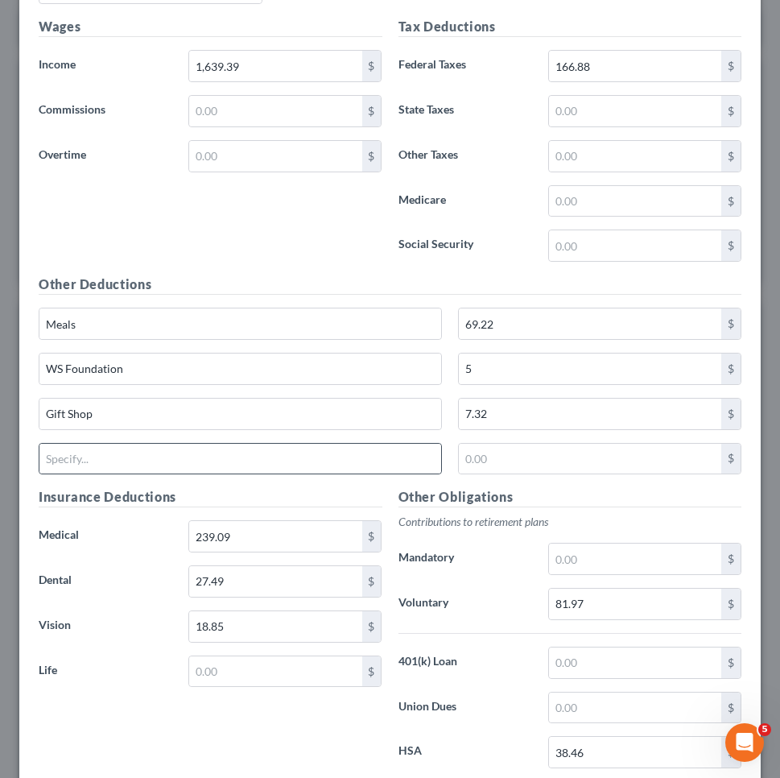
click at [96, 468] on div at bounding box center [240, 459] width 403 height 32
type input "Pharmacy`"
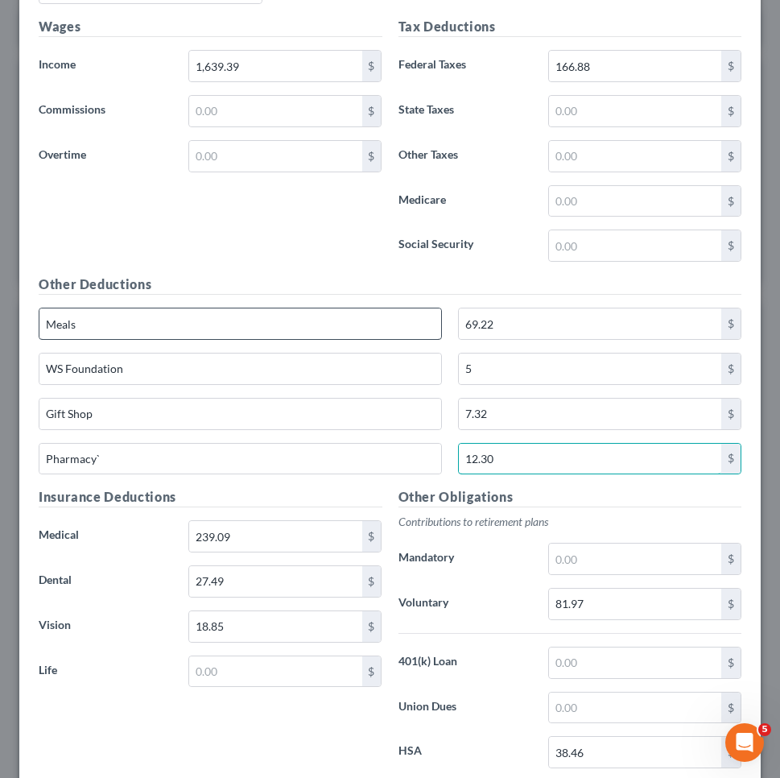
type input "12.30"
click at [194, 319] on input "Meals" at bounding box center [240, 323] width 402 height 31
type input "Meals/ Gift Shop"
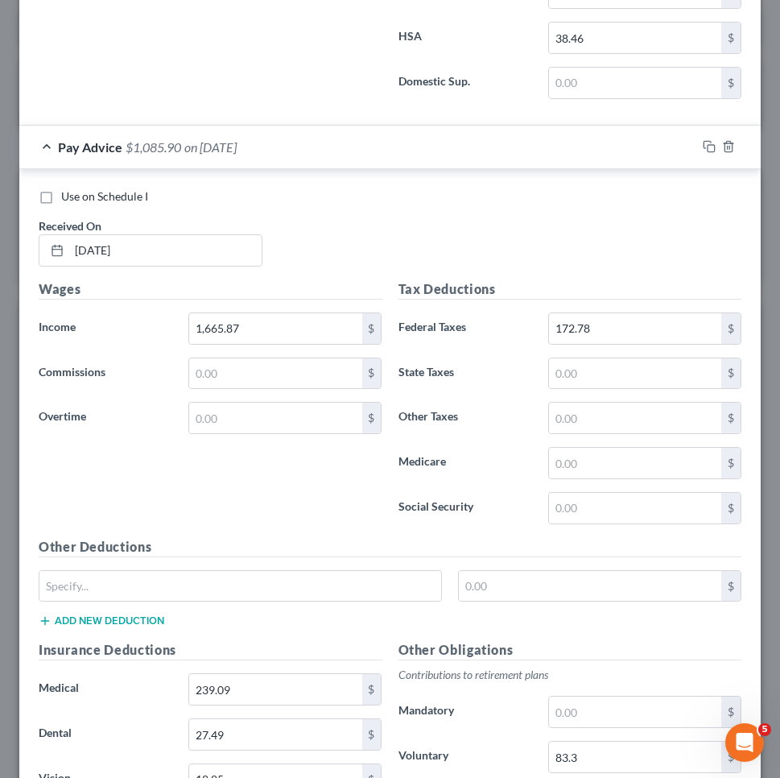
scroll to position [1597, 0]
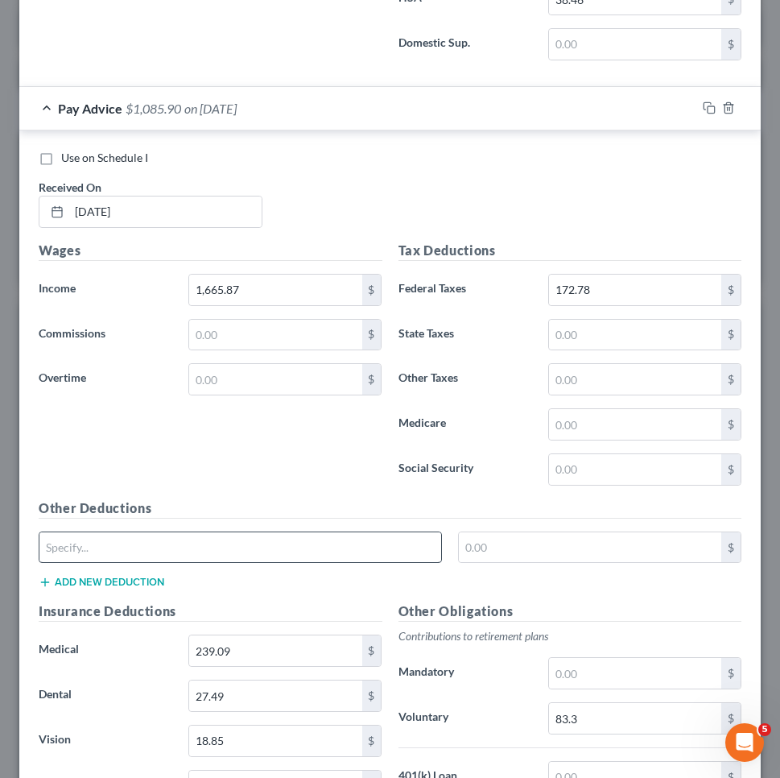
type input "76.54"
type input "Meals"
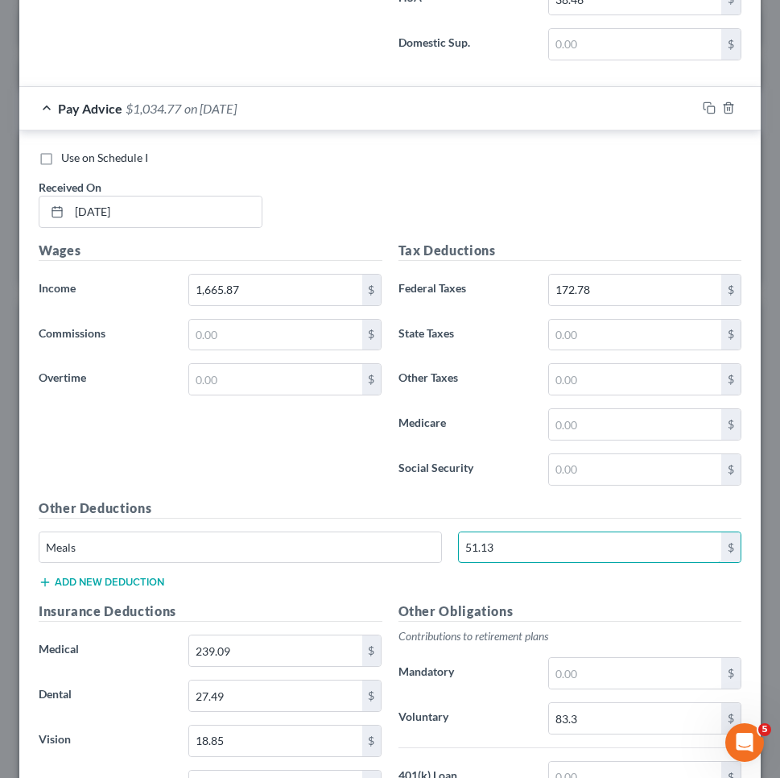
type input "51.13"
click at [159, 576] on button "Add new deduction" at bounding box center [102, 582] width 126 height 13
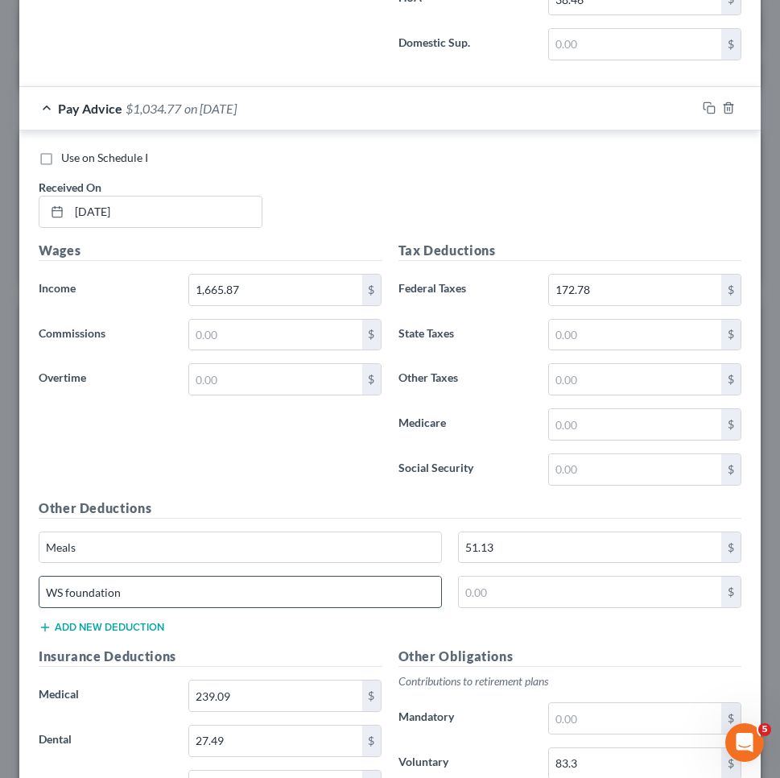
type input "WS foundation"
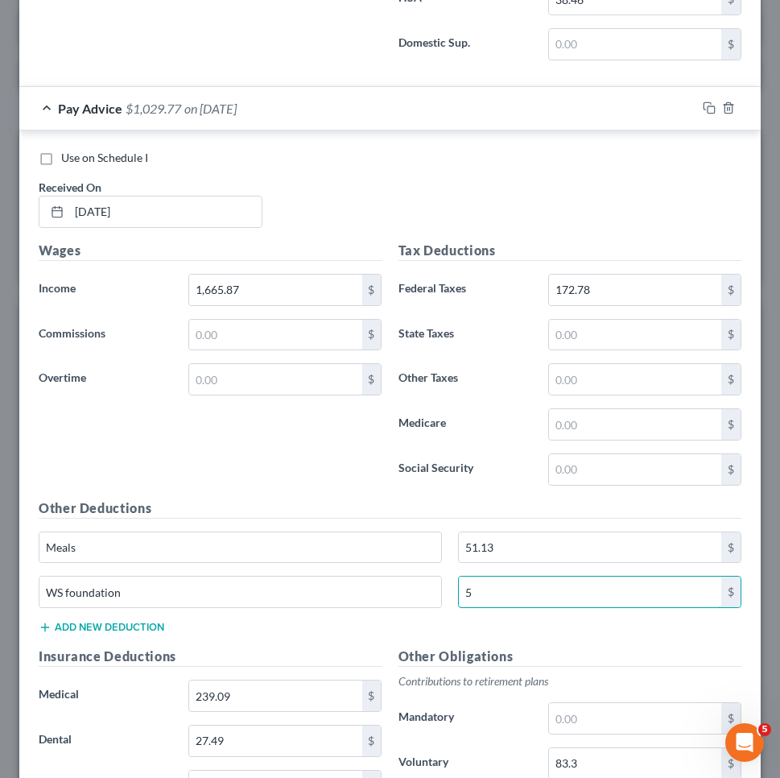
type input "5"
click at [109, 621] on button "Add new deduction" at bounding box center [102, 627] width 126 height 13
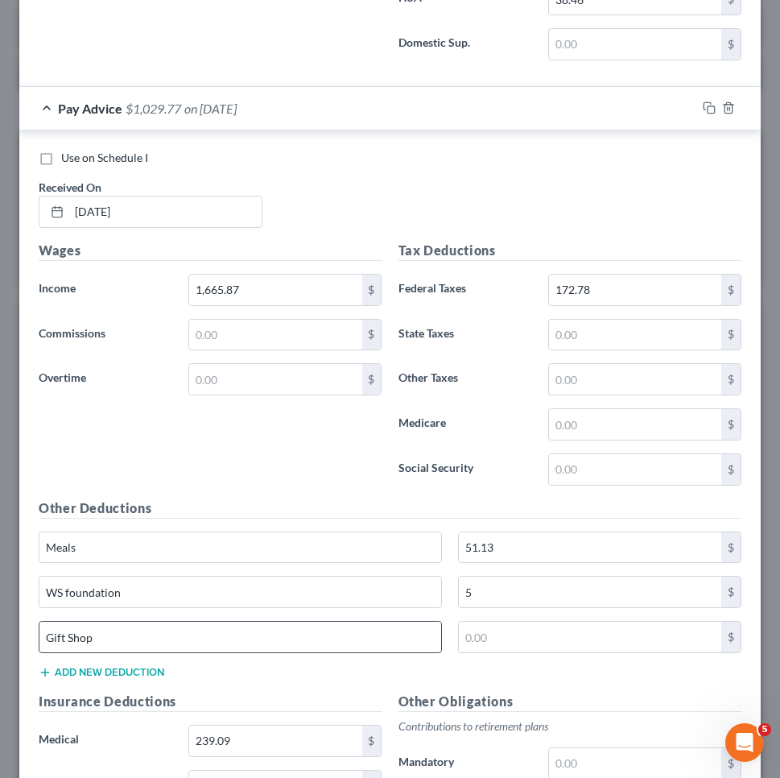
type input "Gift Shop"
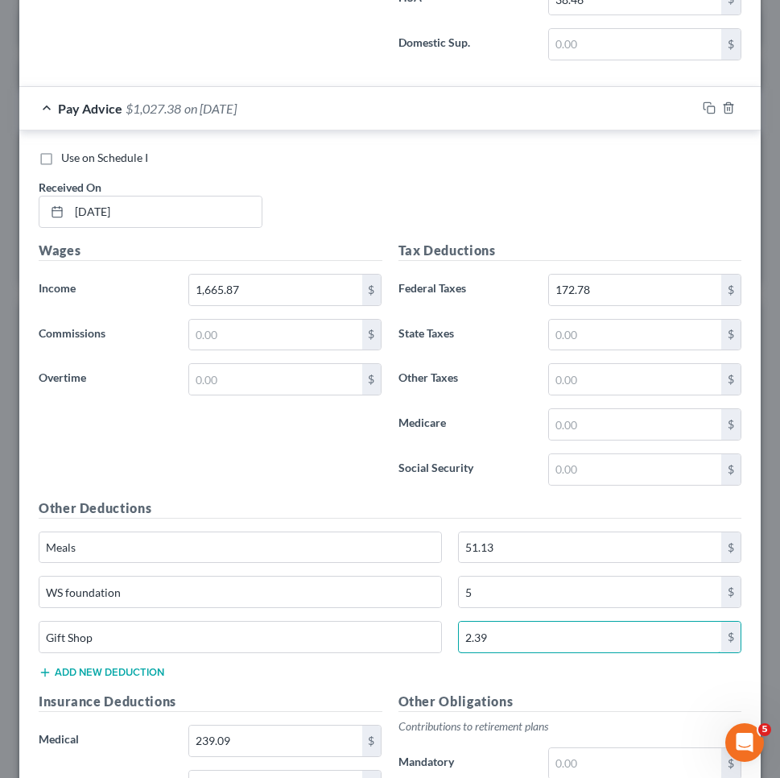
type input "2.39"
click at [76, 659] on div "Gift Shop 2.39 $" at bounding box center [390, 643] width 719 height 45
click at [76, 666] on button "Add new deduction" at bounding box center [102, 672] width 126 height 13
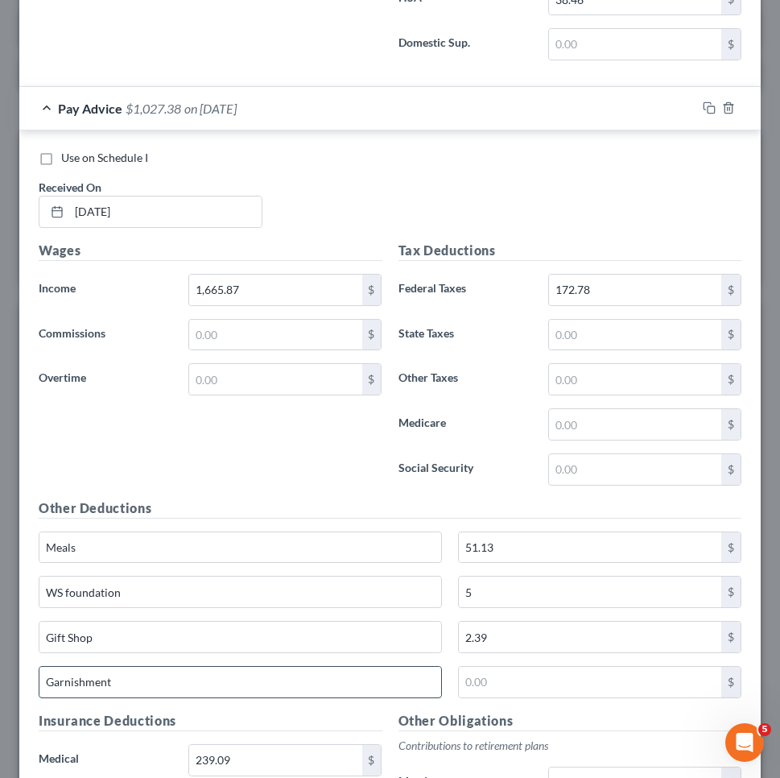
type input "Garnishment"
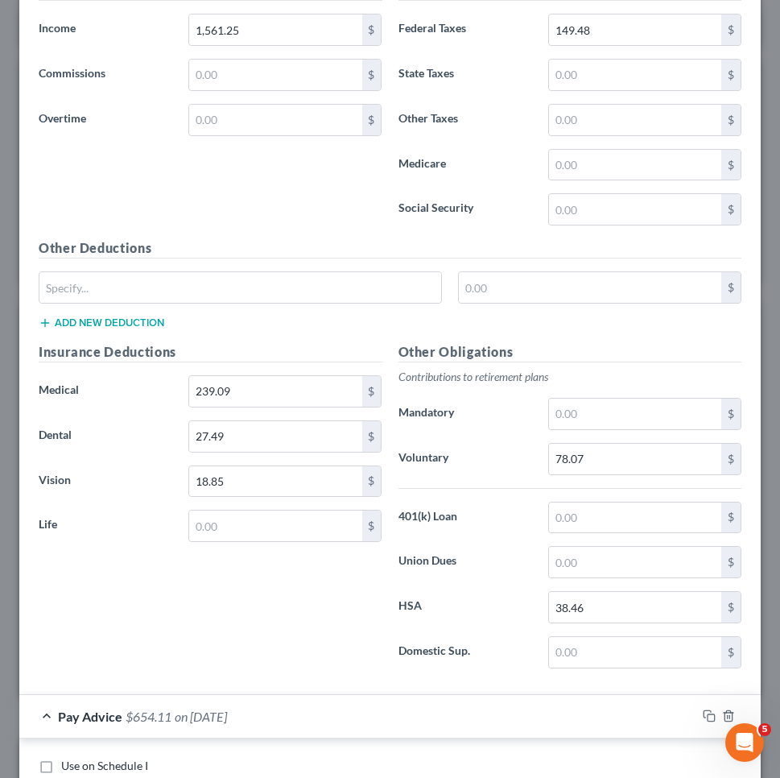
scroll to position [657, 0]
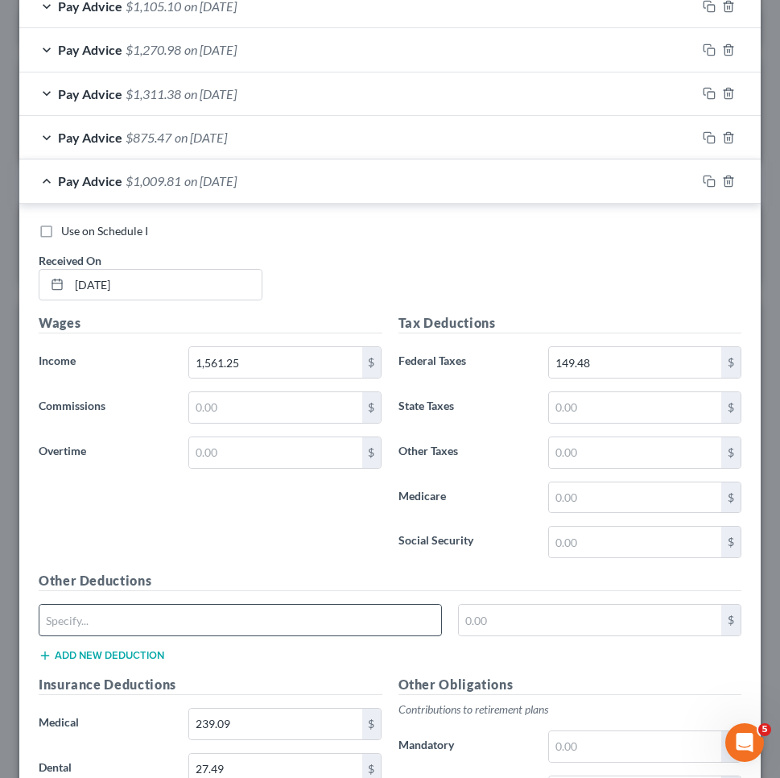
type input "373.27"
type input "Meals"
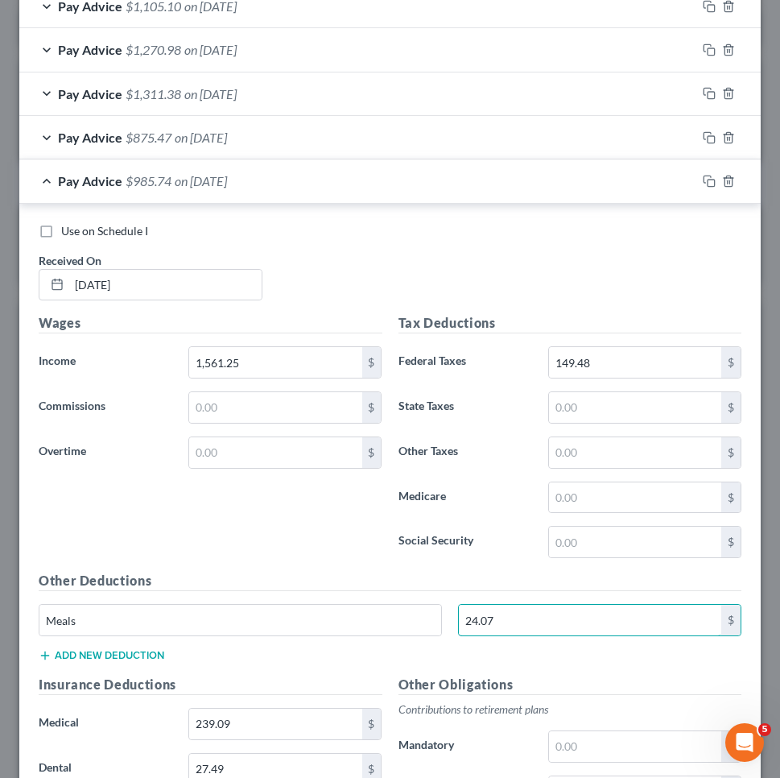
type input "24.07"
click at [159, 651] on button "Add new deduction" at bounding box center [102, 655] width 126 height 13
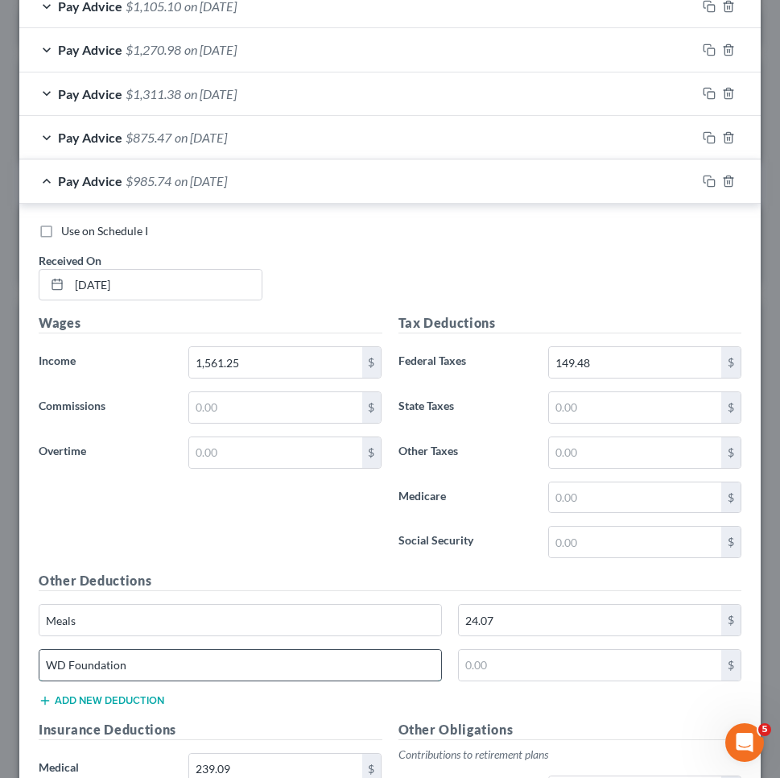
type input "WD Foundation"
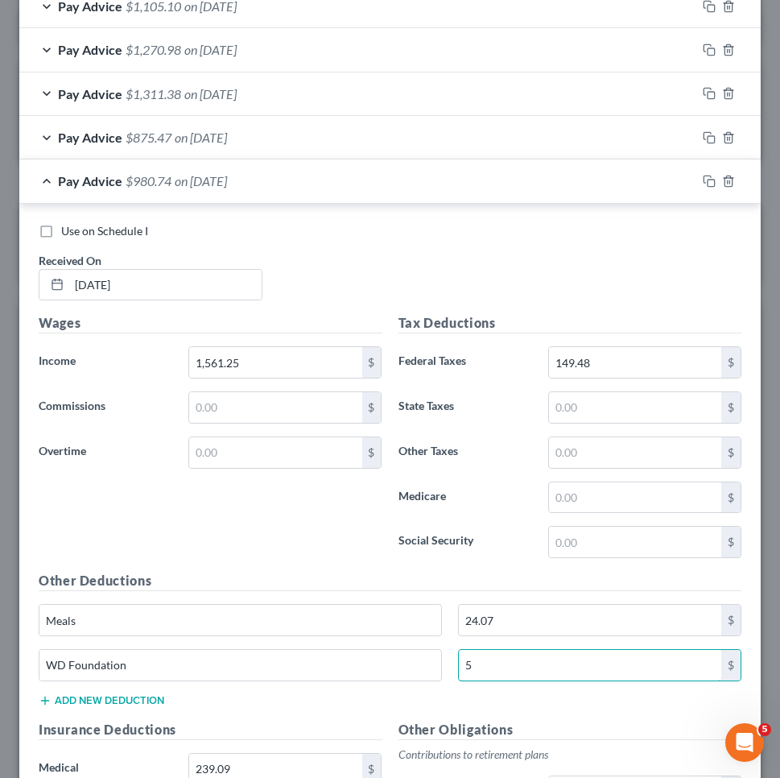
type input "5"
click at [97, 694] on button "Add new deduction" at bounding box center [102, 700] width 126 height 13
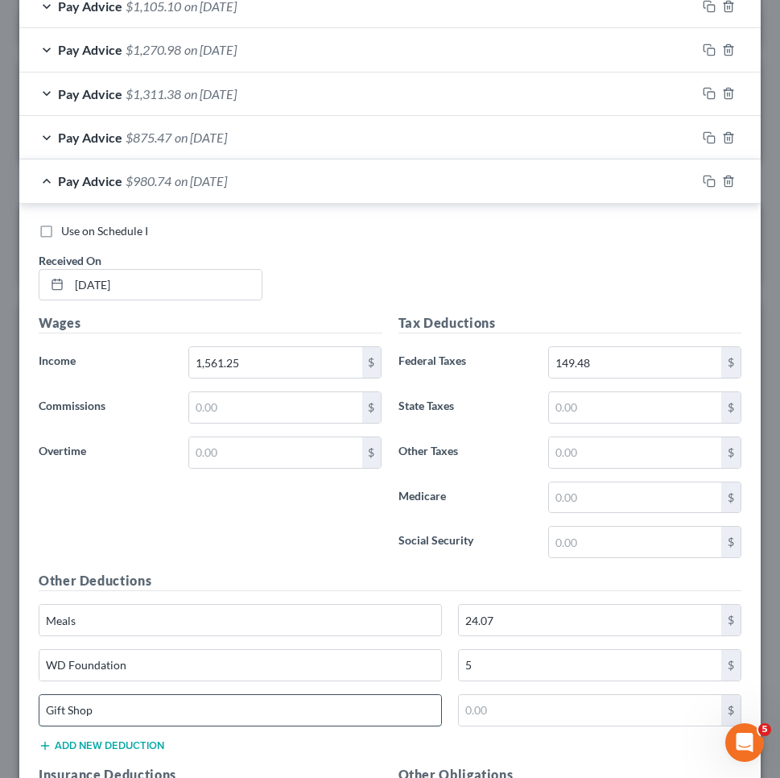
type input "Gift Shop"
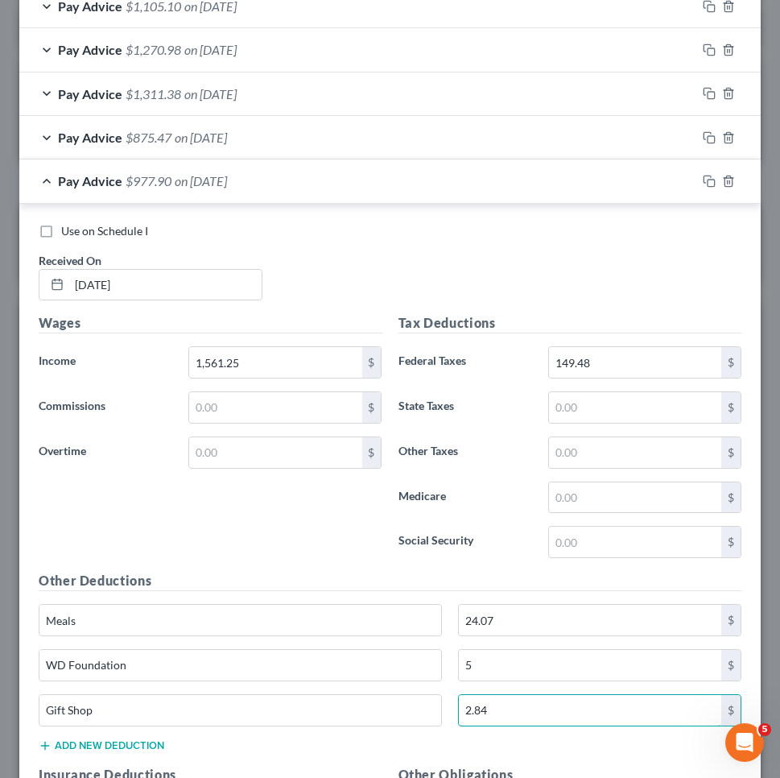
type input "2.84"
click at [67, 739] on button "Add new deduction" at bounding box center [102, 745] width 126 height 13
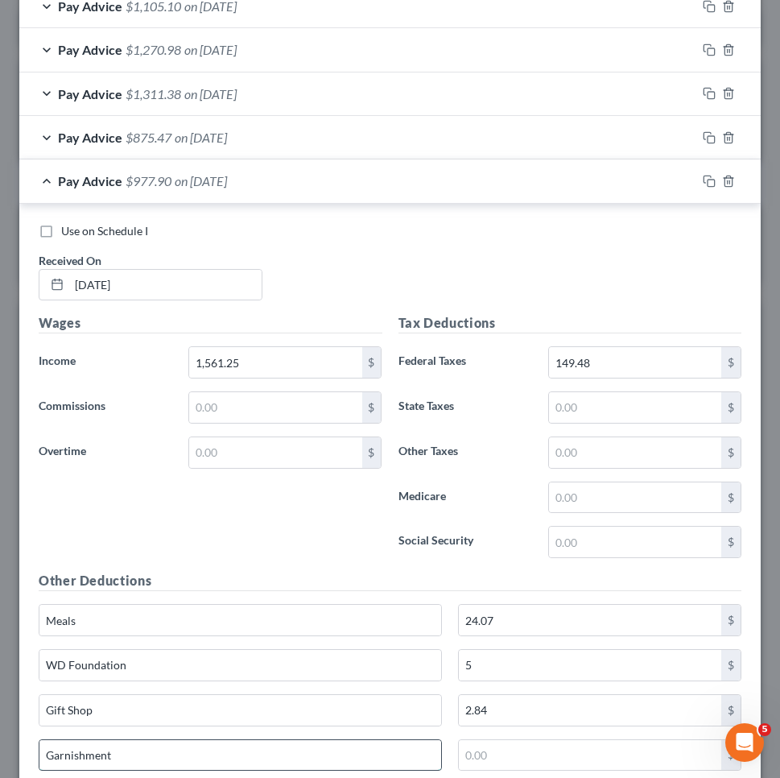
type input "Garnishment"
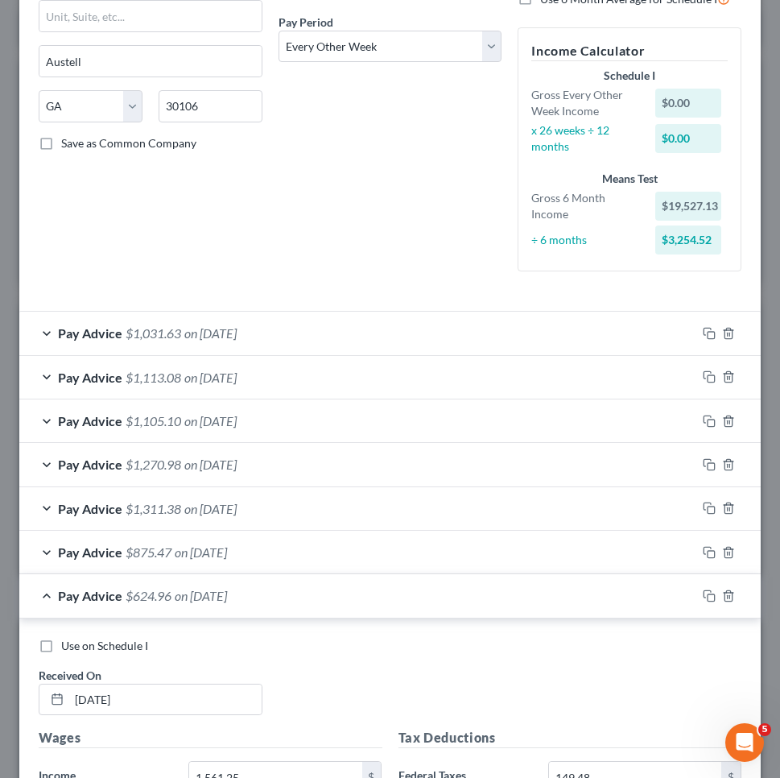
scroll to position [374, 0]
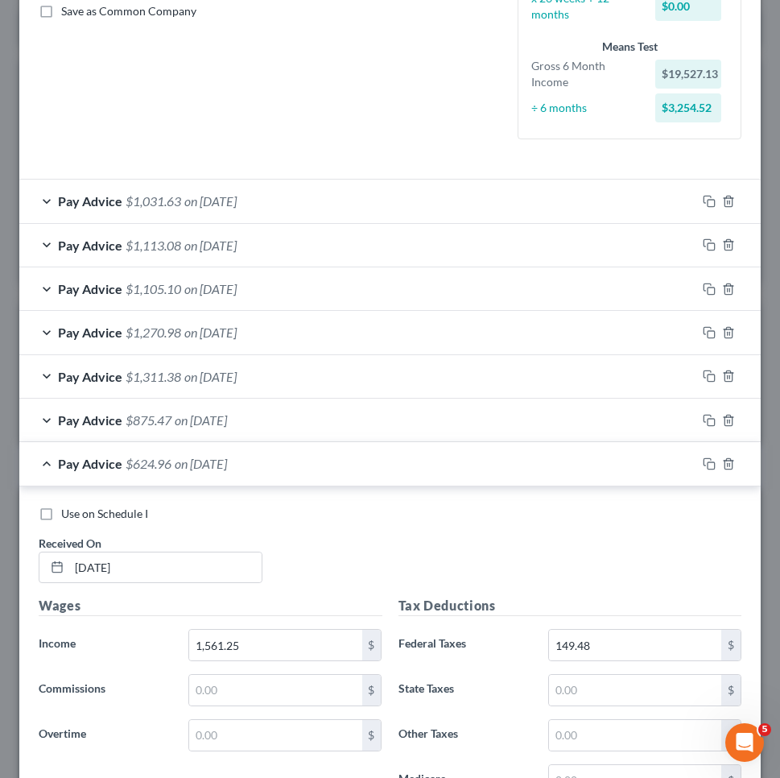
type input "352.94"
click at [305, 189] on div "Pay Advice $1,031.63 on [DATE]" at bounding box center [357, 200] width 677 height 43
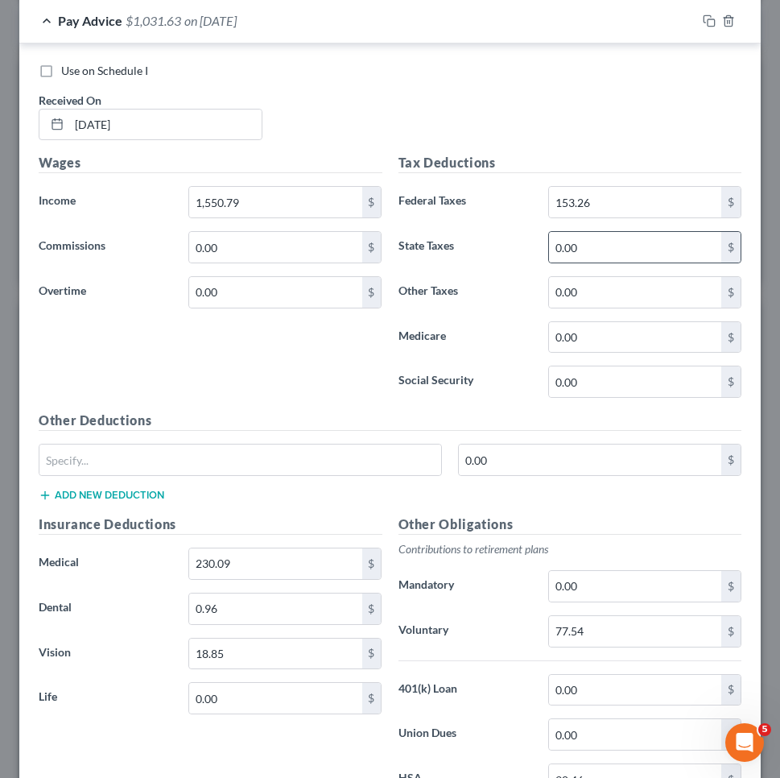
scroll to position [599, 0]
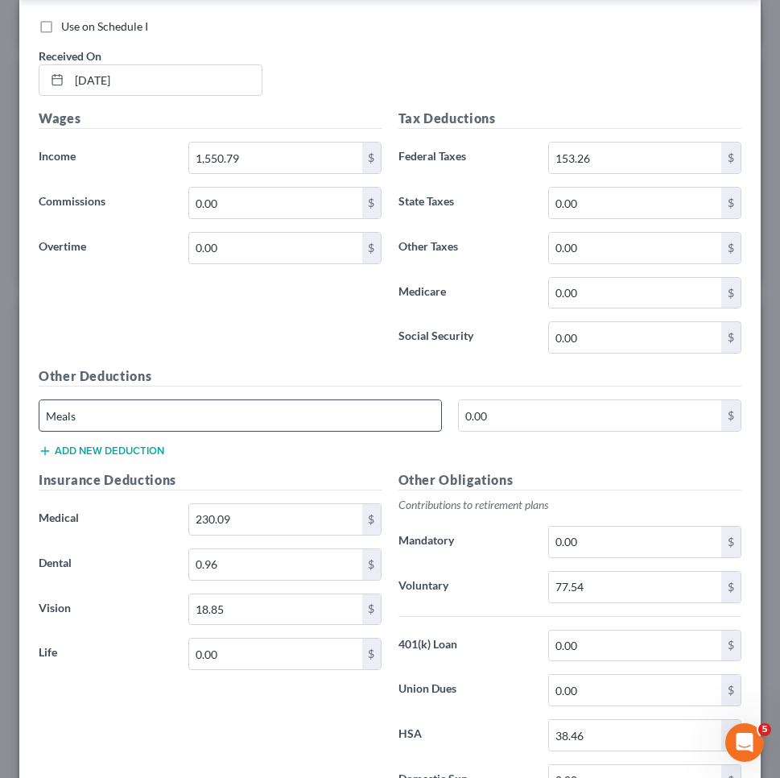
type input "Meals"
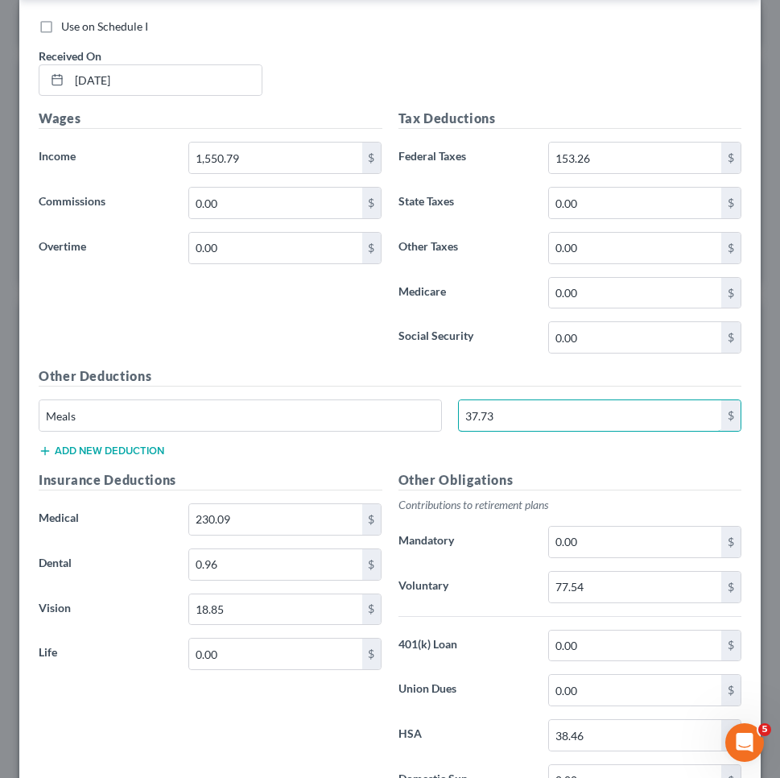
type input "37.73"
click at [153, 446] on button "Add new deduction" at bounding box center [102, 450] width 126 height 13
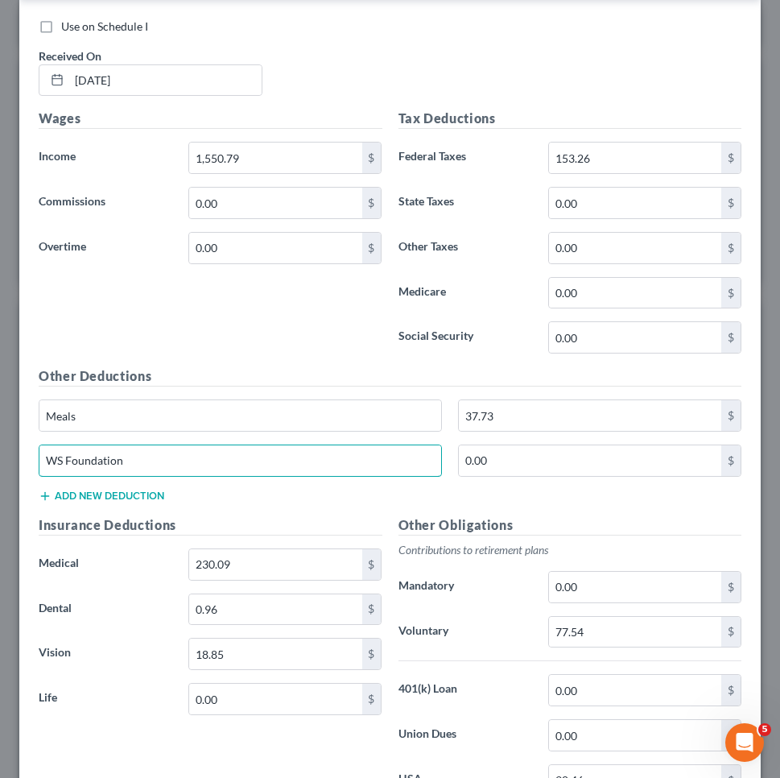
type input "WS Foundation"
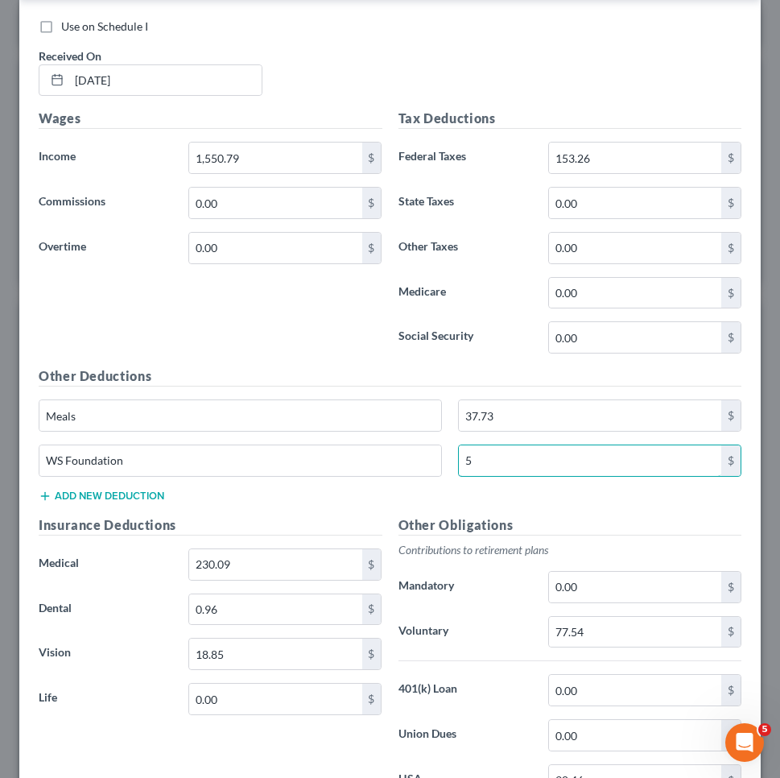
type input "5"
click at [111, 489] on button "Add new deduction" at bounding box center [102, 495] width 126 height 13
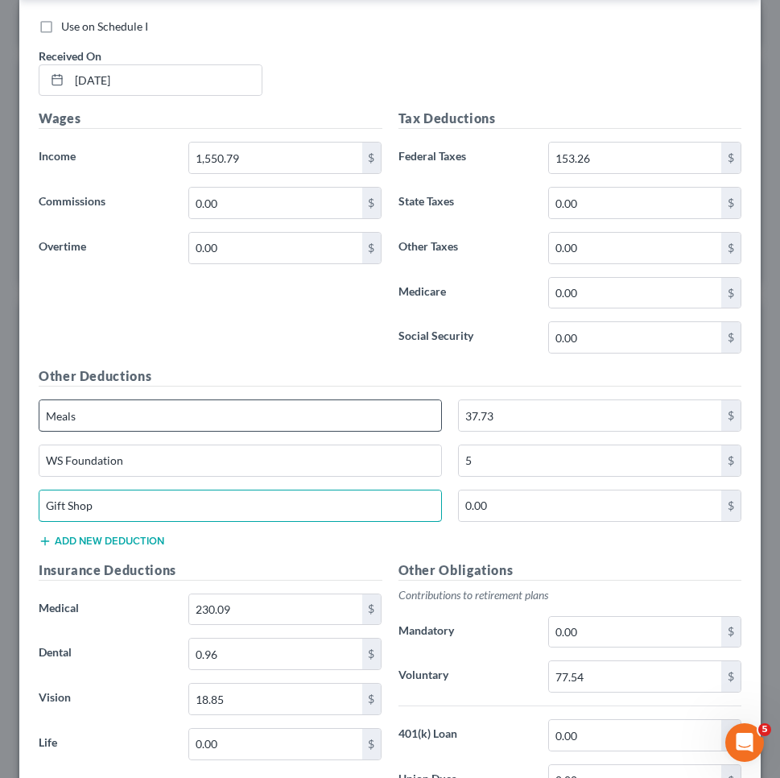
type input "Gift Shop"
click at [130, 425] on input "Meals" at bounding box center [240, 415] width 402 height 31
type input "Meals/ Gift Shop"
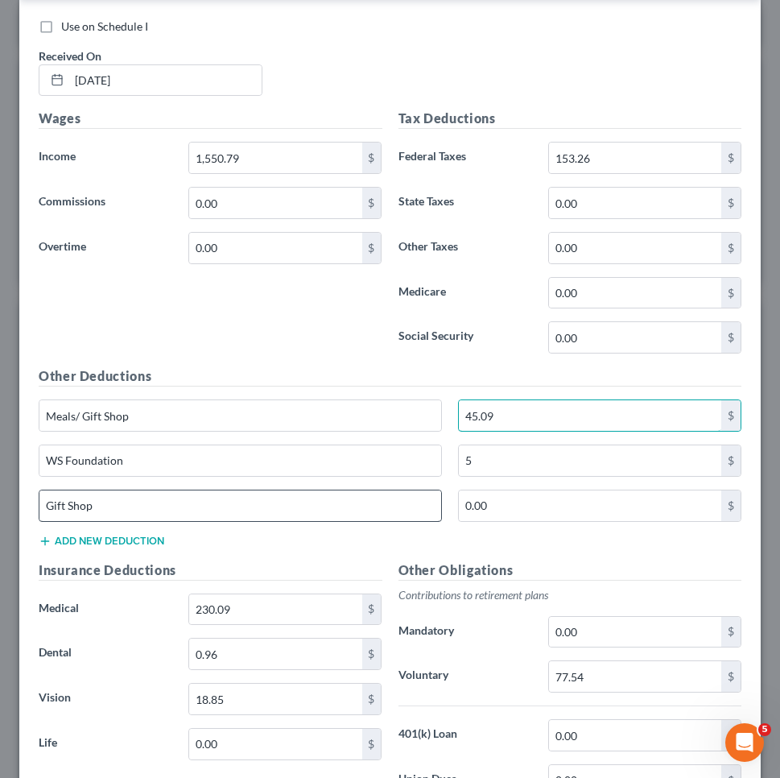
type input "45.09"
drag, startPoint x: 118, startPoint y: 504, endPoint x: 0, endPoint y: 494, distance: 118.7
click at [0, 494] on div "Edit Income Source × Employment Type * Select Full or [DEMOGRAPHIC_DATA] Employ…" at bounding box center [390, 389] width 780 height 778
drag, startPoint x: 96, startPoint y: 507, endPoint x: 58, endPoint y: 504, distance: 38.0
click at [58, 504] on input "Gift Shop" at bounding box center [240, 505] width 402 height 31
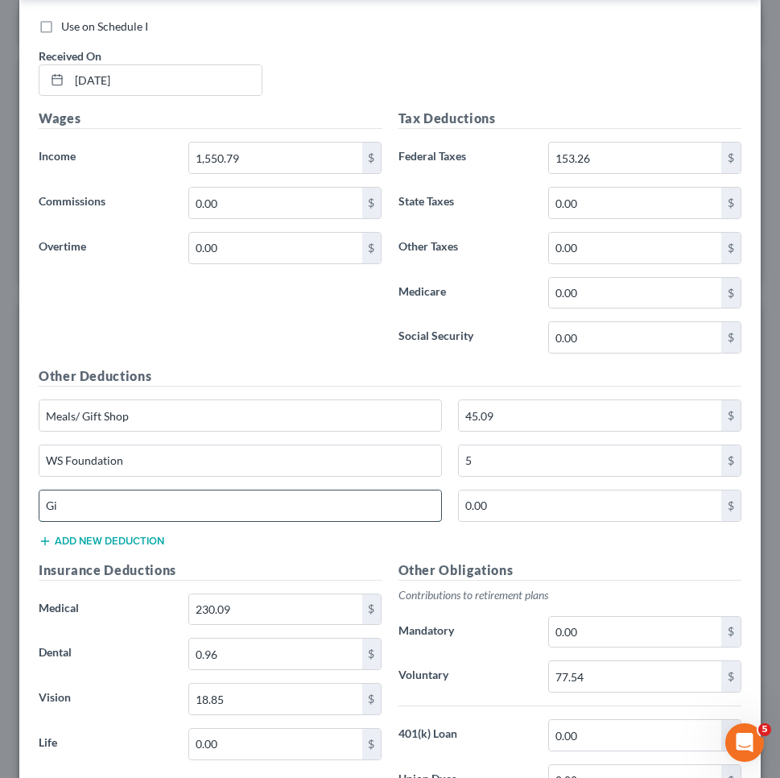
type input "G"
type input "Pharmacy"
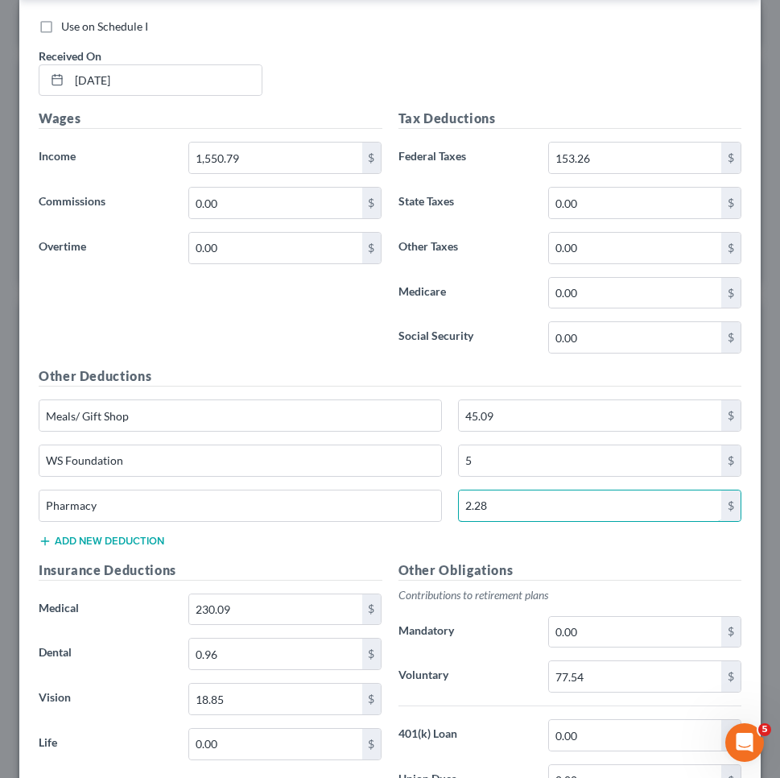
type input "2.28"
click at [78, 535] on button "Add new deduction" at bounding box center [102, 540] width 126 height 13
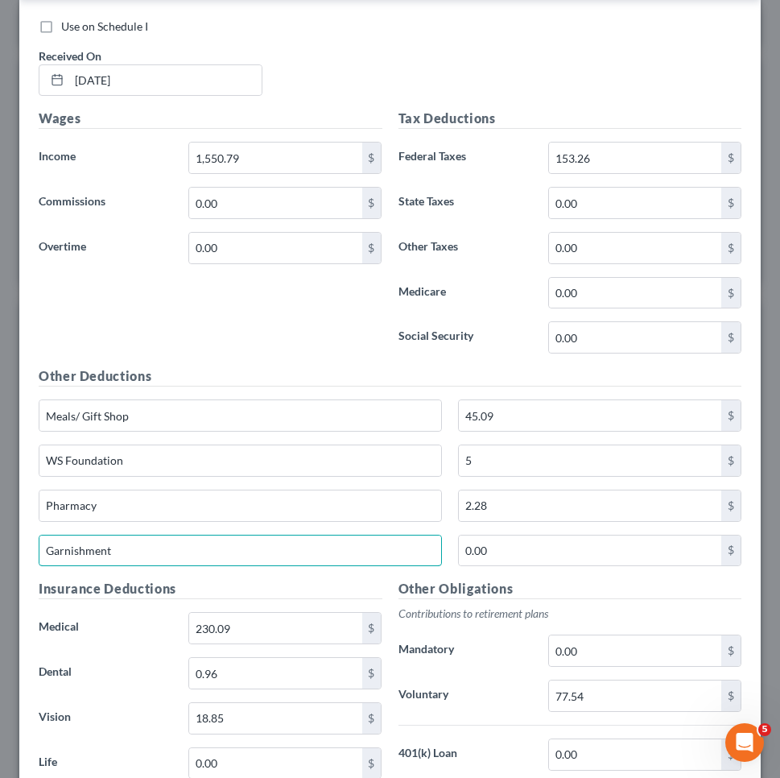
type input "Garnishment"
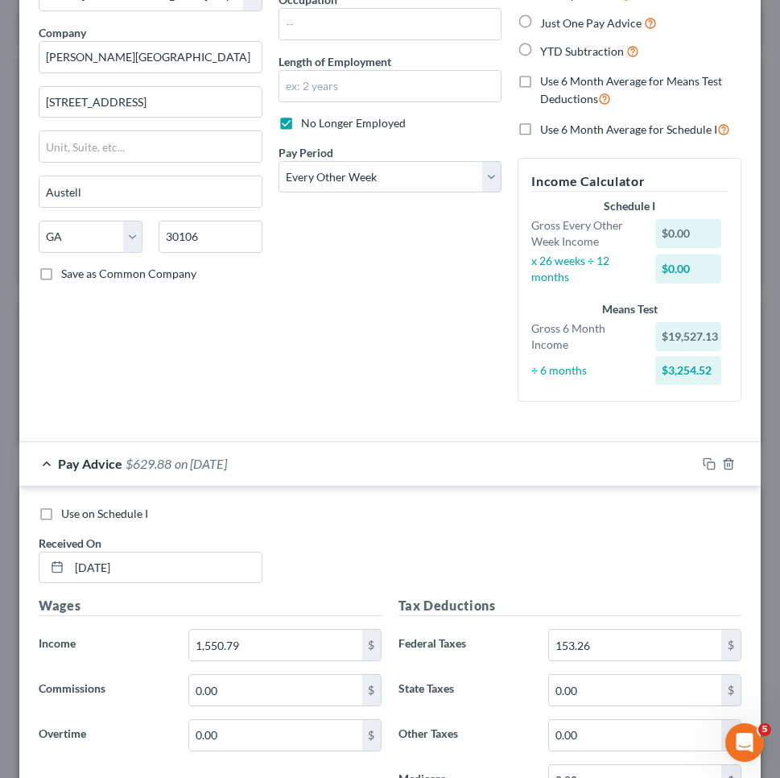
scroll to position [118, 0]
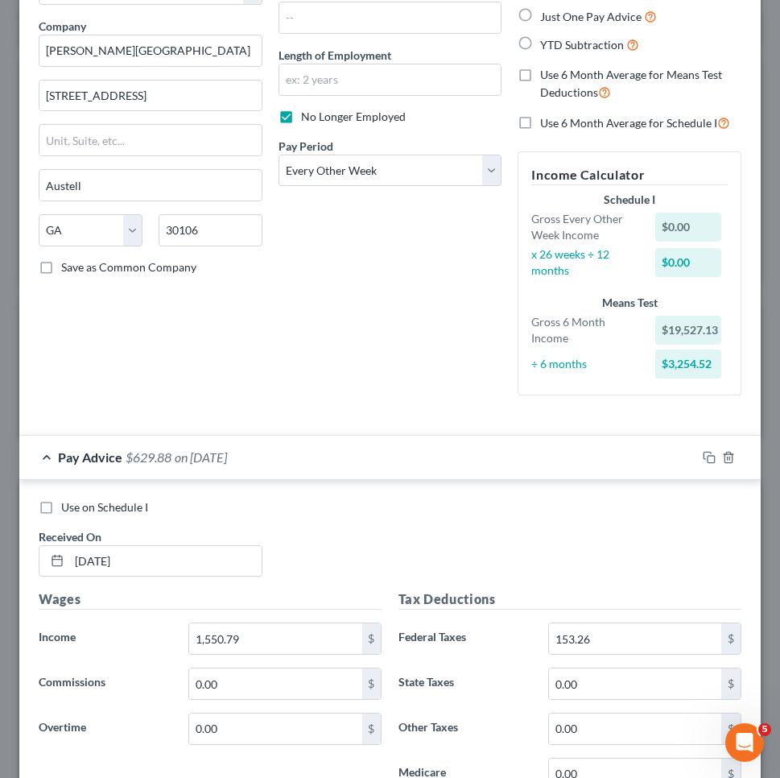
type input "349.38"
click at [61, 452] on span "Pay Advice" at bounding box center [90, 456] width 64 height 15
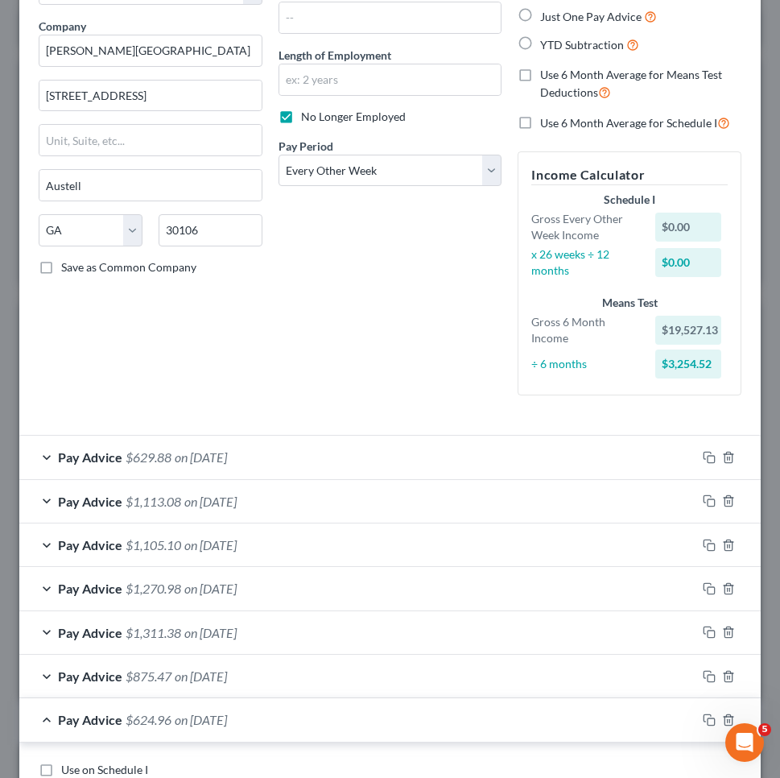
click at [172, 500] on span "$1,113.08" at bounding box center [154, 500] width 56 height 15
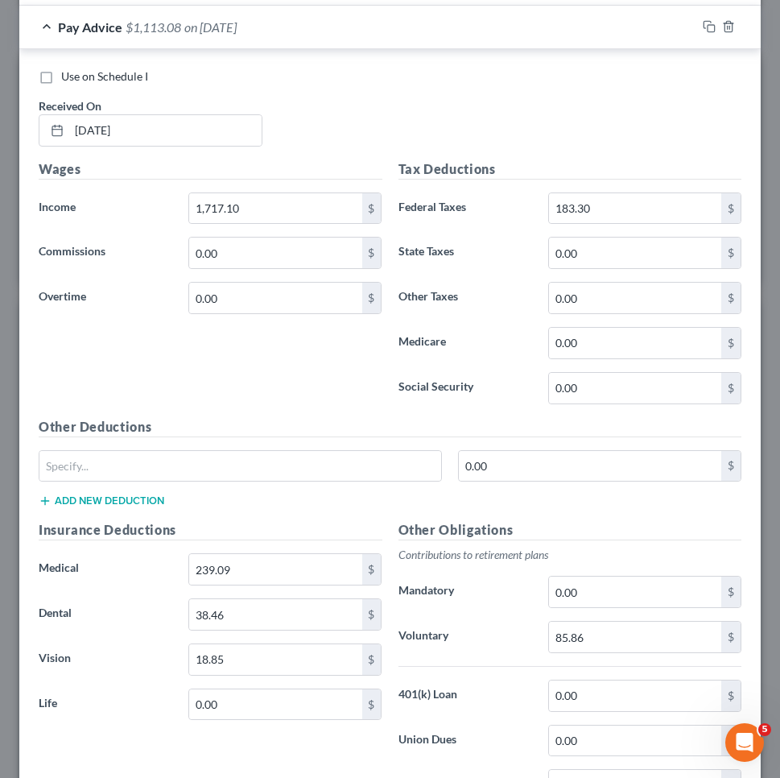
scroll to position [618, 0]
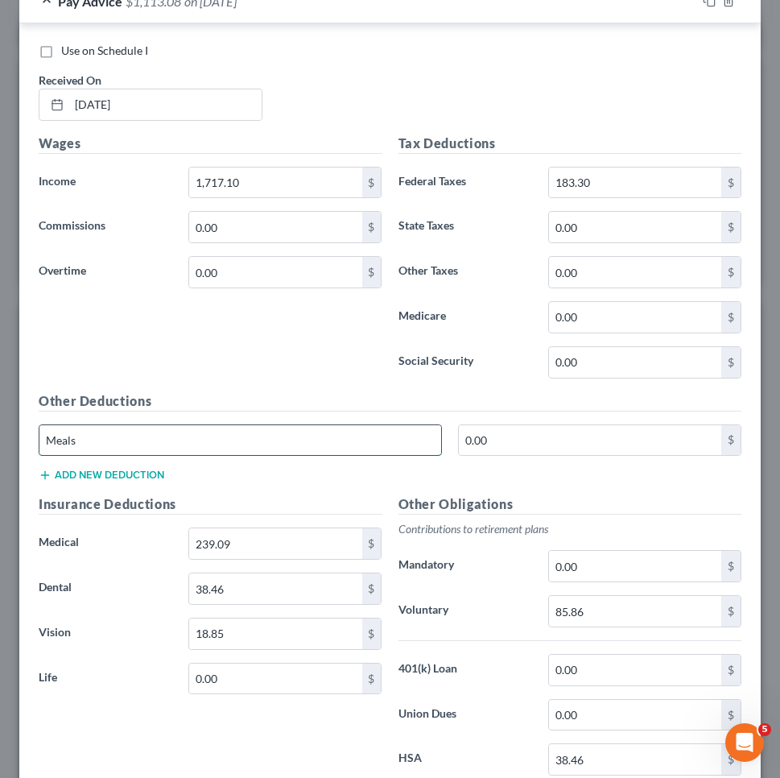
type input "Meals"
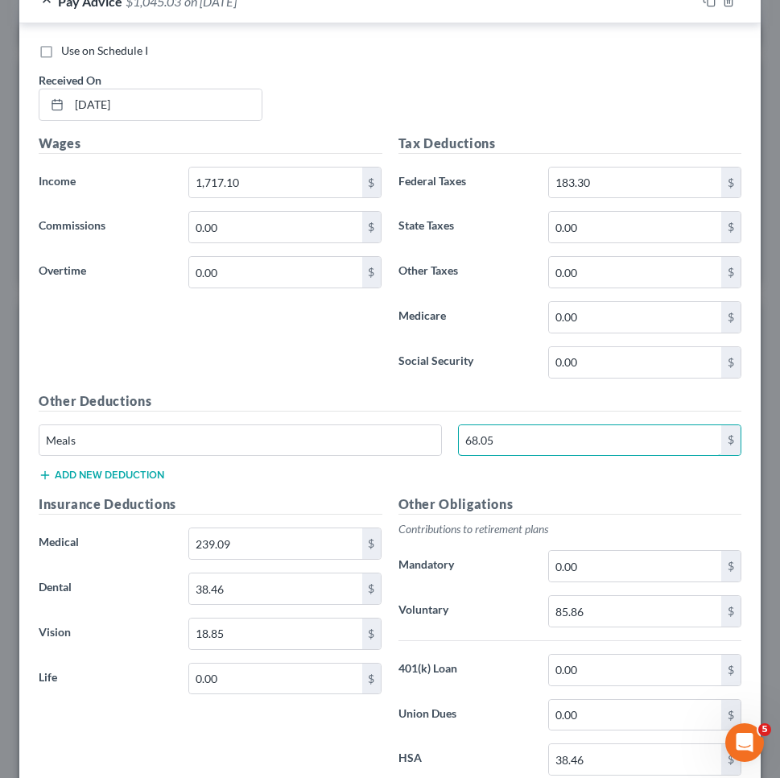
type input "68.05"
click at [122, 472] on button "Add new deduction" at bounding box center [102, 474] width 126 height 13
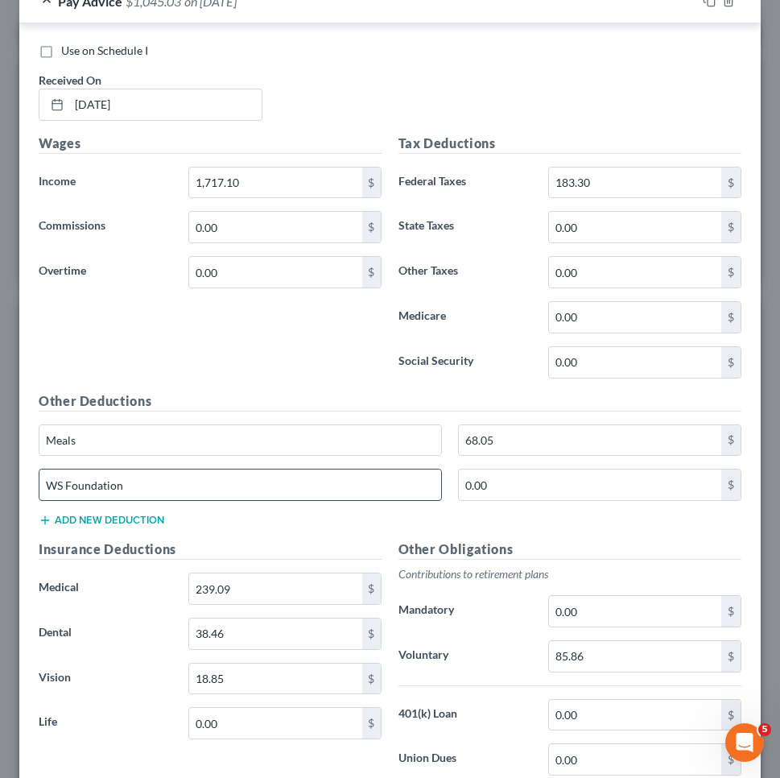
type input "WS Foundation"
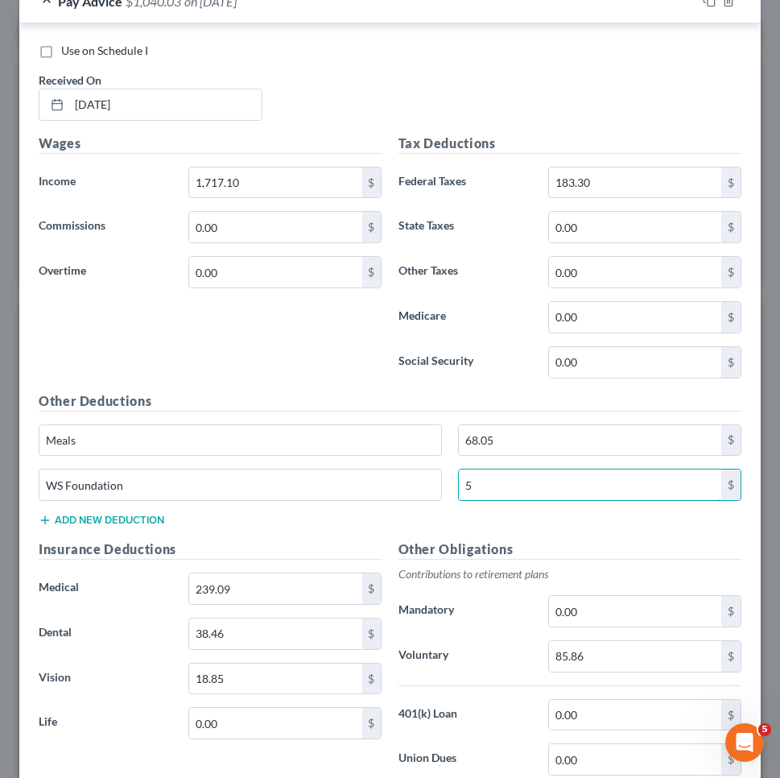
type input "5"
click at [82, 514] on button "Add new deduction" at bounding box center [102, 520] width 126 height 13
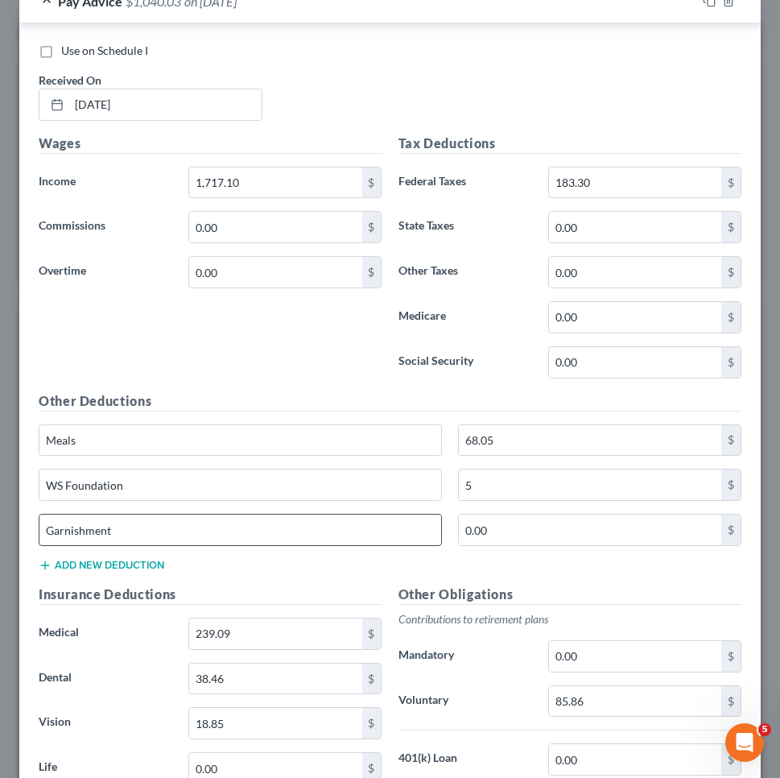
type input "Garnishment"
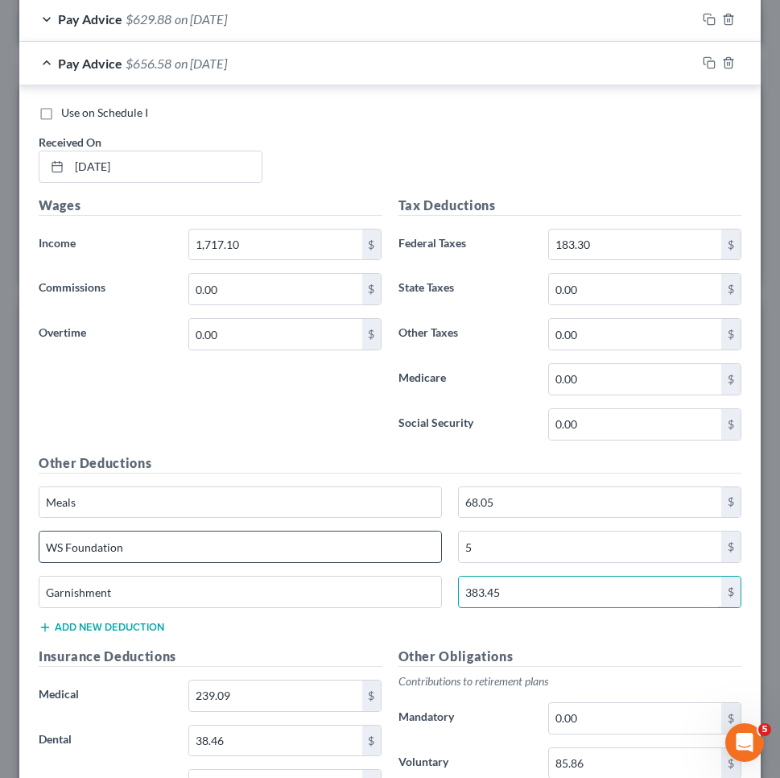
scroll to position [555, 0]
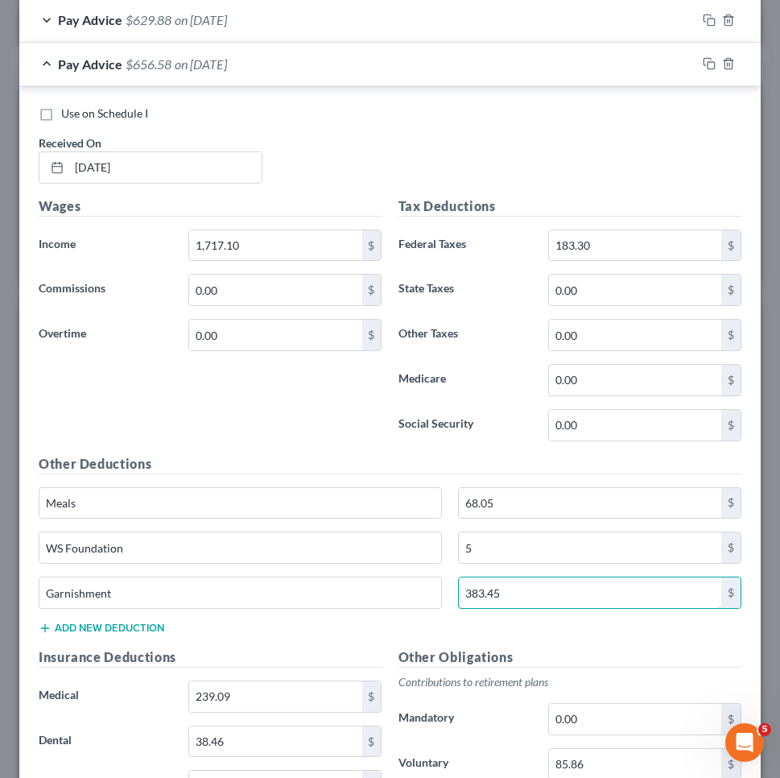
type input "383.45"
click at [44, 65] on div "Pay Advice $656.58 on [DATE]" at bounding box center [357, 64] width 677 height 43
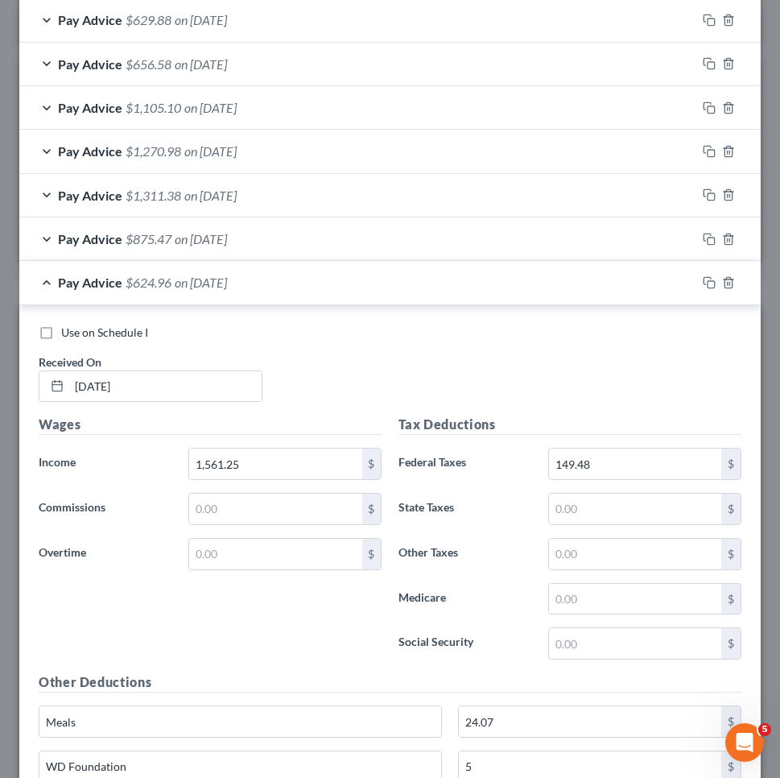
click at [79, 104] on span "Pay Advice" at bounding box center [90, 107] width 64 height 15
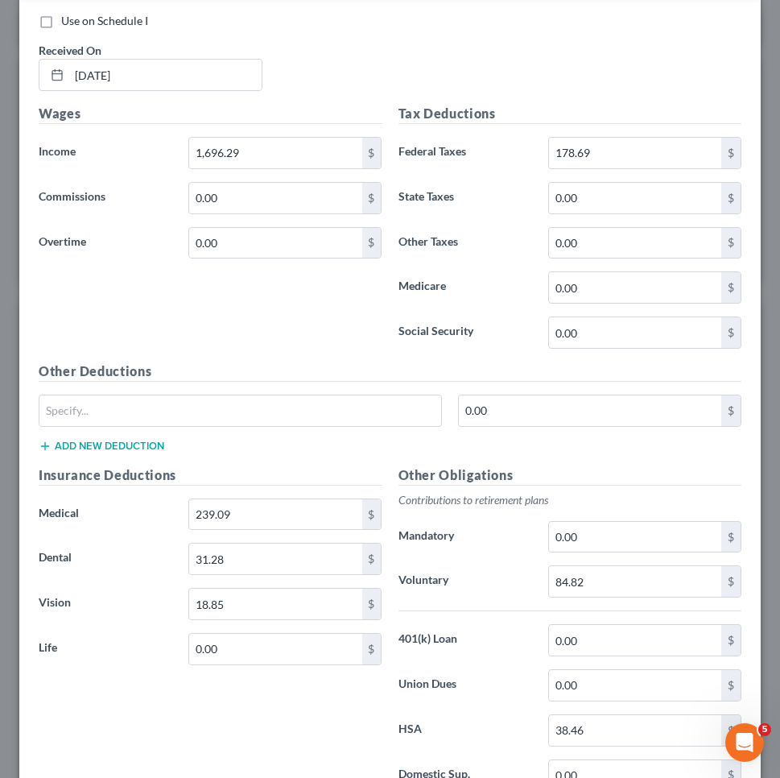
scroll to position [694, 0]
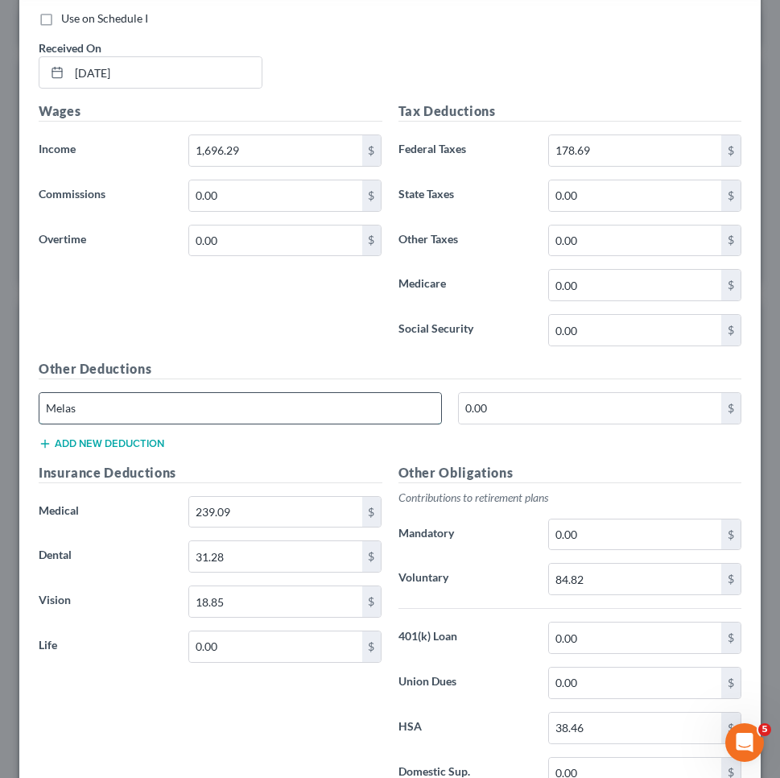
type input "Melas"
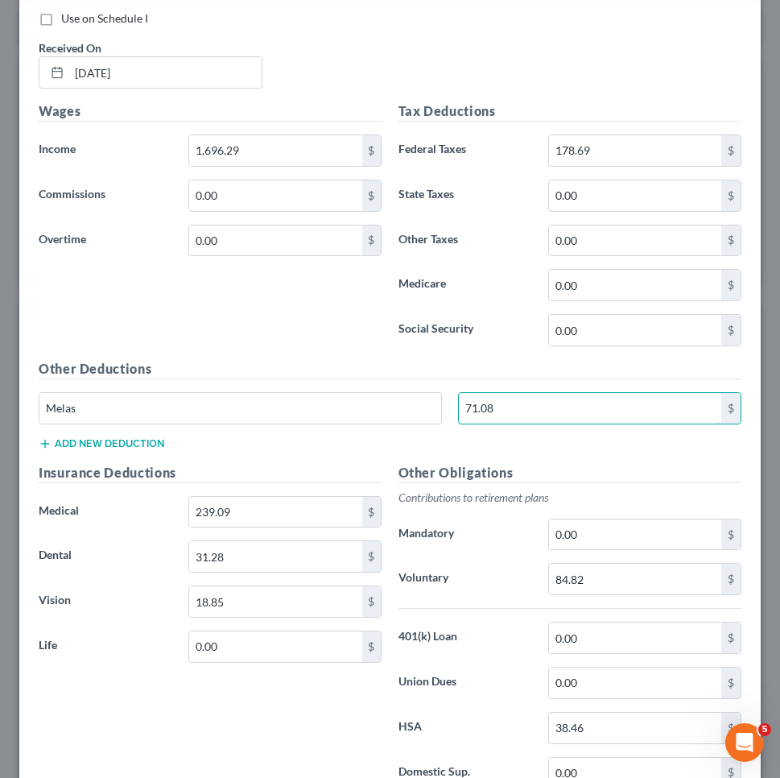
type input "71.08"
click at [153, 437] on button "Add new deduction" at bounding box center [102, 443] width 126 height 13
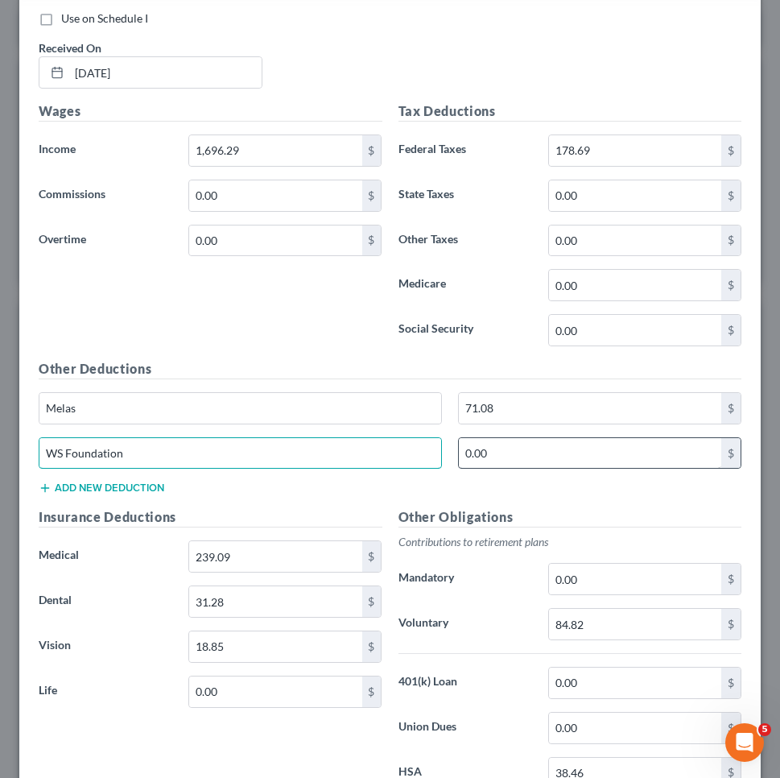
type input "WS Foundation"
drag, startPoint x: 505, startPoint y: 444, endPoint x: 449, endPoint y: 445, distance: 55.6
click at [450, 445] on div "0.00 $" at bounding box center [599, 453] width 299 height 32
type input "5"
click at [151, 485] on button "Add new deduction" at bounding box center [102, 487] width 126 height 13
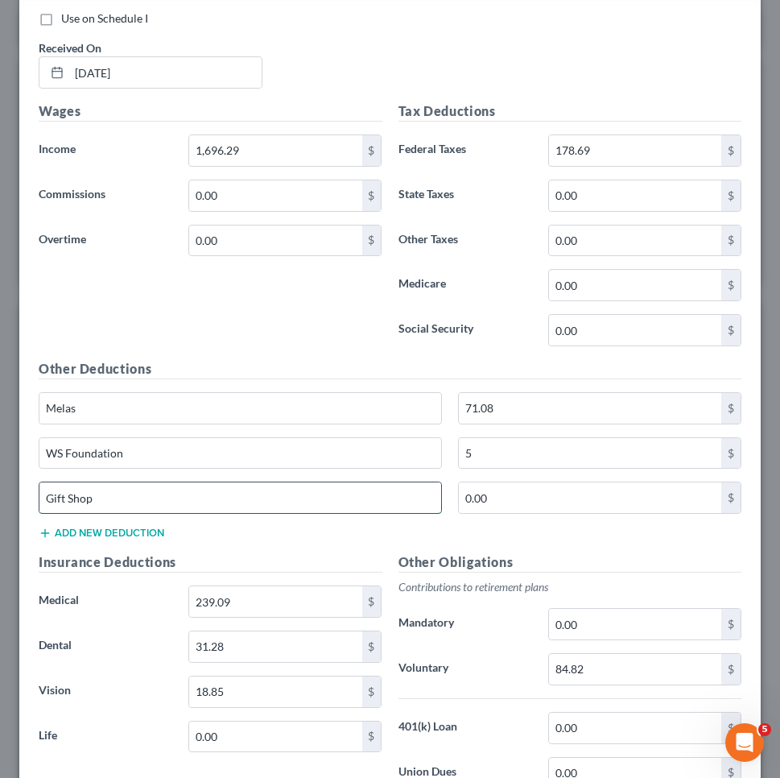
type input "Gift Shop"
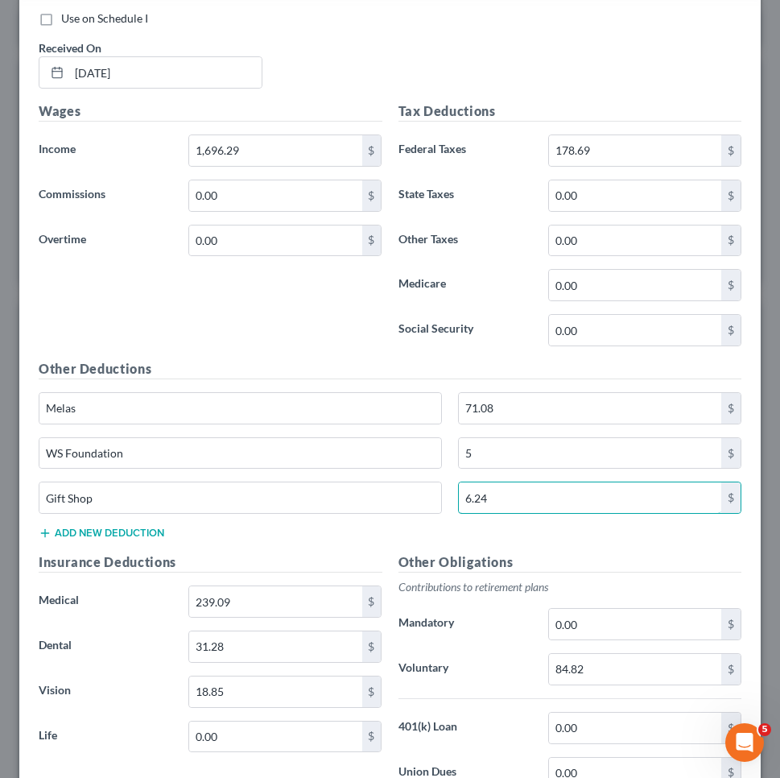
type input "6.24"
click at [70, 526] on button "Add new deduction" at bounding box center [102, 532] width 126 height 13
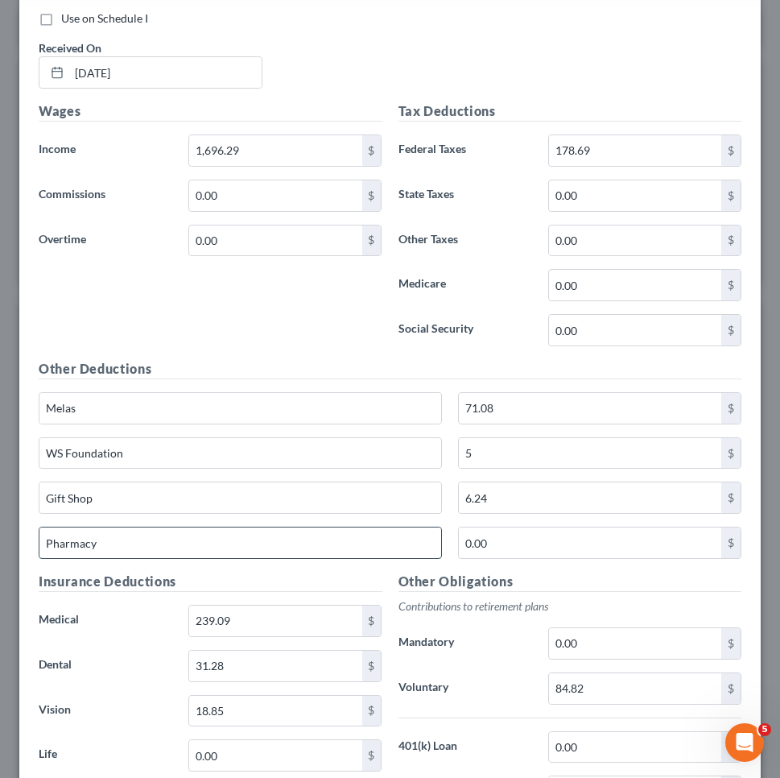
type input "Pharmacy"
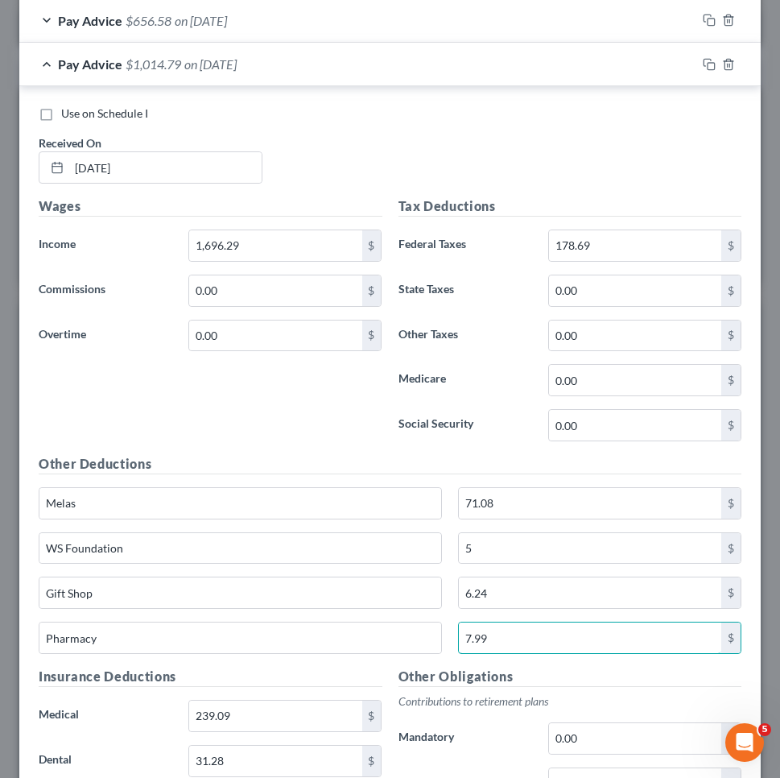
scroll to position [582, 0]
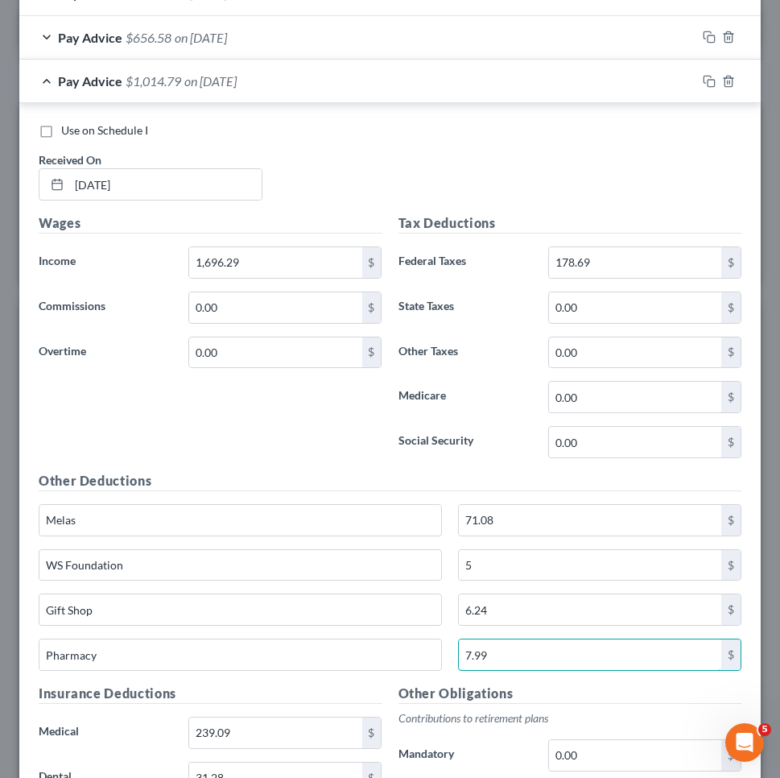
type input "7.99"
click at [47, 76] on div "Pay Advice $1,014.79 on [DATE]" at bounding box center [357, 81] width 677 height 43
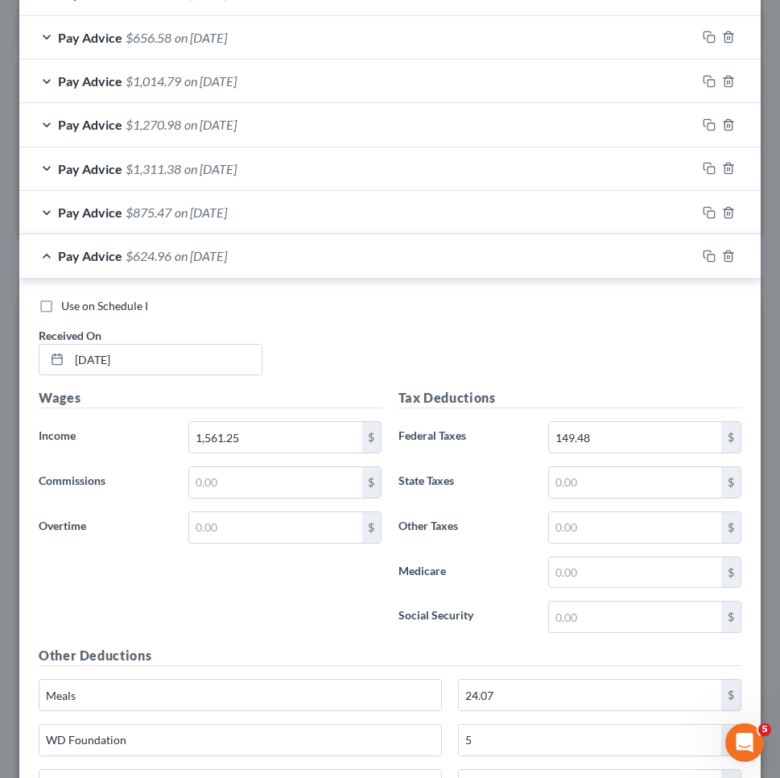
click at [60, 123] on span "Pay Advice" at bounding box center [90, 124] width 64 height 15
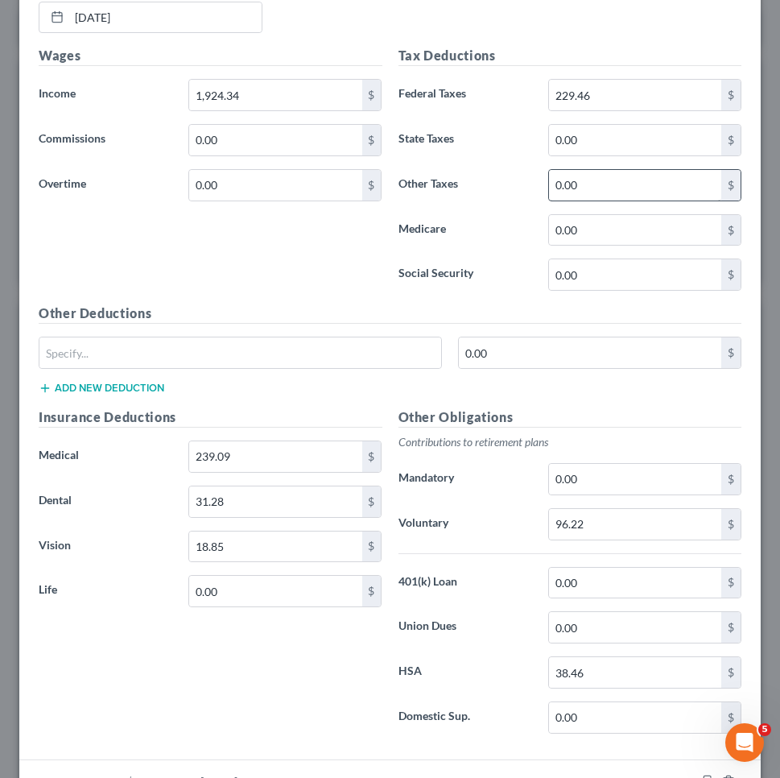
scroll to position [830, 0]
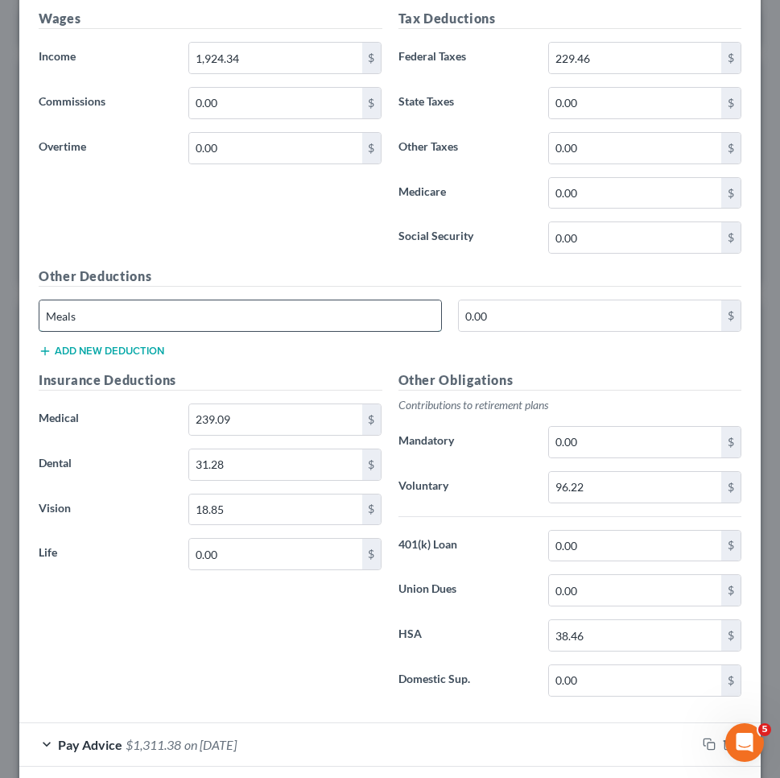
type input "Meals"
click at [144, 348] on button "Add new deduction" at bounding box center [102, 351] width 126 height 13
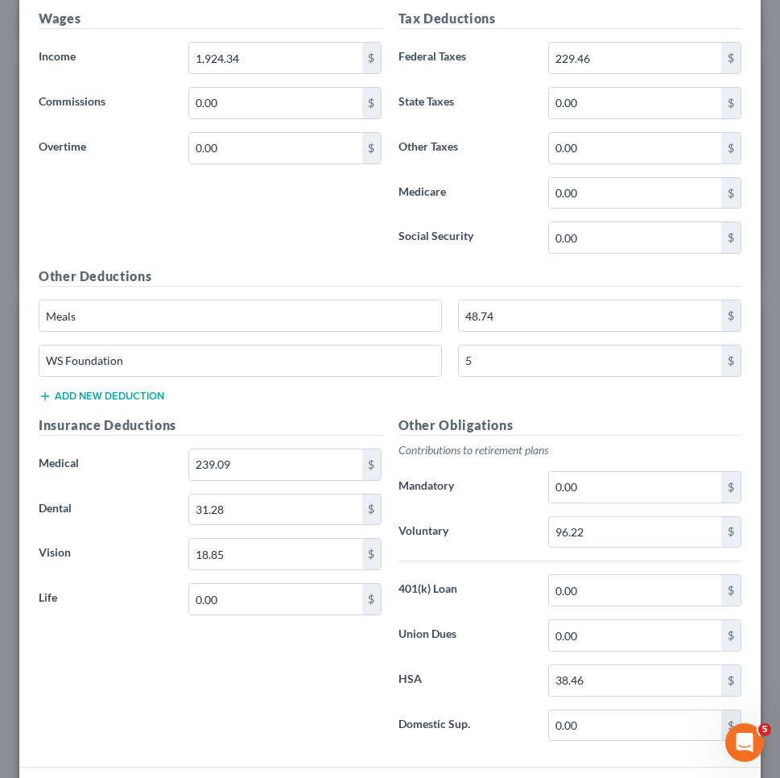
click at [90, 394] on button "Add new deduction" at bounding box center [102, 396] width 126 height 13
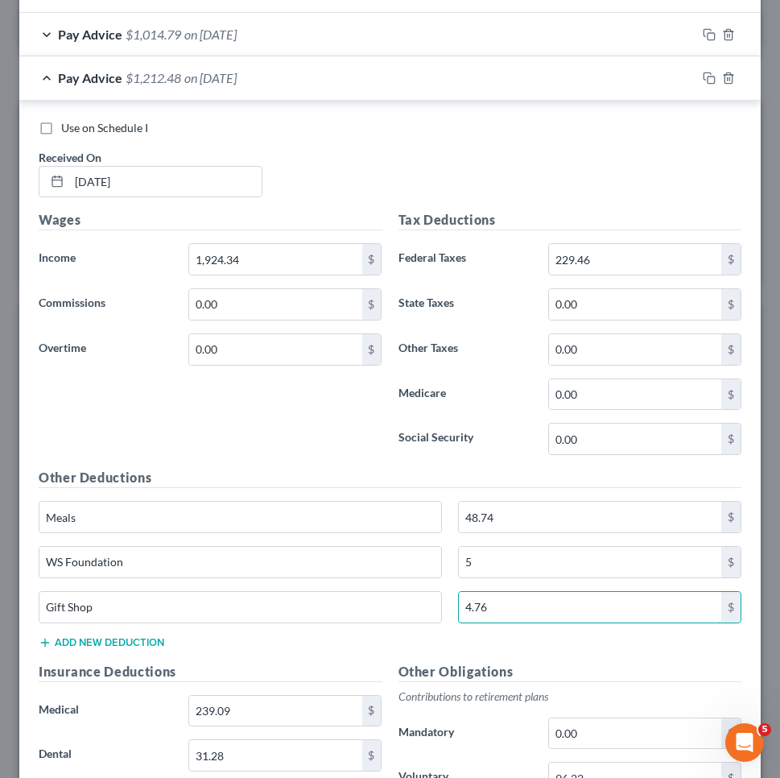
scroll to position [529, 0]
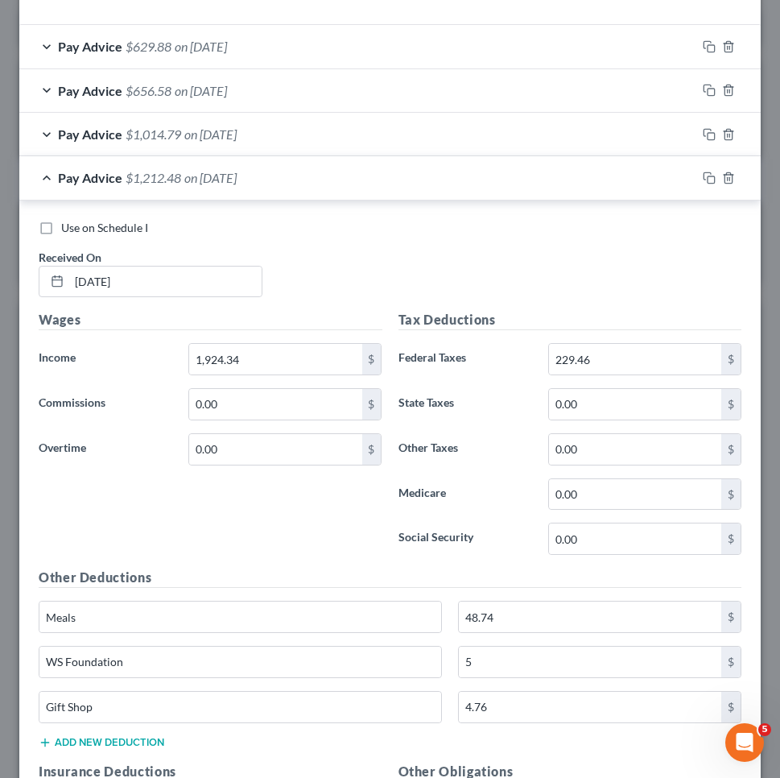
click at [43, 178] on div "Pay Advice $1,212.48 on [DATE]" at bounding box center [357, 177] width 677 height 43
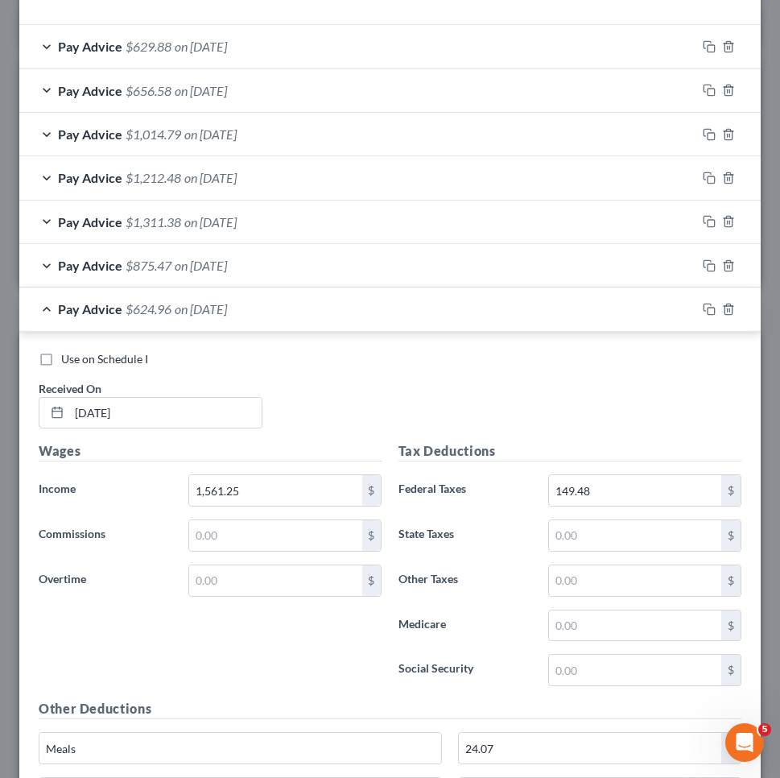
click at [49, 215] on div "Pay Advice $1,311.38 on [DATE]" at bounding box center [357, 221] width 677 height 43
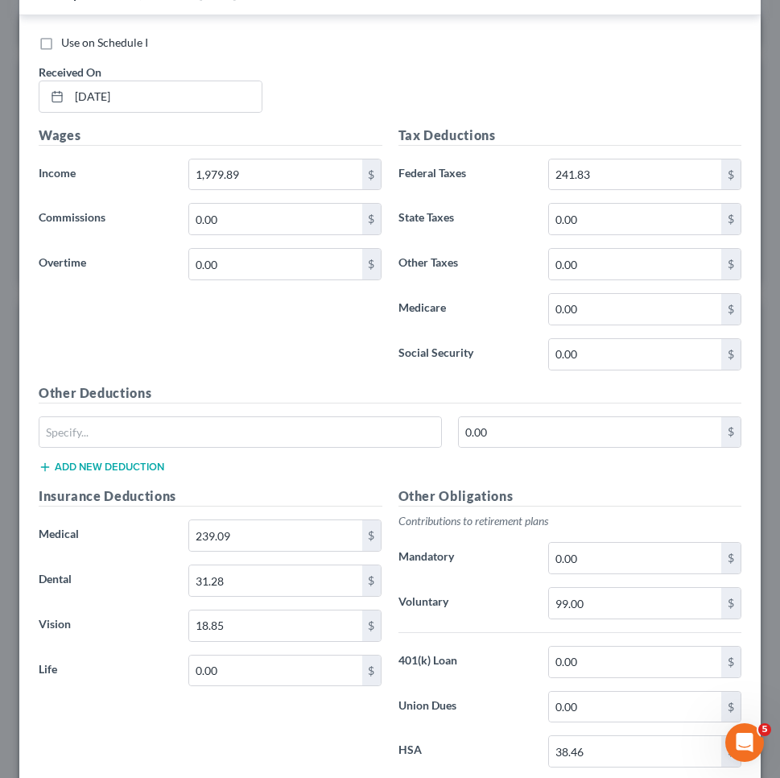
scroll to position [789, 0]
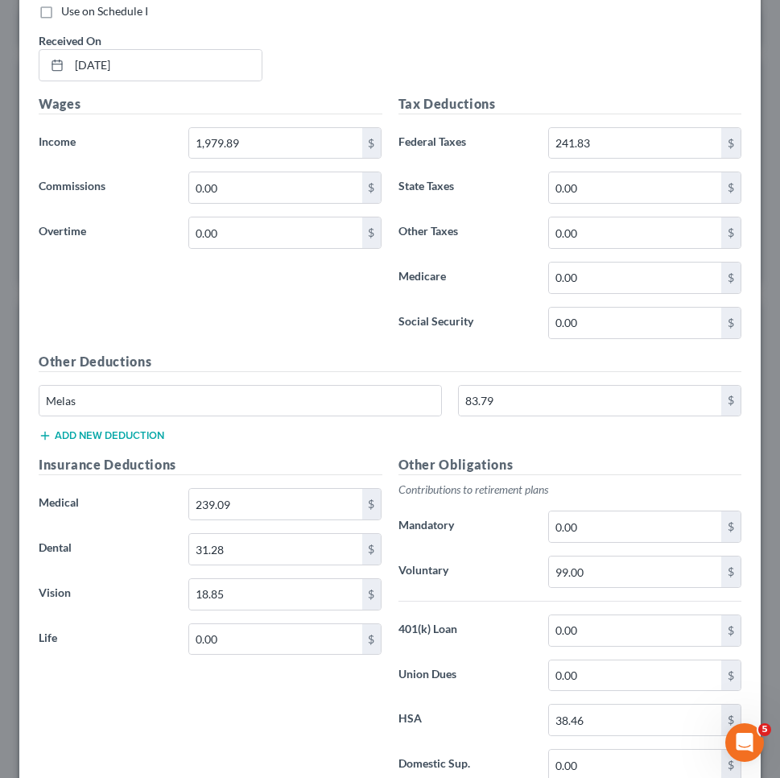
click at [152, 431] on button "Add new deduction" at bounding box center [102, 435] width 126 height 13
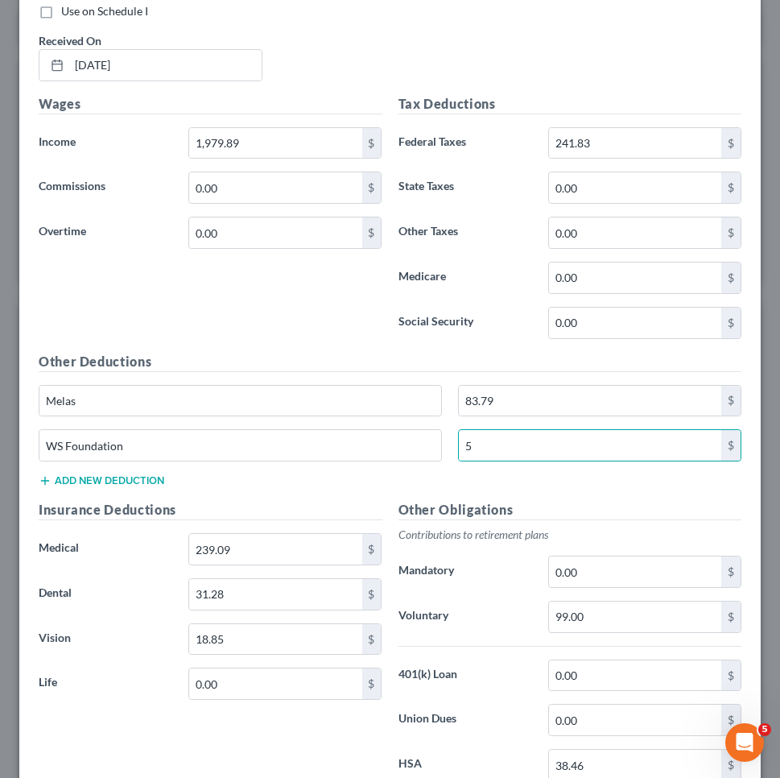
click at [106, 478] on button "Add new deduction" at bounding box center [102, 480] width 126 height 13
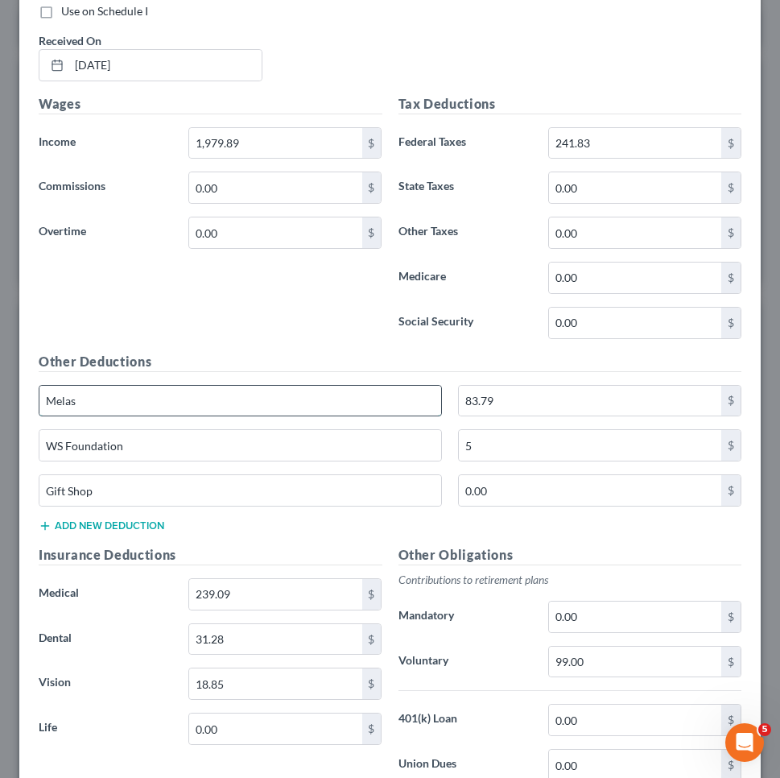
click at [203, 406] on input "Melas" at bounding box center [240, 401] width 402 height 31
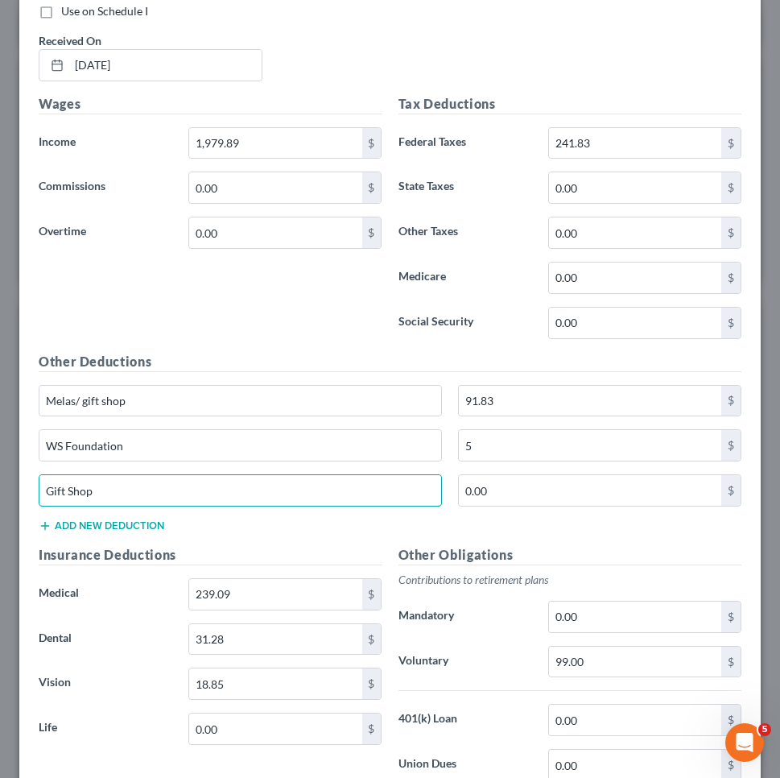
drag, startPoint x: 280, startPoint y: 484, endPoint x: 0, endPoint y: 461, distance: 281.0
click at [0, 461] on div "Edit Income Source × Employment Type * Select Full or [DEMOGRAPHIC_DATA] Employ…" at bounding box center [390, 389] width 780 height 778
drag, startPoint x: 212, startPoint y: 481, endPoint x: 34, endPoint y: 477, distance: 177.9
click at [34, 477] on div "Gift Shop" at bounding box center [240, 490] width 419 height 32
click at [129, 519] on button "Add new deduction" at bounding box center [102, 525] width 126 height 13
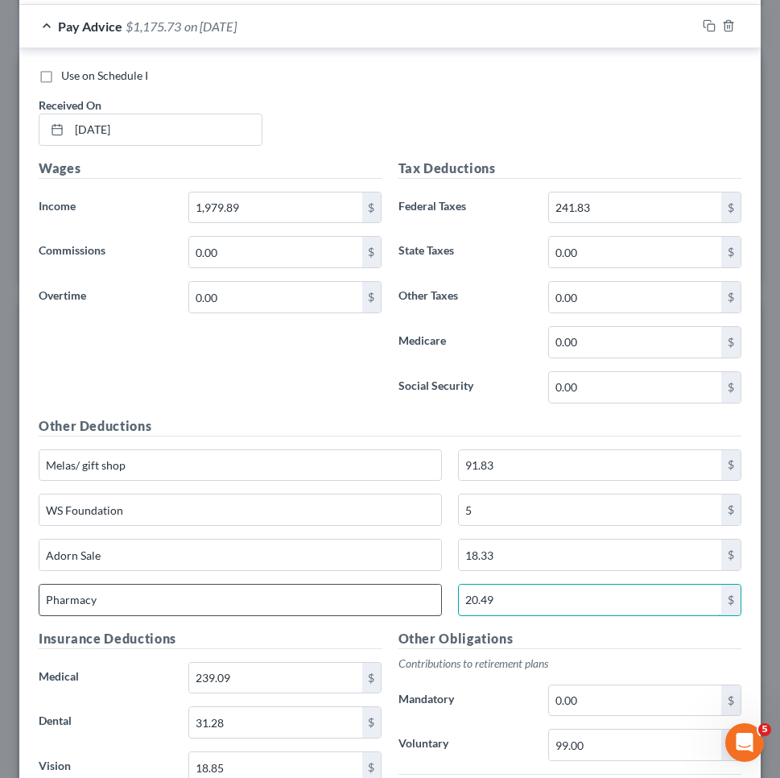
scroll to position [730, 0]
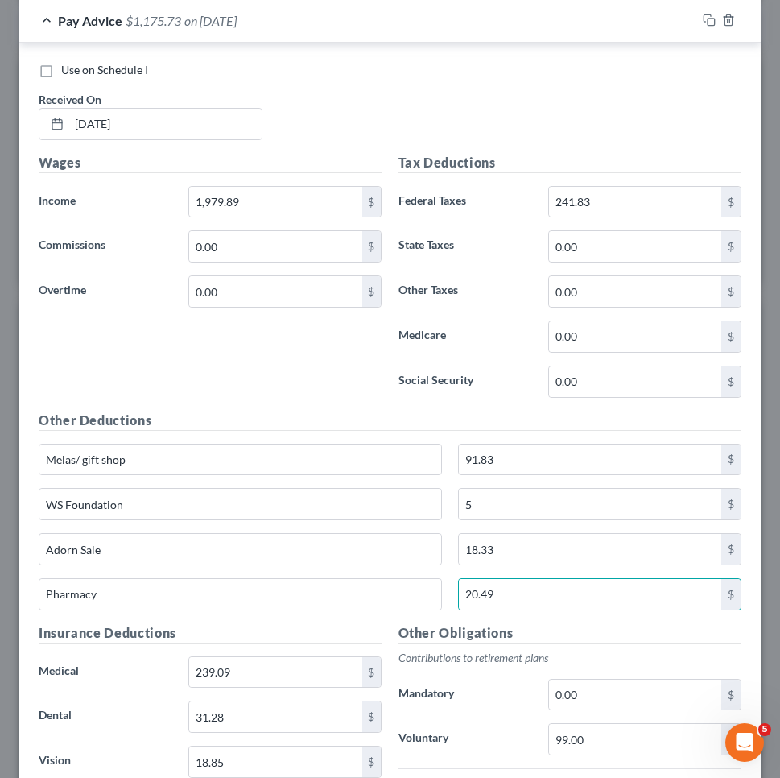
click at [43, 20] on div "Pay Advice $1,175.73 on [DATE]" at bounding box center [357, 20] width 677 height 43
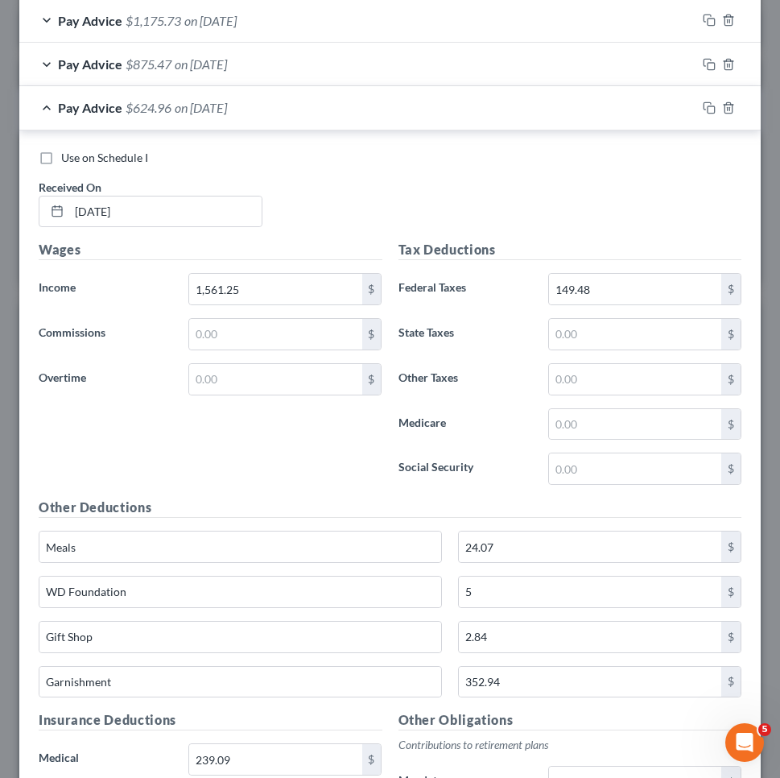
click at [67, 60] on span "Pay Advice" at bounding box center [90, 63] width 64 height 15
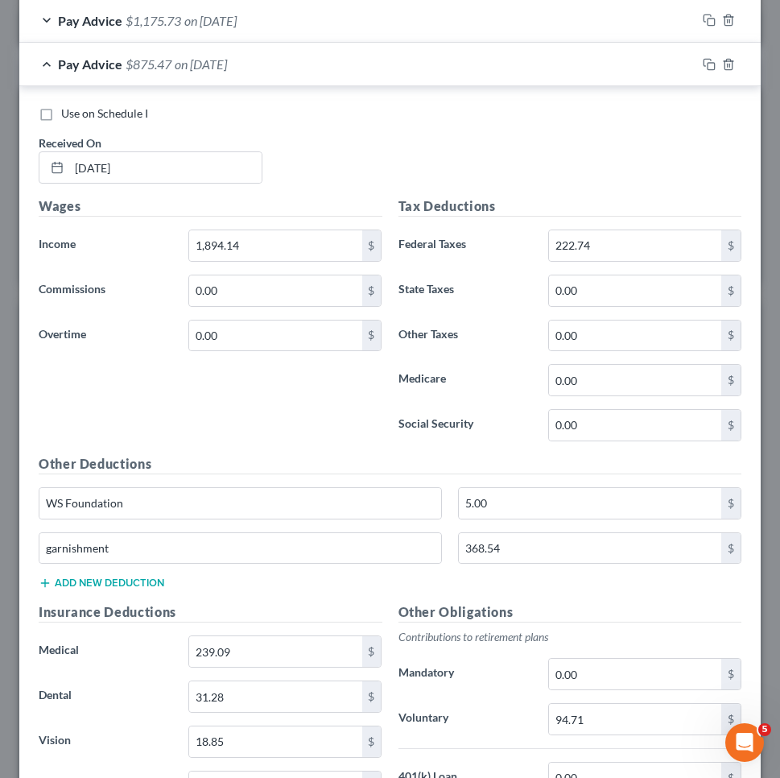
click at [85, 56] on span "Pay Advice" at bounding box center [90, 63] width 64 height 15
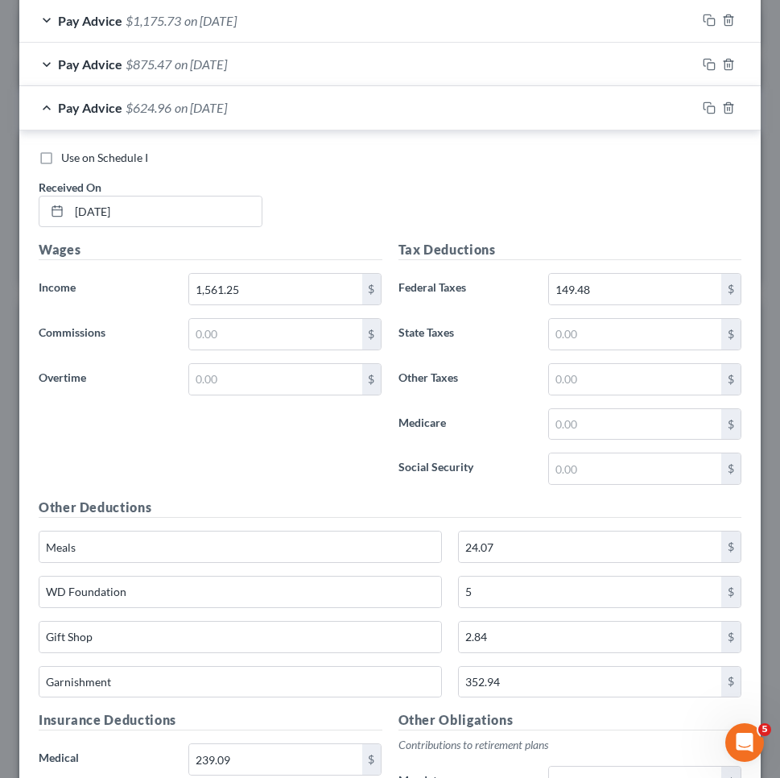
click at [85, 56] on span "Pay Advice" at bounding box center [90, 63] width 64 height 15
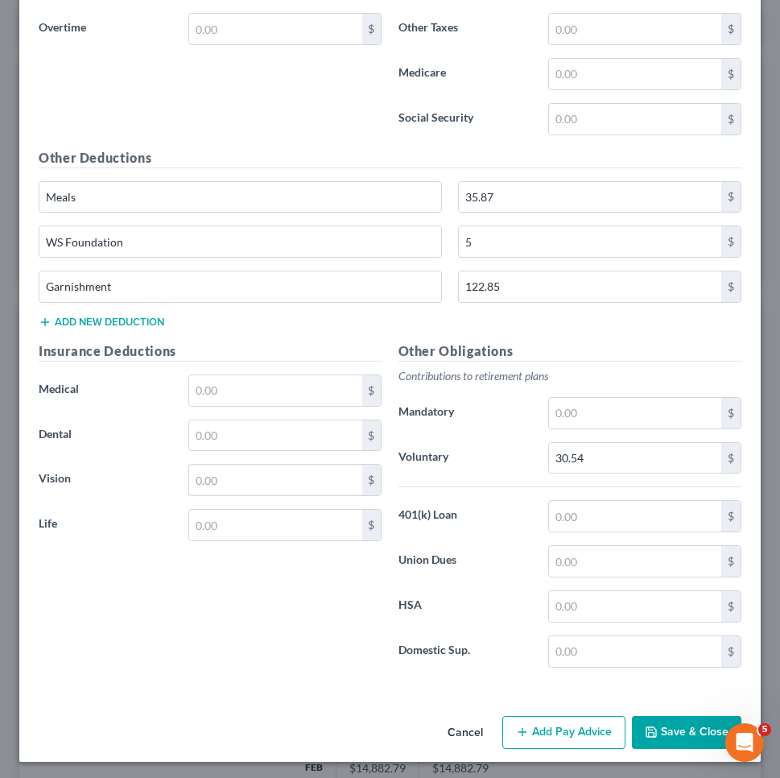
scroll to position [6807, 0]
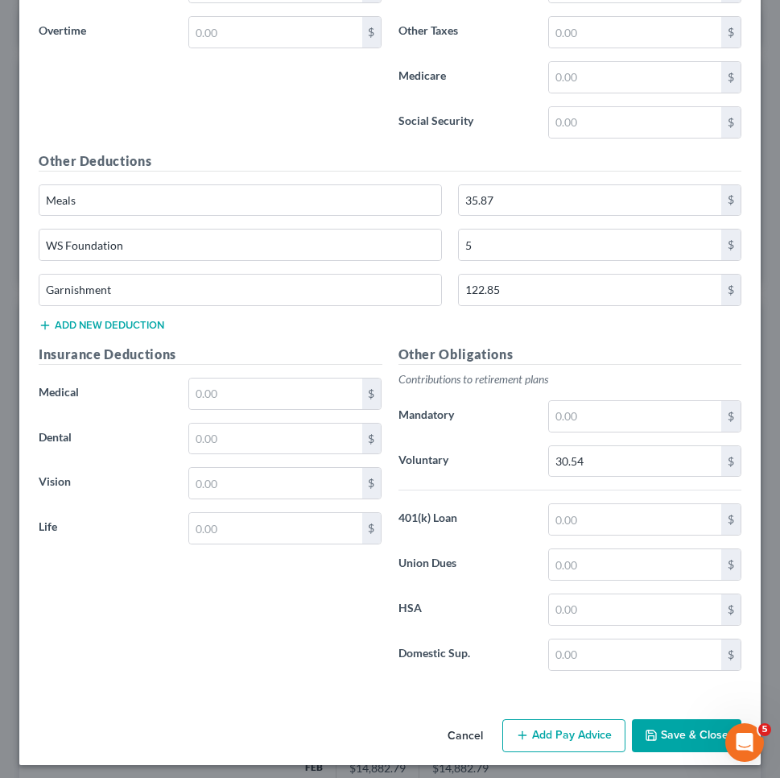
click at [672, 725] on button "Save & Close" at bounding box center [686, 736] width 109 height 34
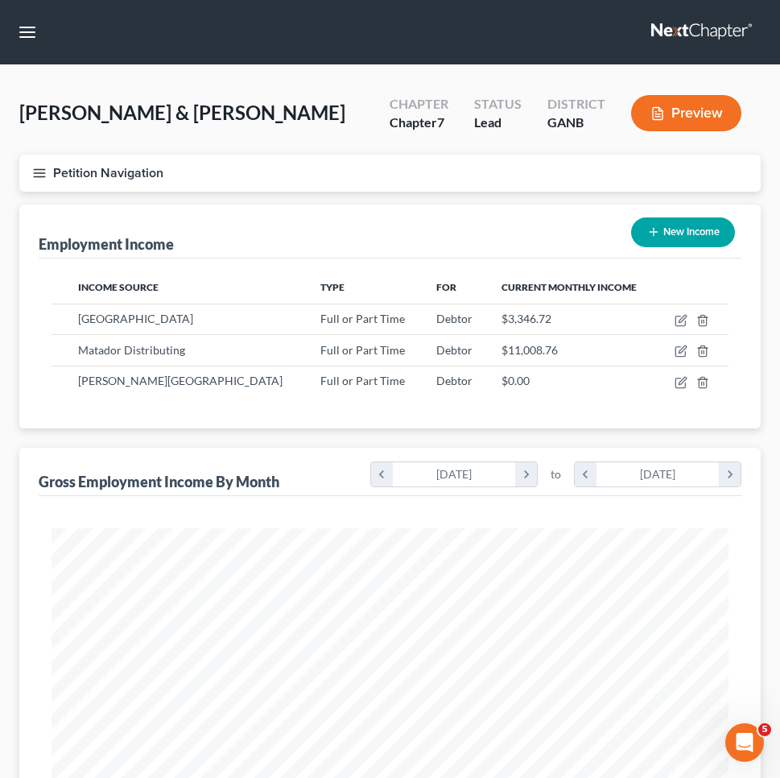
scroll to position [0, 0]
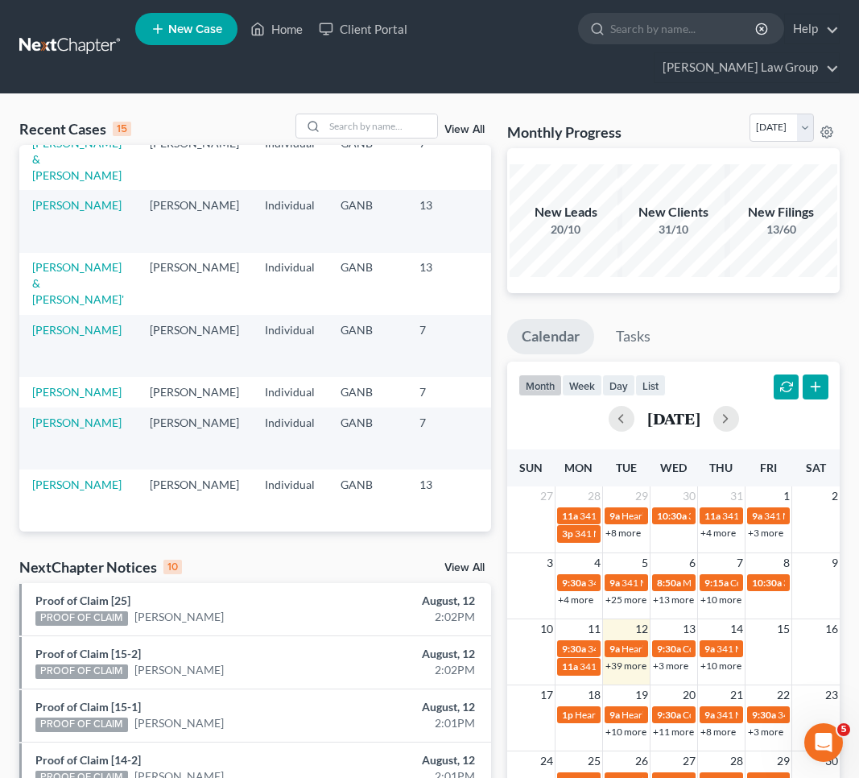
scroll to position [115, 0]
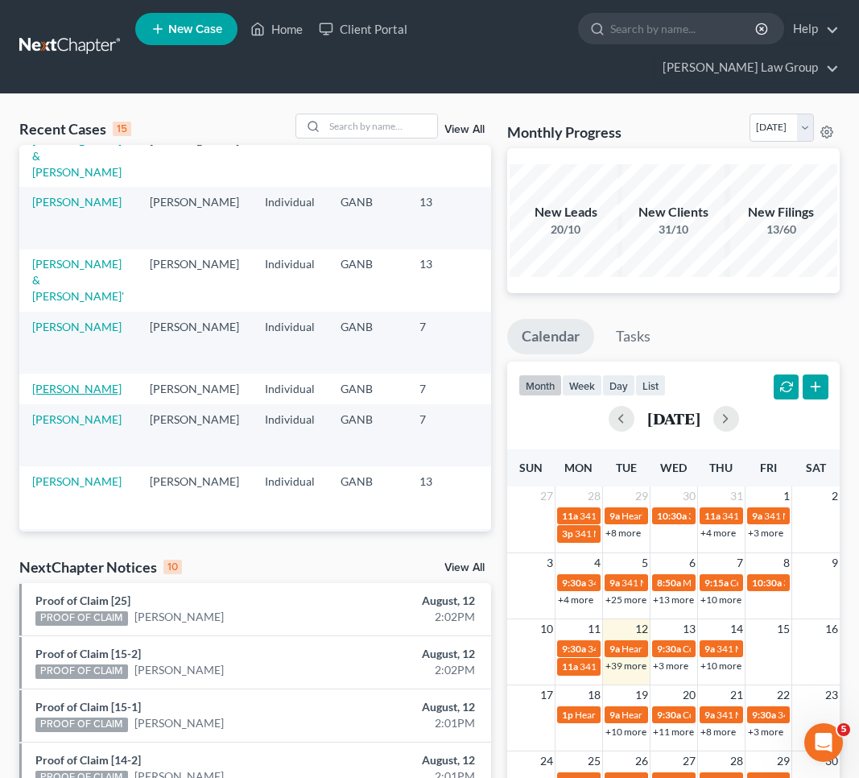
click at [57, 382] on link "[PERSON_NAME]" at bounding box center [76, 389] width 89 height 14
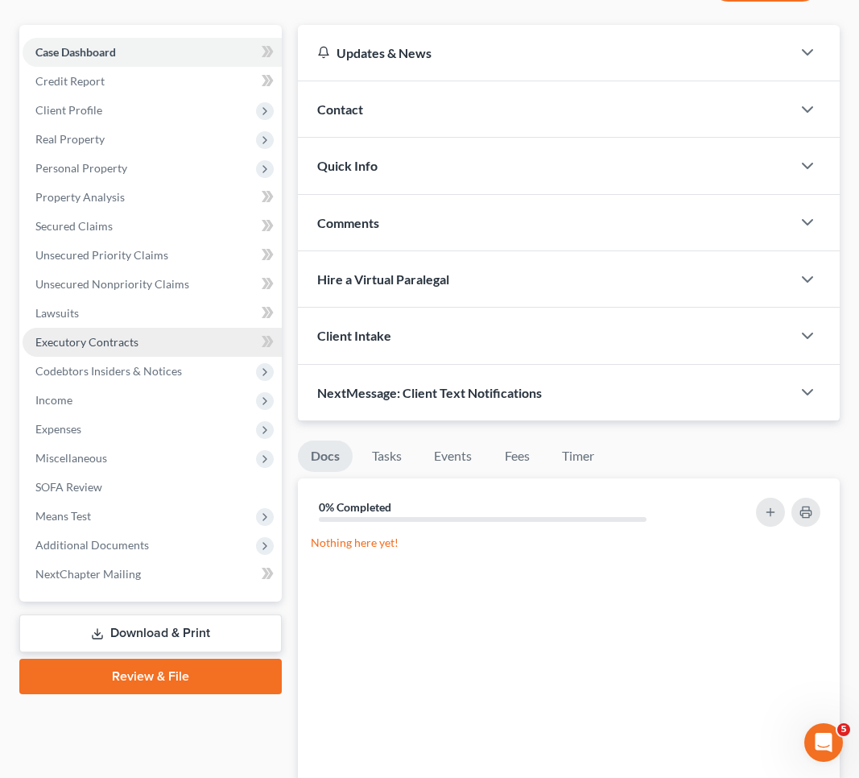
scroll to position [157, 0]
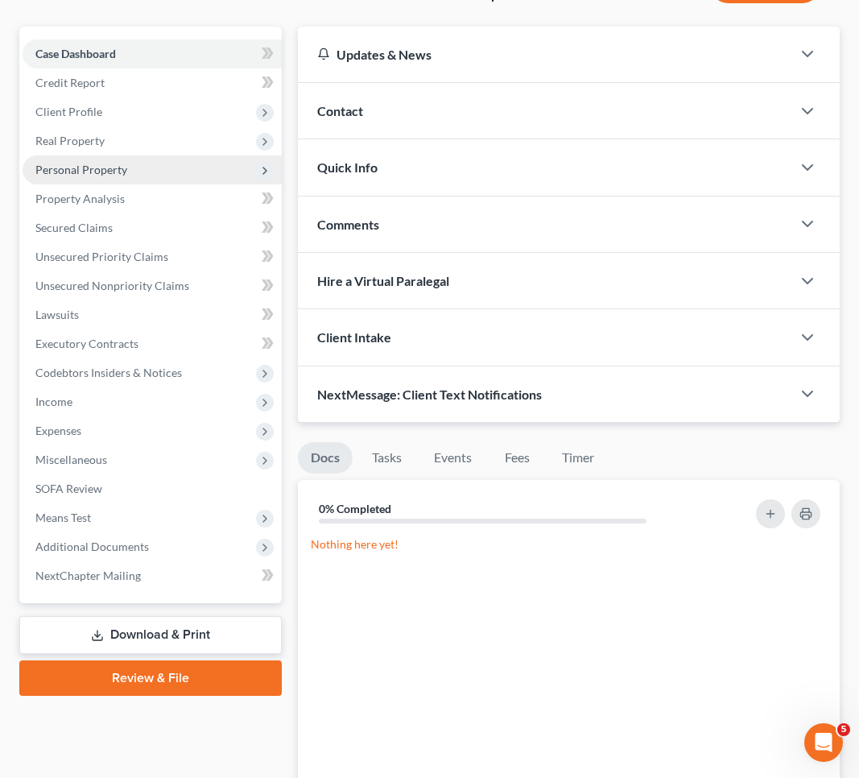
click at [93, 163] on span "Personal Property" at bounding box center [81, 170] width 92 height 14
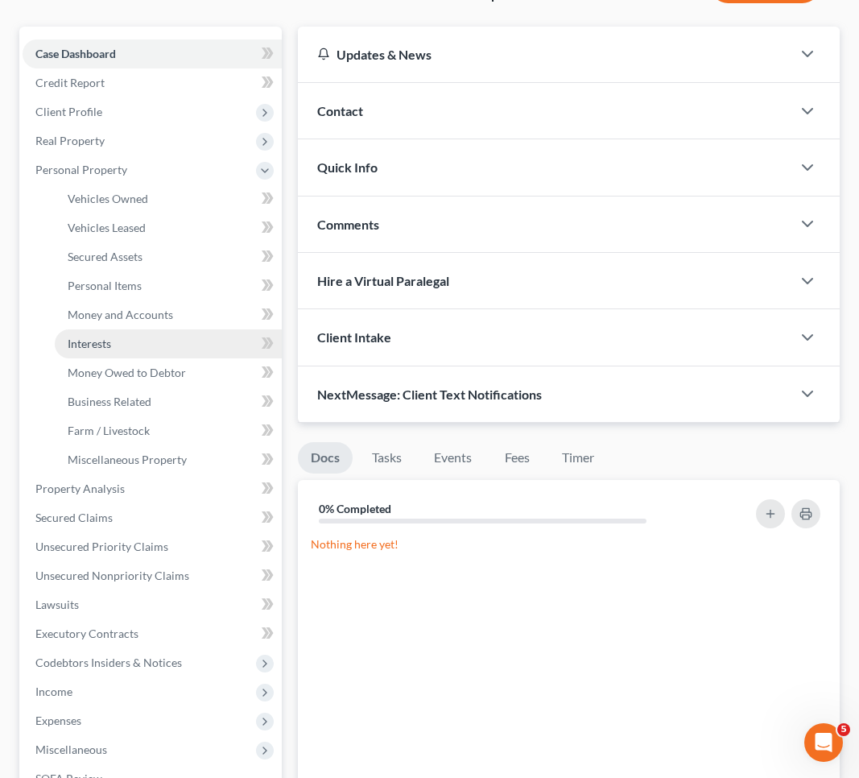
click at [113, 329] on link "Interests" at bounding box center [168, 343] width 227 height 29
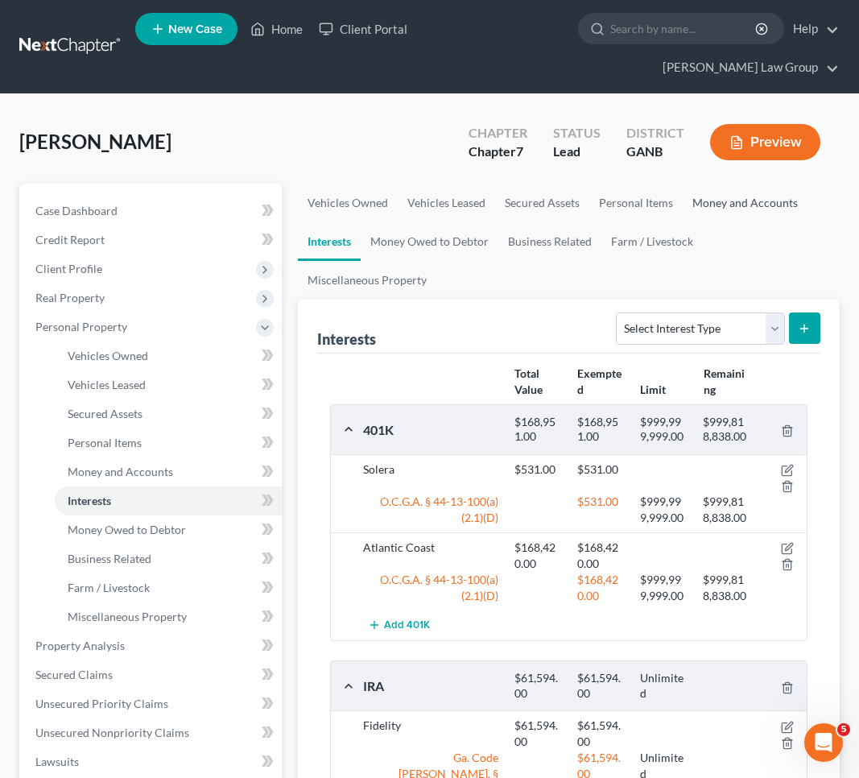
click at [727, 184] on link "Money and Accounts" at bounding box center [745, 203] width 125 height 39
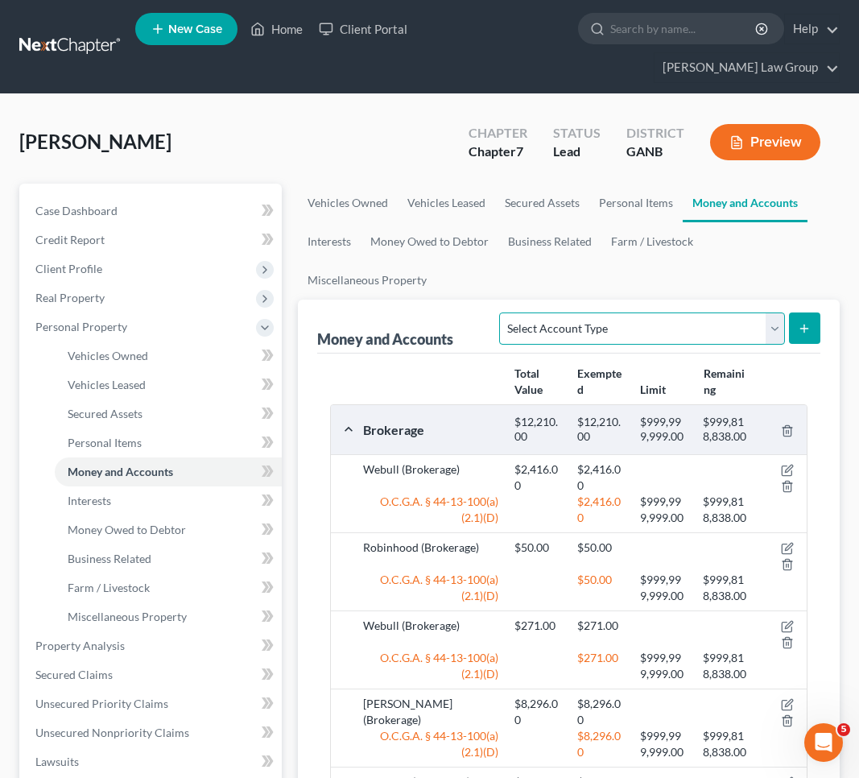
select select "brokerage"
click at [811, 322] on icon "submit" at bounding box center [804, 328] width 13 height 13
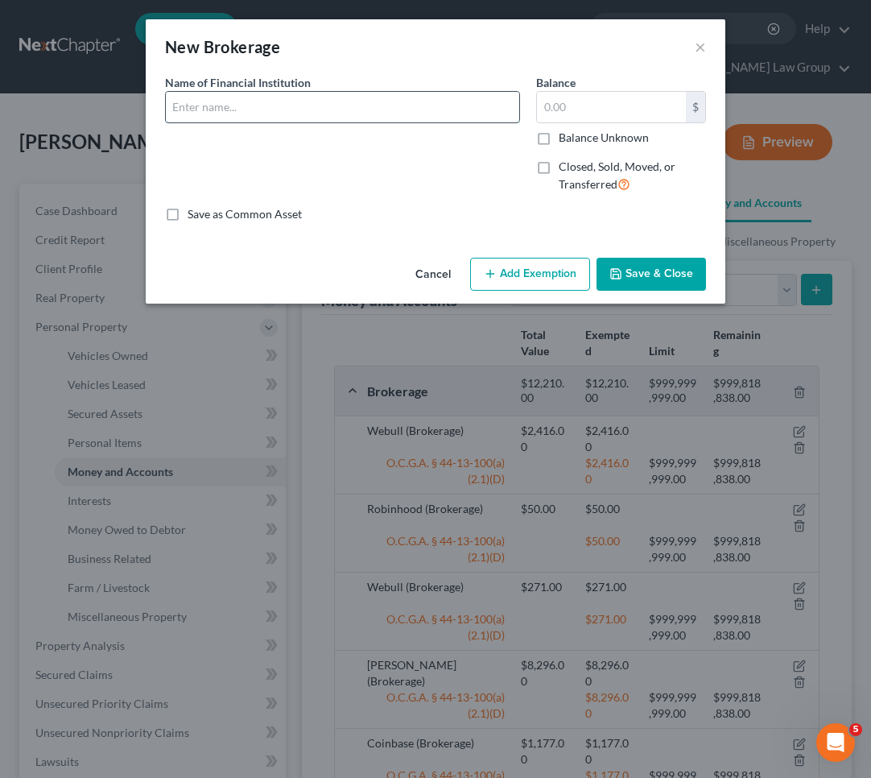
click at [402, 107] on input "text" at bounding box center [342, 107] width 353 height 31
type input "FedEx"
type input "45.41"
click at [511, 272] on button "Add Exemption" at bounding box center [530, 275] width 120 height 34
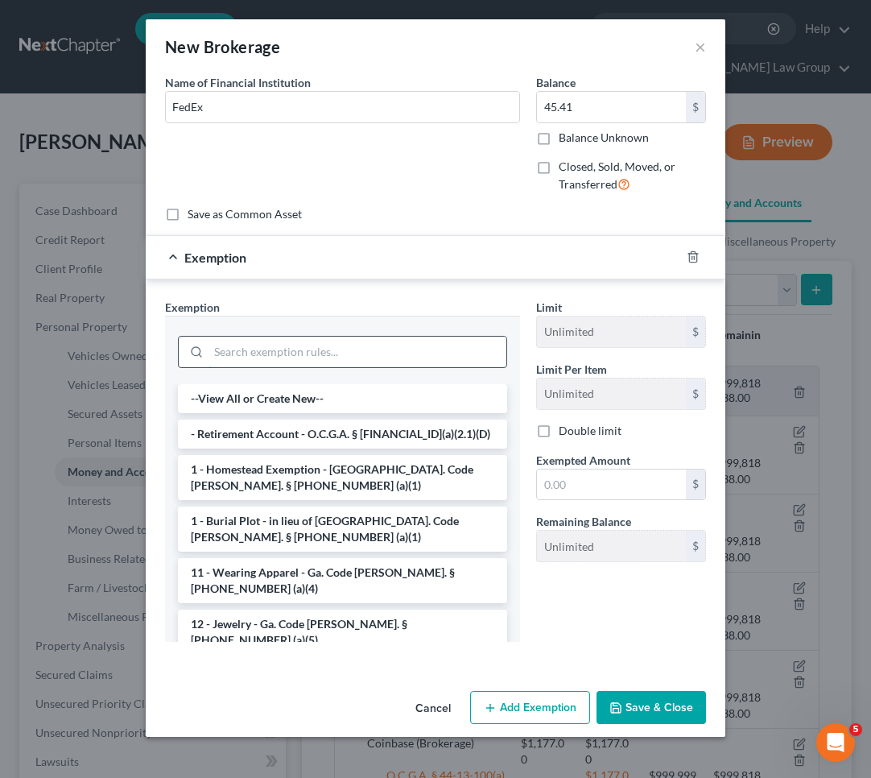
click at [431, 347] on input "search" at bounding box center [357, 351] width 298 height 31
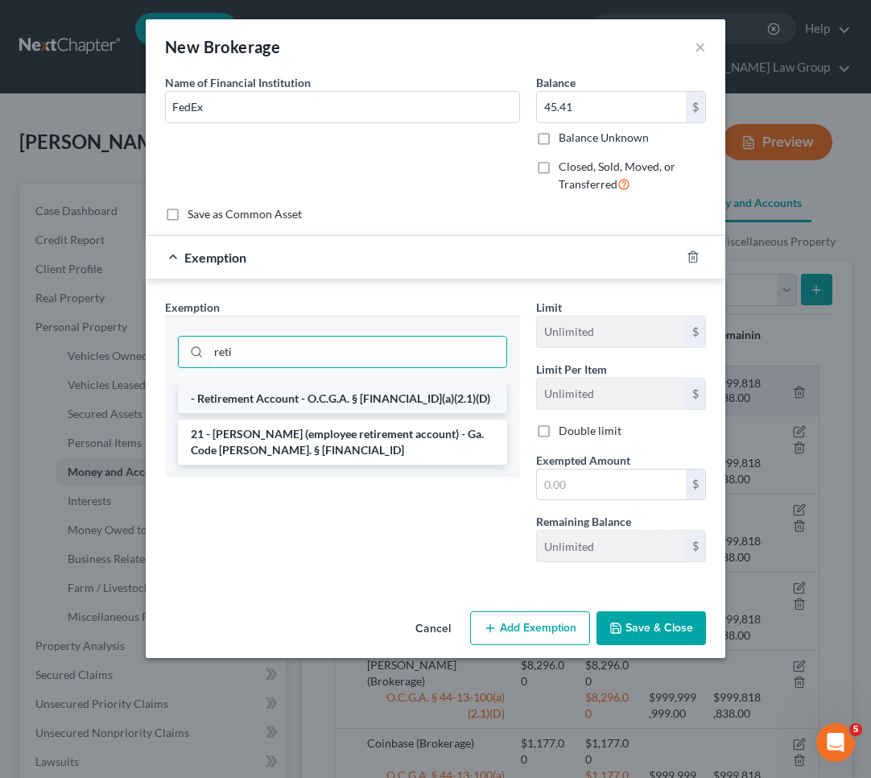
type input "reti"
click at [417, 395] on li "- Retirement Account - O.C.G.A. § 44-13-100(a)(2.1)(D)" at bounding box center [342, 398] width 329 height 29
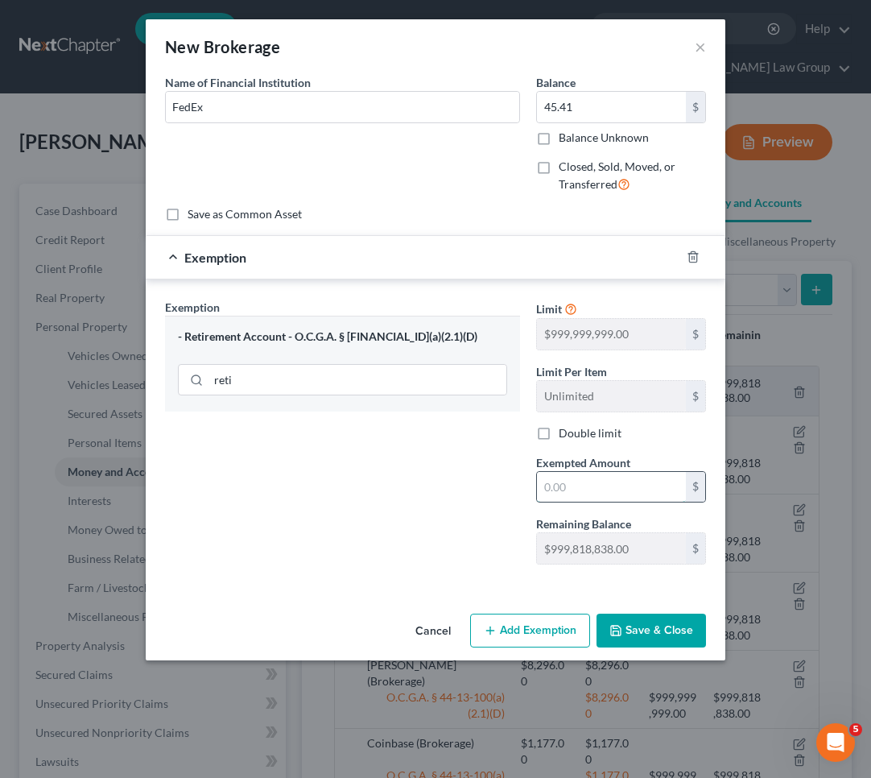
click at [583, 493] on input "text" at bounding box center [611, 487] width 149 height 31
type input "45.41"
click at [643, 625] on button "Save & Close" at bounding box center [650, 630] width 109 height 34
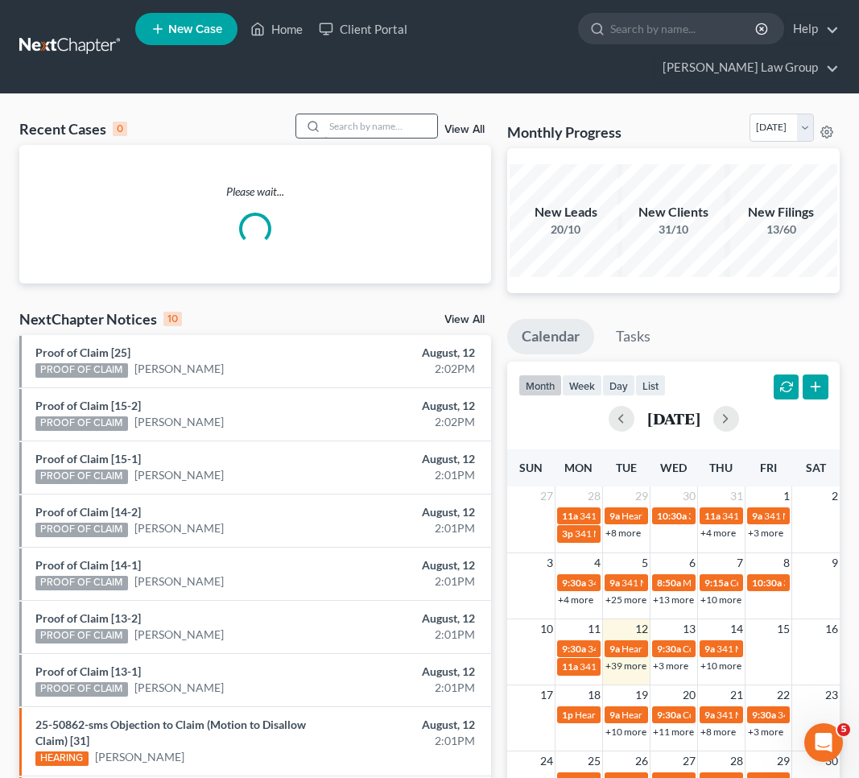
click at [390, 114] on input "search" at bounding box center [380, 125] width 113 height 23
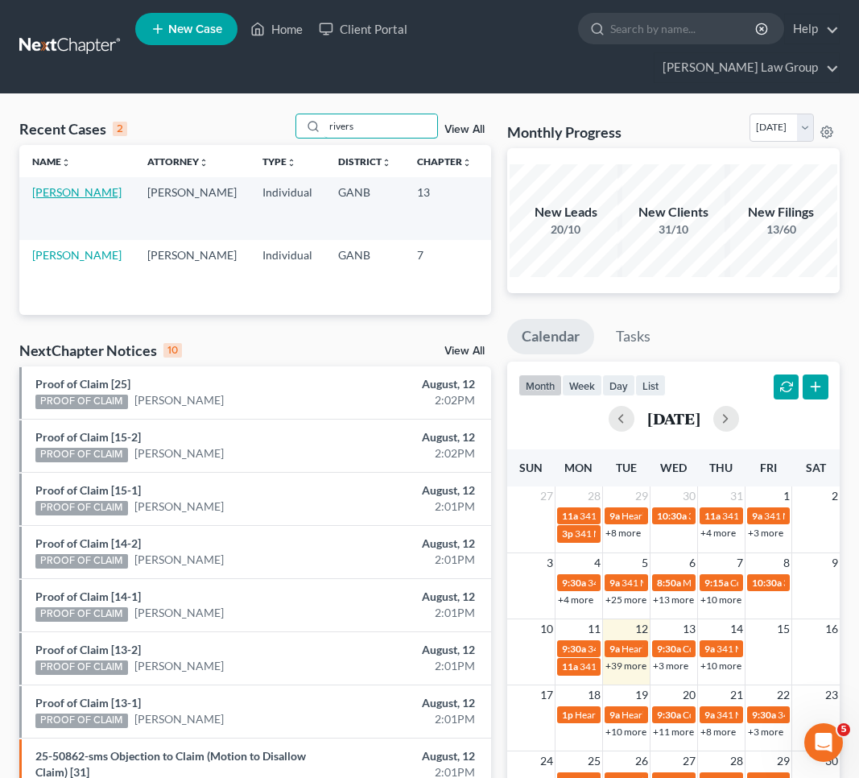
type input "rivers"
click at [64, 185] on link "[PERSON_NAME]" at bounding box center [76, 192] width 89 height 14
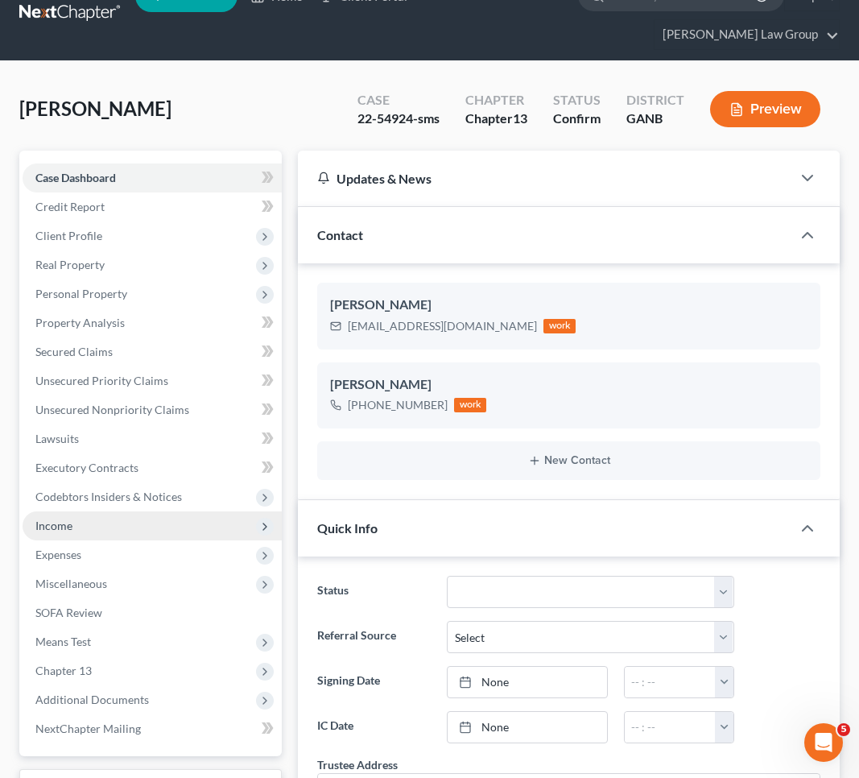
scroll to position [42, 0]
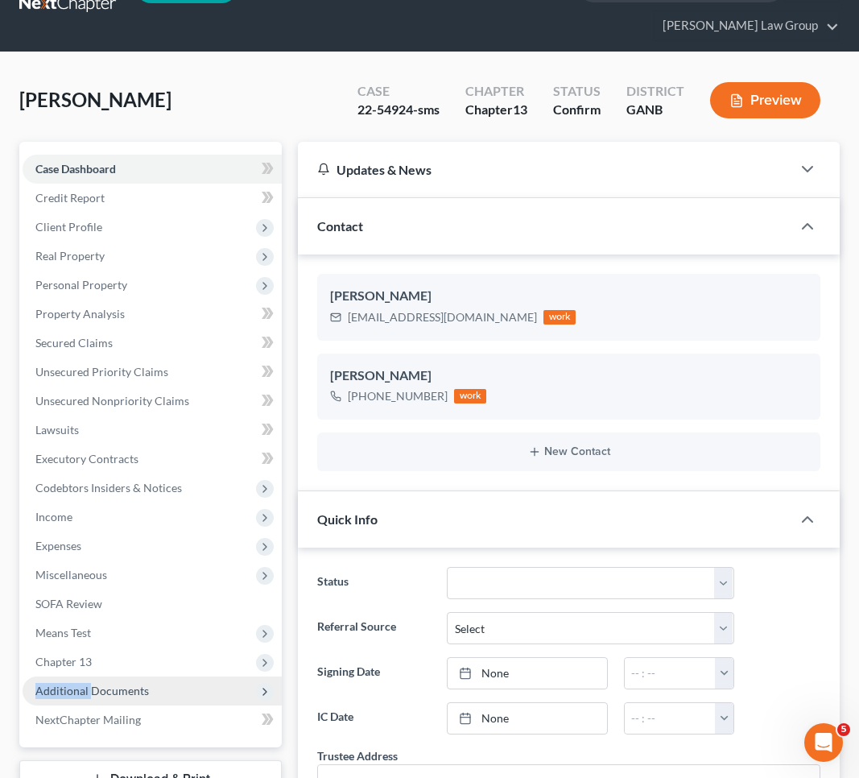
click at [91, 676] on span "Additional Documents" at bounding box center [152, 690] width 259 height 29
click at [91, 683] on span "Additional Documents" at bounding box center [91, 690] width 113 height 14
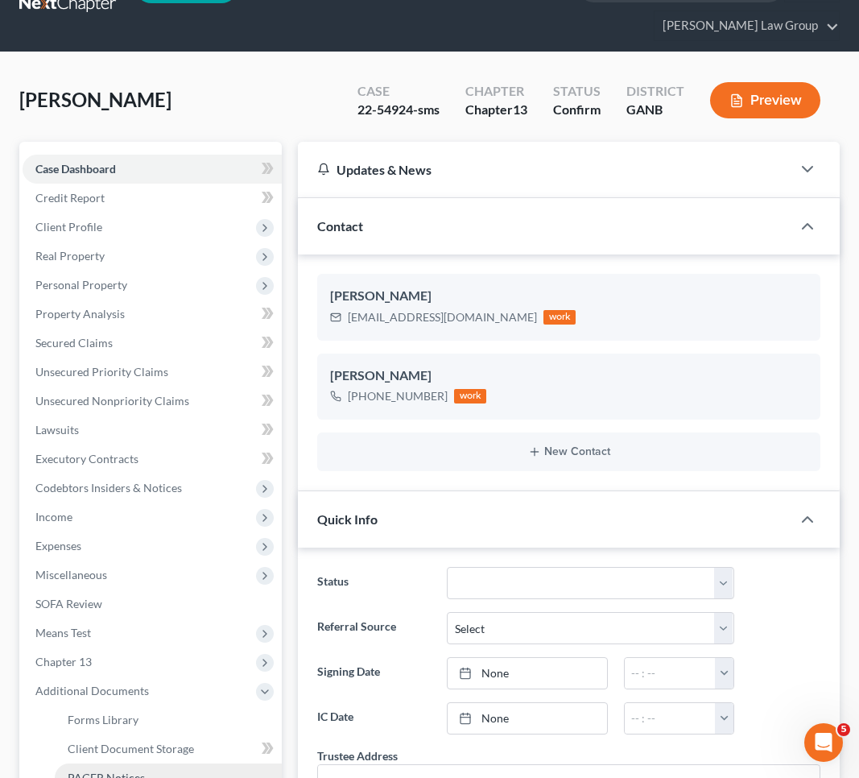
click at [109, 770] on span "PACER Notices" at bounding box center [106, 777] width 77 height 14
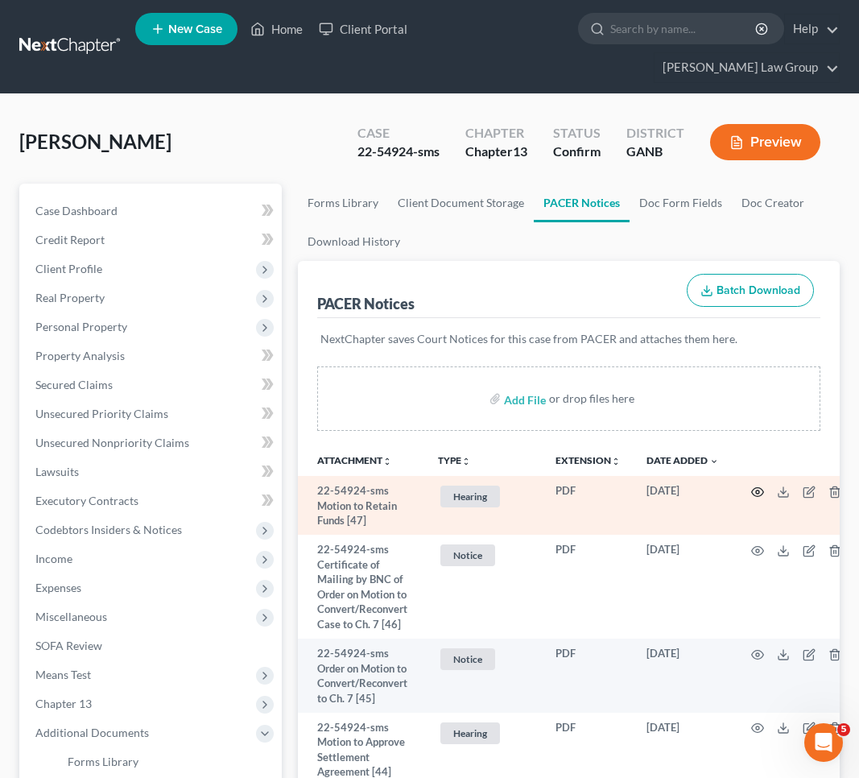
click at [758, 485] on icon "button" at bounding box center [757, 491] width 13 height 13
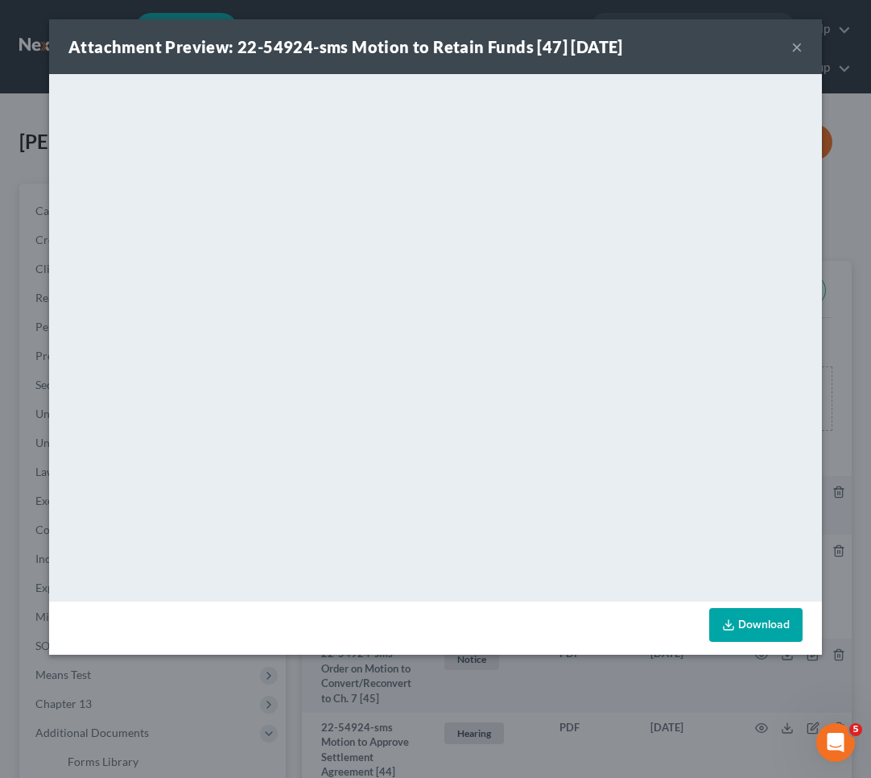
click at [798, 43] on button "×" at bounding box center [796, 46] width 11 height 19
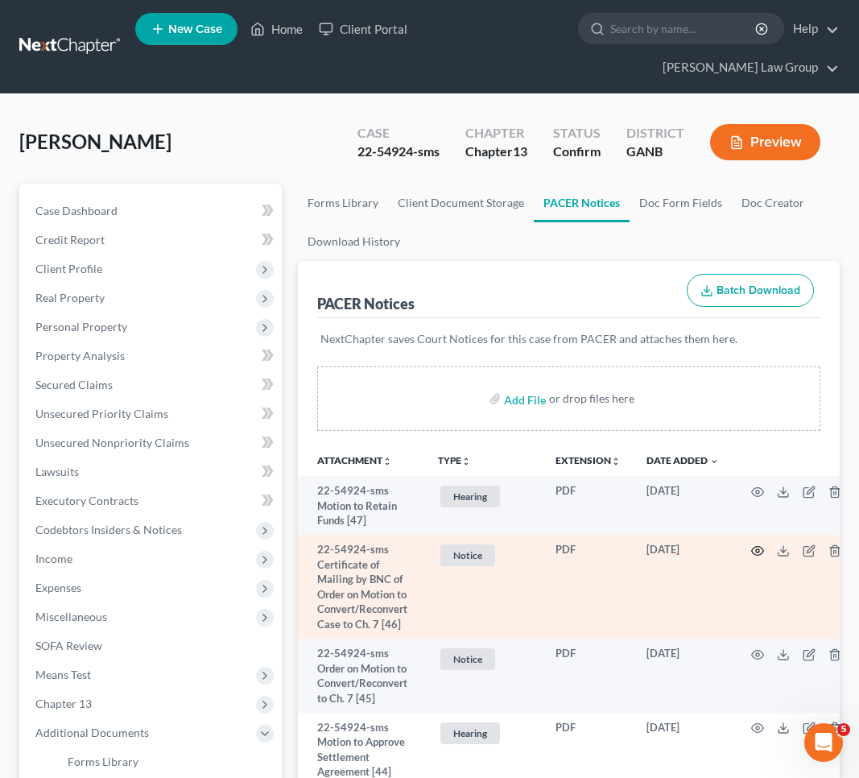
click at [761, 544] on icon "button" at bounding box center [757, 550] width 13 height 13
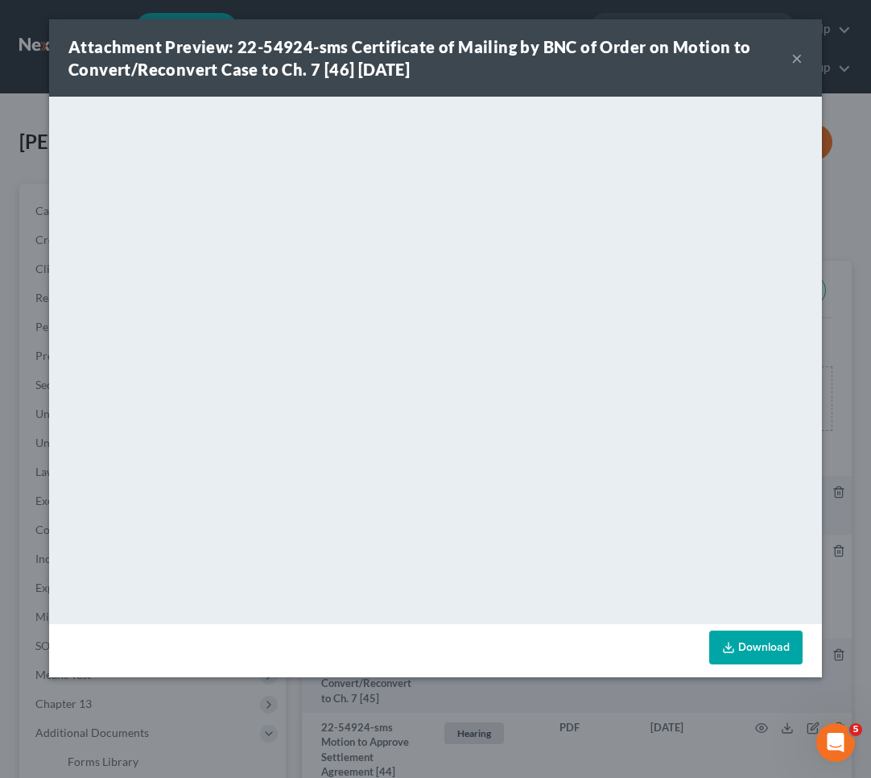
click at [795, 60] on button "×" at bounding box center [796, 57] width 11 height 19
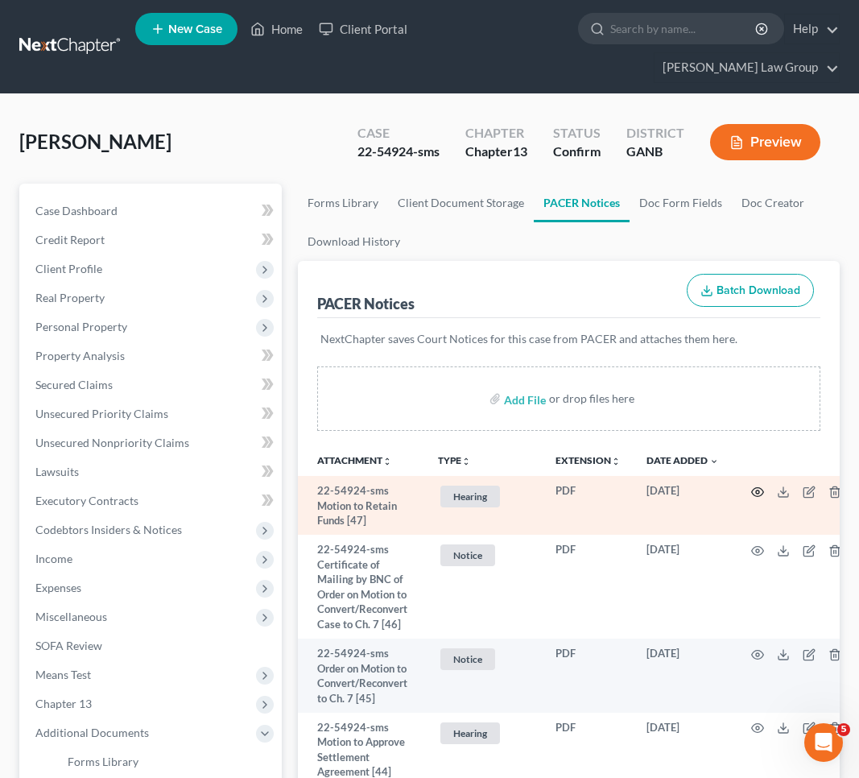
click at [759, 490] on circle "button" at bounding box center [757, 491] width 3 height 3
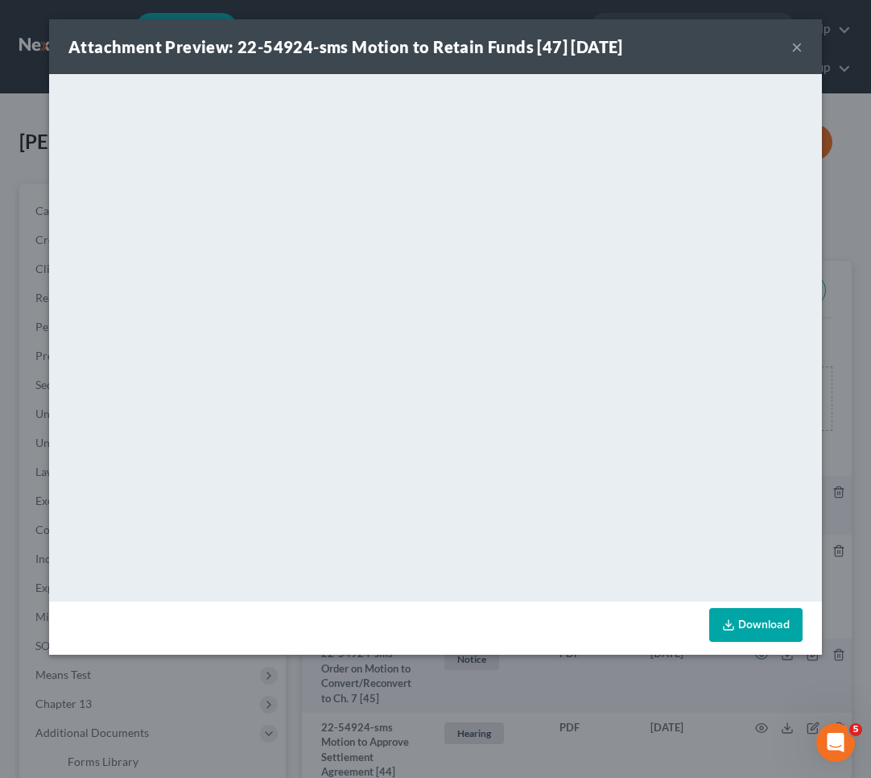
click at [797, 45] on button "×" at bounding box center [796, 46] width 11 height 19
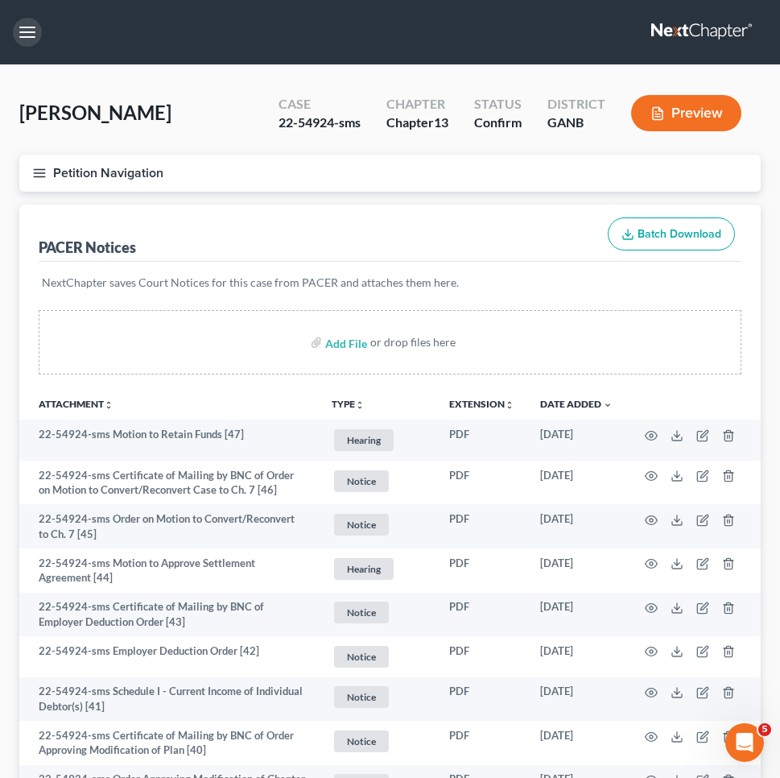
click at [27, 34] on button "button" at bounding box center [27, 32] width 29 height 29
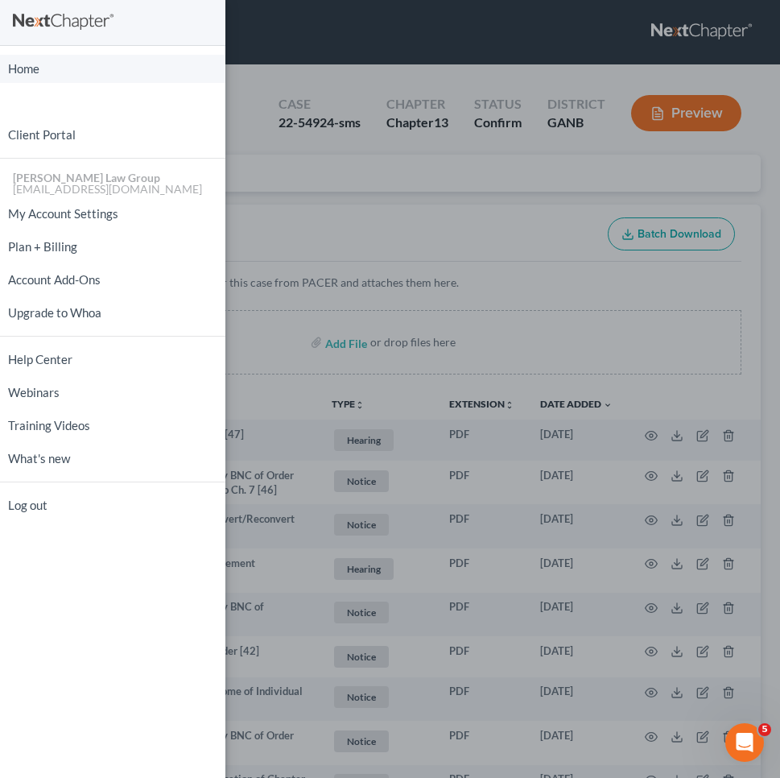
click at [34, 79] on link "Home" at bounding box center [112, 69] width 225 height 28
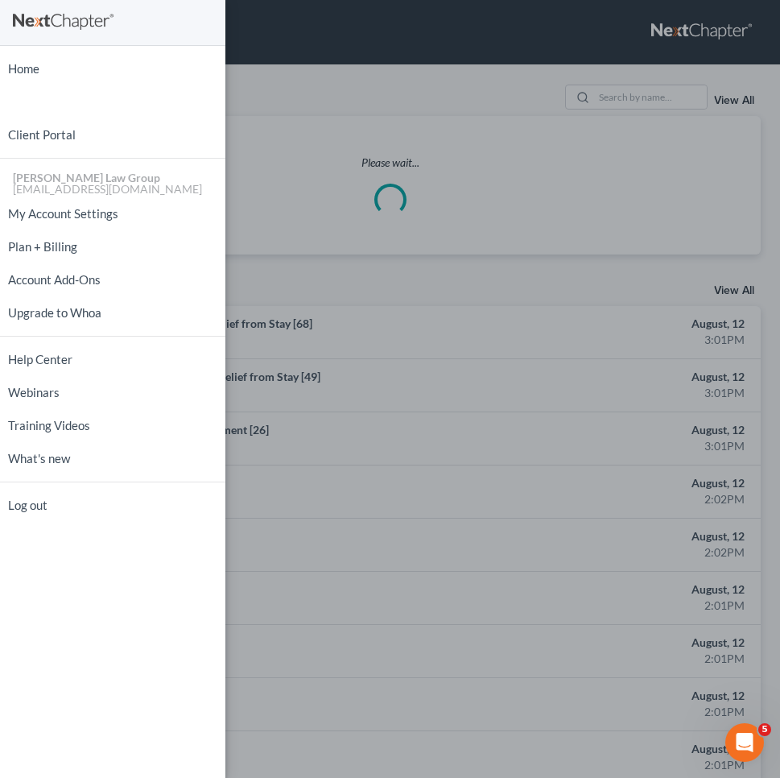
click at [307, 52] on div "Home New Case Client Portal Saedi Law Group mmays@saedilawgroup.com My Account …" at bounding box center [390, 389] width 780 height 778
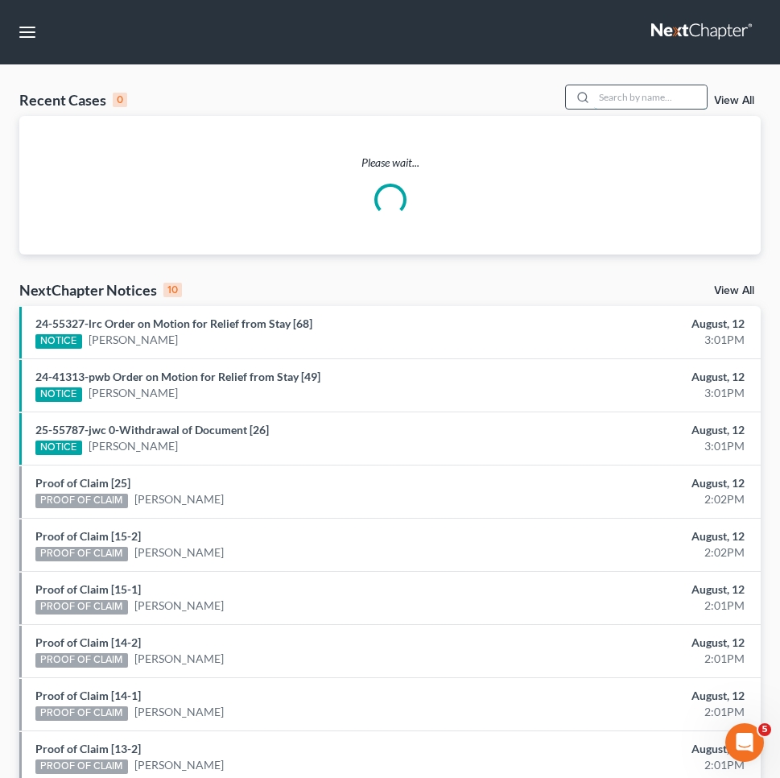
click at [649, 97] on input "search" at bounding box center [650, 96] width 113 height 23
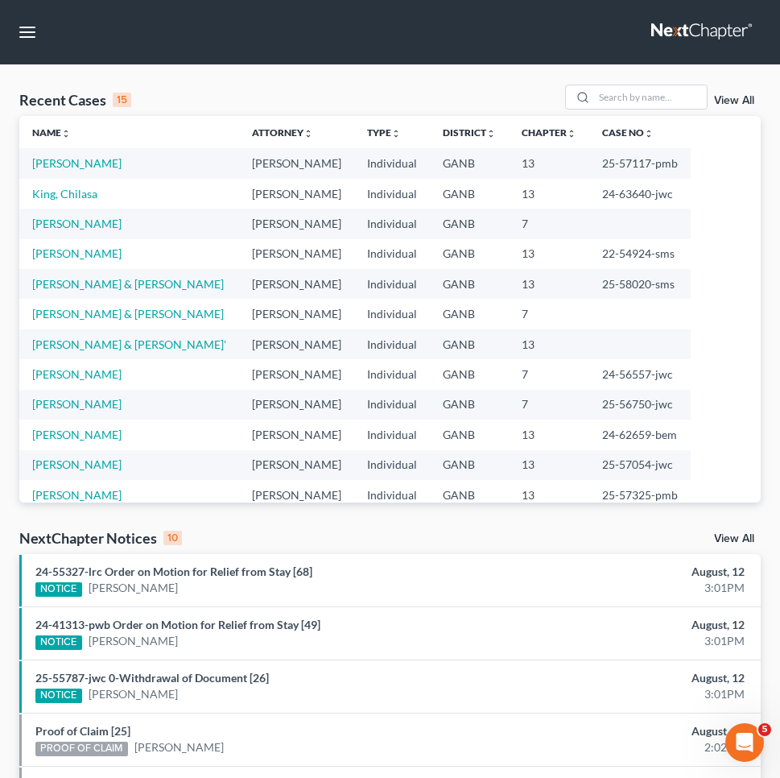
click at [87, 303] on td "[PERSON_NAME] & [PERSON_NAME]" at bounding box center [129, 314] width 220 height 30
click at [87, 307] on link "[PERSON_NAME] & [PERSON_NAME]" at bounding box center [128, 314] width 192 height 14
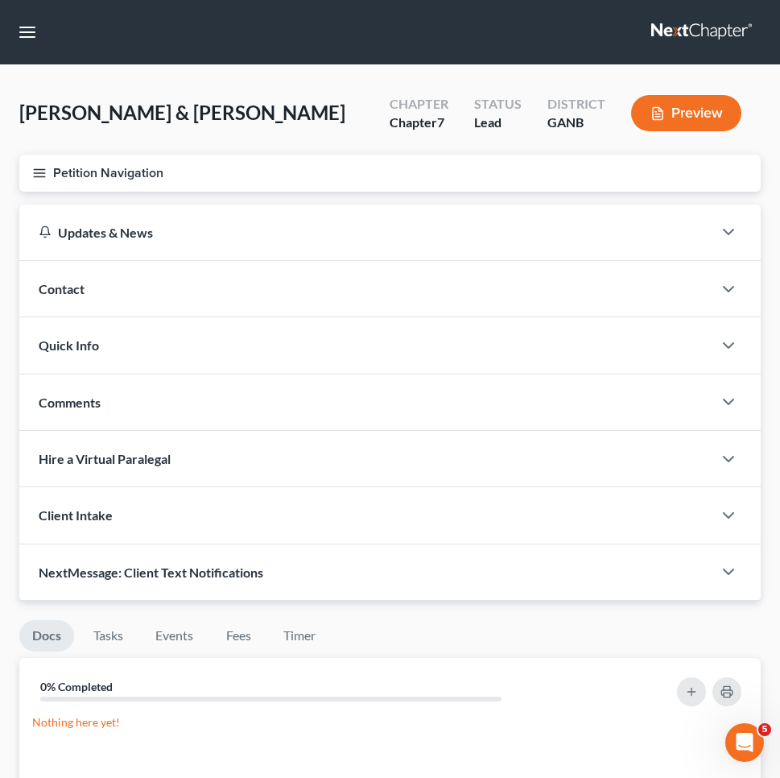
click at [93, 182] on button "Petition Navigation" at bounding box center [389, 173] width 741 height 37
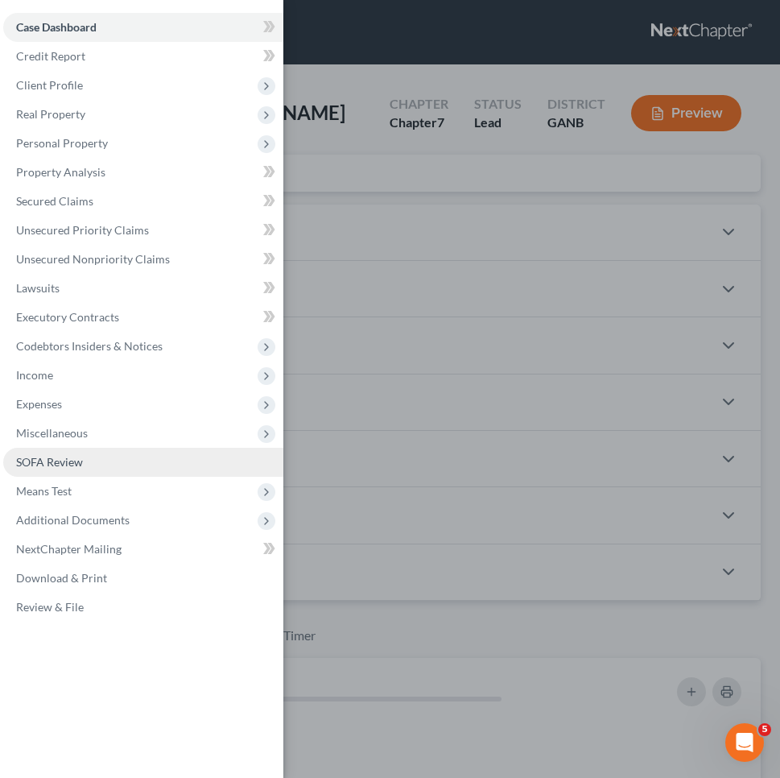
click at [103, 466] on link "SOFA Review" at bounding box center [143, 462] width 280 height 29
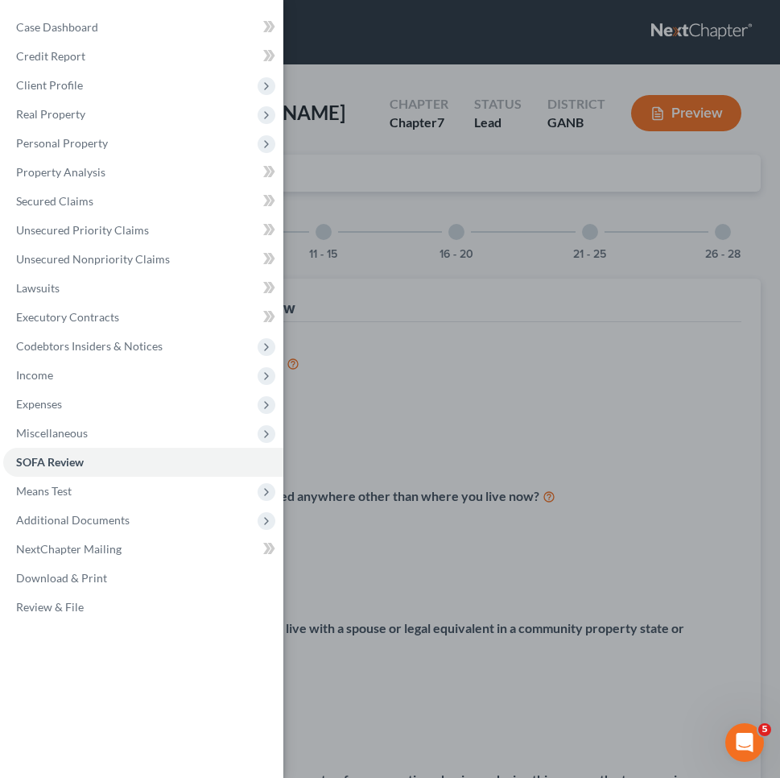
click at [585, 184] on div "Case Dashboard Payments Invoices Payments Payments Credit Report Client Profile" at bounding box center [390, 389] width 780 height 778
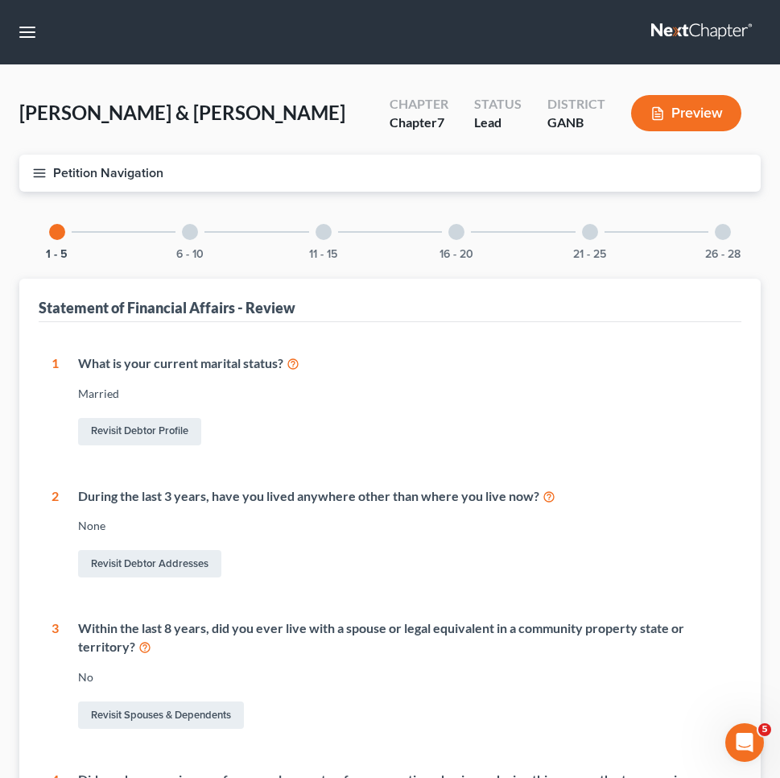
click at [203, 246] on div "6 - 10" at bounding box center [190, 231] width 55 height 55
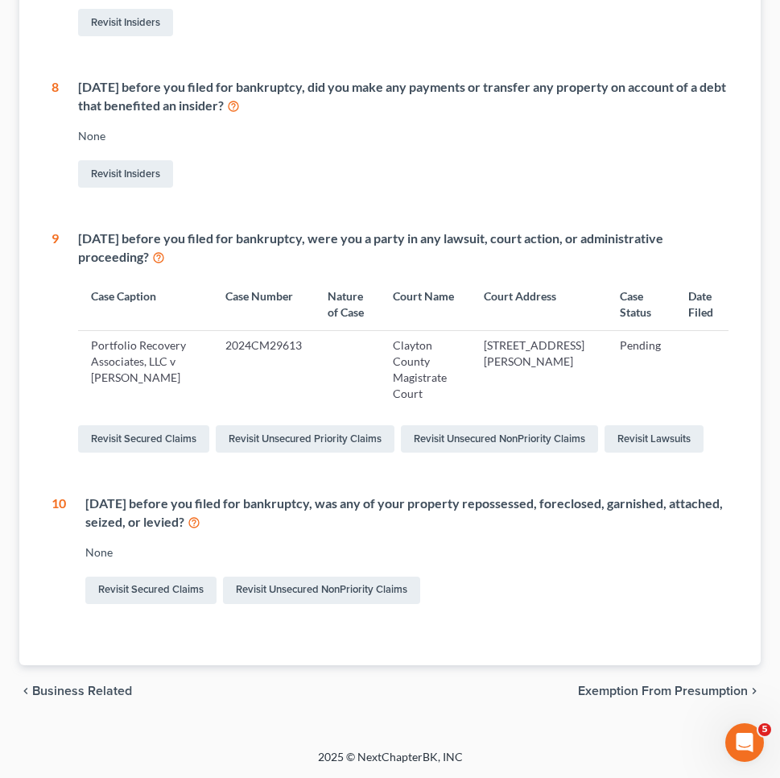
scroll to position [728, 0]
click at [258, 599] on link "Revisit Unsecured NonPriority Claims" at bounding box center [321, 589] width 197 height 27
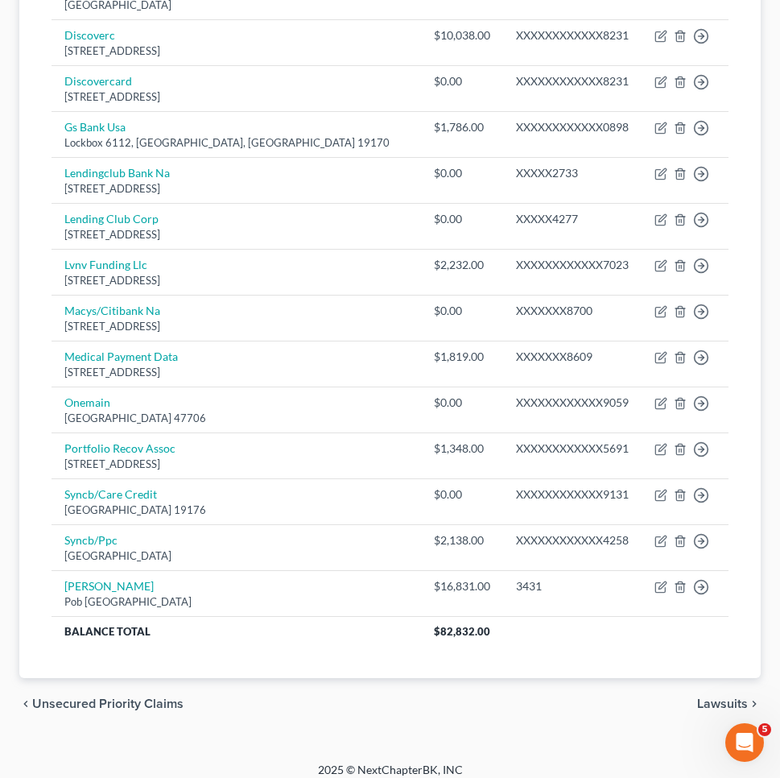
scroll to position [1033, 0]
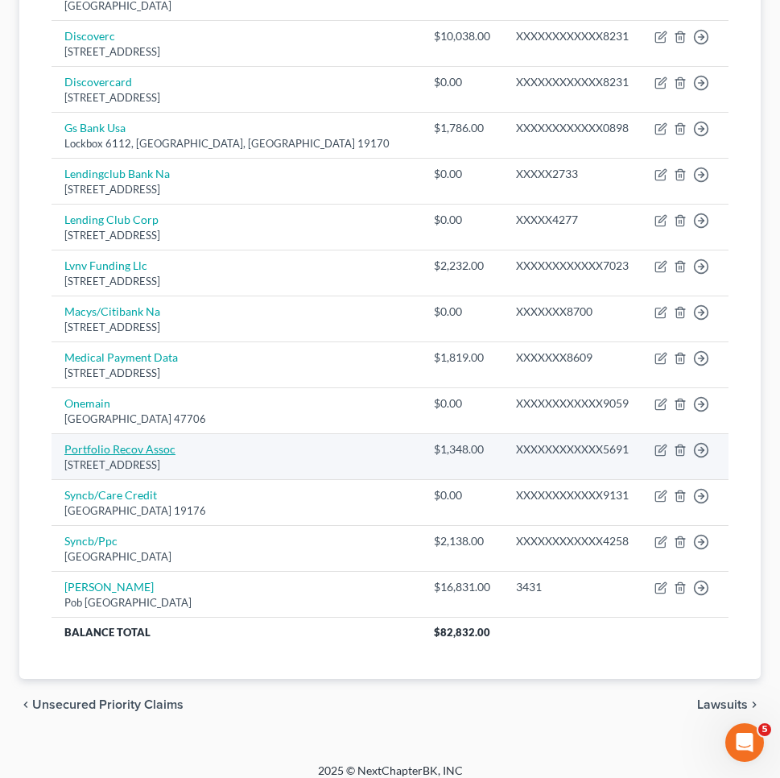
click at [151, 442] on link "Portfolio Recov Assoc" at bounding box center [119, 449] width 111 height 14
select select "48"
select select "1"
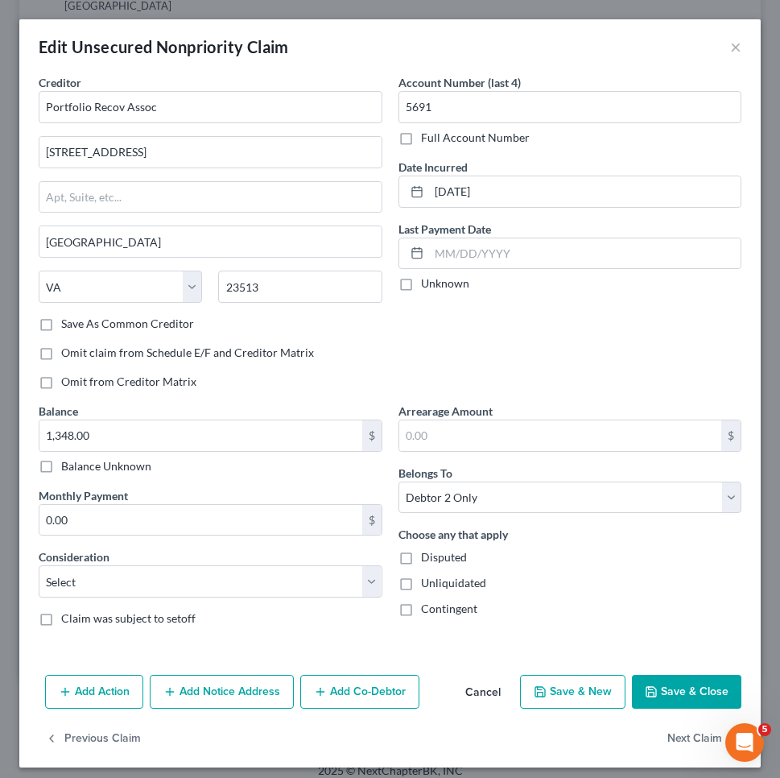
click at [126, 695] on button "Add Action" at bounding box center [94, 692] width 98 height 34
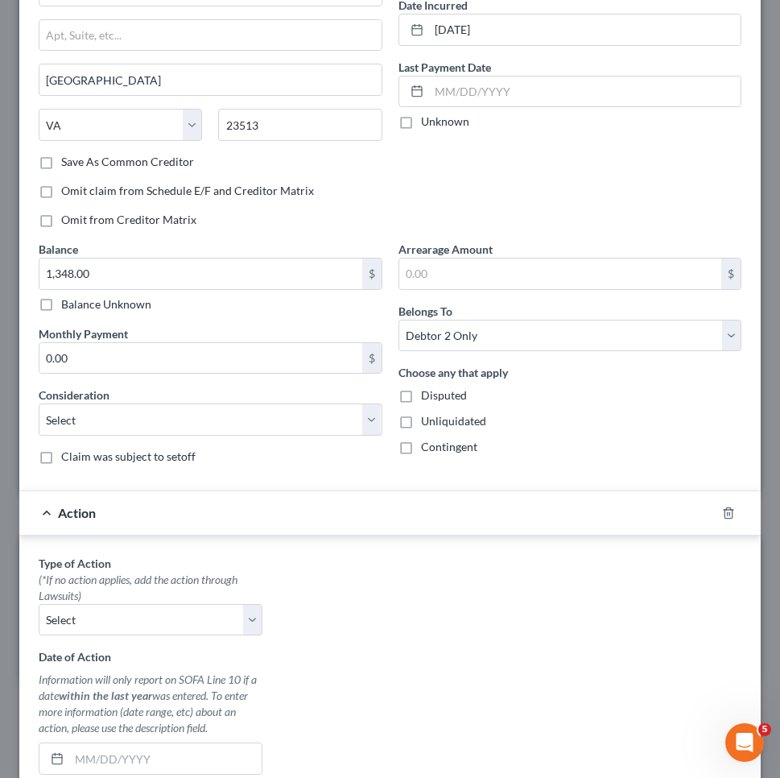
scroll to position [260, 0]
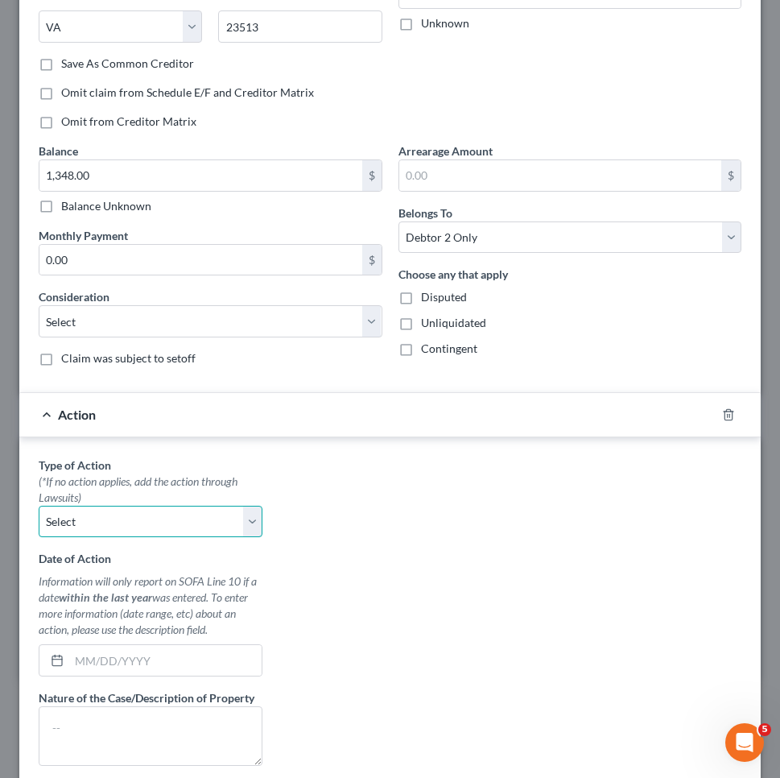
select select "1"
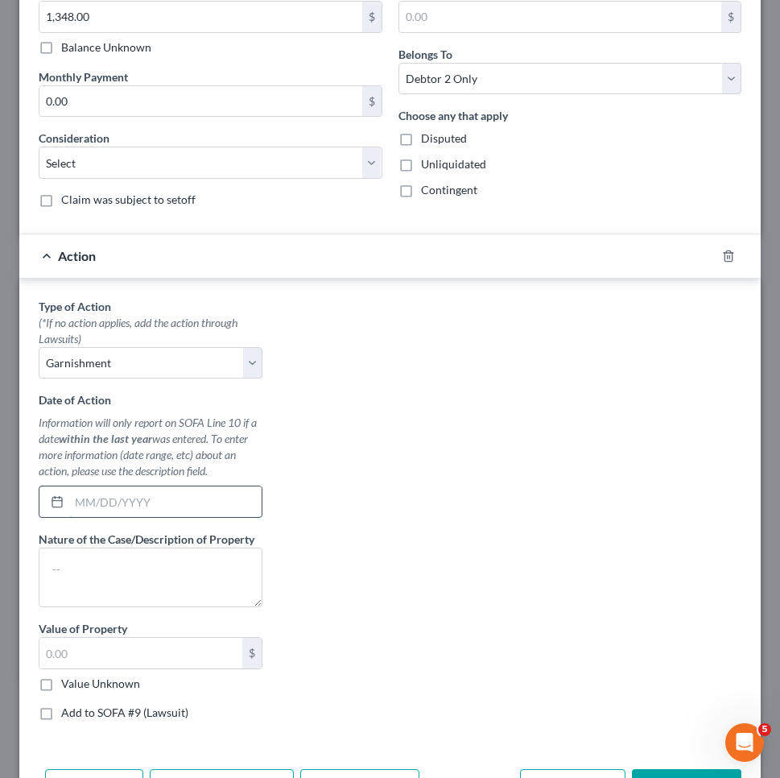
scroll to position [421, 0]
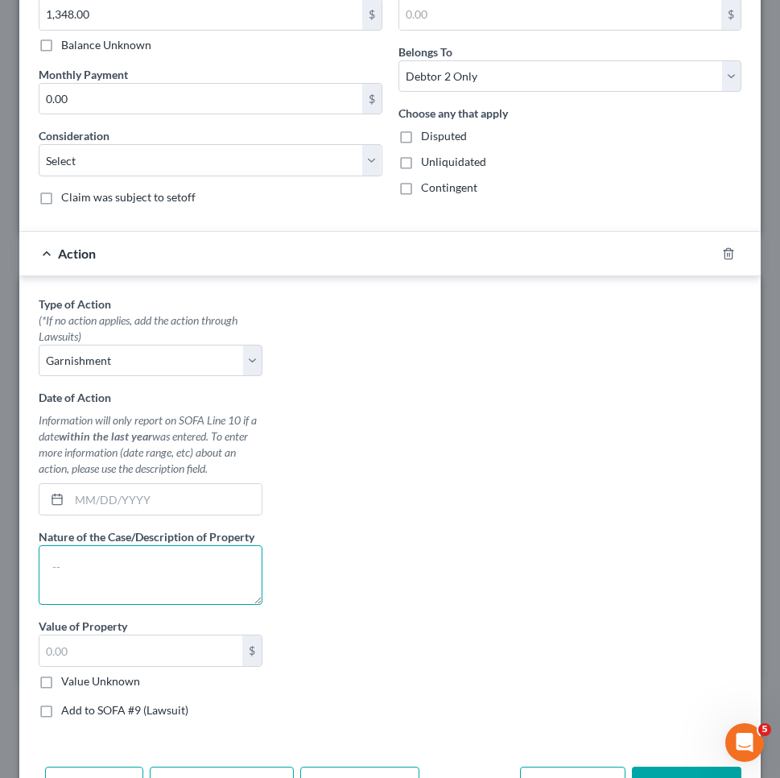
click at [183, 571] on textarea at bounding box center [151, 575] width 224 height 60
type textarea "paycheck garnishment"
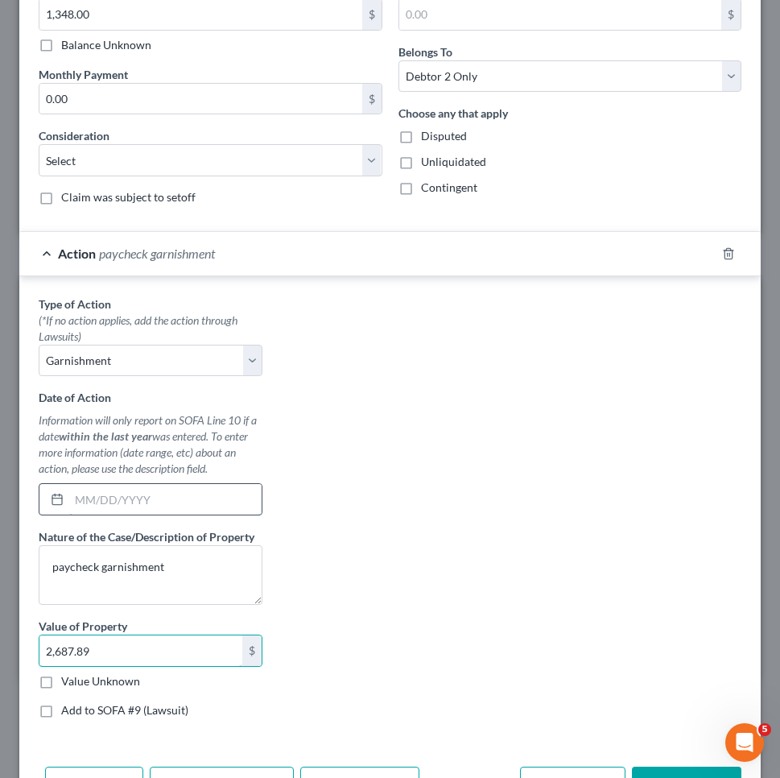
type input "2,687.89"
click at [113, 492] on input "text" at bounding box center [165, 499] width 192 height 31
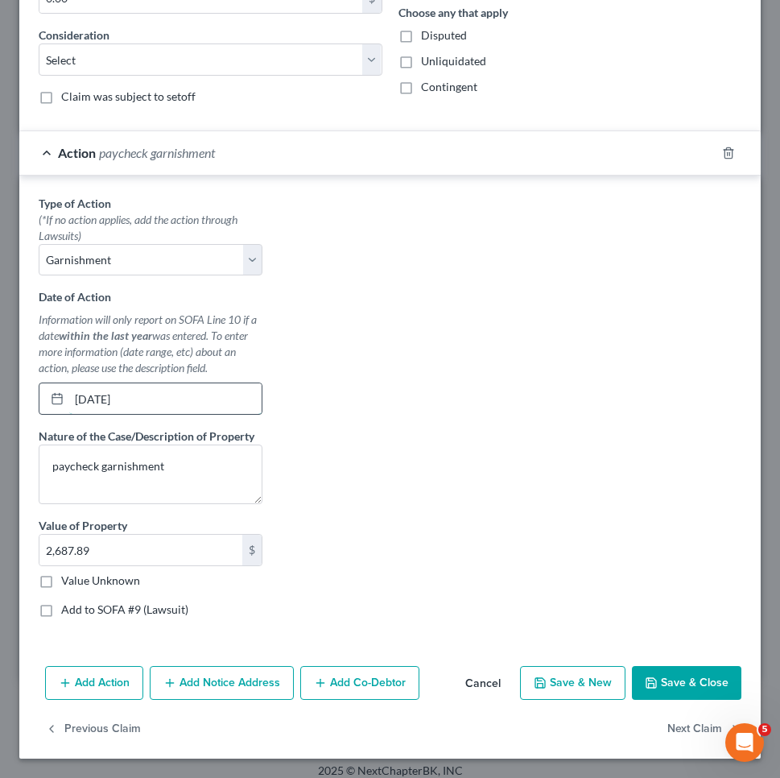
scroll to position [522, 0]
type input "[DATE]"
click at [656, 677] on icon "button" at bounding box center [651, 682] width 13 height 13
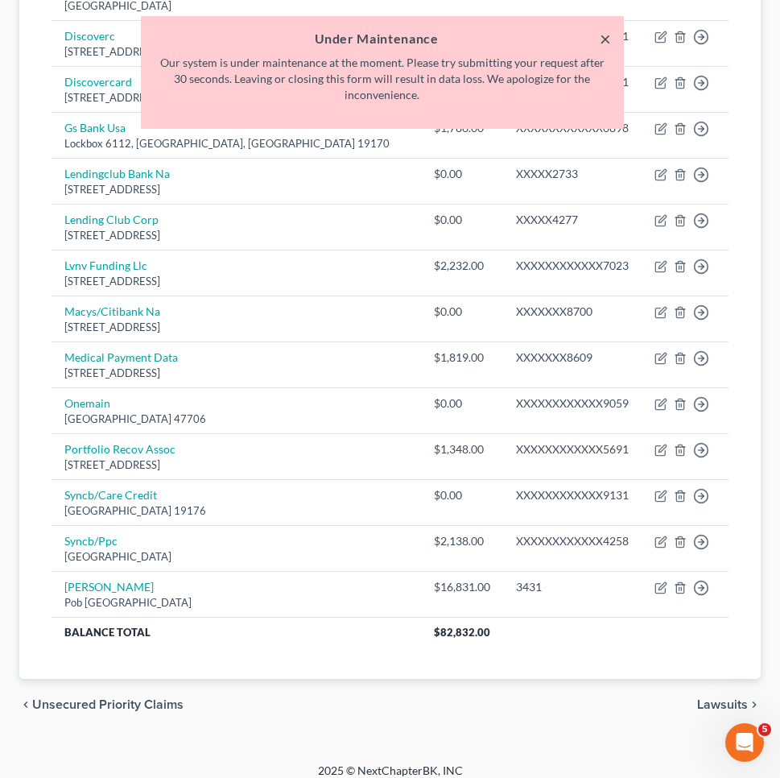
click at [600, 39] on button "×" at bounding box center [605, 38] width 11 height 19
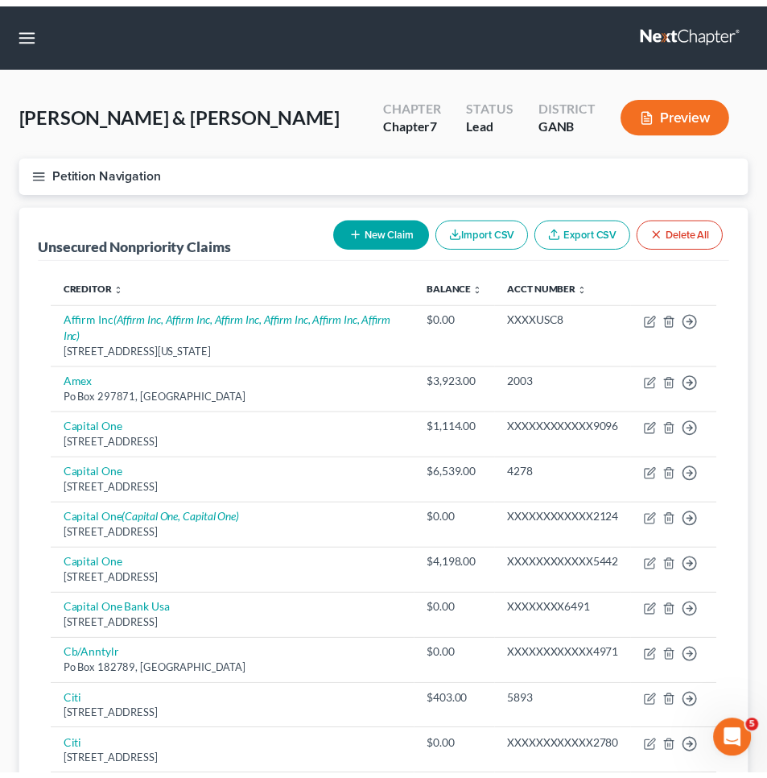
scroll to position [0, 0]
